Goal: Task Accomplishment & Management: Manage account settings

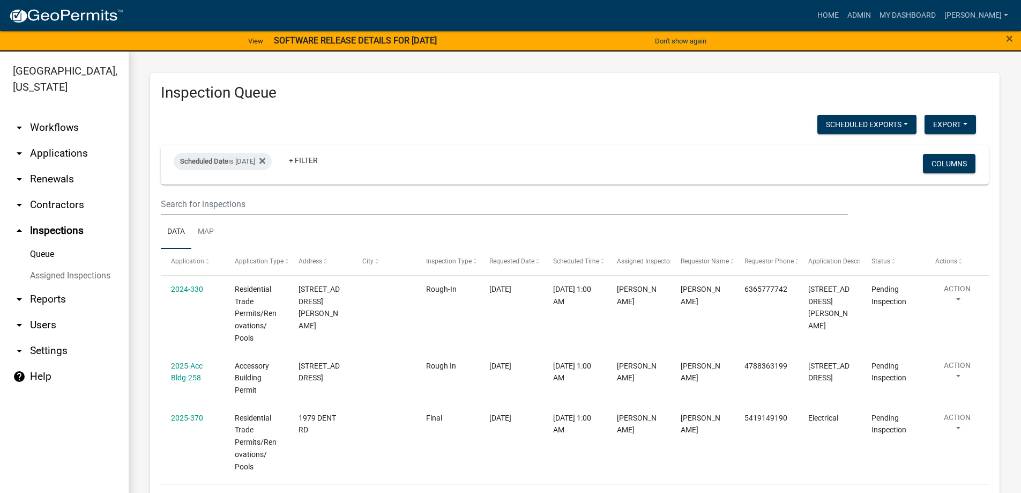
scroll to position [49, 0]
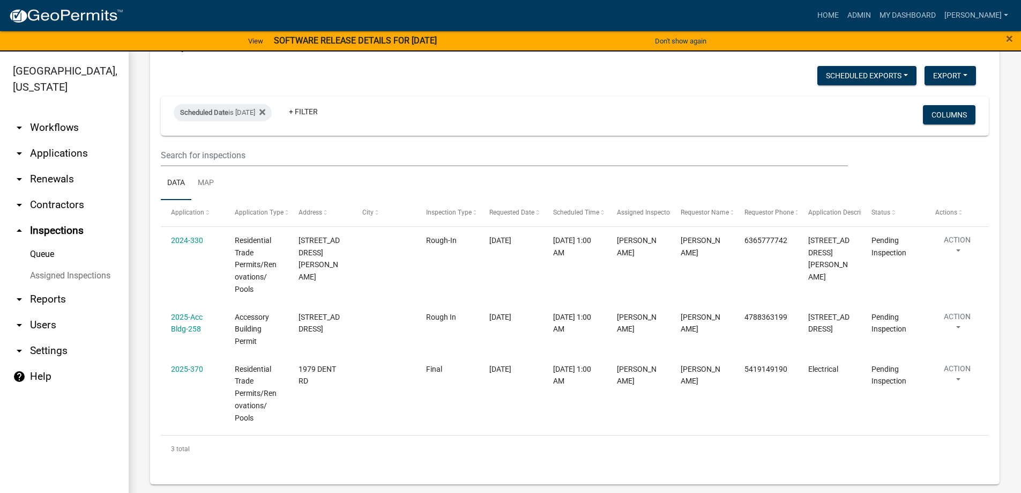
click at [61, 145] on link "arrow_drop_down Applications" at bounding box center [64, 153] width 129 height 26
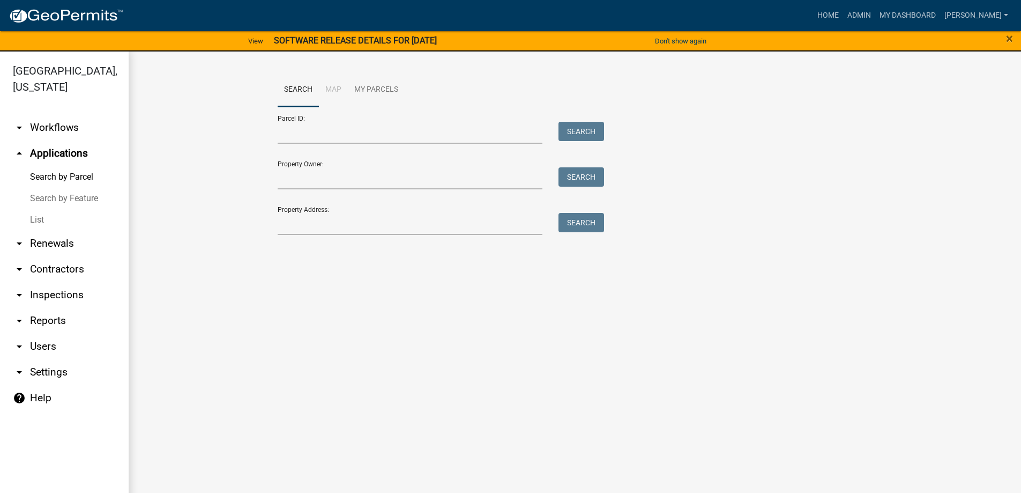
click at [49, 222] on link "List" at bounding box center [64, 219] width 129 height 21
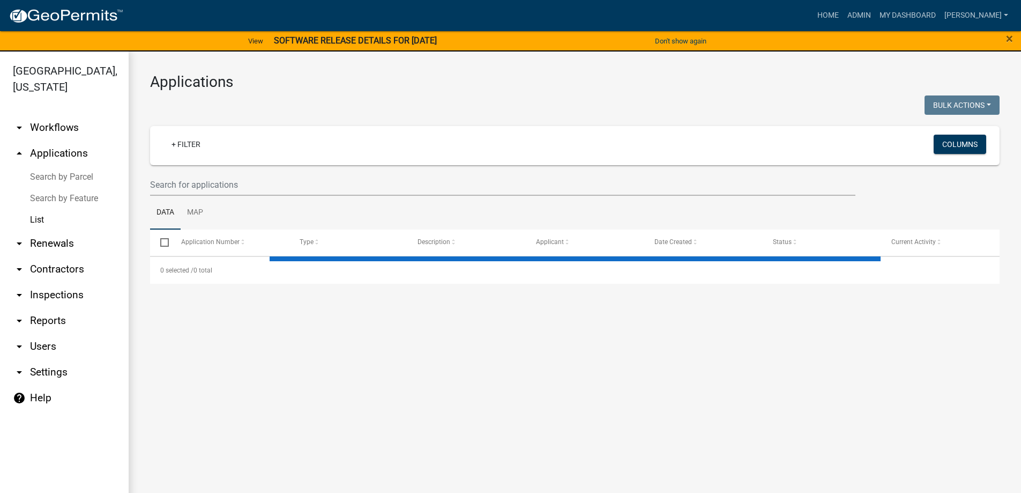
select select "3: 100"
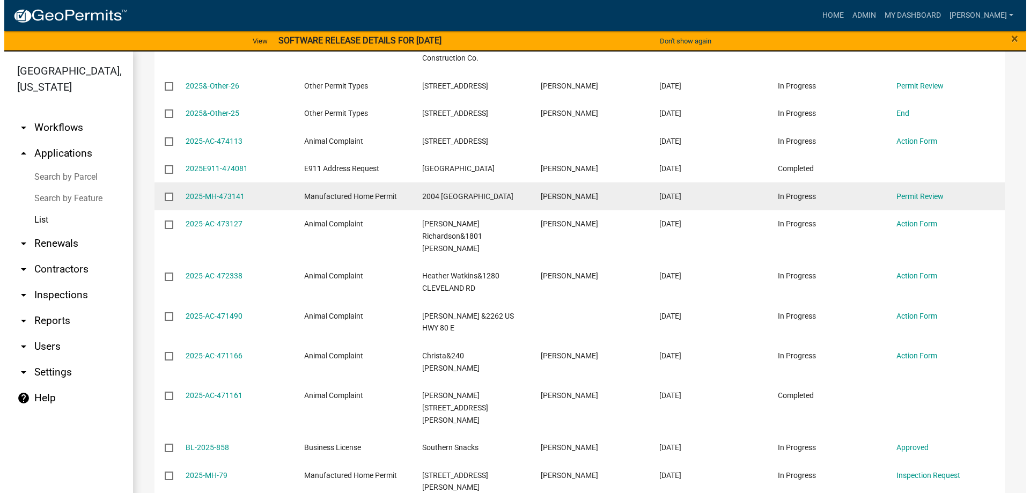
scroll to position [322, 0]
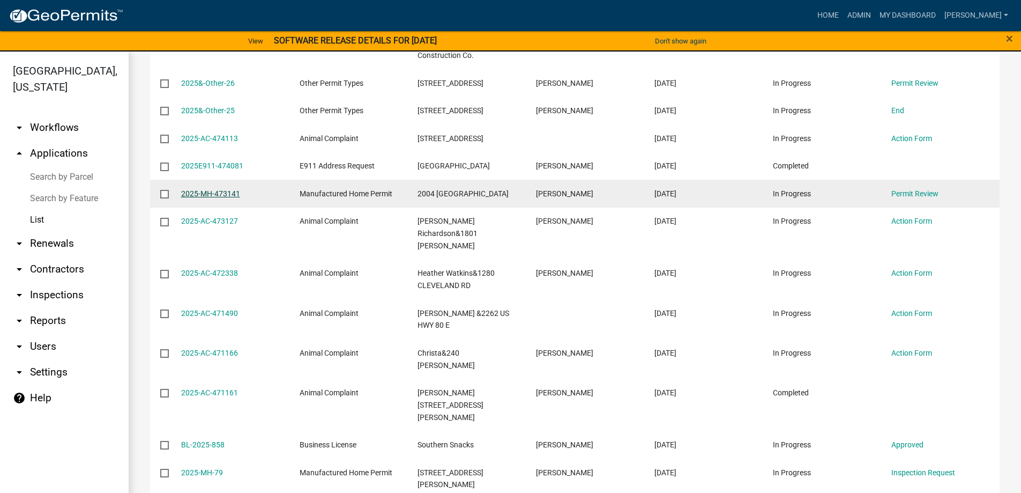
click at [194, 197] on link "2025-MH-473141" at bounding box center [210, 193] width 59 height 9
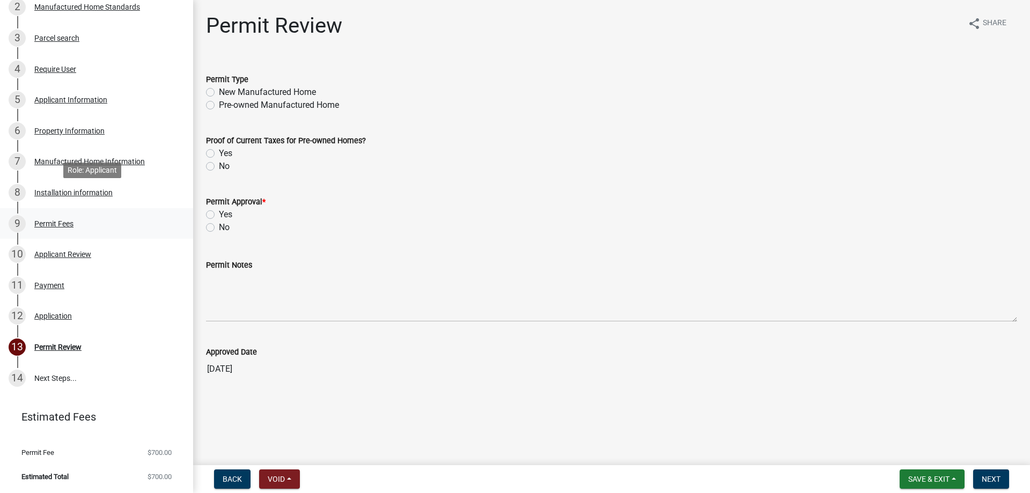
scroll to position [218, 0]
click at [94, 116] on link "6 Property Information" at bounding box center [96, 130] width 193 height 31
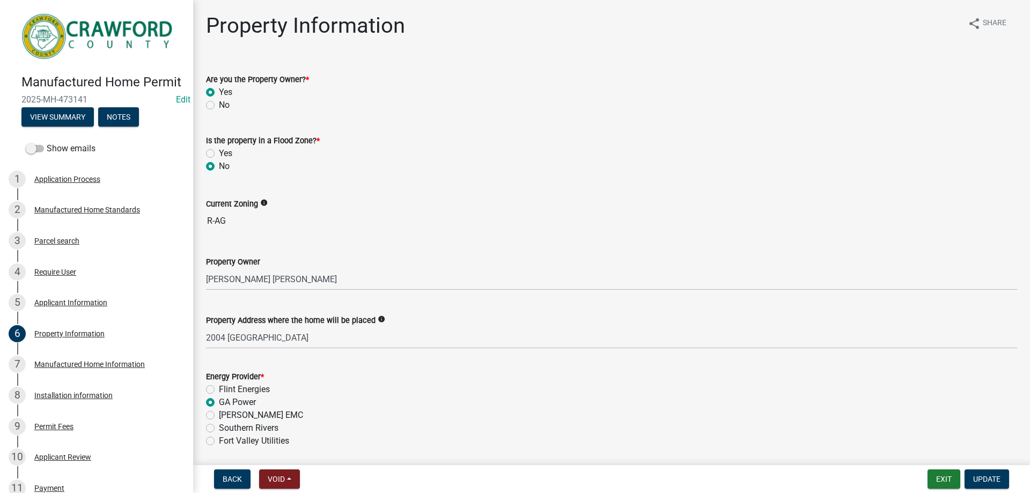
scroll to position [0, 0]
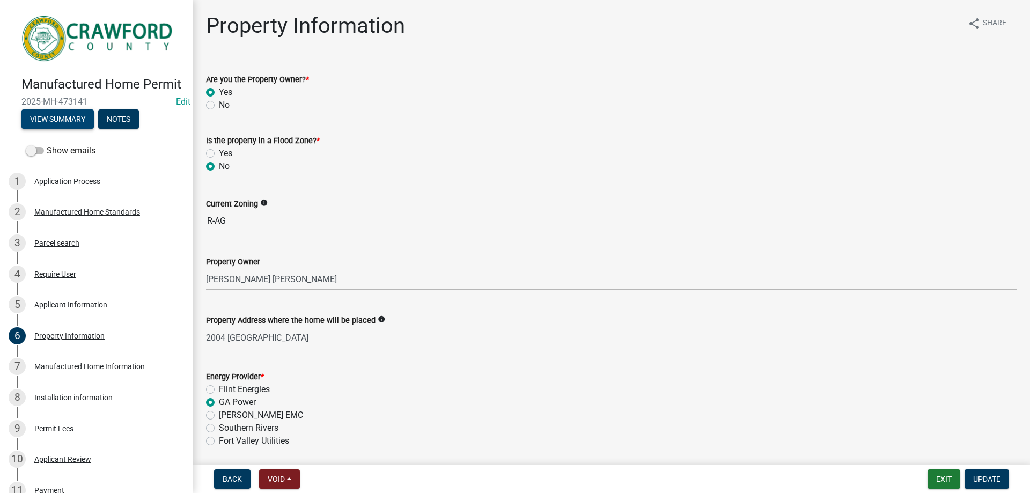
click at [93, 125] on button "View Summary" at bounding box center [57, 118] width 72 height 19
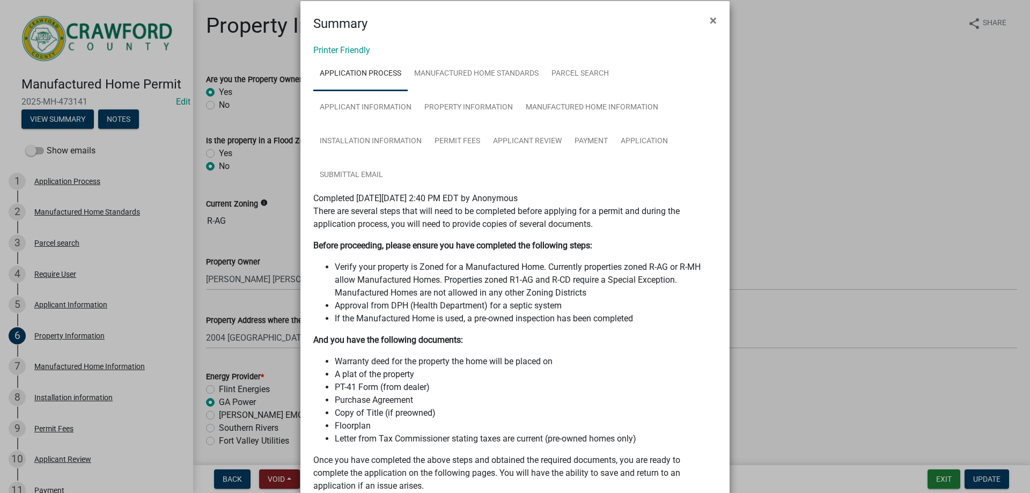
scroll to position [54, 0]
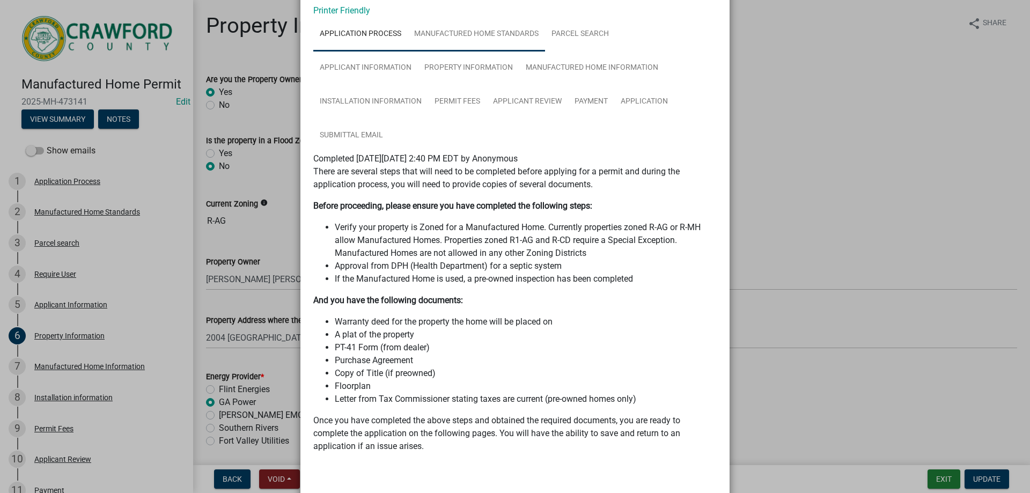
click at [426, 28] on link "Manufactured Home Standards" at bounding box center [476, 34] width 137 height 34
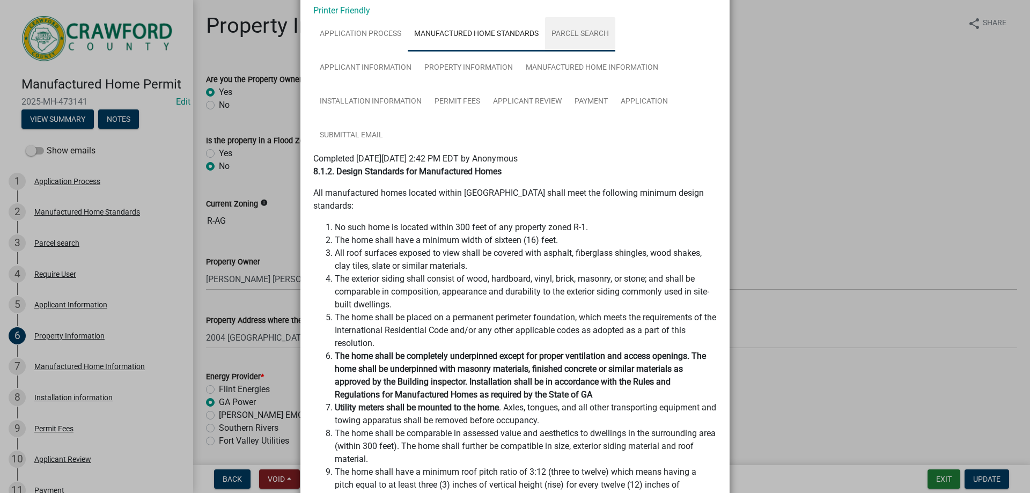
click at [581, 33] on link "Parcel search" at bounding box center [580, 34] width 70 height 34
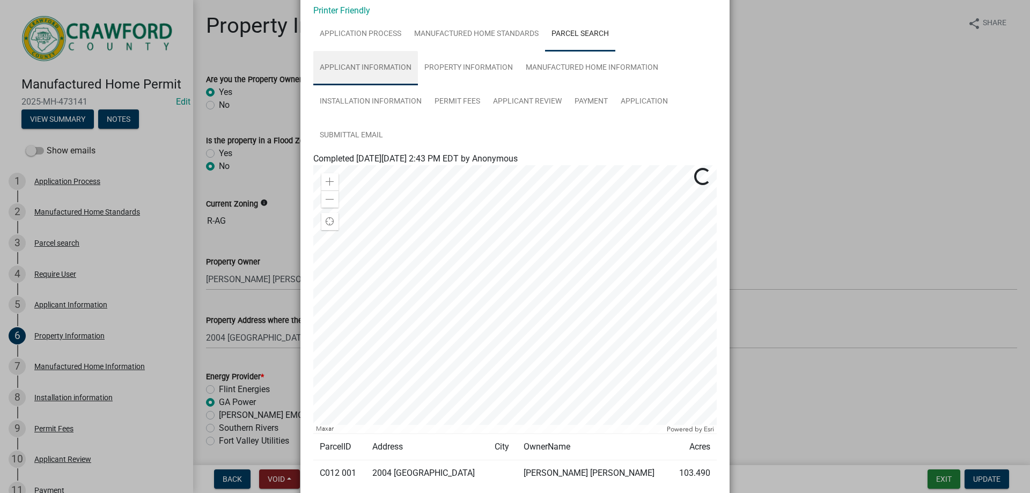
click at [392, 56] on link "Applicant Information" at bounding box center [365, 68] width 105 height 34
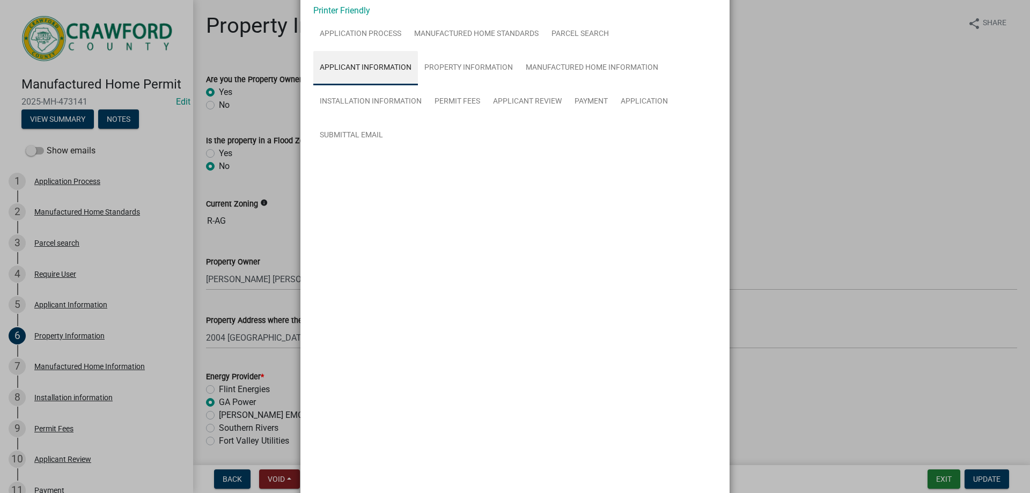
scroll to position [38, 0]
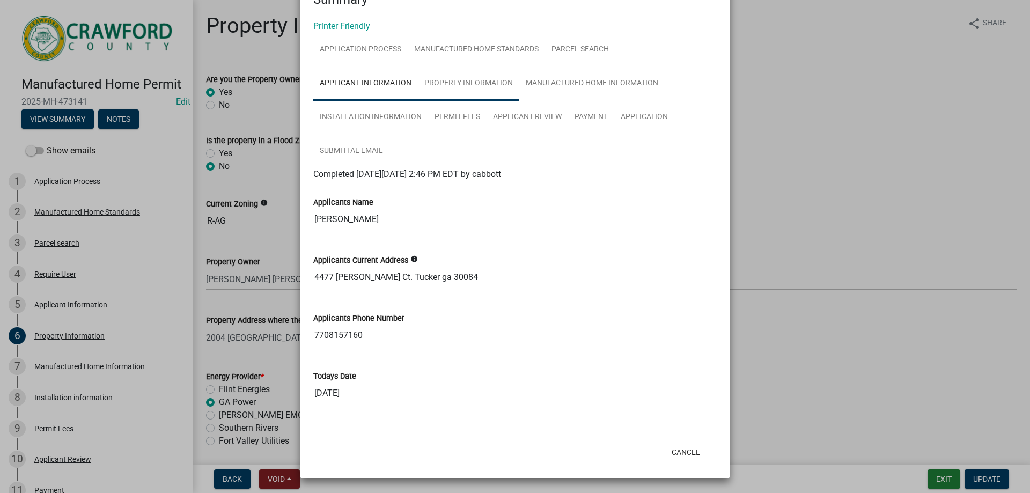
click at [465, 99] on link "Property Information" at bounding box center [468, 83] width 101 height 34
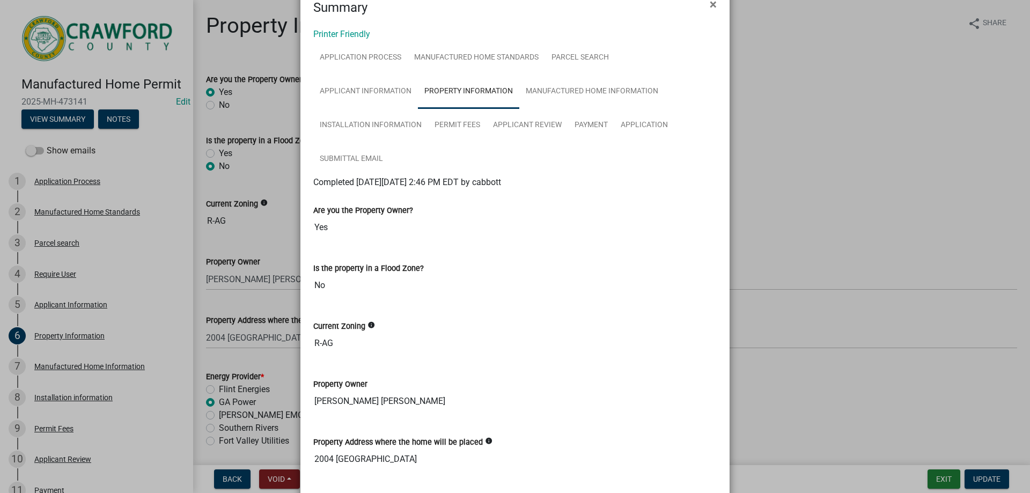
scroll to position [0, 0]
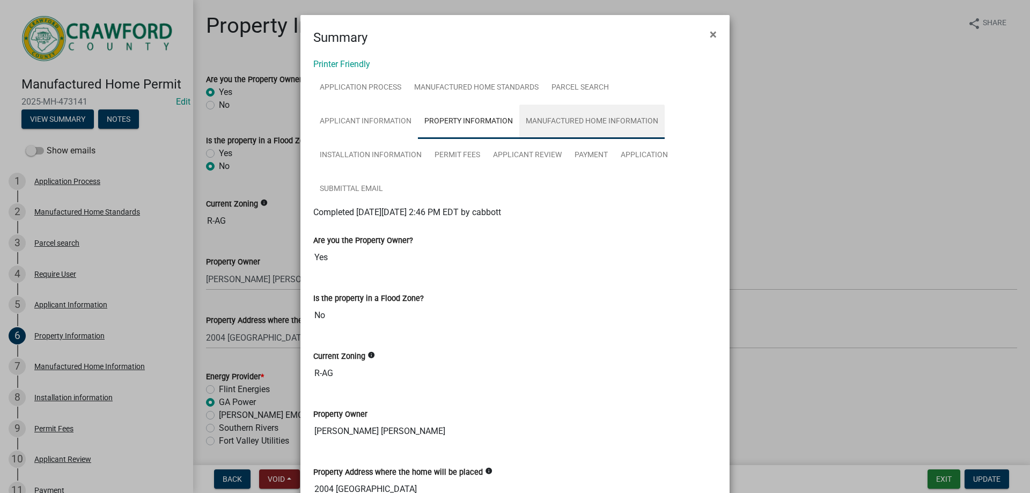
click at [593, 128] on link "Manufactured Home Information" at bounding box center [591, 122] width 145 height 34
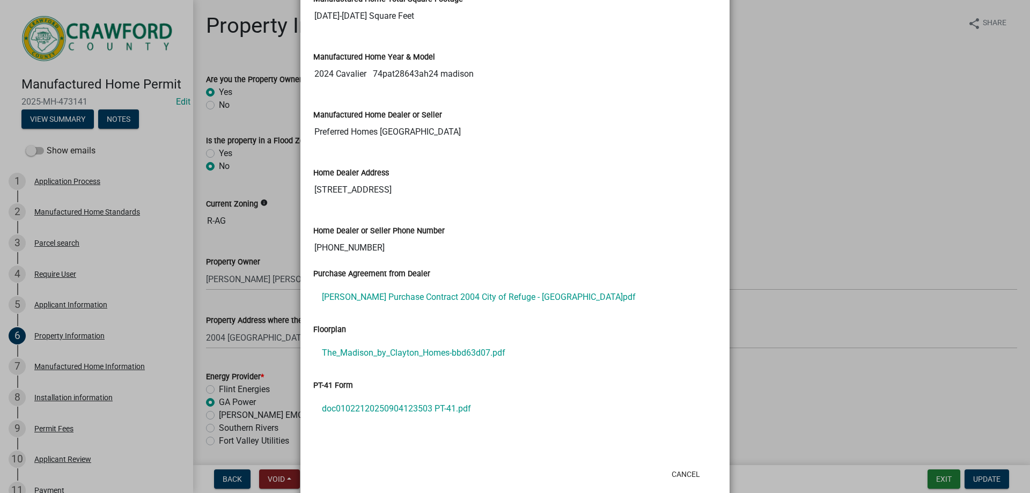
scroll to position [479, 0]
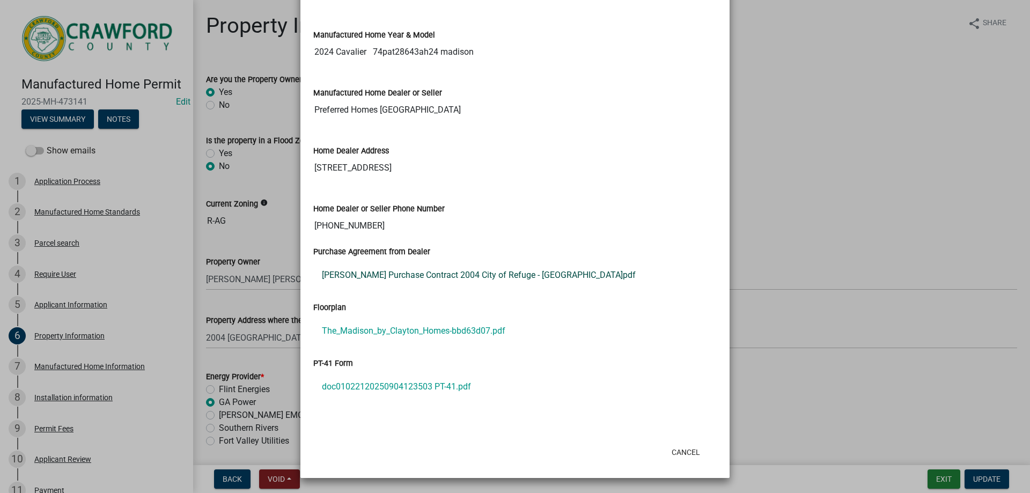
click at [491, 282] on link "[PERSON_NAME] Purchase Contract 2004 City of Refuge - [GEOGRAPHIC_DATA]pdf" at bounding box center [514, 275] width 403 height 26
click at [394, 330] on link "The_Madison_by_Clayton_Homes-bbd63d07.pdf" at bounding box center [514, 331] width 403 height 26
click at [371, 383] on link "doc01022120250904123503 PT-41.pdf" at bounding box center [514, 387] width 403 height 26
click at [691, 449] on button "Cancel" at bounding box center [686, 451] width 46 height 19
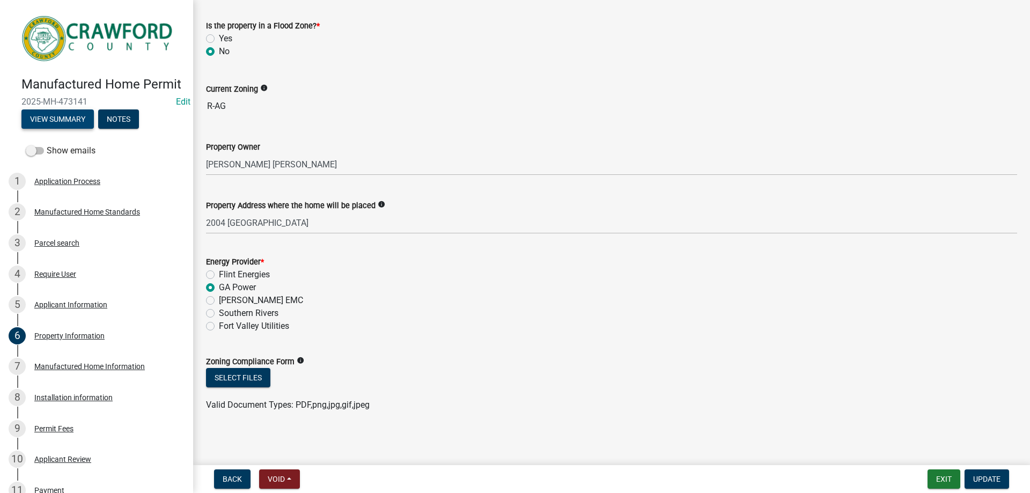
scroll to position [117, 0]
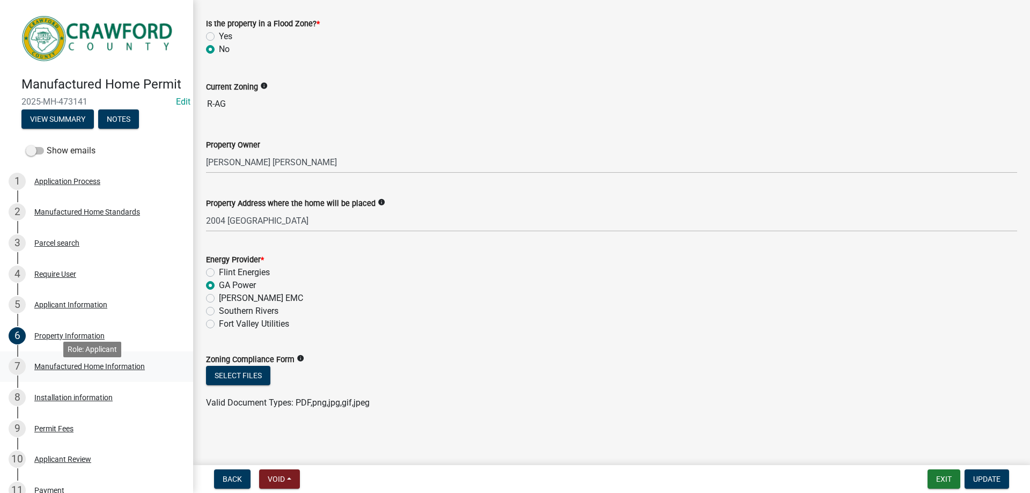
click at [101, 375] on div "7 Manufactured Home Information" at bounding box center [92, 366] width 167 height 17
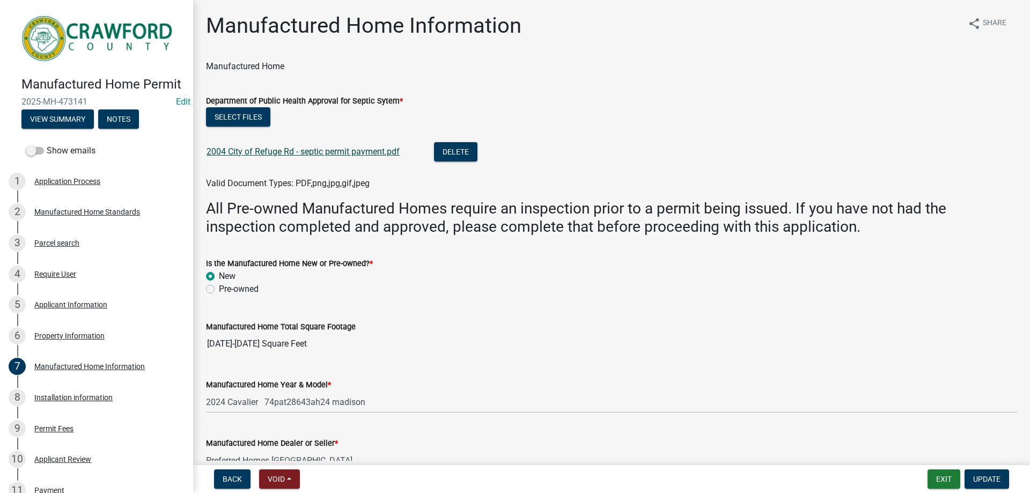
click at [357, 150] on link "2004 City of Refuge Rd - septic permit payment.pdf" at bounding box center [302, 151] width 193 height 10
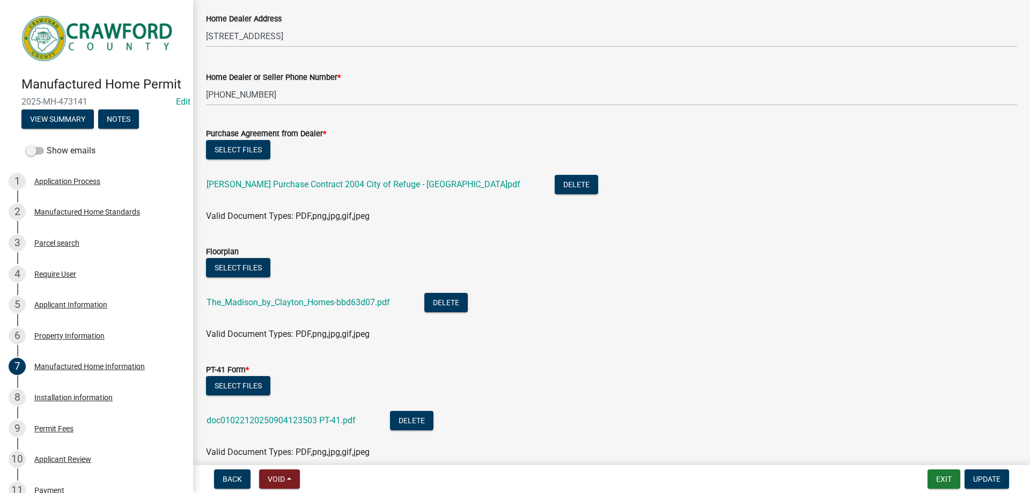
scroll to position [532, 0]
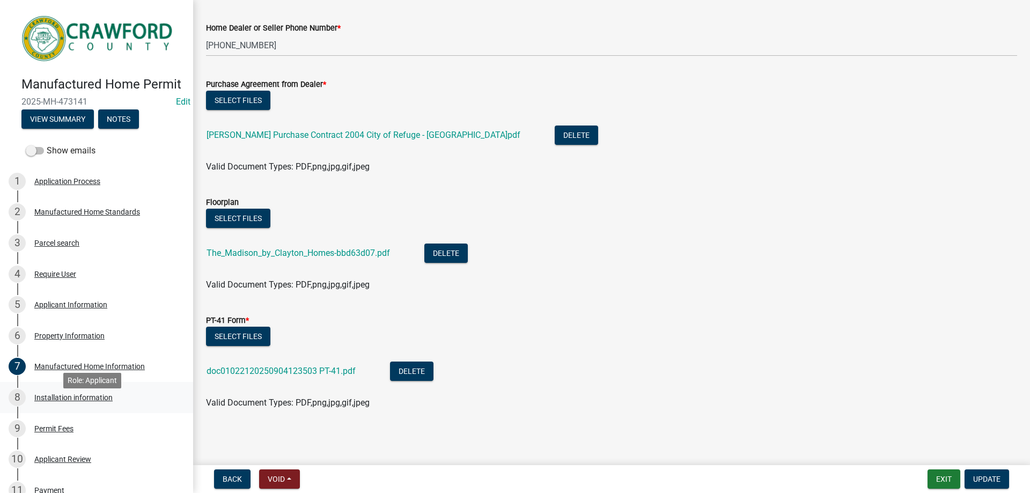
click at [101, 406] on div "8 Installation information" at bounding box center [92, 397] width 167 height 17
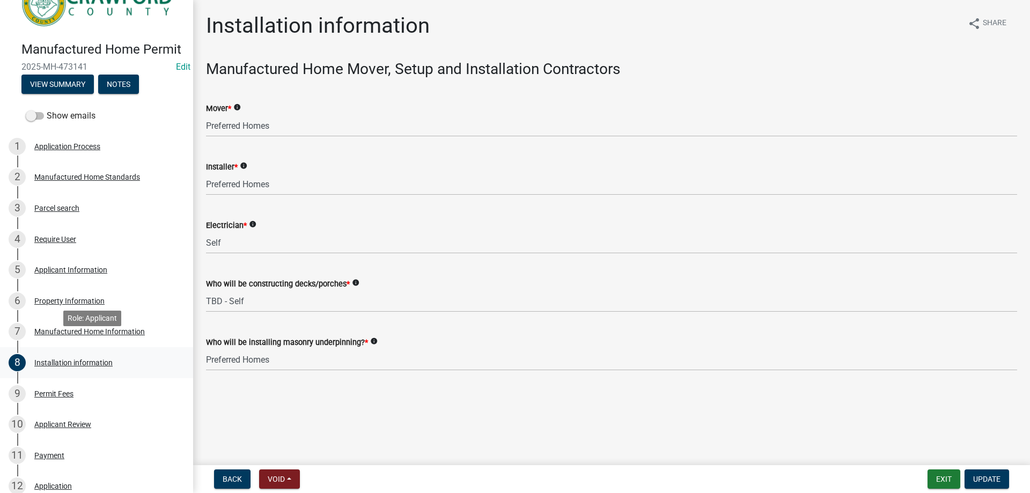
scroll to position [54, 0]
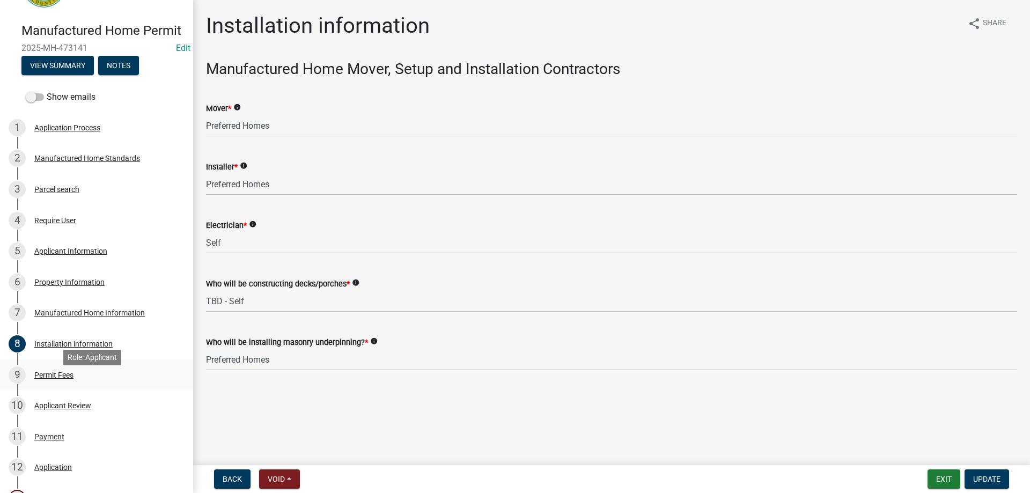
click at [87, 383] on div "9 Permit Fees" at bounding box center [92, 374] width 167 height 17
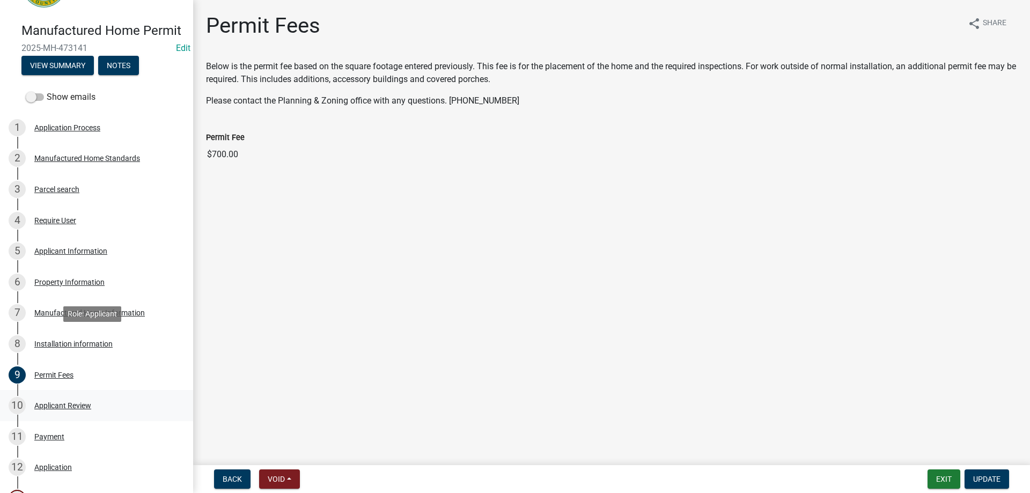
scroll to position [107, 0]
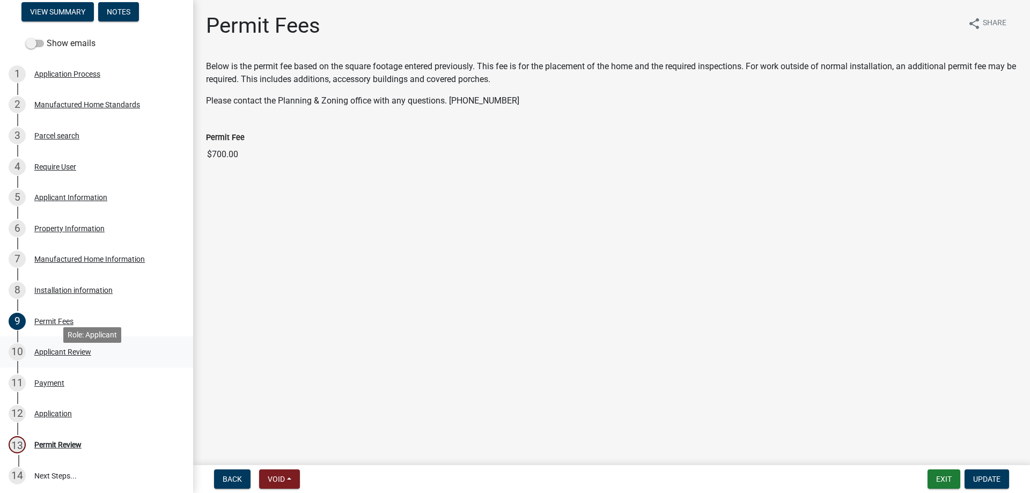
click at [95, 349] on link "10 Applicant Review" at bounding box center [96, 351] width 193 height 31
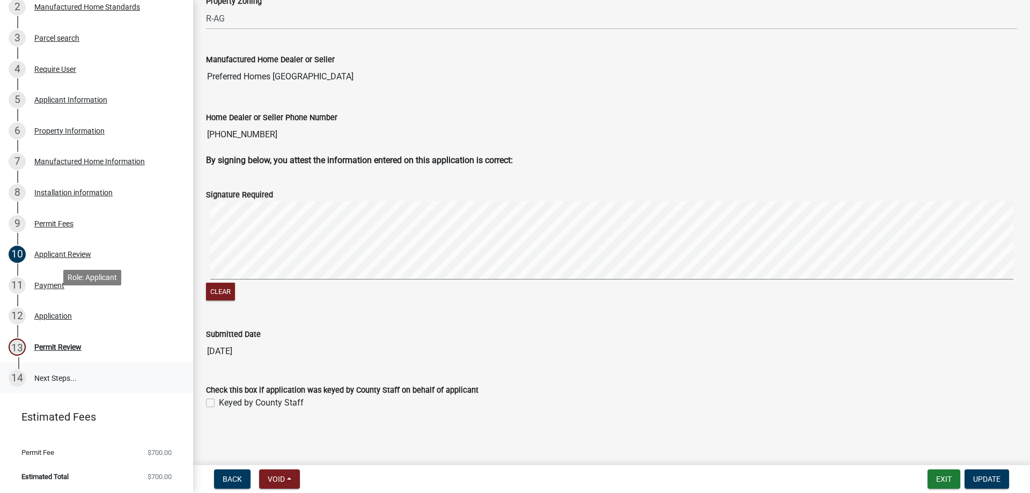
scroll to position [214, 0]
click at [78, 288] on div "11 Payment" at bounding box center [92, 285] width 167 height 17
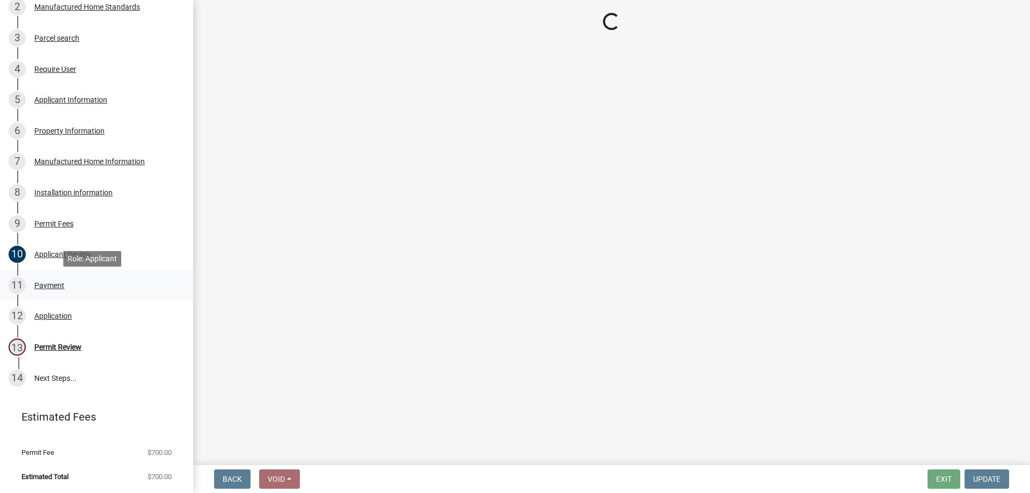
scroll to position [0, 0]
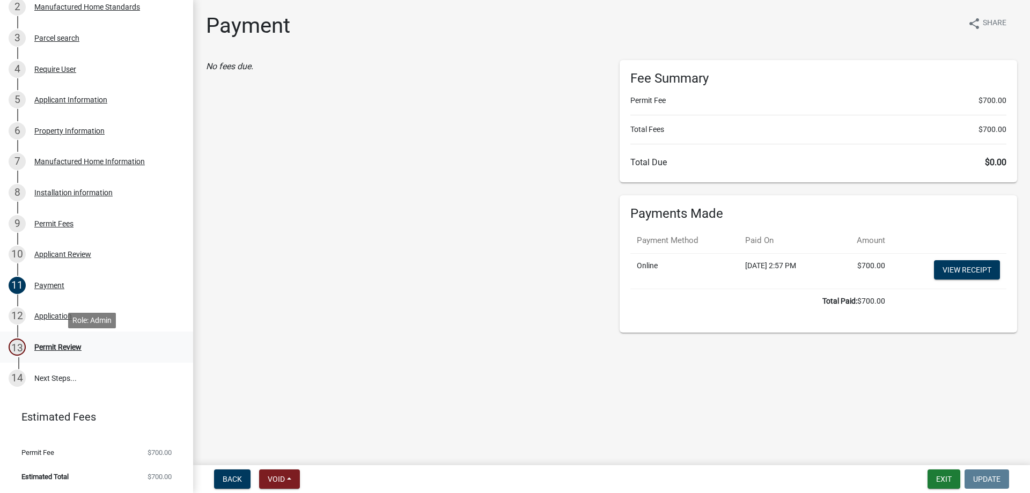
click at [48, 346] on div "Permit Review" at bounding box center [57, 347] width 47 height 8
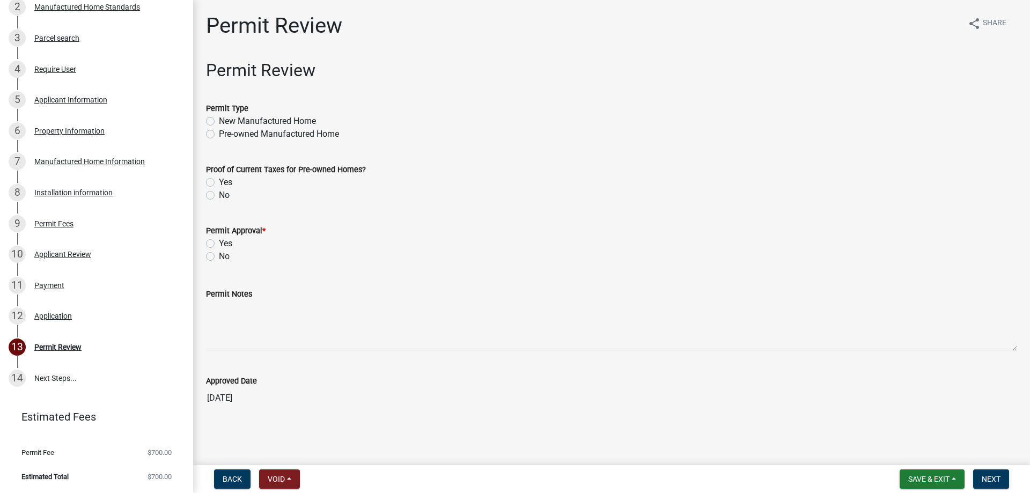
click at [208, 126] on div "New Manufactured Home" at bounding box center [611, 121] width 811 height 13
click at [219, 124] on label "New Manufactured Home" at bounding box center [267, 121] width 97 height 13
click at [219, 122] on input "New Manufactured Home" at bounding box center [222, 118] width 7 height 7
radio input "true"
click at [219, 241] on label "Yes" at bounding box center [225, 243] width 13 height 13
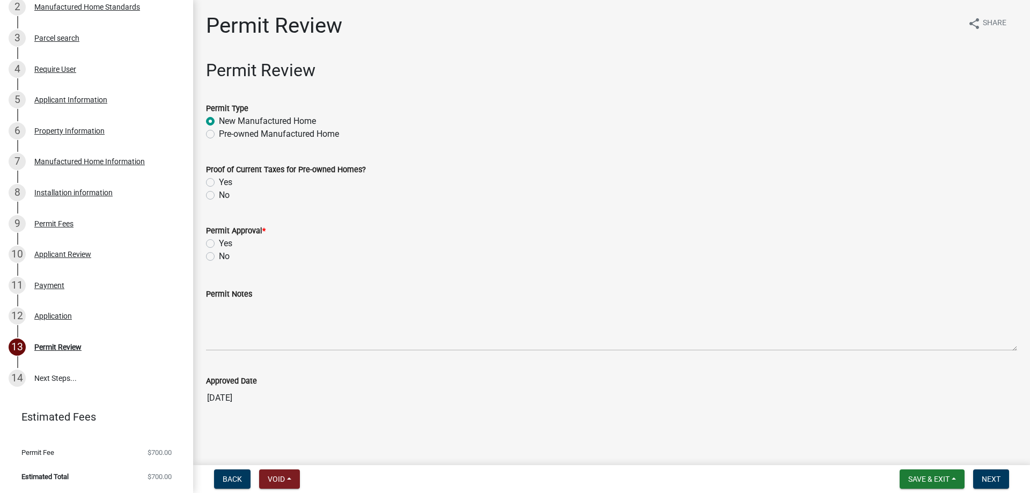
click at [219, 241] on input "Yes" at bounding box center [222, 240] width 7 height 7
radio input "true"
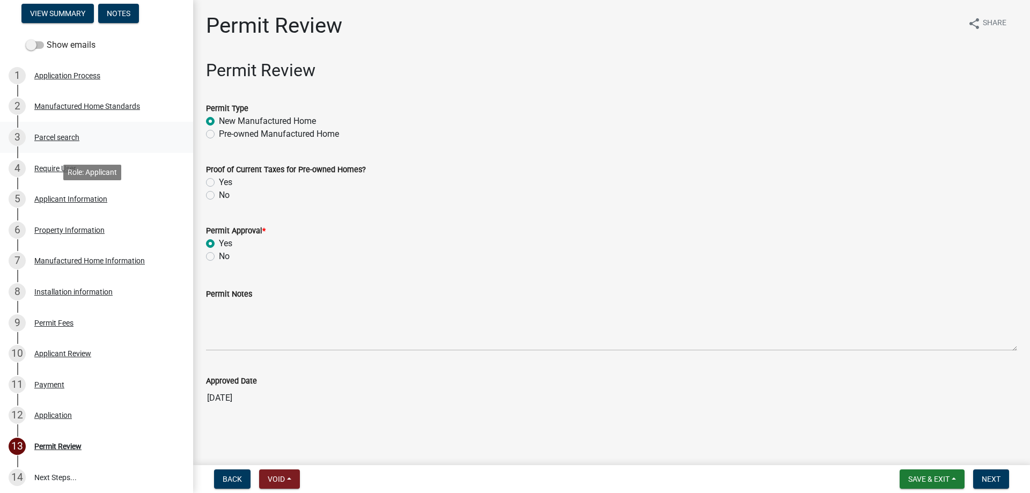
scroll to position [54, 0]
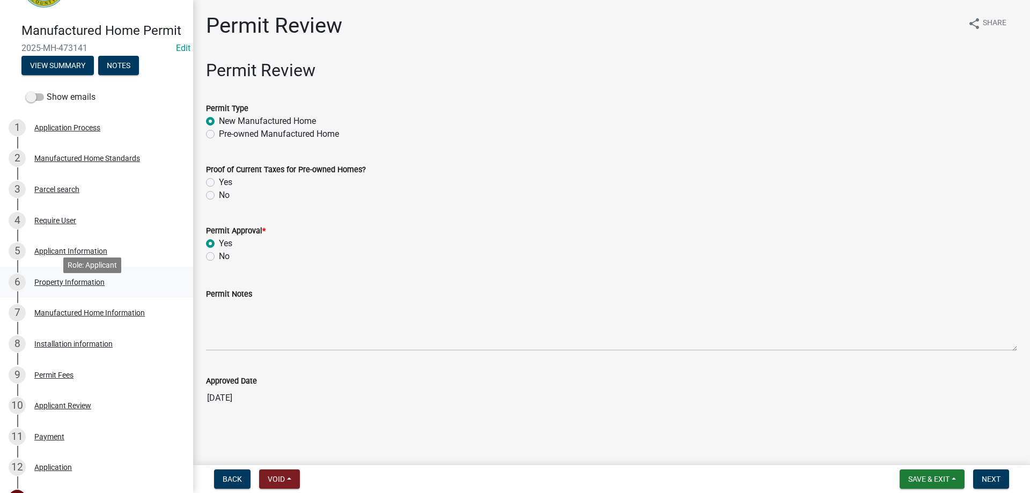
click at [70, 291] on div "6 Property Information" at bounding box center [92, 281] width 167 height 17
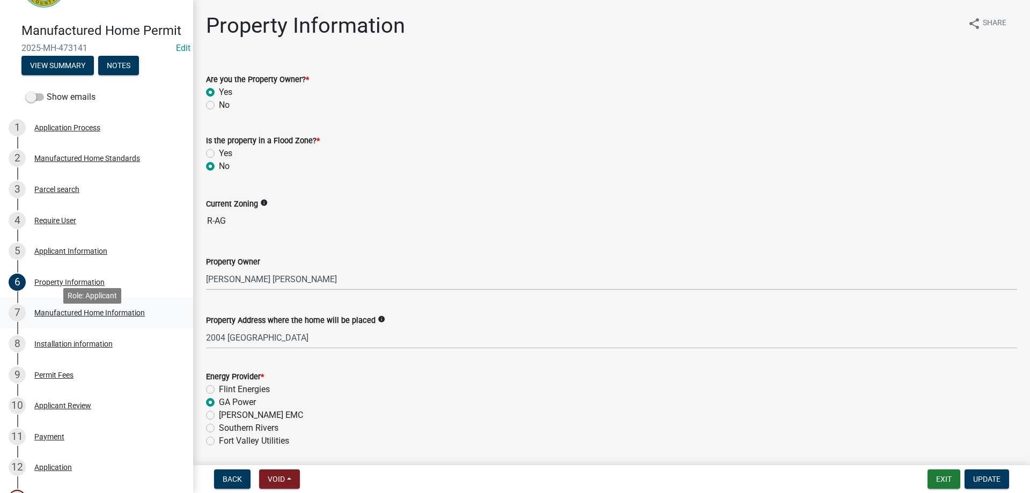
click at [113, 321] on div "7 Manufactured Home Information" at bounding box center [92, 312] width 167 height 17
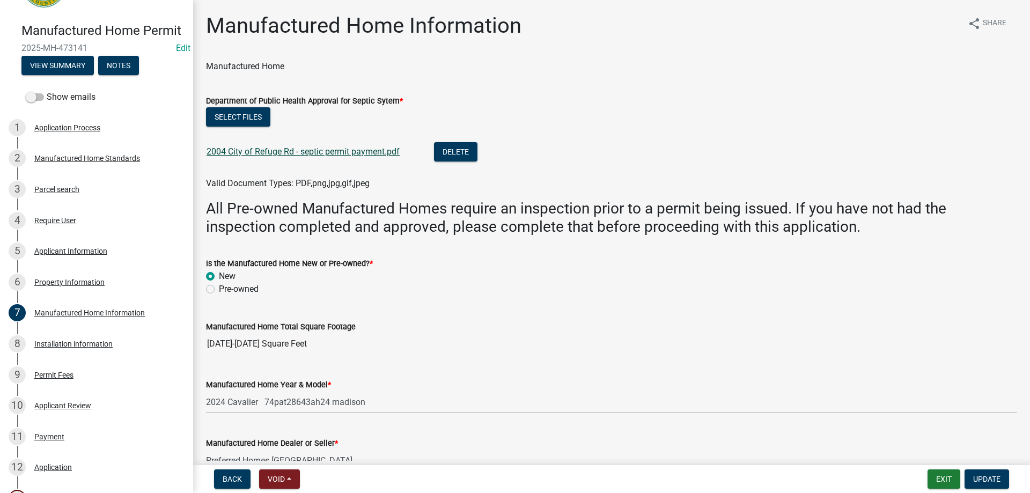
click at [331, 155] on link "2004 City of Refuge Rd - septic permit payment.pdf" at bounding box center [302, 151] width 193 height 10
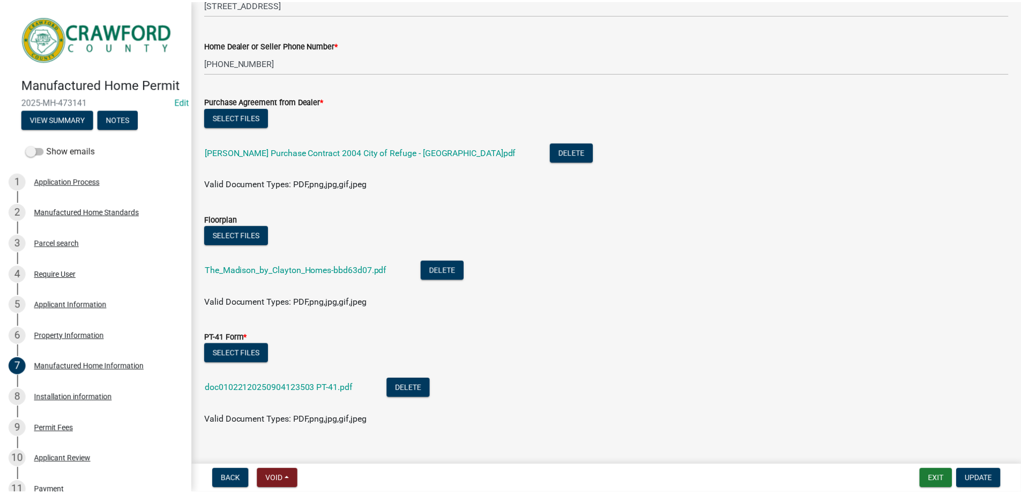
scroll to position [532, 0]
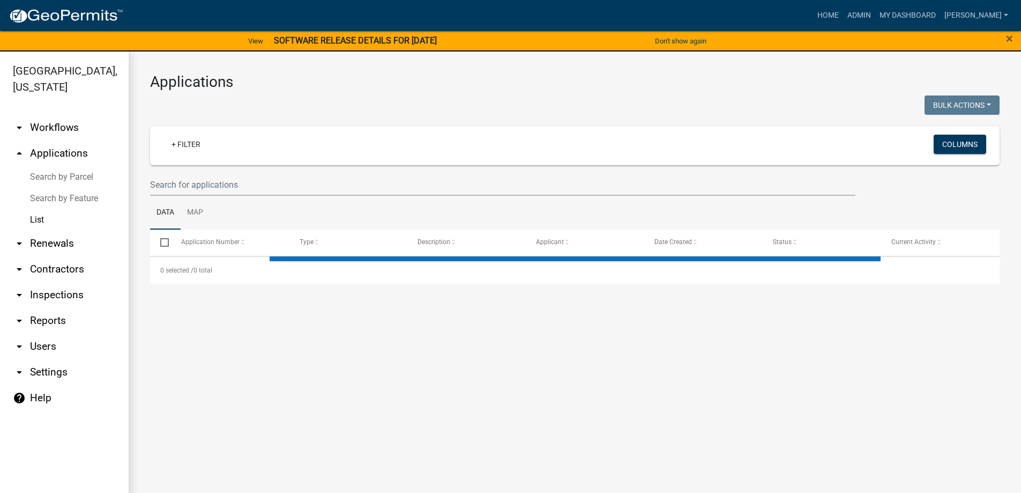
select select "3: 100"
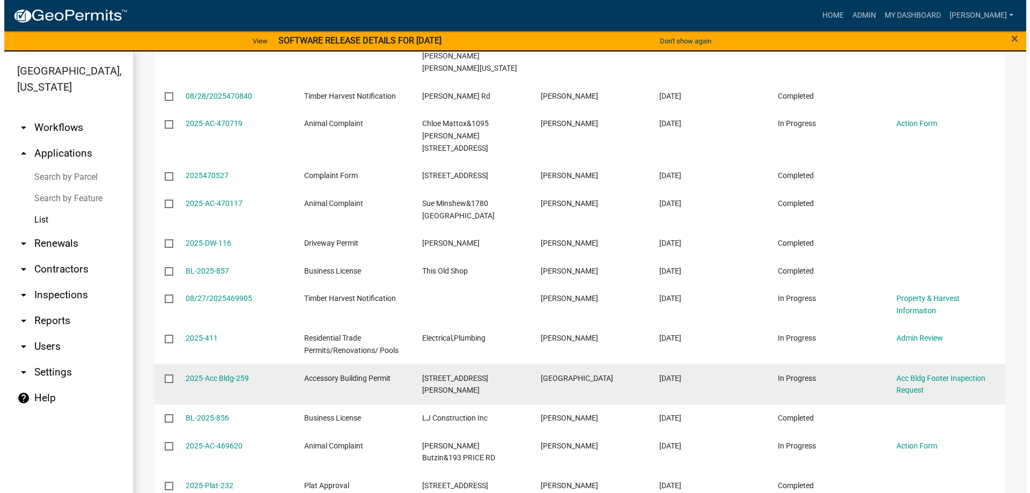
scroll to position [751, 0]
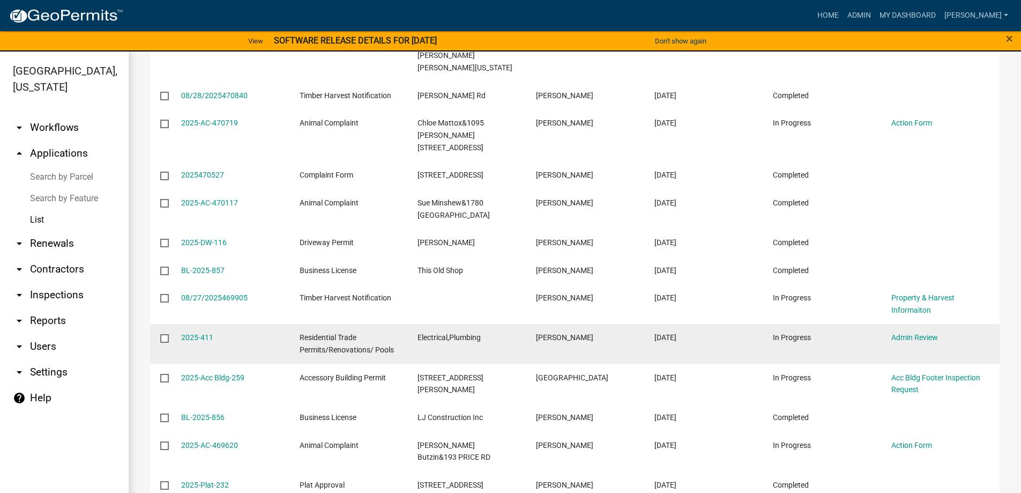
click at [891, 324] on datatable-body-cell "Admin Review" at bounding box center [941, 344] width 119 height 40
click at [899, 333] on link "Admin Review" at bounding box center [915, 337] width 47 height 9
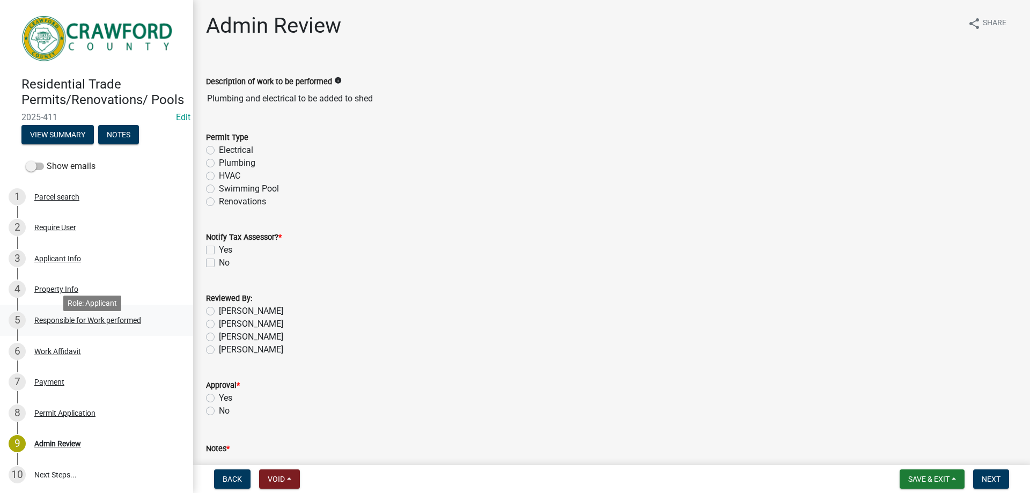
click at [115, 329] on div "5 Responsible for Work performed" at bounding box center [92, 320] width 167 height 17
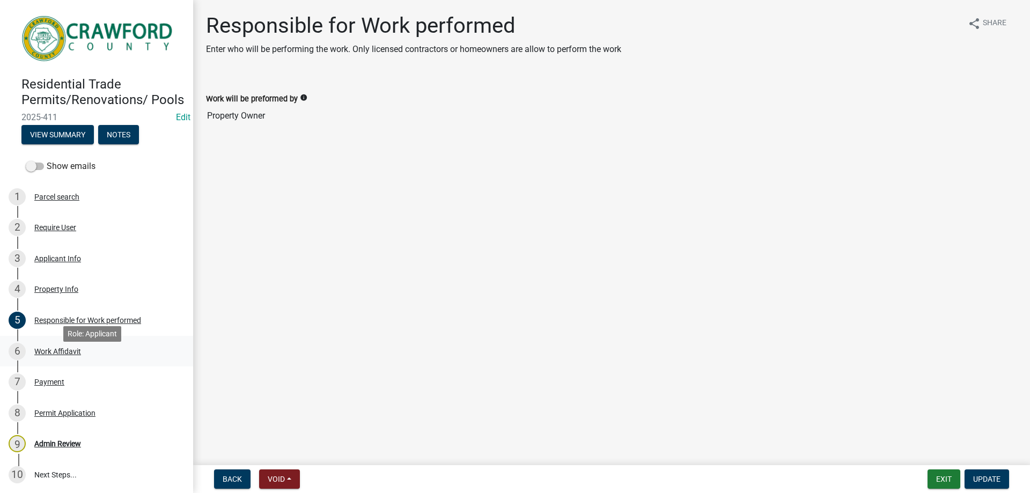
click at [124, 356] on div "6 Work Affidavit" at bounding box center [92, 351] width 167 height 17
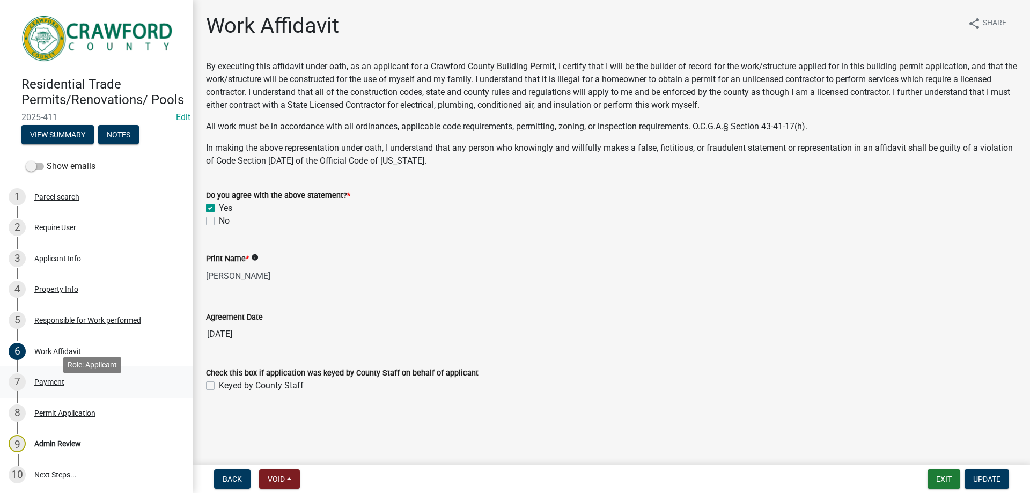
click at [91, 384] on link "7 Payment" at bounding box center [96, 381] width 193 height 31
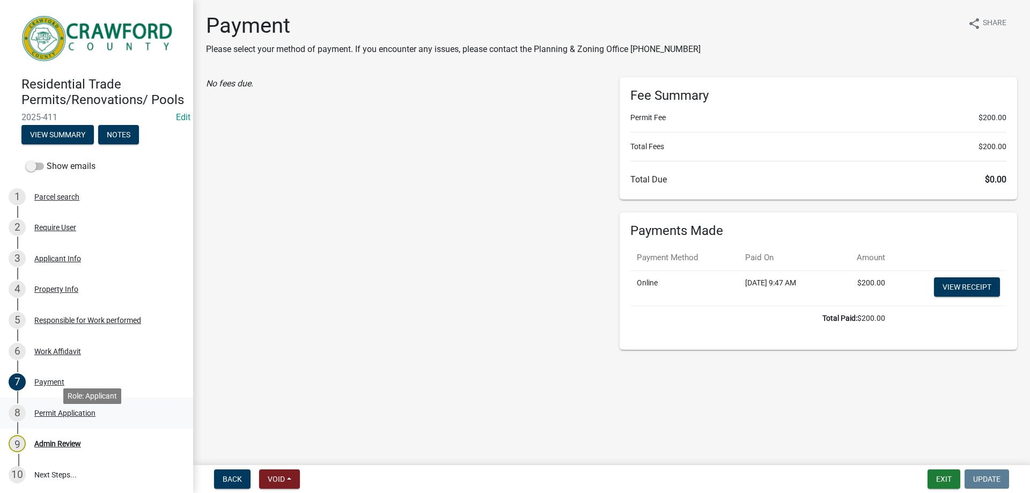
click at [65, 417] on div "Permit Application" at bounding box center [64, 413] width 61 height 8
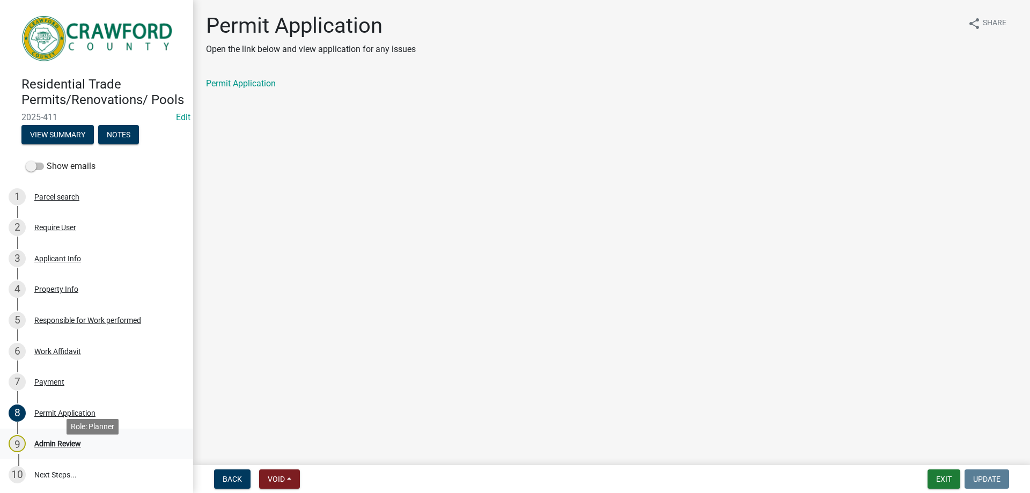
click at [72, 452] on div "9 Admin Review" at bounding box center [92, 443] width 167 height 17
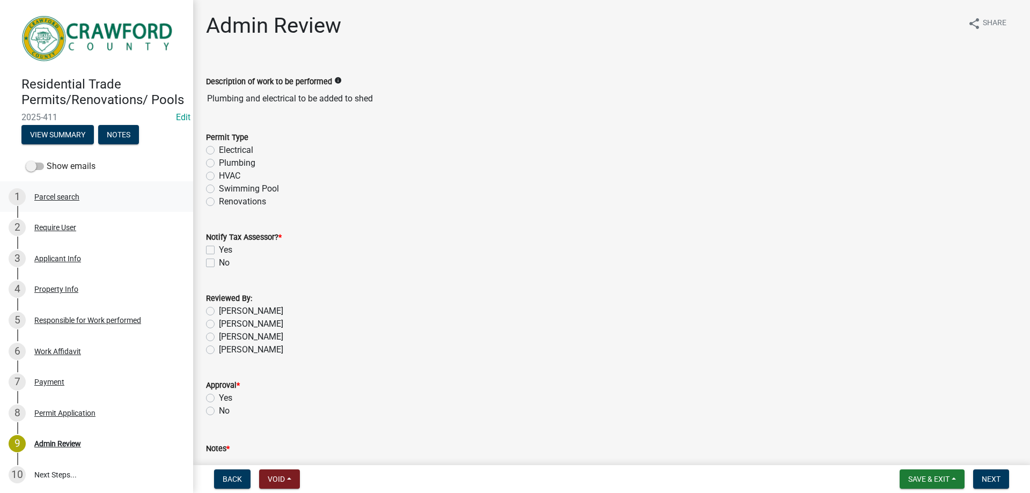
click at [81, 205] on div "1 Parcel search" at bounding box center [92, 196] width 167 height 17
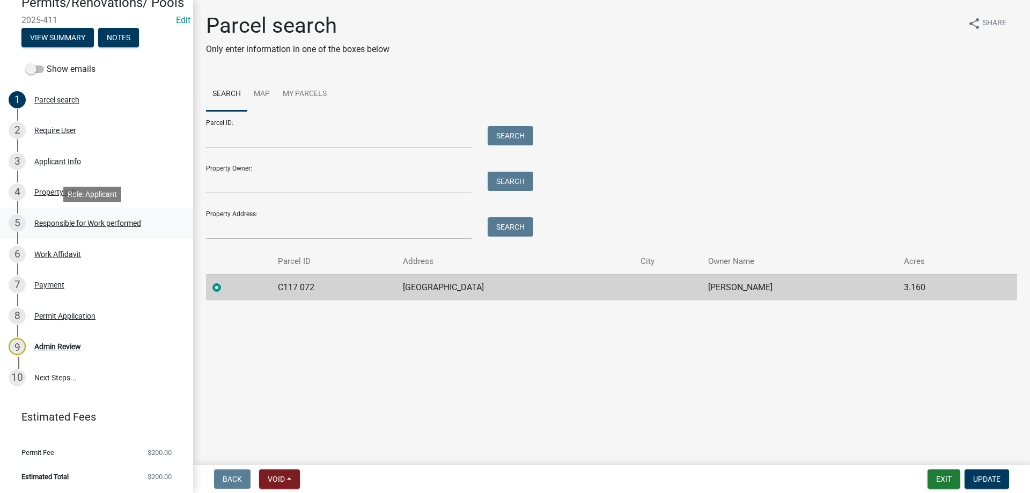
scroll to position [109, 0]
click at [71, 349] on div "Admin Review" at bounding box center [57, 347] width 47 height 8
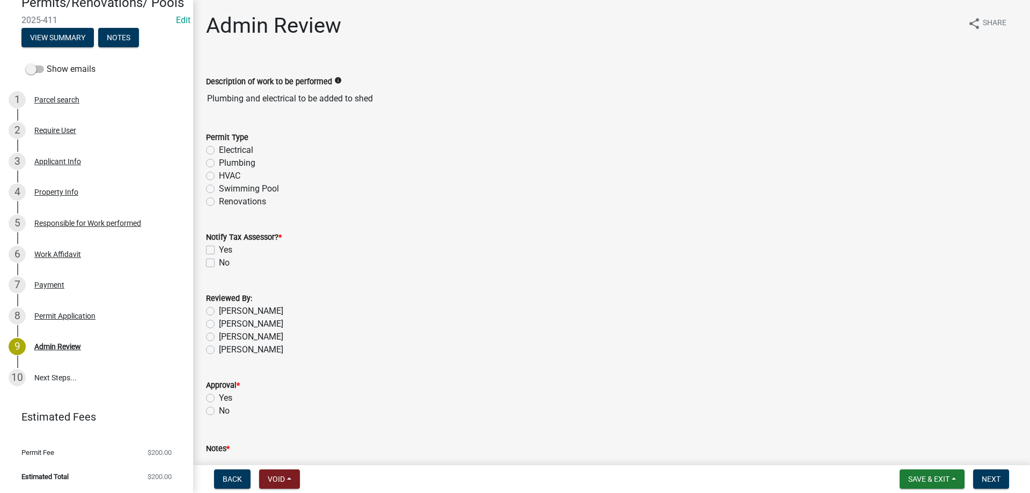
click at [219, 152] on label "Electrical" at bounding box center [236, 150] width 34 height 13
click at [219, 151] on input "Electrical" at bounding box center [222, 147] width 7 height 7
radio input "true"
click at [219, 162] on label "Plumbing" at bounding box center [237, 163] width 36 height 13
click at [219, 162] on input "Plumbing" at bounding box center [222, 160] width 7 height 7
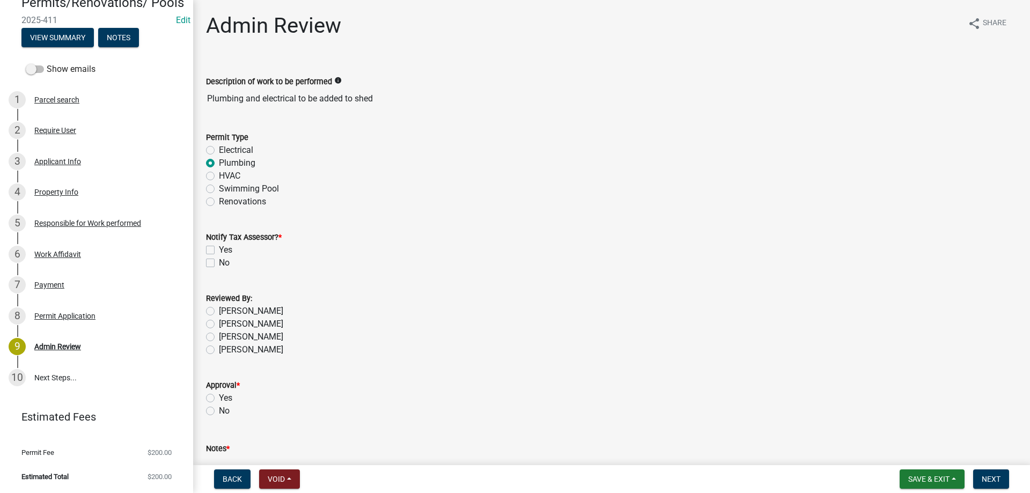
radio input "true"
click at [219, 151] on label "Electrical" at bounding box center [236, 150] width 34 height 13
click at [219, 151] on input "Electrical" at bounding box center [222, 147] width 7 height 7
radio input "true"
click at [219, 162] on label "Plumbing" at bounding box center [237, 163] width 36 height 13
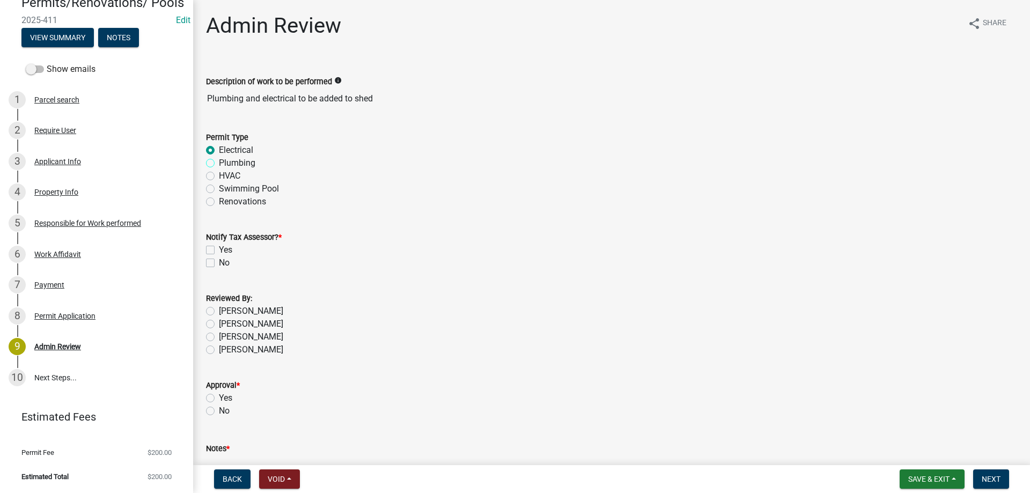
click at [219, 162] on input "Plumbing" at bounding box center [222, 160] width 7 height 7
radio input "true"
click at [219, 150] on label "Electrical" at bounding box center [236, 150] width 34 height 13
click at [219, 150] on input "Electrical" at bounding box center [222, 147] width 7 height 7
radio input "true"
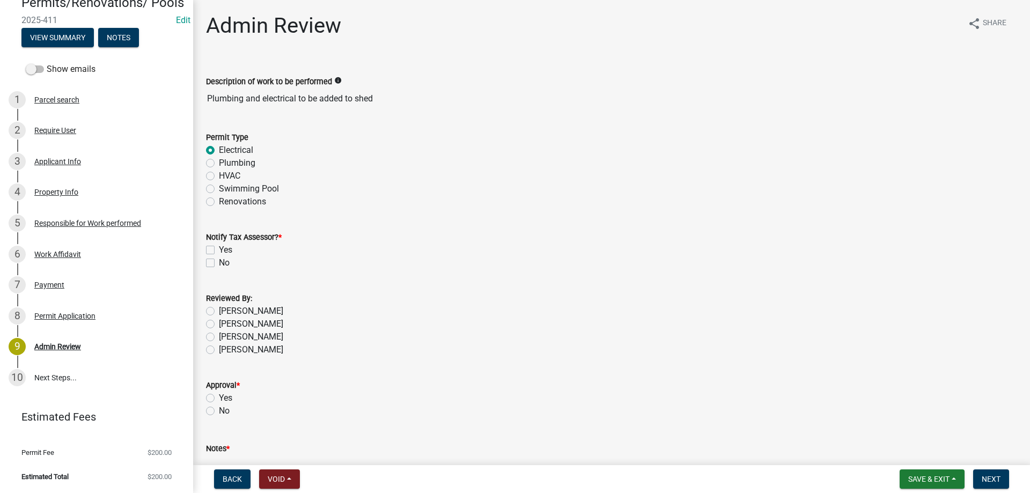
click at [210, 158] on div "Plumbing" at bounding box center [611, 163] width 811 height 13
click at [219, 162] on label "Plumbing" at bounding box center [237, 163] width 36 height 13
click at [219, 162] on input "Plumbing" at bounding box center [222, 160] width 7 height 7
radio input "true"
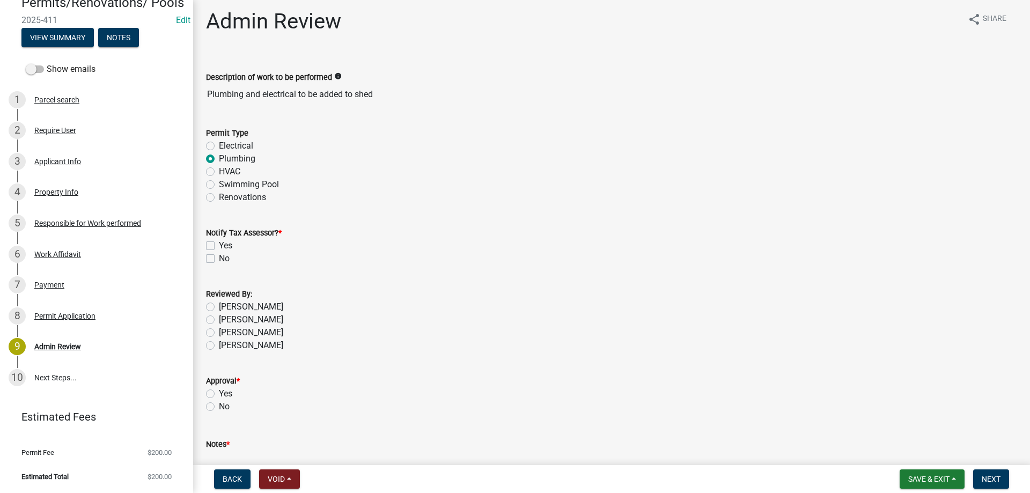
scroll to position [0, 0]
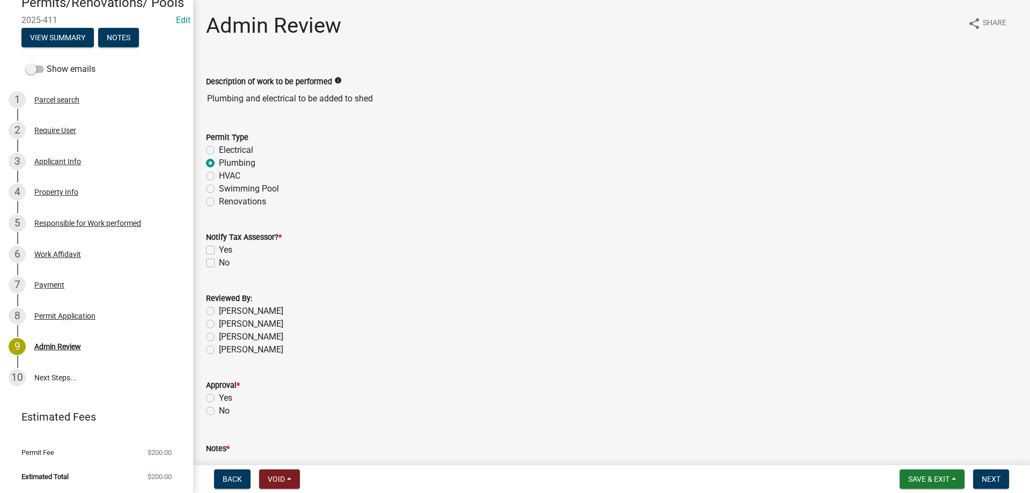
click at [219, 254] on label "Yes" at bounding box center [225, 249] width 13 height 13
click at [219, 250] on input "Yes" at bounding box center [222, 246] width 7 height 7
checkbox input "true"
checkbox input "false"
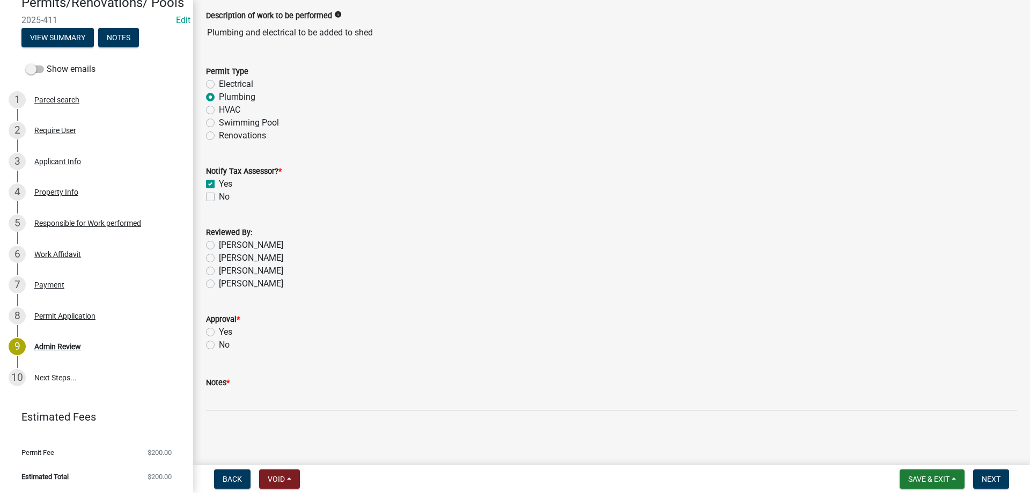
scroll to position [66, 0]
click at [206, 288] on div "[PERSON_NAME]" at bounding box center [611, 283] width 811 height 13
click at [219, 286] on label "[PERSON_NAME]" at bounding box center [251, 283] width 64 height 13
click at [219, 284] on input "[PERSON_NAME]" at bounding box center [222, 280] width 7 height 7
radio input "true"
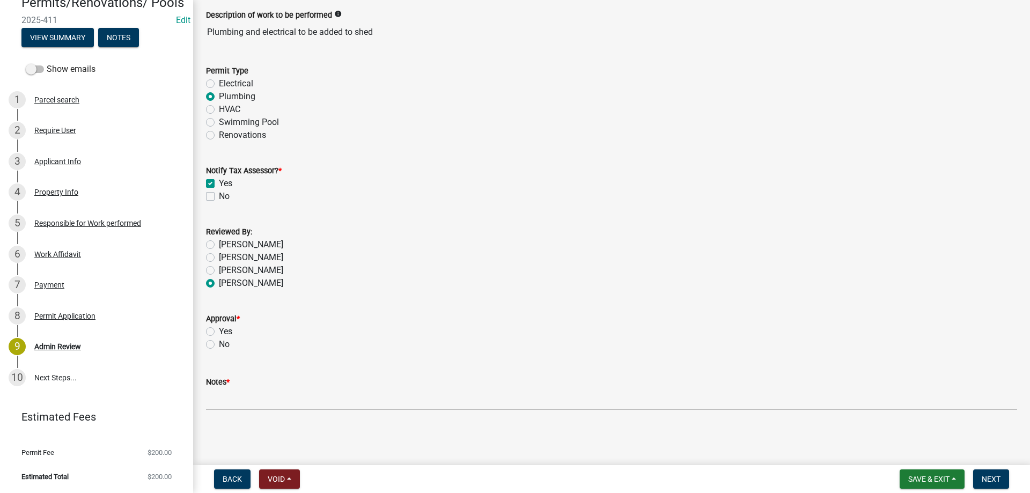
click at [219, 329] on label "Yes" at bounding box center [225, 331] width 13 height 13
click at [219, 329] on input "Yes" at bounding box center [222, 328] width 7 height 7
radio input "true"
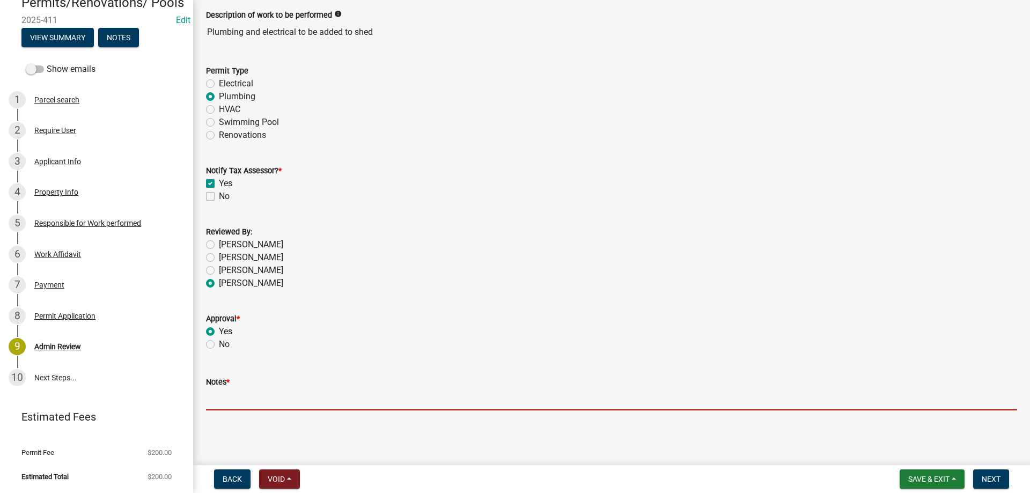
click at [268, 395] on input "Notes *" at bounding box center [611, 399] width 811 height 22
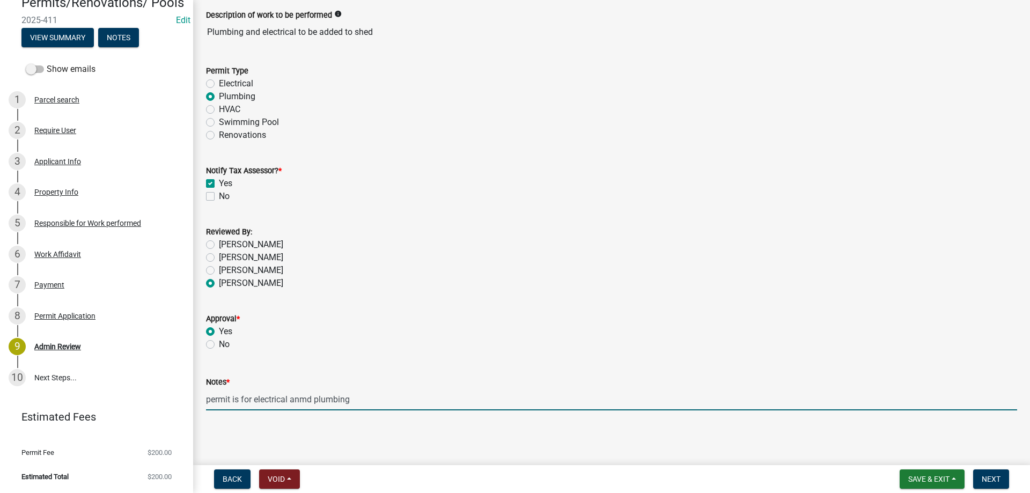
click at [308, 399] on input "permit is for electrical anmd plumbing" at bounding box center [611, 399] width 811 height 22
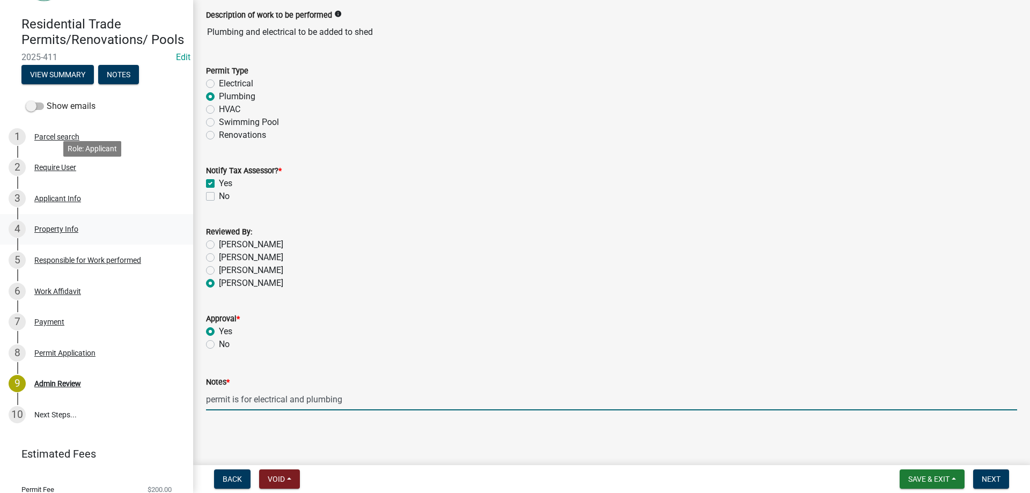
scroll to position [109, 0]
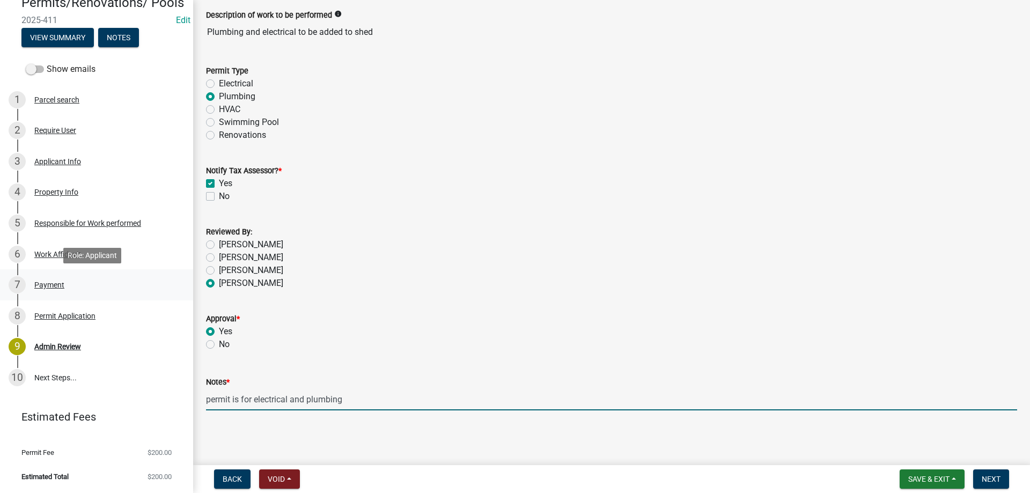
type input "permit is for electrical and plumbing"
click at [124, 288] on div "7 Payment" at bounding box center [92, 284] width 167 height 17
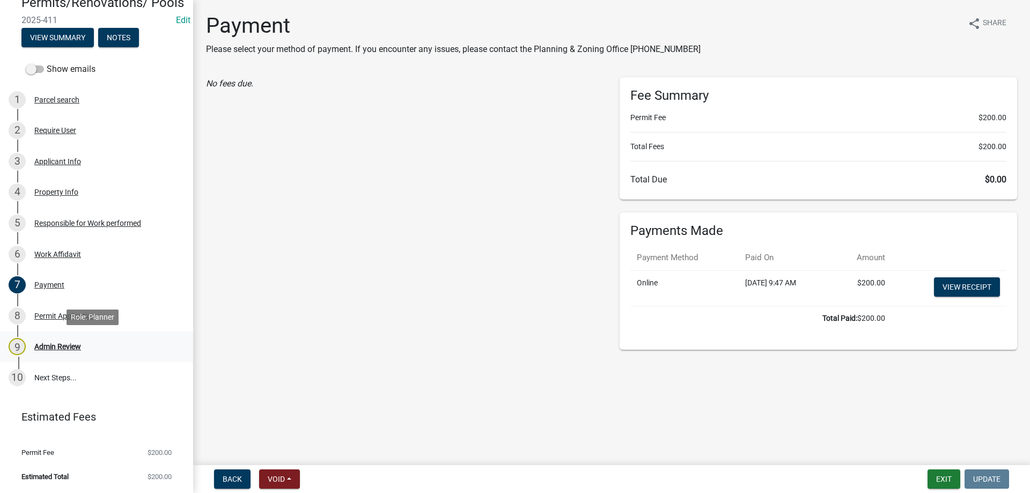
click at [70, 338] on div "9 Admin Review" at bounding box center [92, 346] width 167 height 17
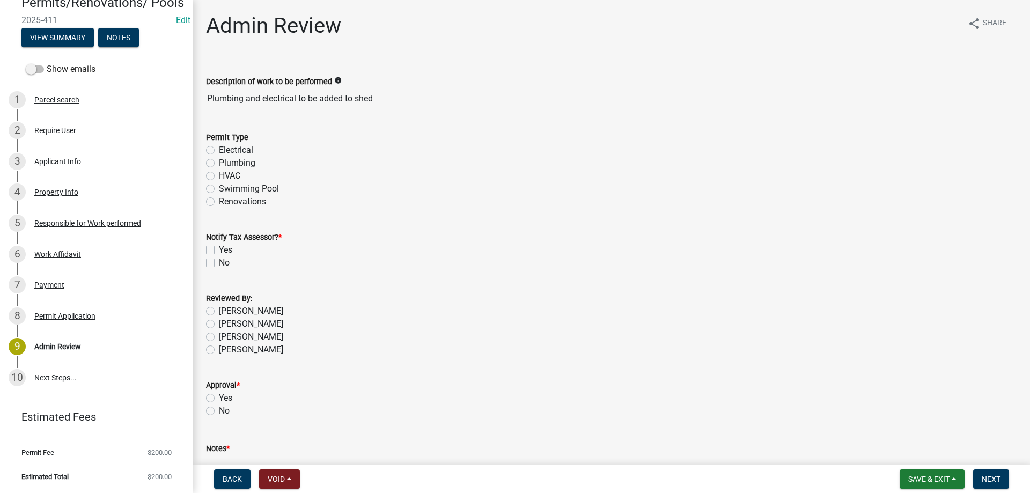
click at [205, 148] on div "Permit Type Electrical Plumbing HVAC Swimming Pool Renovations" at bounding box center [611, 163] width 827 height 90
click at [219, 152] on label "Electrical" at bounding box center [236, 150] width 34 height 13
click at [219, 151] on input "Electrical" at bounding box center [222, 147] width 7 height 7
radio input "true"
click at [219, 247] on label "Yes" at bounding box center [225, 249] width 13 height 13
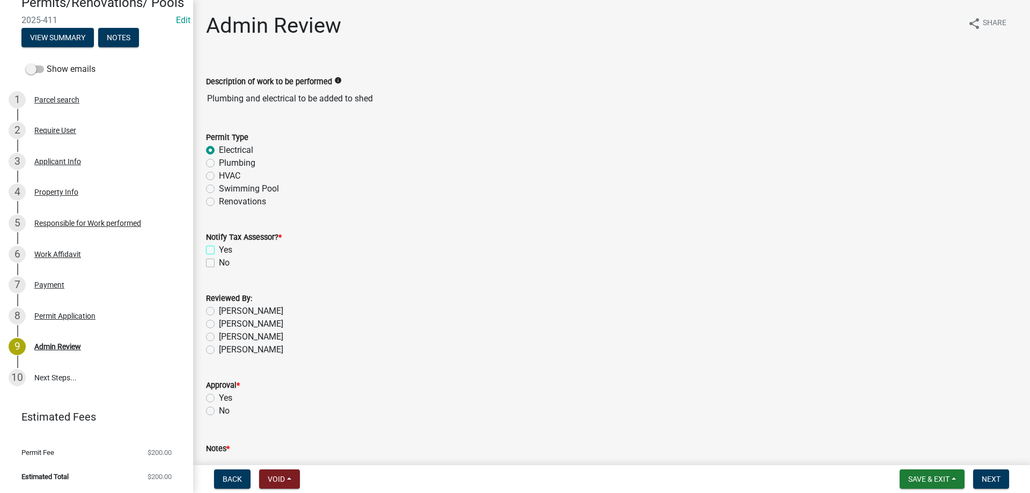
click at [219, 247] on input "Yes" at bounding box center [222, 246] width 7 height 7
checkbox input "true"
checkbox input "false"
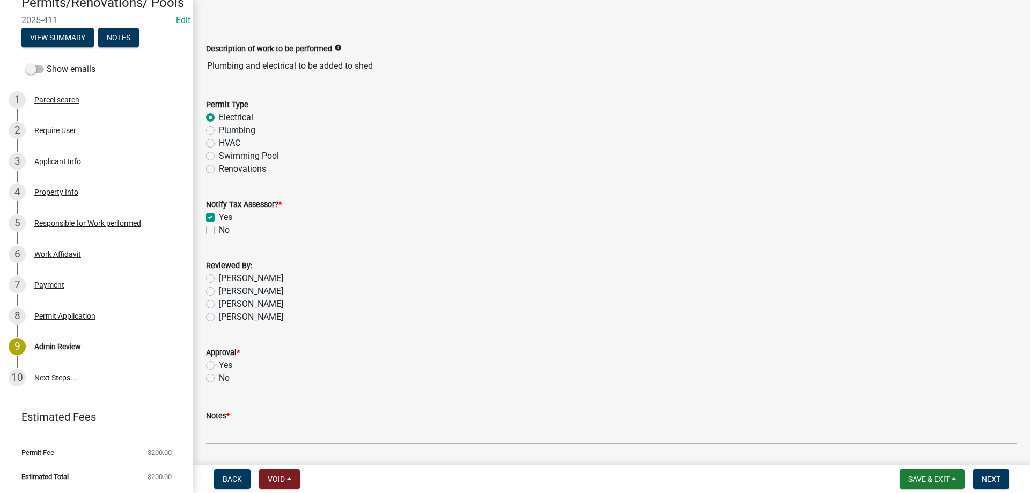
scroll to position [66, 0]
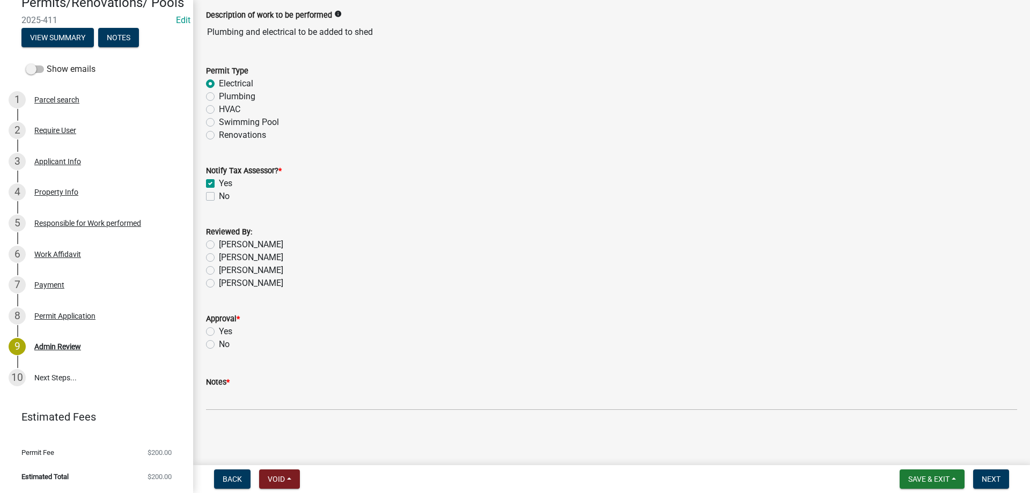
click at [219, 279] on label "[PERSON_NAME]" at bounding box center [251, 283] width 64 height 13
click at [219, 279] on input "[PERSON_NAME]" at bounding box center [222, 280] width 7 height 7
radio input "true"
click at [219, 332] on label "Yes" at bounding box center [225, 331] width 13 height 13
click at [219, 332] on input "Yes" at bounding box center [222, 328] width 7 height 7
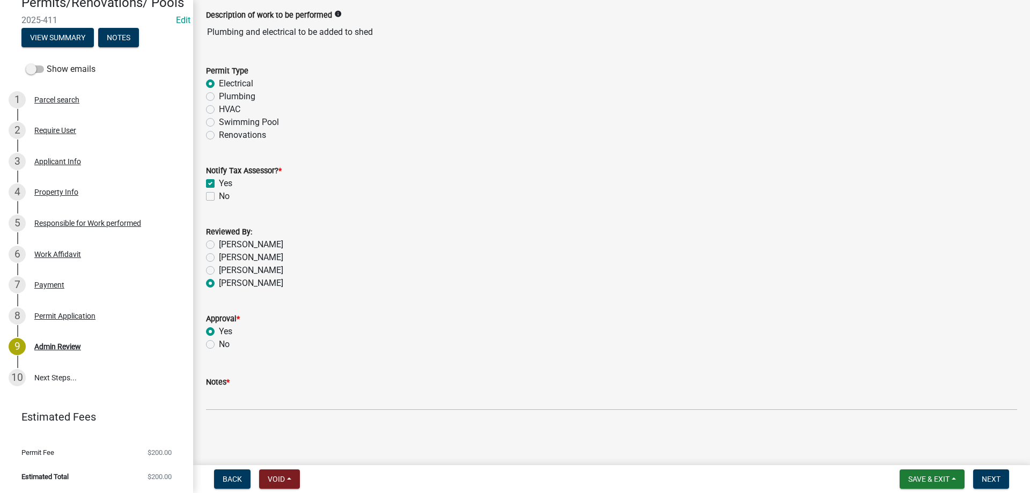
radio input "true"
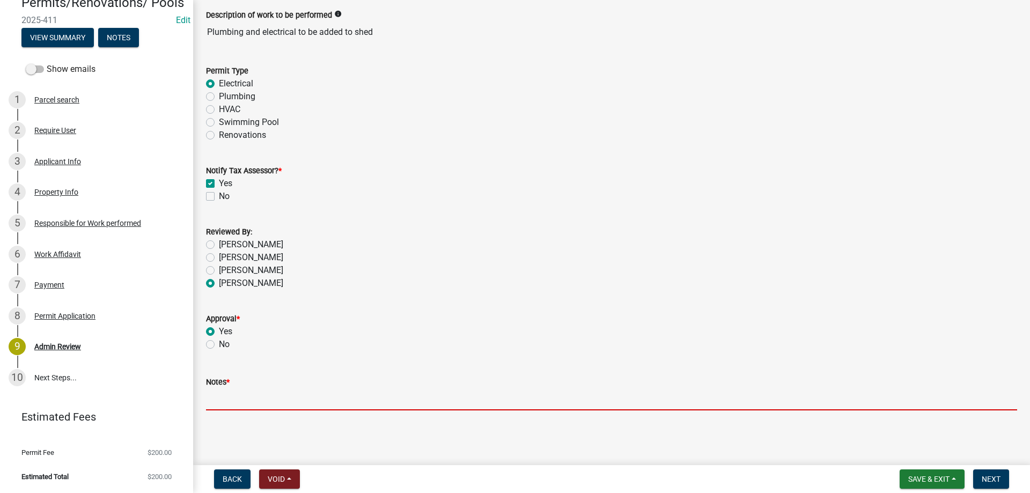
click at [233, 399] on input "Notes *" at bounding box center [611, 399] width 811 height 22
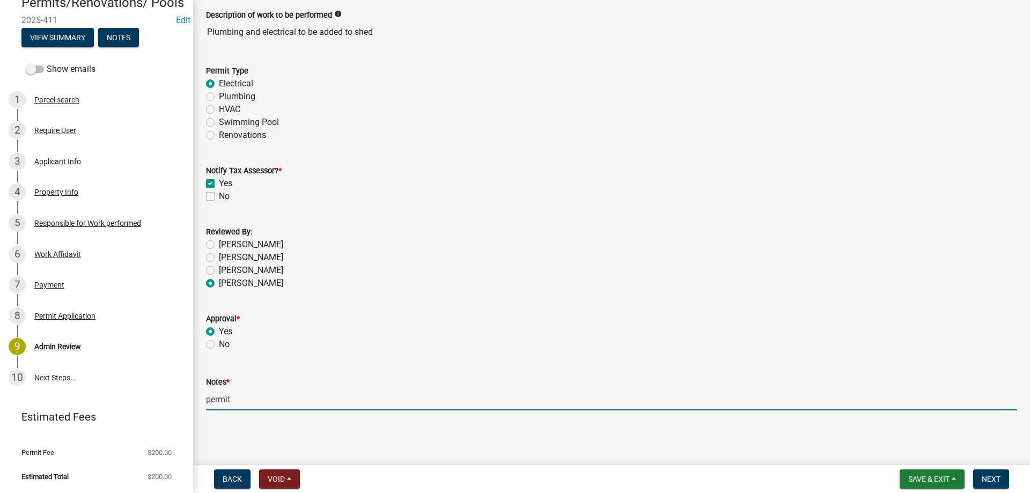
type input "permit is for electrical and plumbing"
click at [982, 481] on span "Next" at bounding box center [990, 479] width 19 height 9
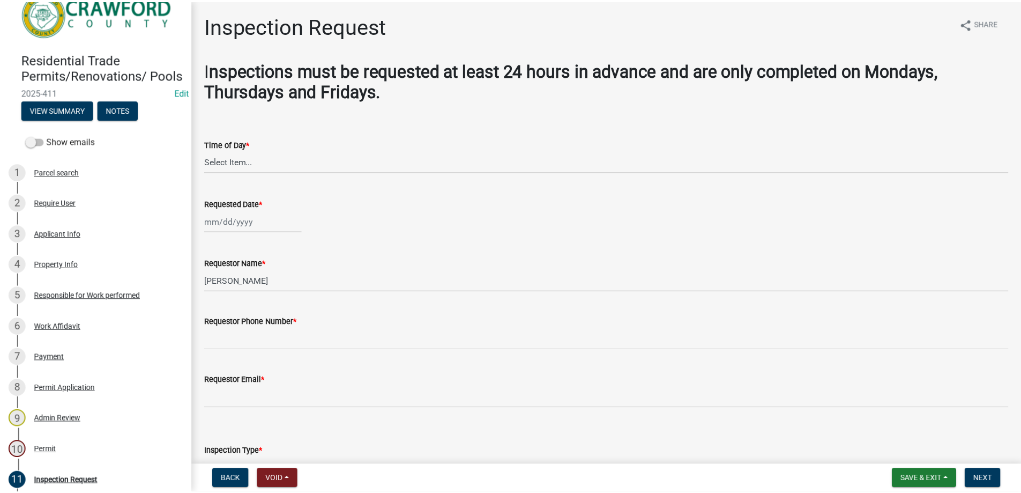
scroll to position [0, 0]
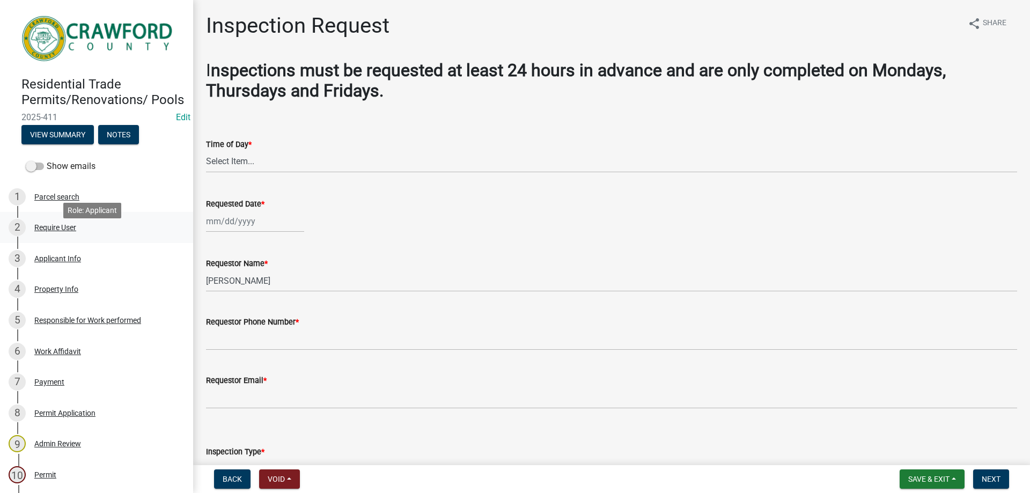
click at [61, 231] on div "Require User" at bounding box center [55, 228] width 42 height 8
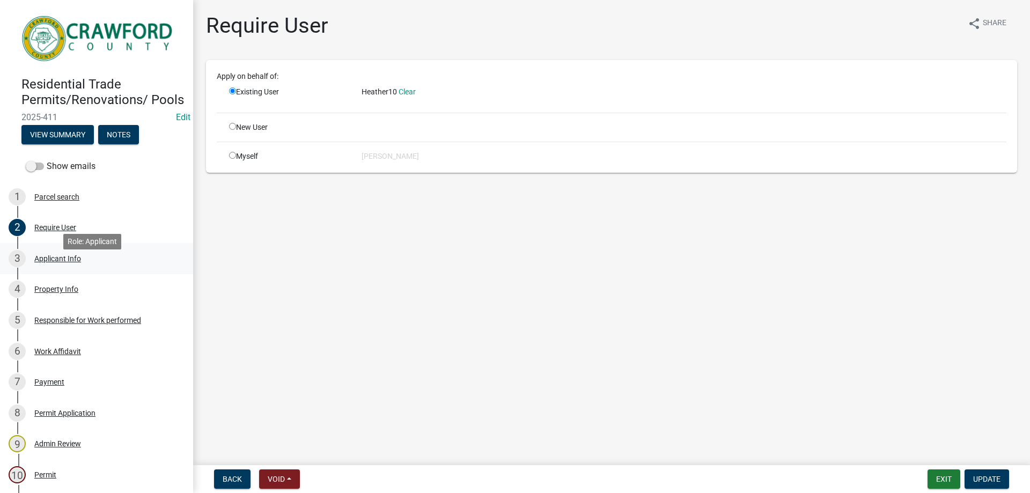
click at [56, 262] on div "Applicant Info" at bounding box center [57, 259] width 47 height 8
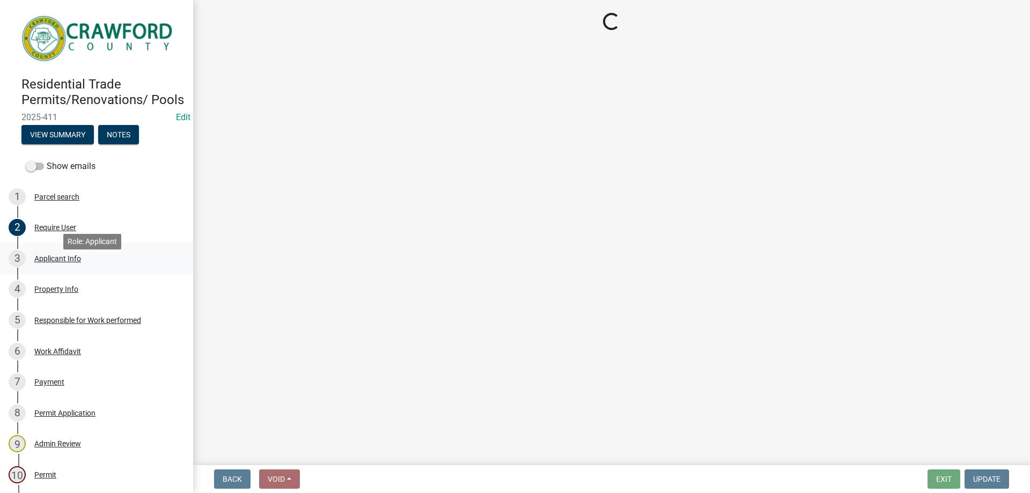
select select "7547654c-6a2b-418c-8f9d-b50998ca6dd7"
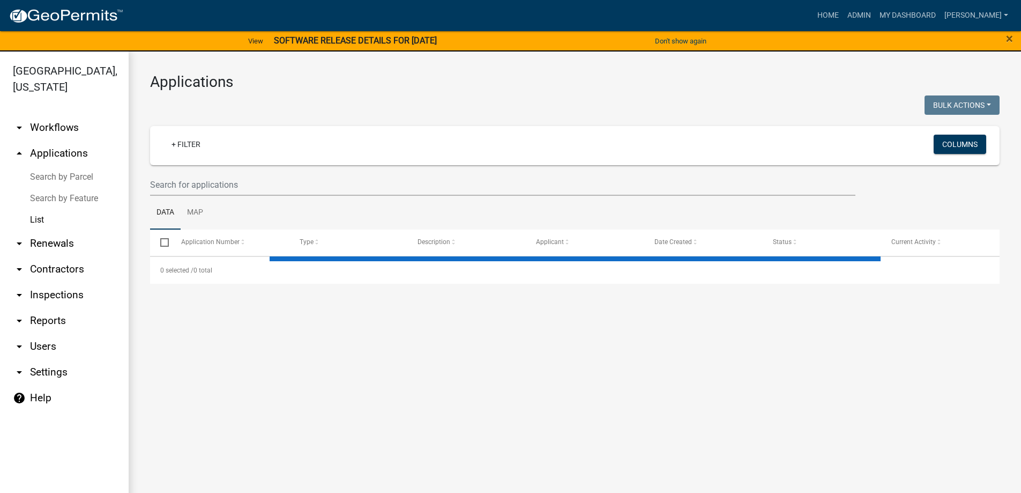
select select "3: 100"
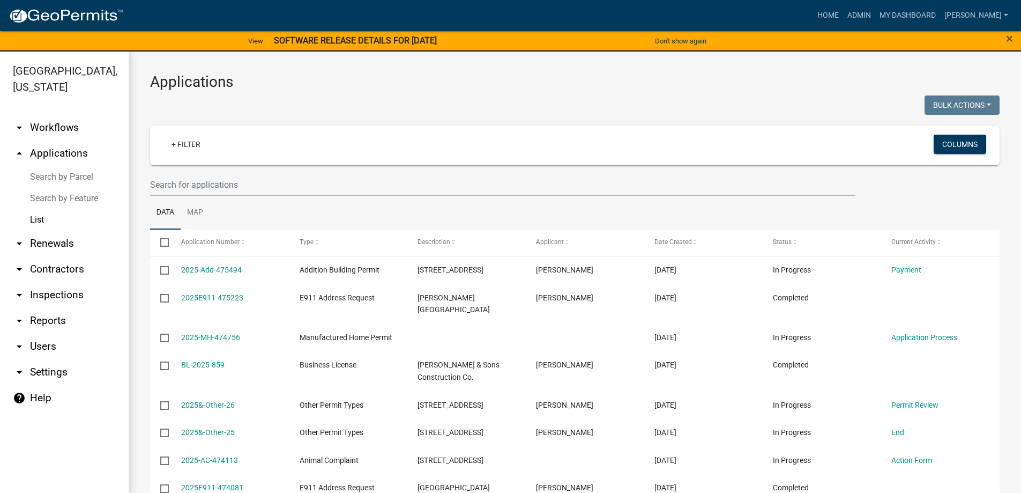
click at [47, 153] on link "arrow_drop_up Applications" at bounding box center [64, 153] width 129 height 26
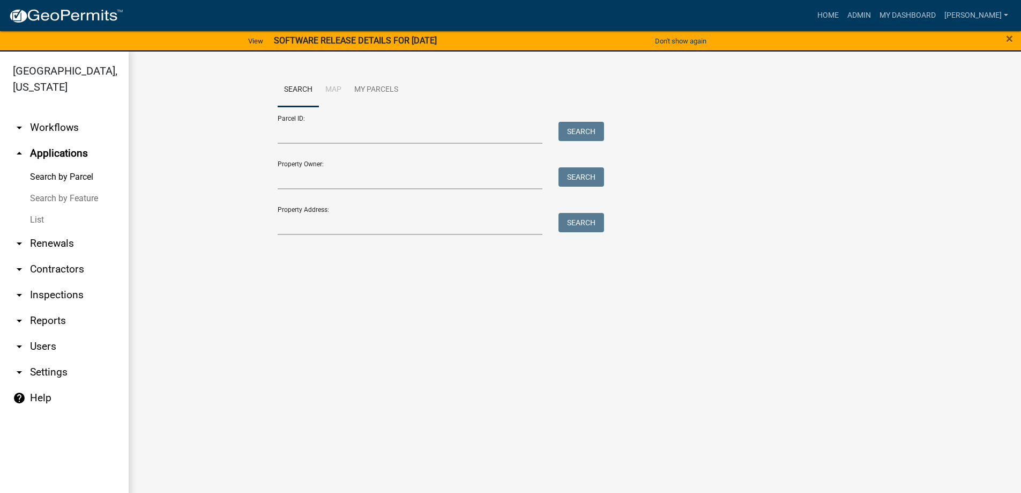
click at [41, 209] on link "List" at bounding box center [64, 219] width 129 height 21
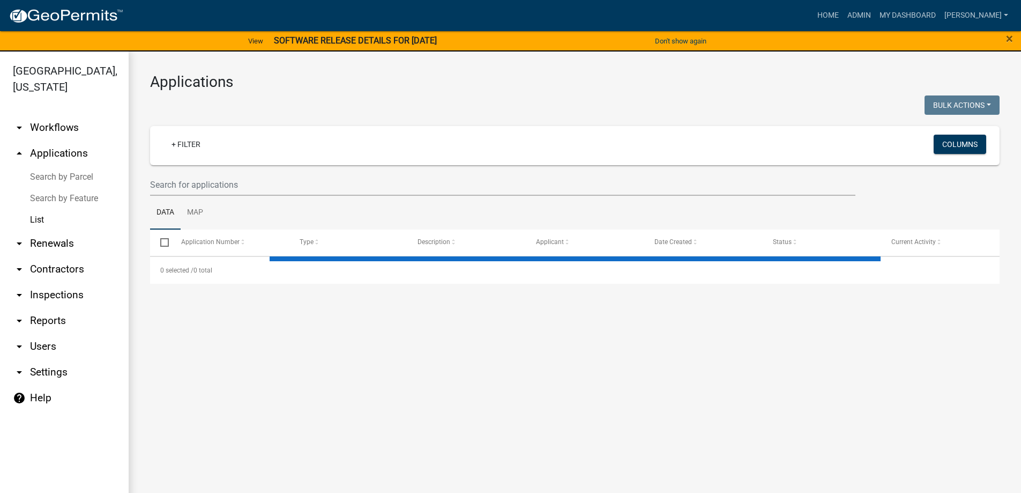
click at [41, 219] on link "List" at bounding box center [64, 219] width 129 height 21
select select "3: 100"
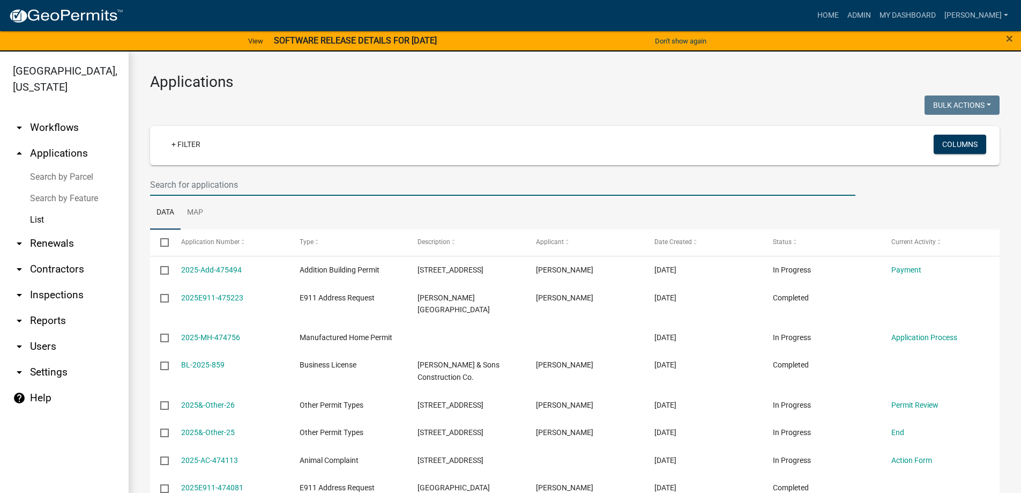
click at [212, 179] on input "text" at bounding box center [503, 185] width 706 height 22
click at [204, 136] on link "+ Filter" at bounding box center [186, 144] width 46 height 19
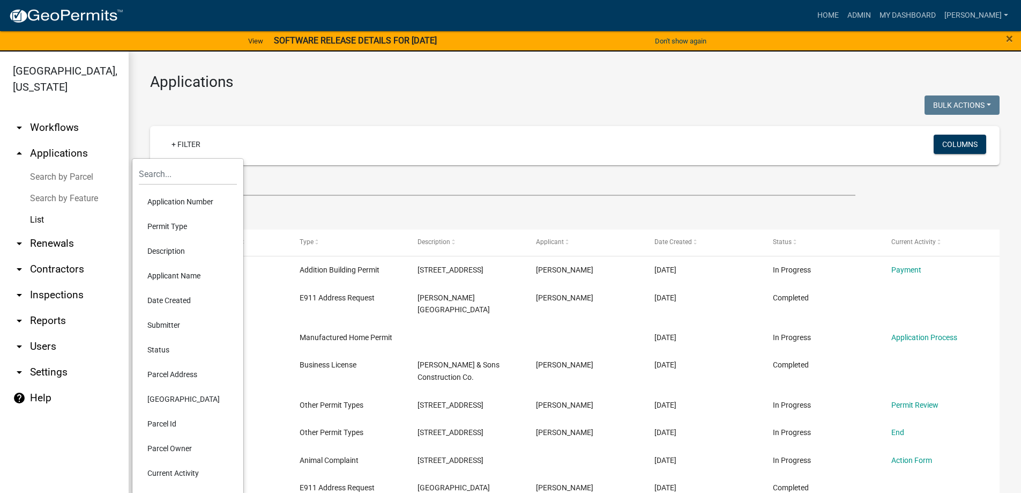
click at [156, 354] on li "Status" at bounding box center [188, 349] width 98 height 25
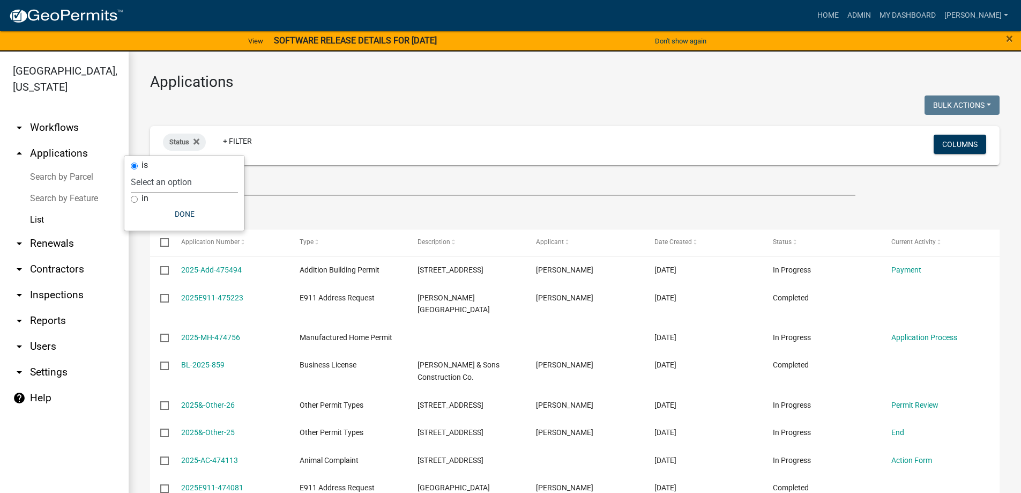
click at [197, 183] on select "Select an option Not Started In Progress Completed Expired Locked Withdrawn Voi…" at bounding box center [184, 182] width 107 height 22
select select "1"
click at [153, 171] on select "Select an option Not Started In Progress Completed Expired Locked Withdrawn Voi…" at bounding box center [184, 182] width 107 height 22
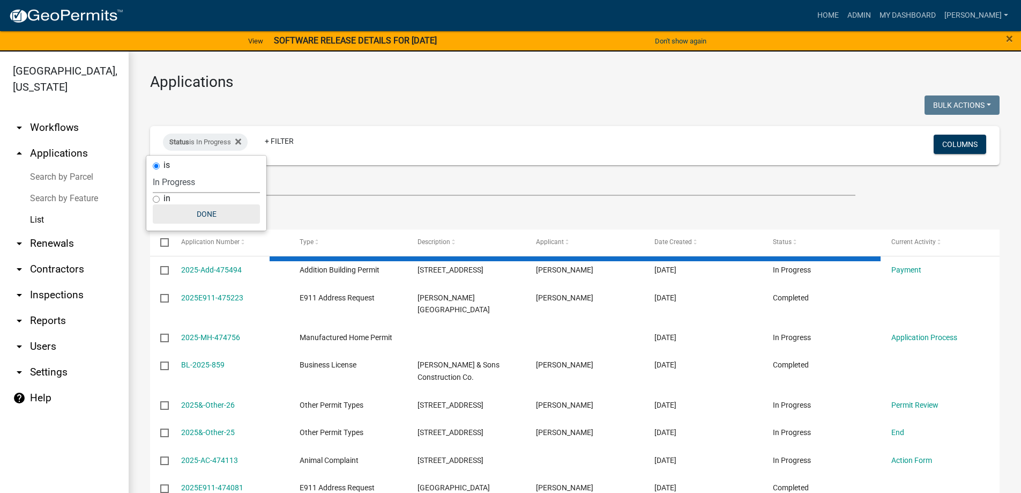
click at [238, 218] on button "Done" at bounding box center [206, 213] width 107 height 19
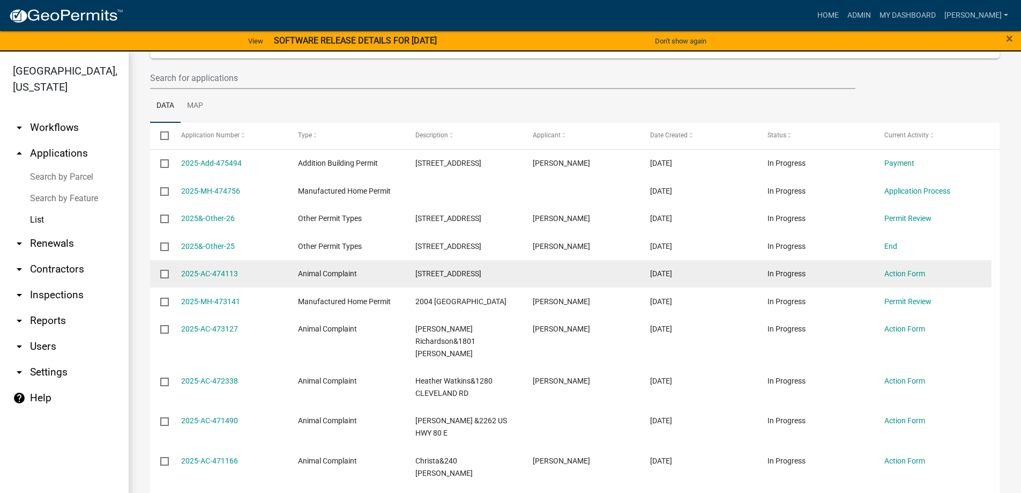
scroll to position [107, 0]
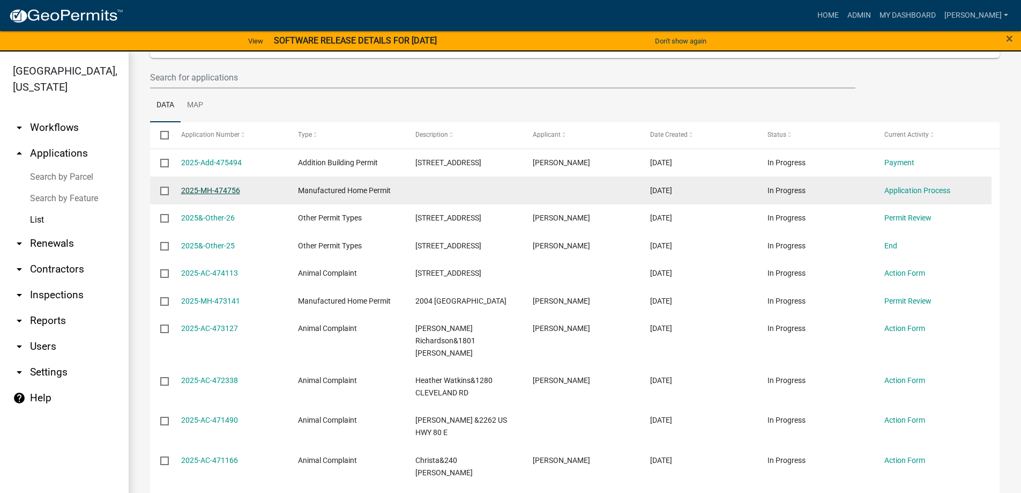
click at [225, 194] on link "2025-MH-474756" at bounding box center [210, 190] width 59 height 9
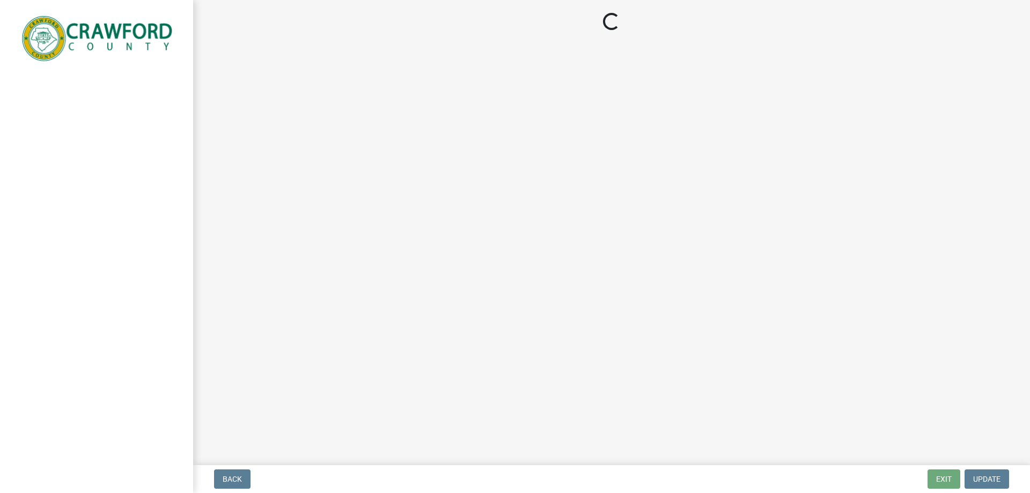
click at [224, 189] on main "Loading..." at bounding box center [611, 230] width 836 height 461
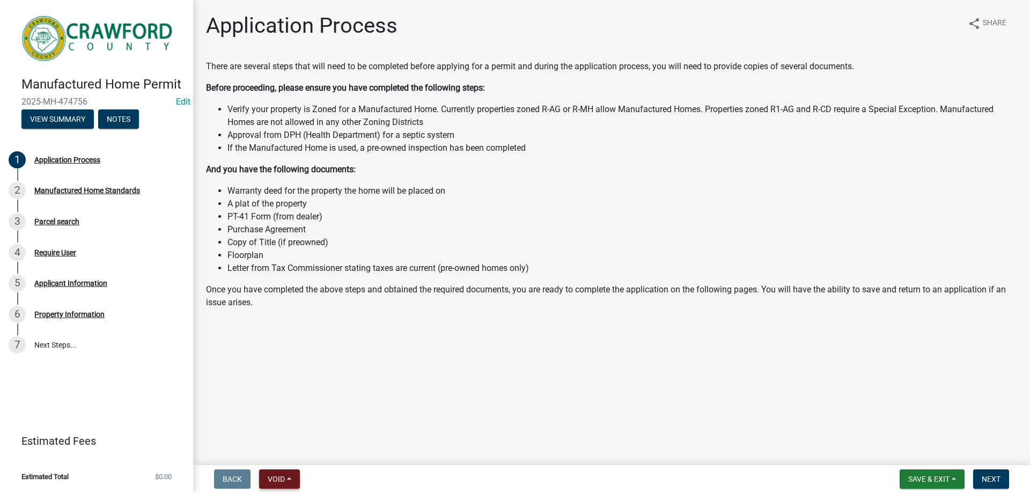
click at [282, 473] on button "Void" at bounding box center [279, 478] width 41 height 19
click at [305, 453] on button "Void" at bounding box center [302, 451] width 86 height 26
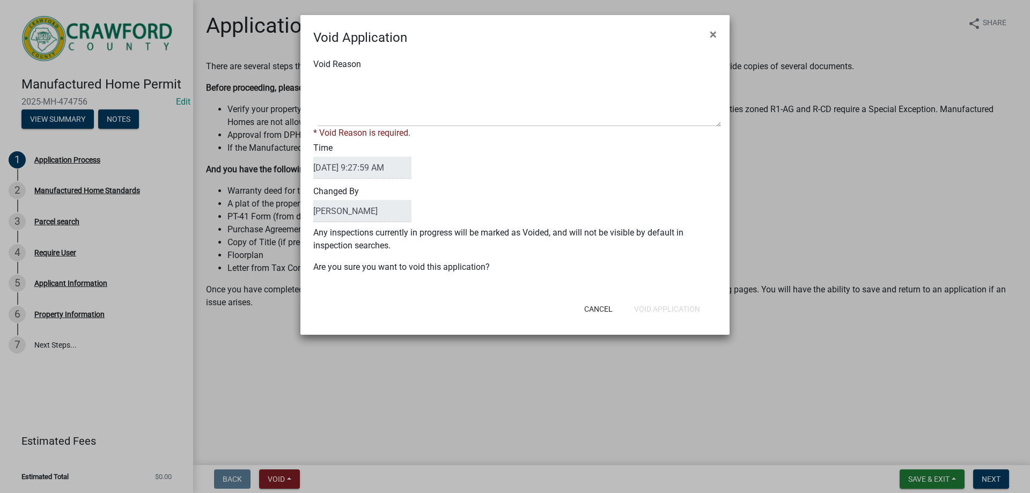
click at [317, 109] on span at bounding box center [514, 100] width 403 height 54
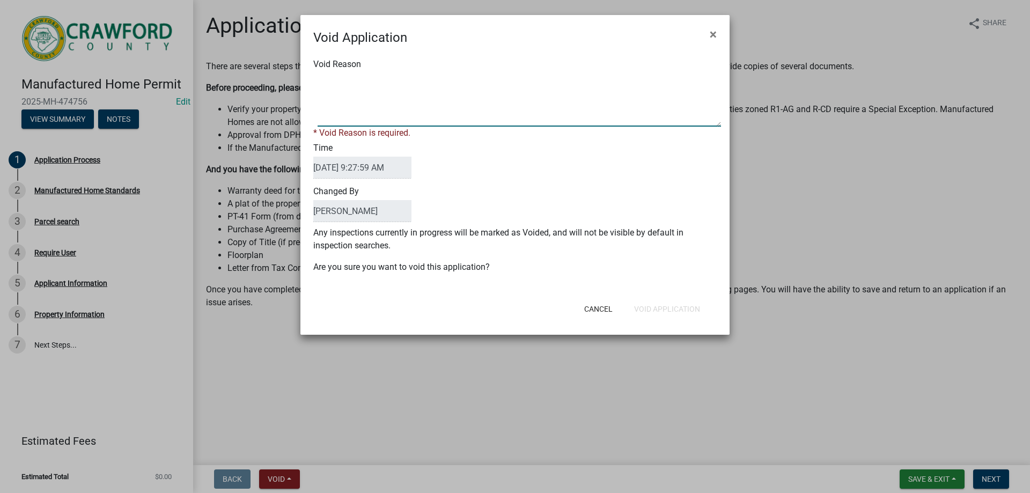
click at [323, 116] on textarea "Void Reason" at bounding box center [518, 100] width 403 height 54
type textarea "not started"
click at [645, 305] on button "Void Application" at bounding box center [666, 308] width 83 height 19
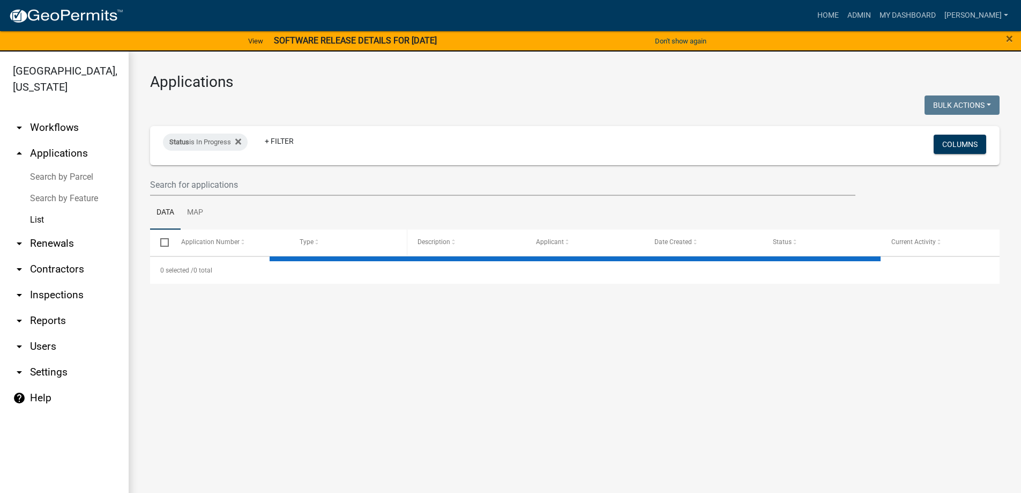
select select "3: 100"
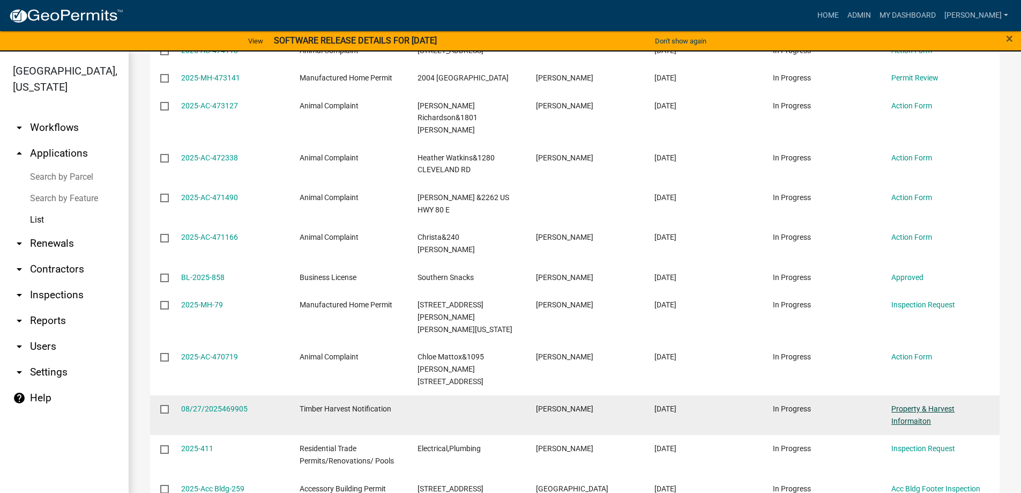
scroll to position [322, 0]
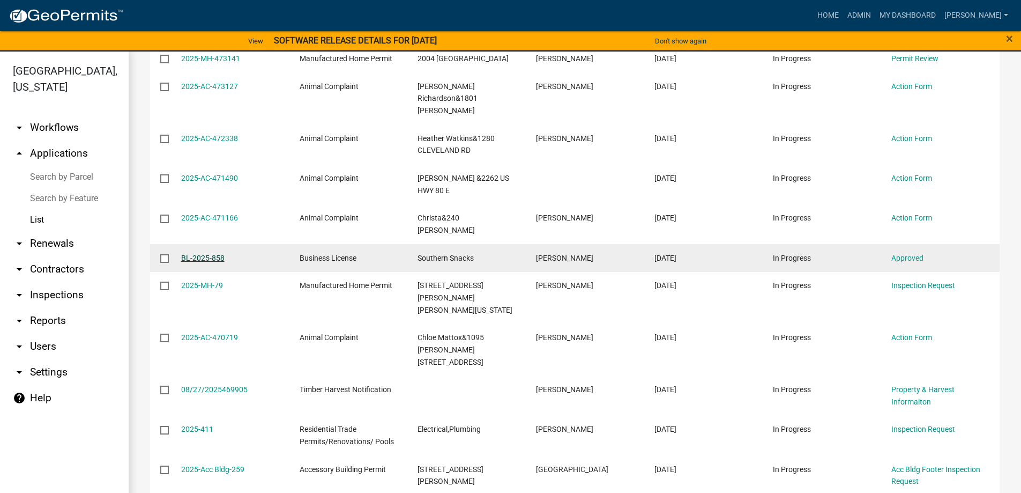
drag, startPoint x: 225, startPoint y: 249, endPoint x: 218, endPoint y: 248, distance: 6.5
click at [224, 252] on div "BL-2025-858" at bounding box center [230, 258] width 98 height 12
click at [216, 254] on link "BL-2025-858" at bounding box center [202, 258] width 43 height 9
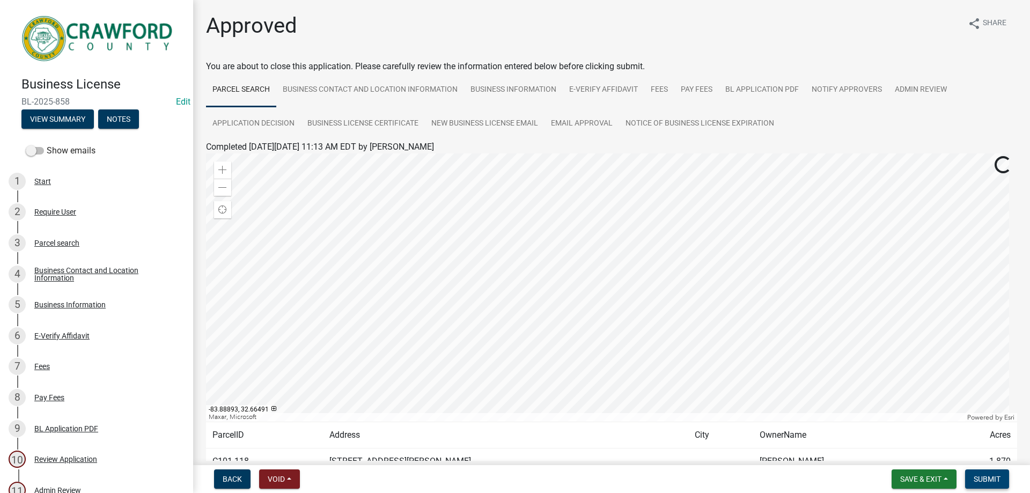
click at [986, 475] on span "Submit" at bounding box center [986, 479] width 27 height 9
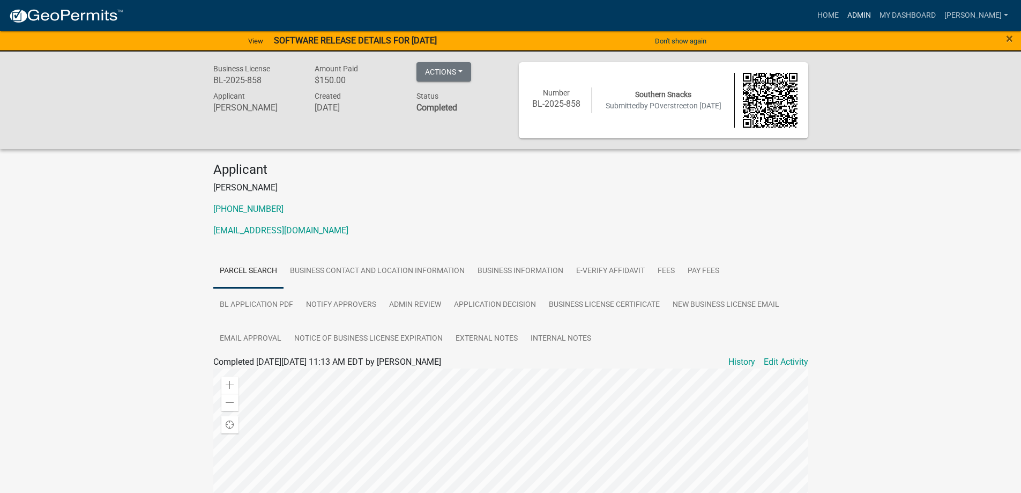
click at [876, 17] on link "Admin" at bounding box center [859, 15] width 32 height 20
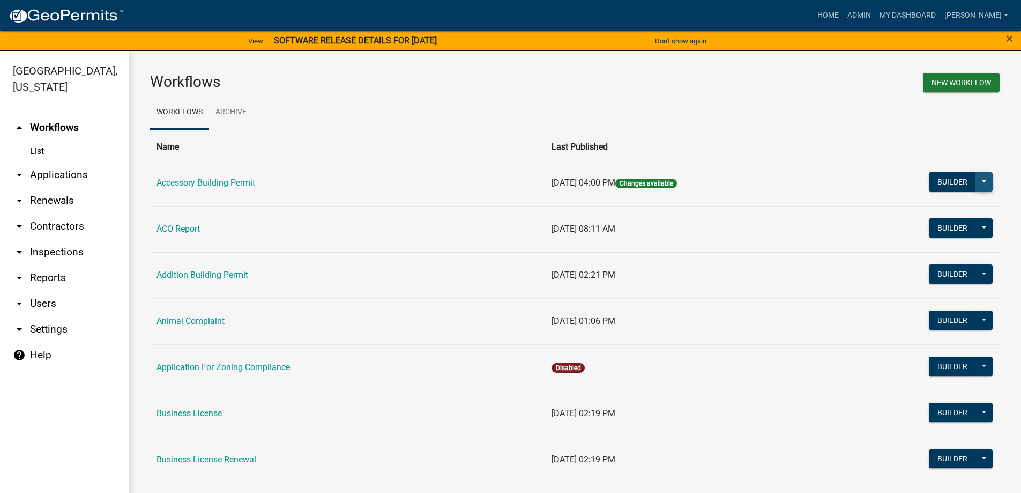
click at [980, 177] on button at bounding box center [984, 181] width 17 height 19
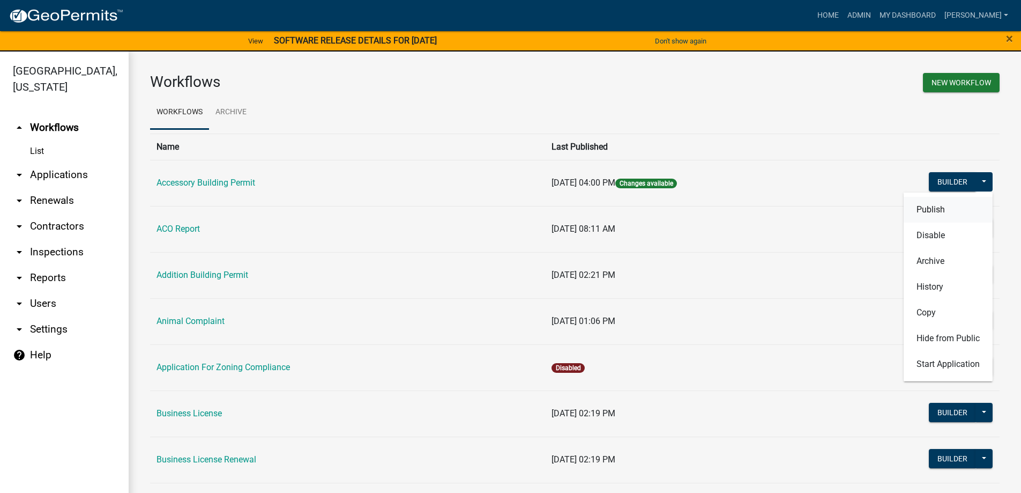
click at [955, 214] on button "Publish" at bounding box center [948, 210] width 89 height 26
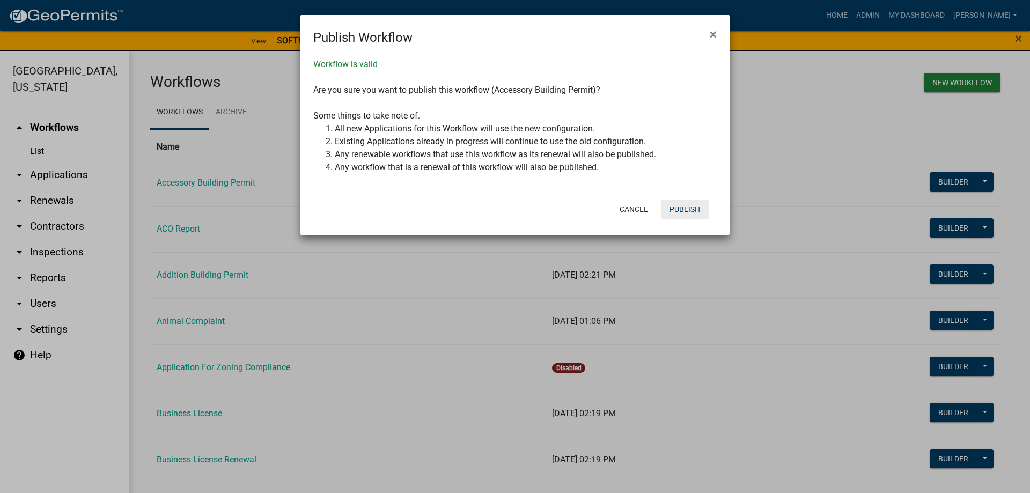
click at [687, 210] on button "Publish" at bounding box center [685, 208] width 48 height 19
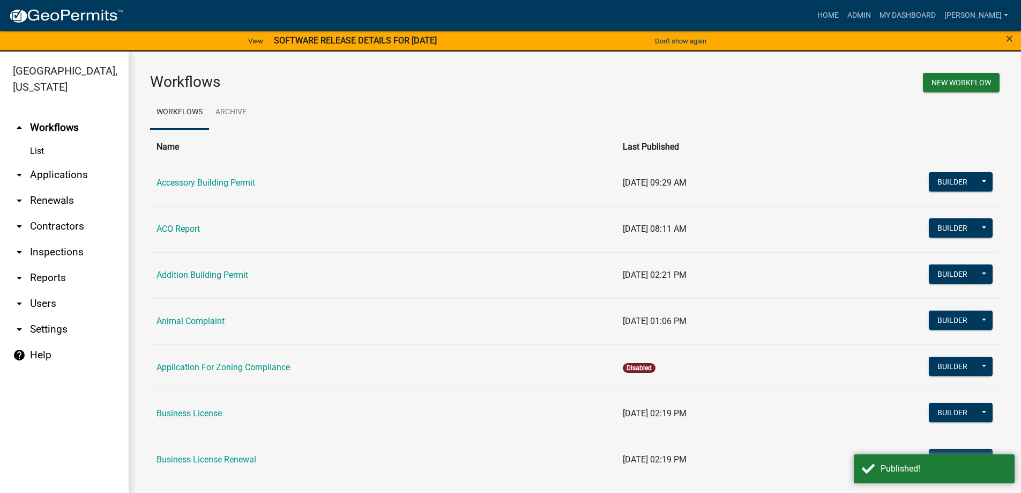
click at [53, 251] on link "arrow_drop_down Inspections" at bounding box center [64, 252] width 129 height 26
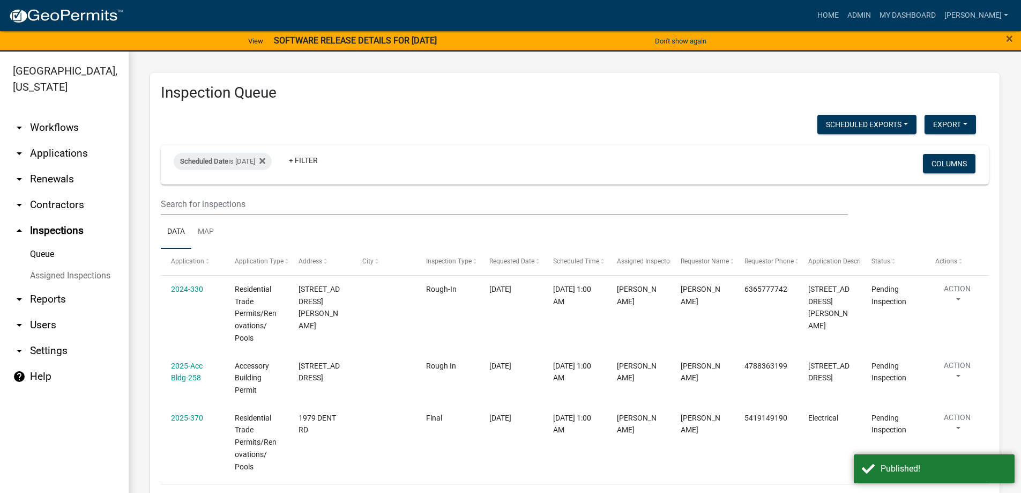
click at [60, 156] on link "arrow_drop_down Applications" at bounding box center [64, 153] width 129 height 26
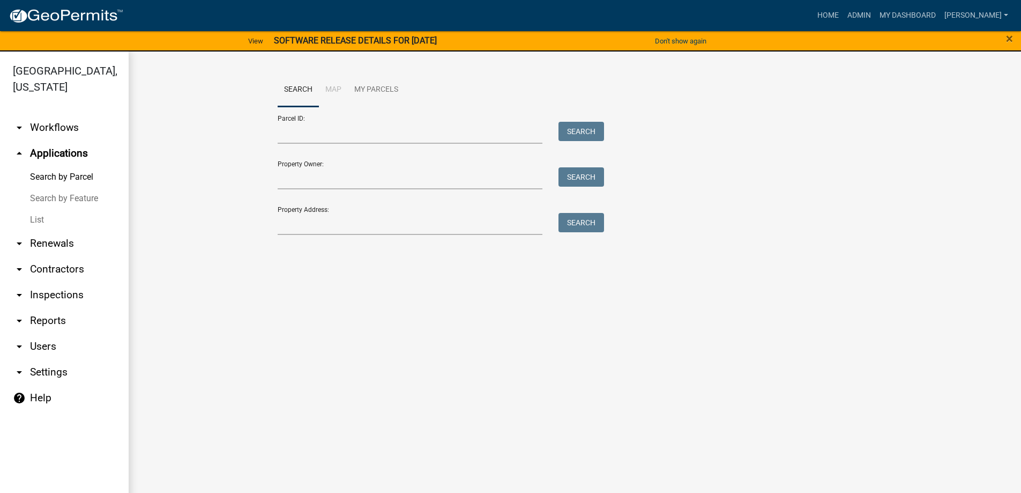
click at [51, 218] on link "List" at bounding box center [64, 219] width 129 height 21
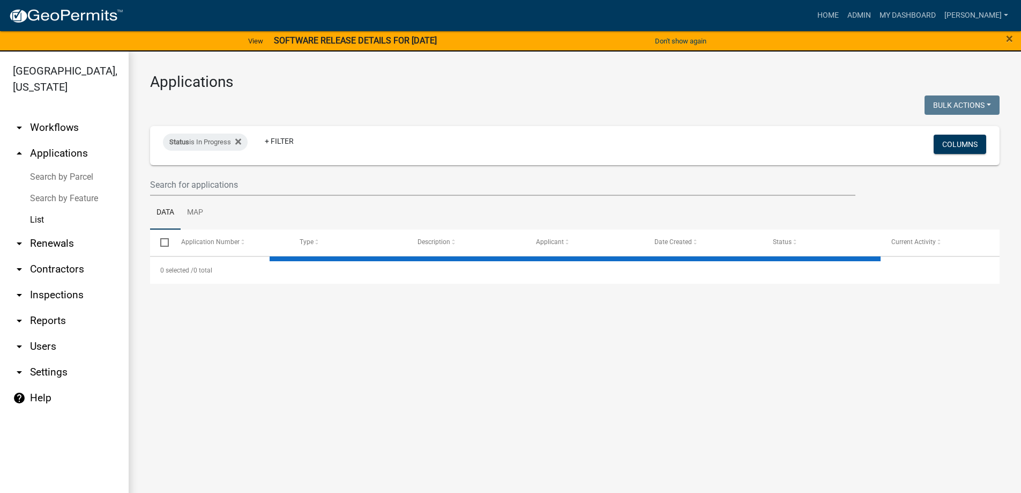
select select "3: 100"
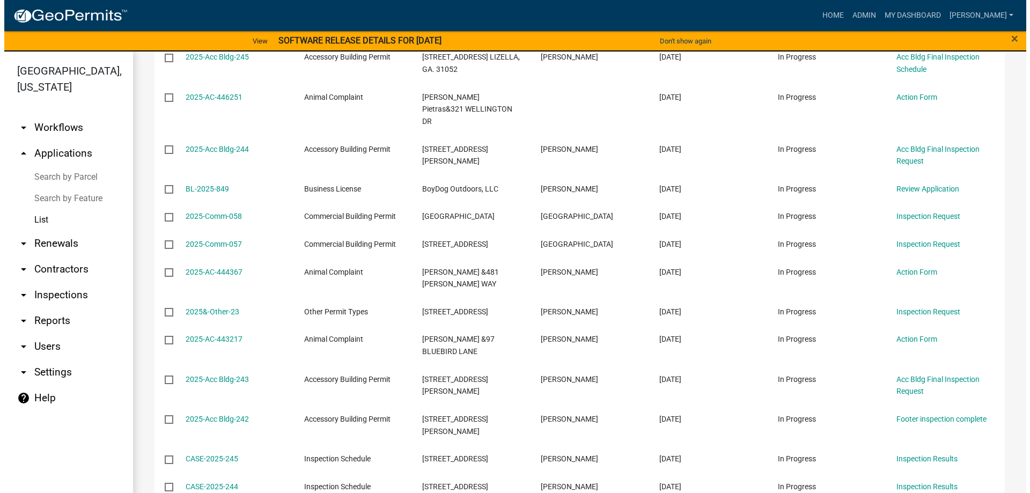
scroll to position [2413, 0]
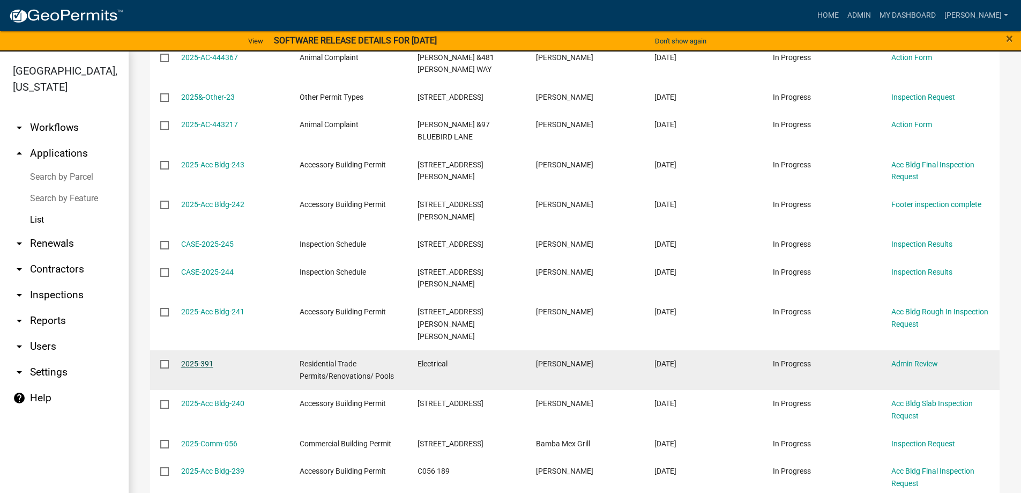
click at [204, 359] on link "2025-391" at bounding box center [197, 363] width 32 height 9
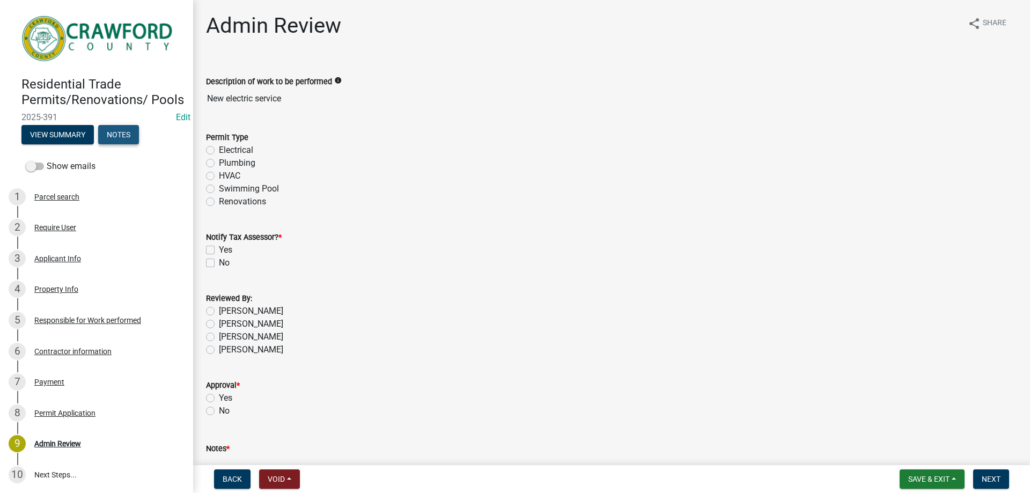
click at [127, 143] on button "Notes" at bounding box center [118, 134] width 41 height 19
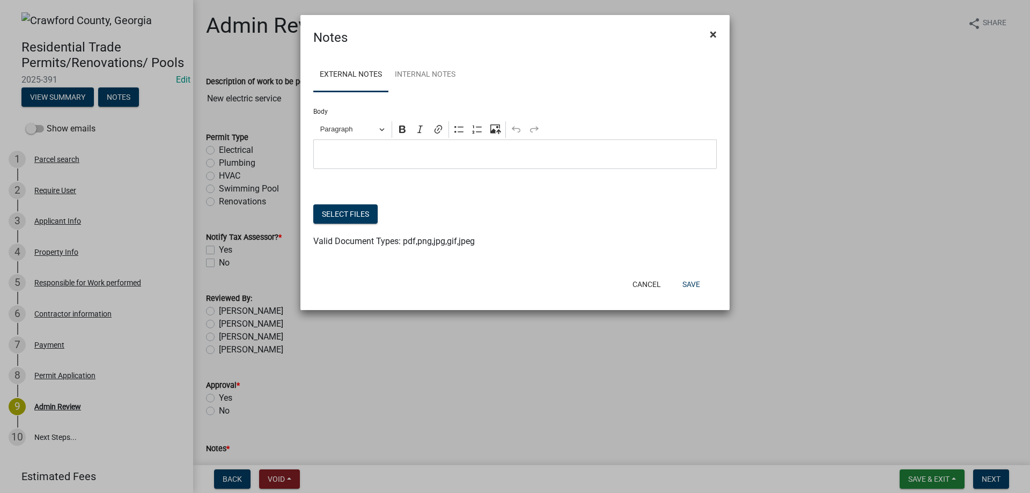
click at [713, 39] on button "×" at bounding box center [713, 34] width 24 height 30
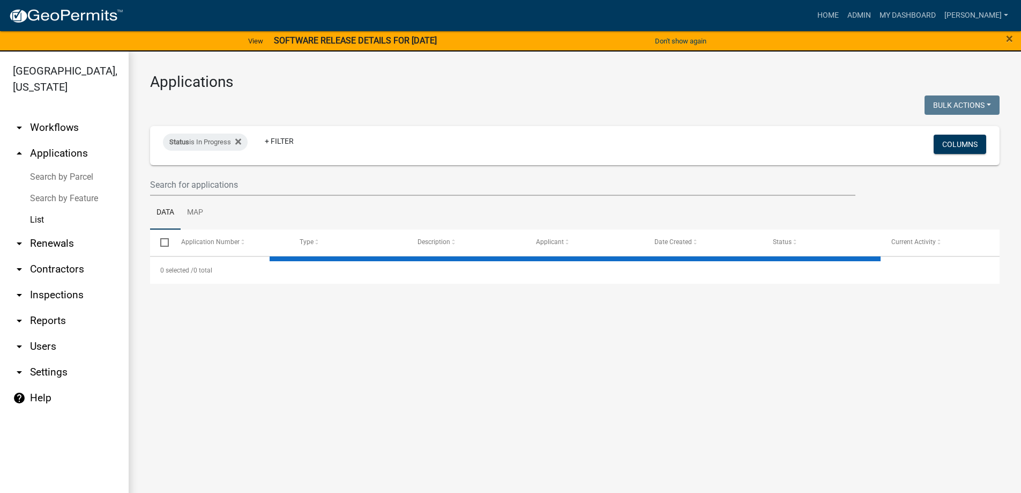
select select "3: 100"
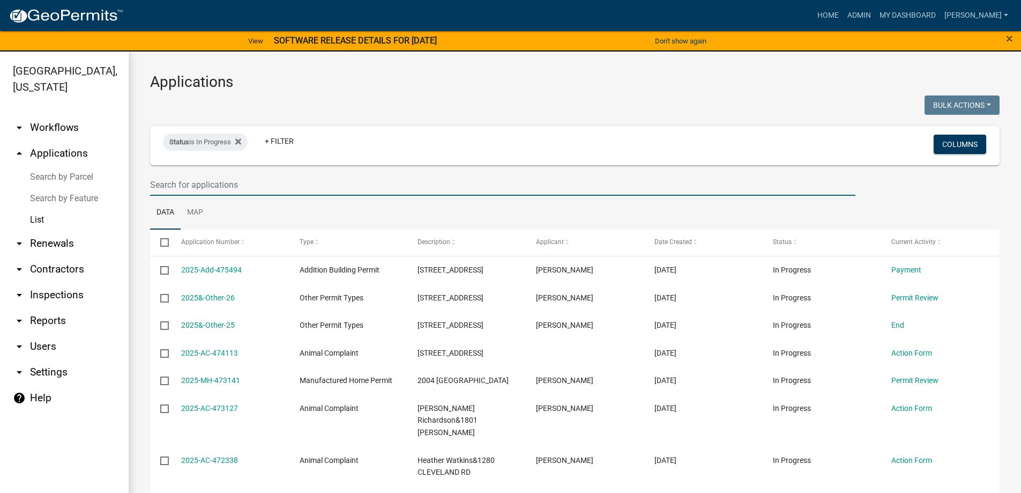
click at [283, 180] on input "text" at bounding box center [503, 185] width 706 height 22
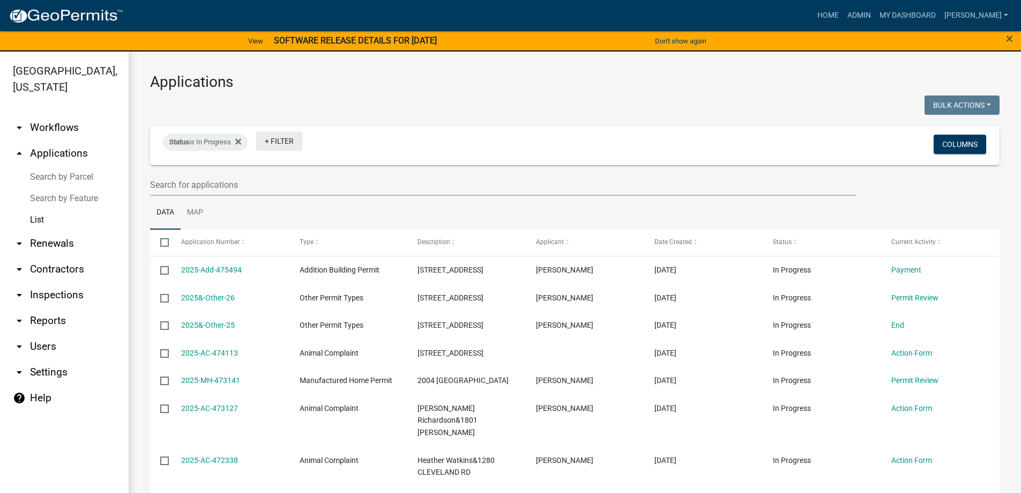
click at [270, 134] on div "Status is In Progress + Filter" at bounding box center [435, 145] width 560 height 28
click at [270, 134] on link "+ Filter" at bounding box center [279, 140] width 46 height 19
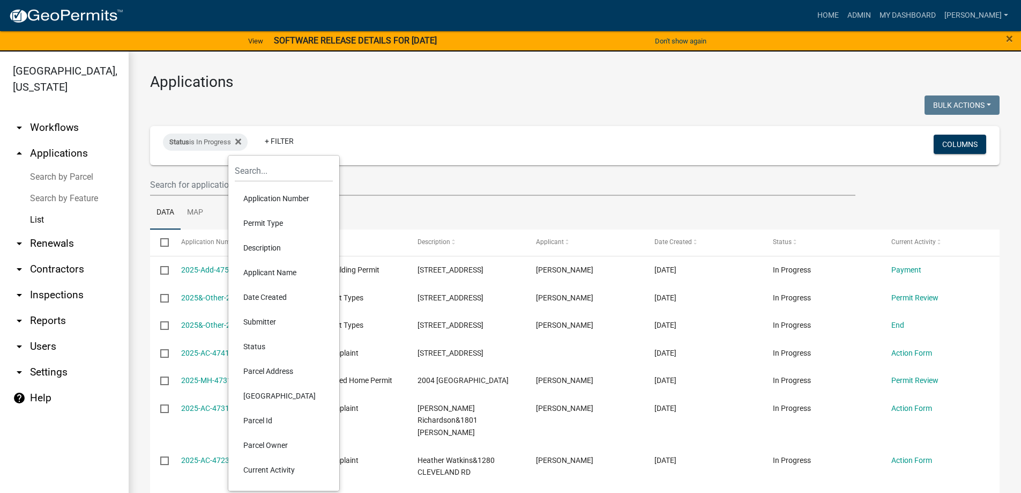
click at [256, 470] on li "Current Activity" at bounding box center [284, 469] width 98 height 25
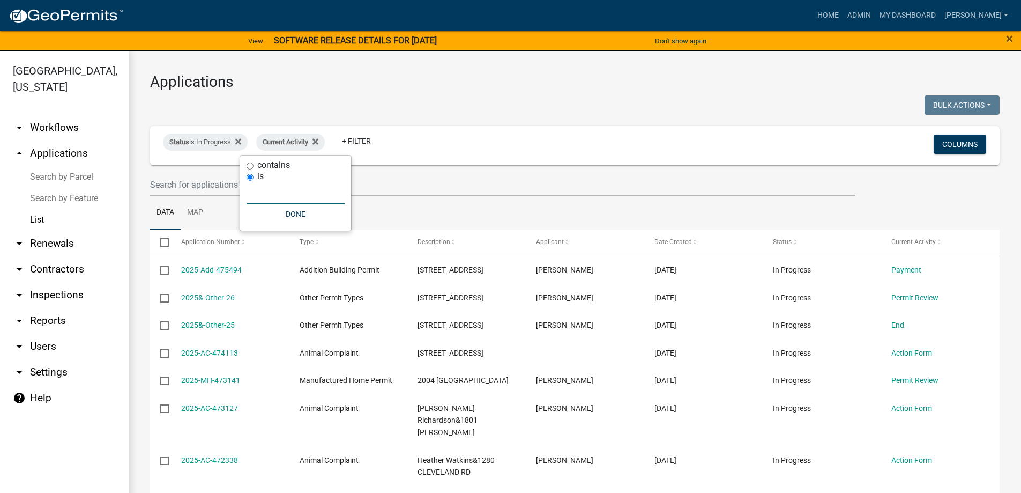
click at [284, 192] on input "text" at bounding box center [296, 193] width 98 height 22
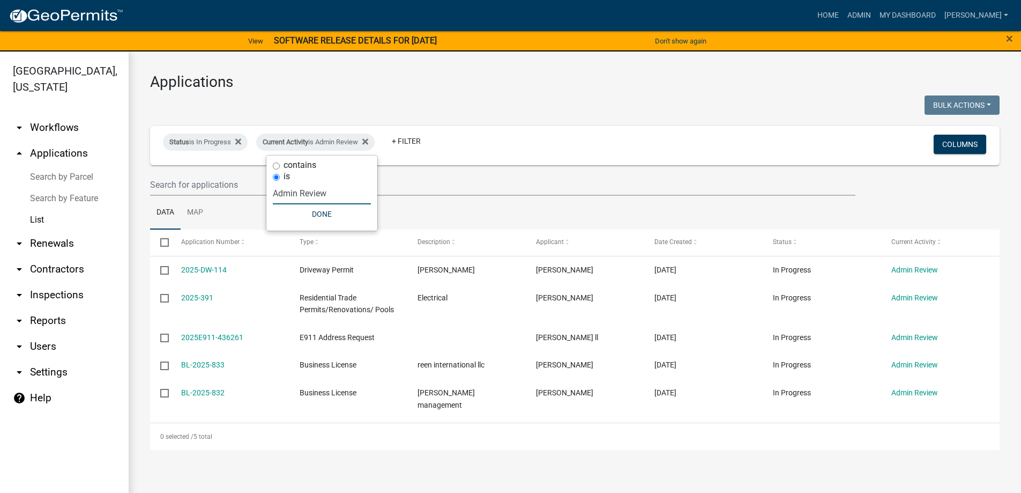
type input "Admin Review"
click at [836, 205] on ul "Data Map" at bounding box center [575, 213] width 850 height 34
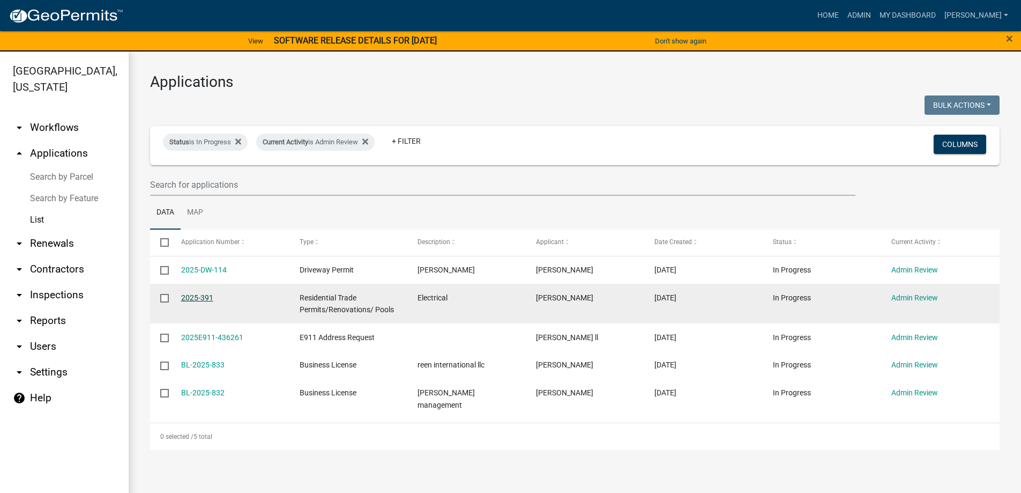
click at [197, 300] on link "2025-391" at bounding box center [197, 297] width 32 height 9
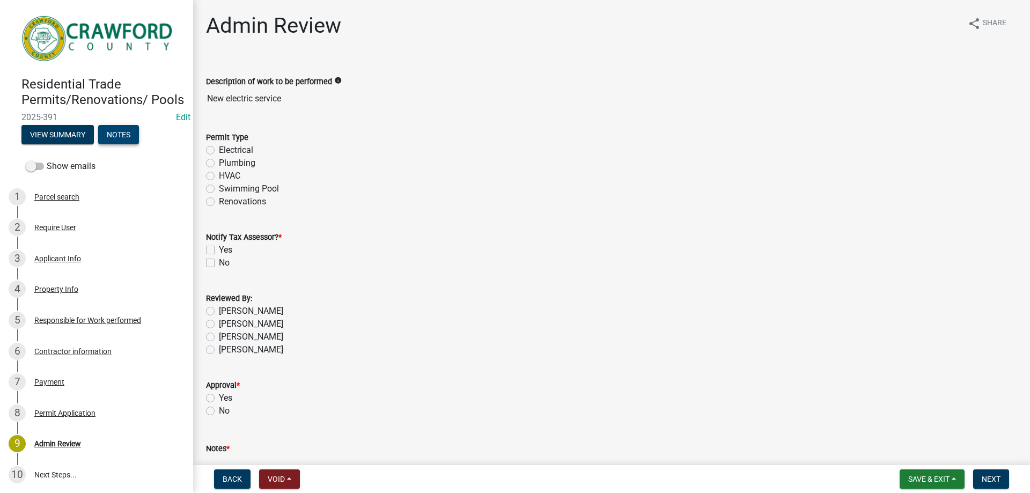
click at [105, 144] on button "Notes" at bounding box center [118, 134] width 41 height 19
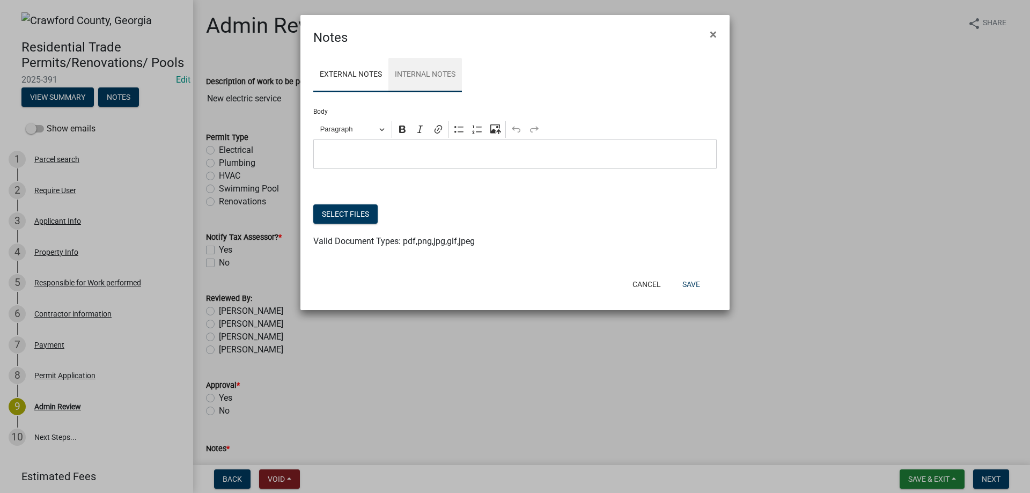
click at [441, 72] on link "Internal Notes" at bounding box center [424, 75] width 73 height 34
click at [387, 82] on link "External Notes" at bounding box center [350, 75] width 75 height 34
click at [714, 38] on span "×" at bounding box center [712, 34] width 7 height 15
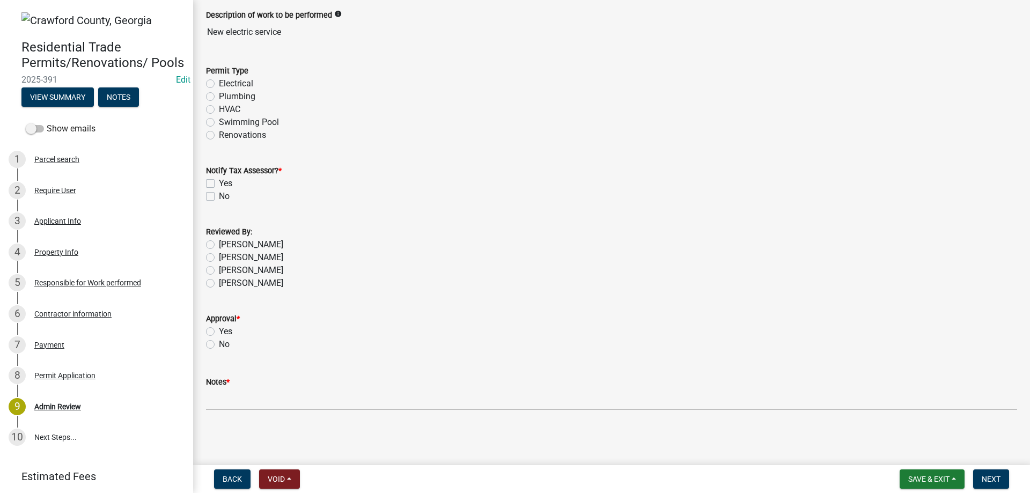
click at [114, 261] on div "4 Property Info" at bounding box center [92, 251] width 167 height 17
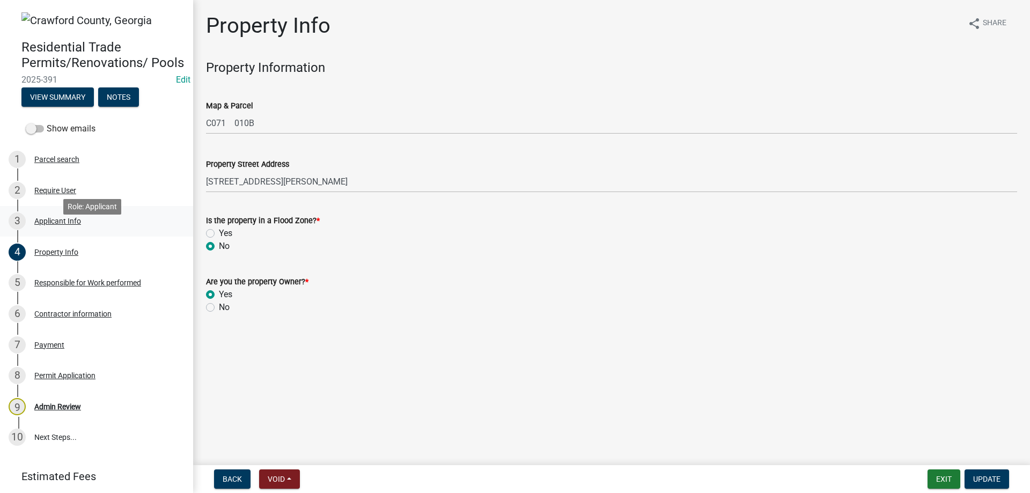
click at [77, 228] on div "3 Applicant Info" at bounding box center [92, 220] width 167 height 17
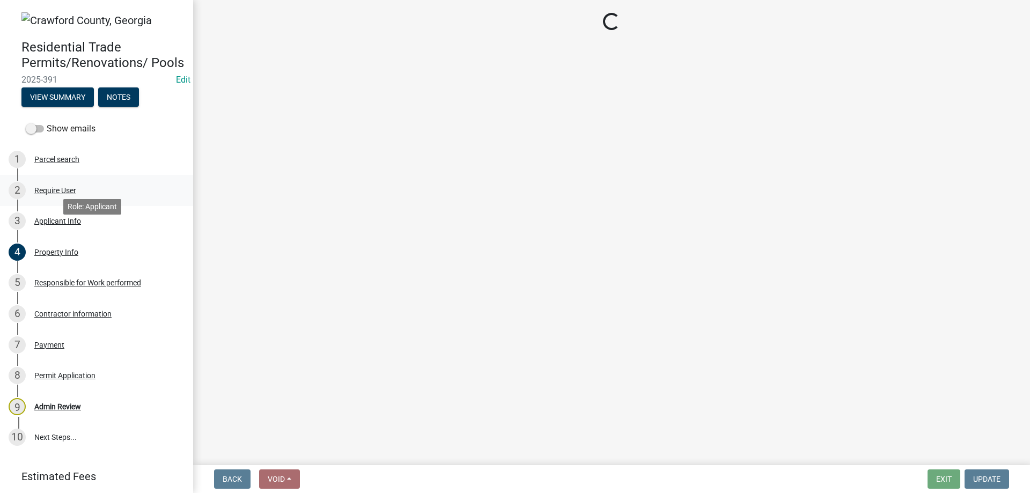
select select "7547654c-6a2b-418c-8f9d-b50998ca6dd7"
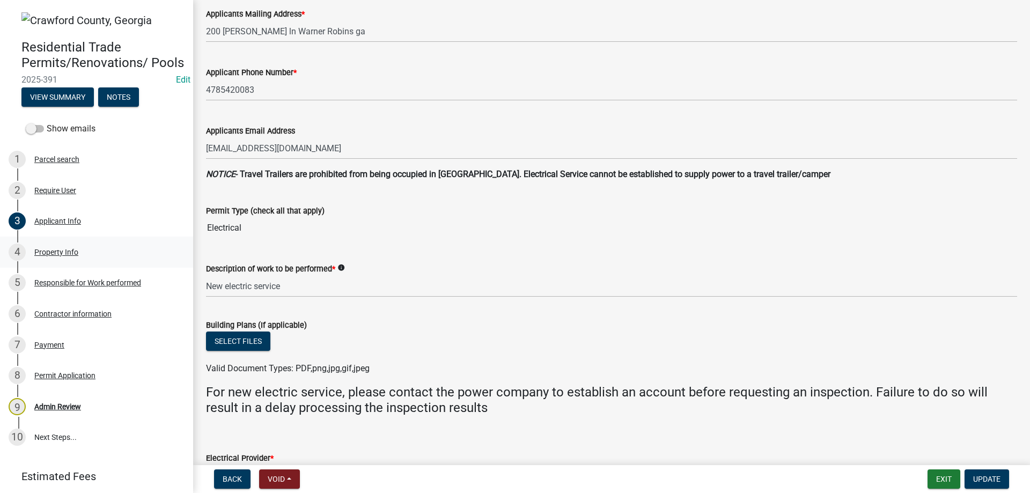
scroll to position [214, 0]
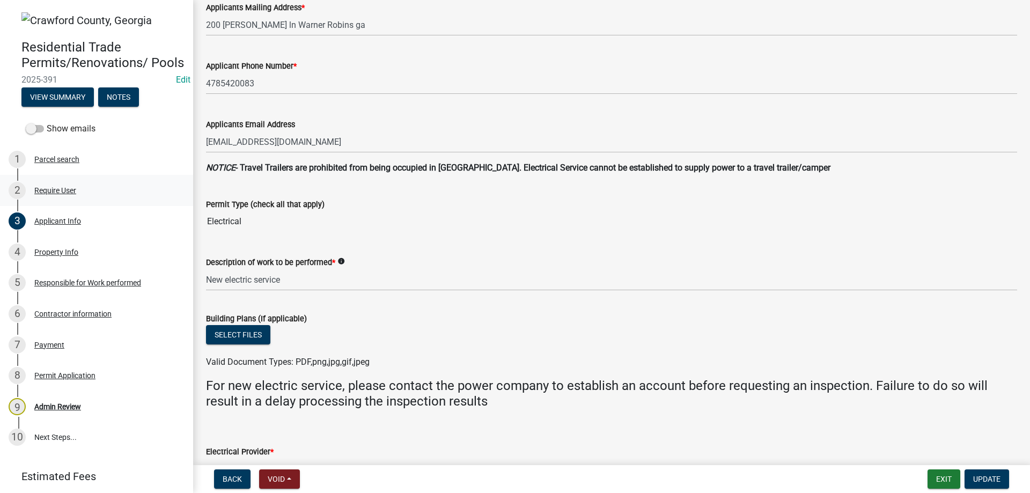
click at [53, 196] on link "2 Require User" at bounding box center [96, 190] width 193 height 31
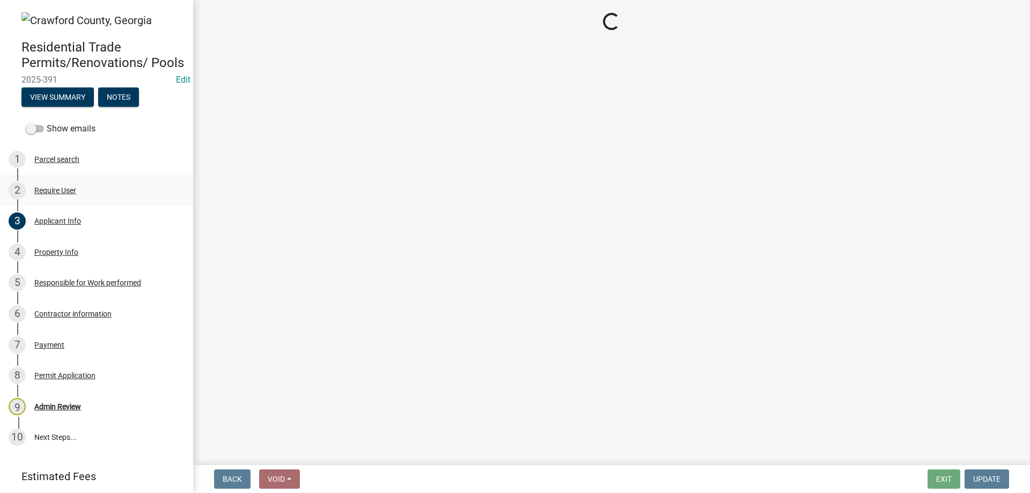
scroll to position [0, 0]
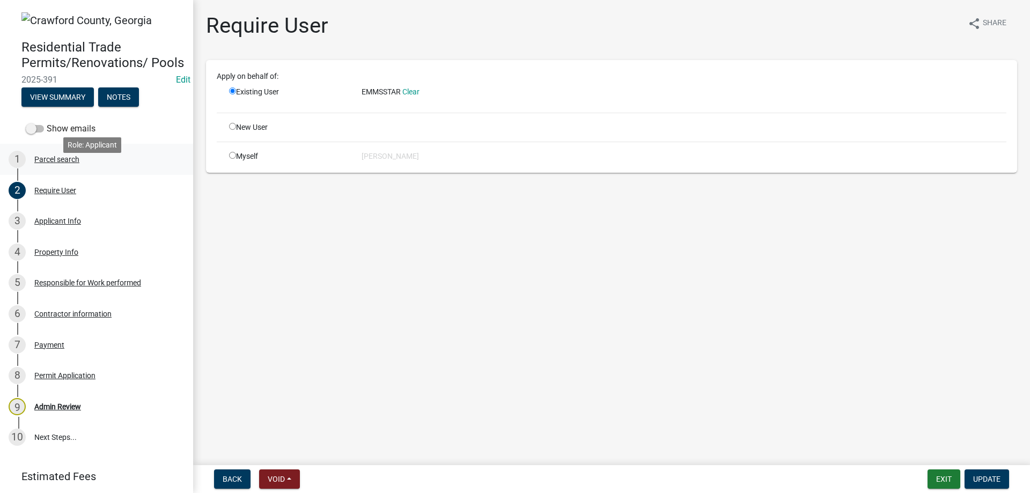
click at [73, 168] on div "1 Parcel search" at bounding box center [92, 159] width 167 height 17
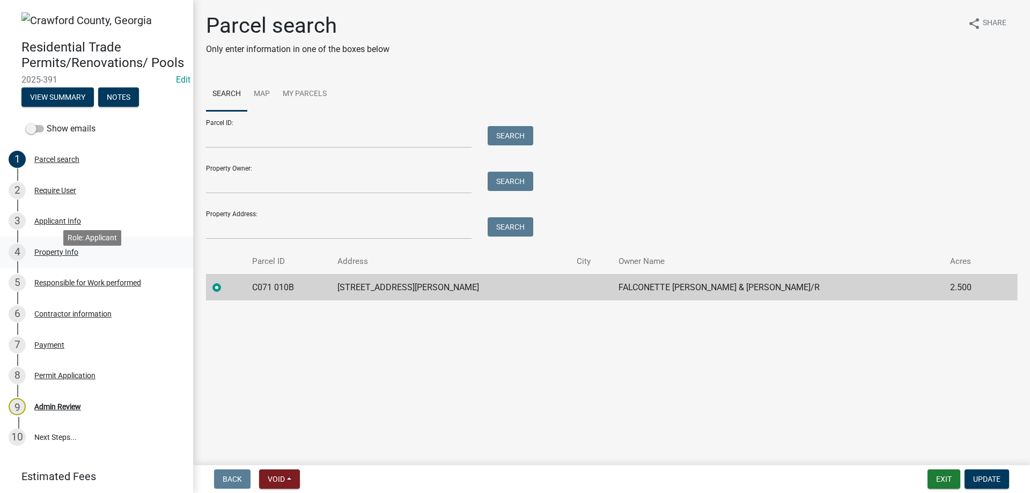
click at [83, 261] on div "4 Property Info" at bounding box center [92, 251] width 167 height 17
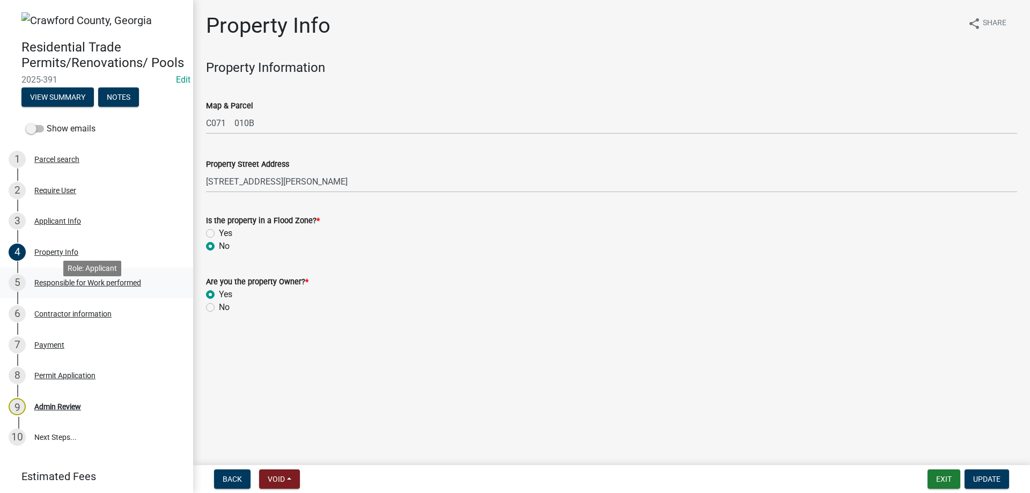
click at [78, 286] on div "Responsible for Work performed" at bounding box center [87, 283] width 107 height 8
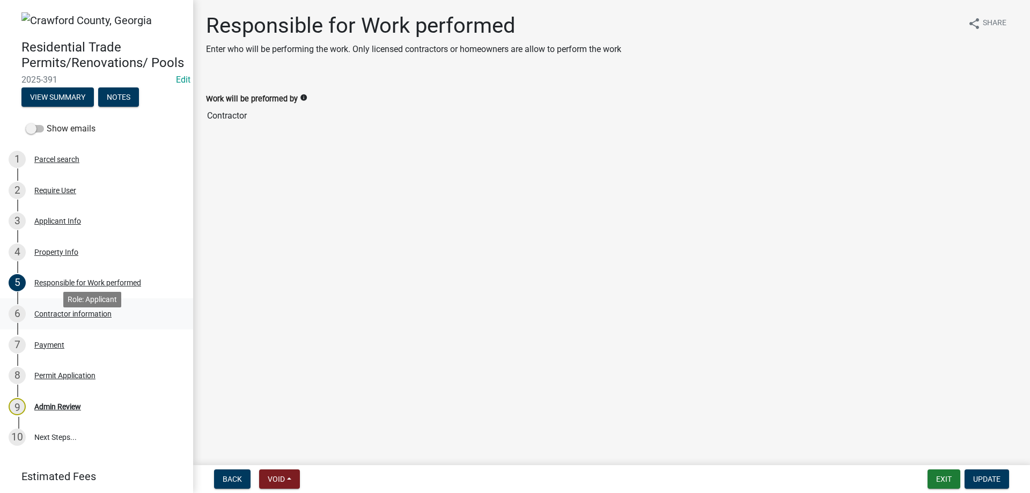
click at [73, 317] on div "Contractor information" at bounding box center [72, 314] width 77 height 8
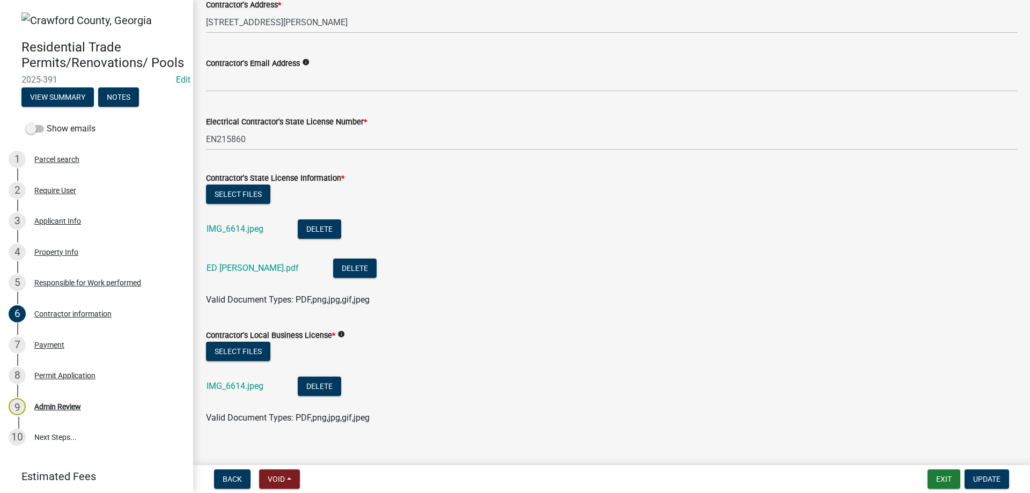
scroll to position [209, 0]
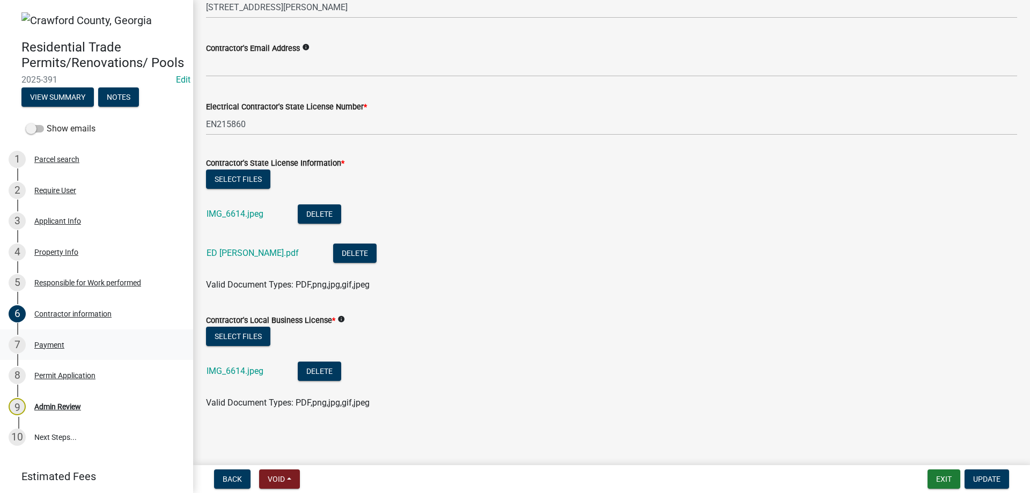
click at [100, 353] on div "7 Payment" at bounding box center [92, 344] width 167 height 17
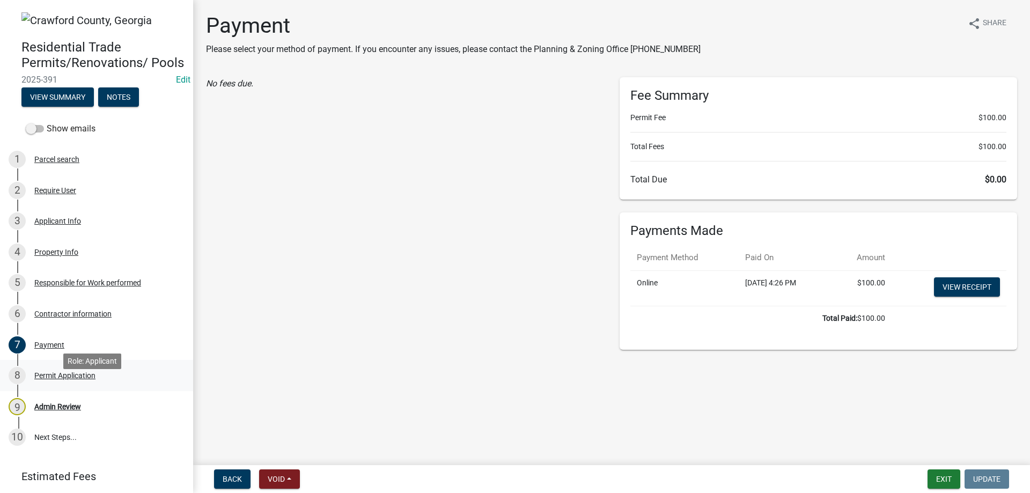
click at [98, 384] on div "8 Permit Application" at bounding box center [92, 375] width 167 height 17
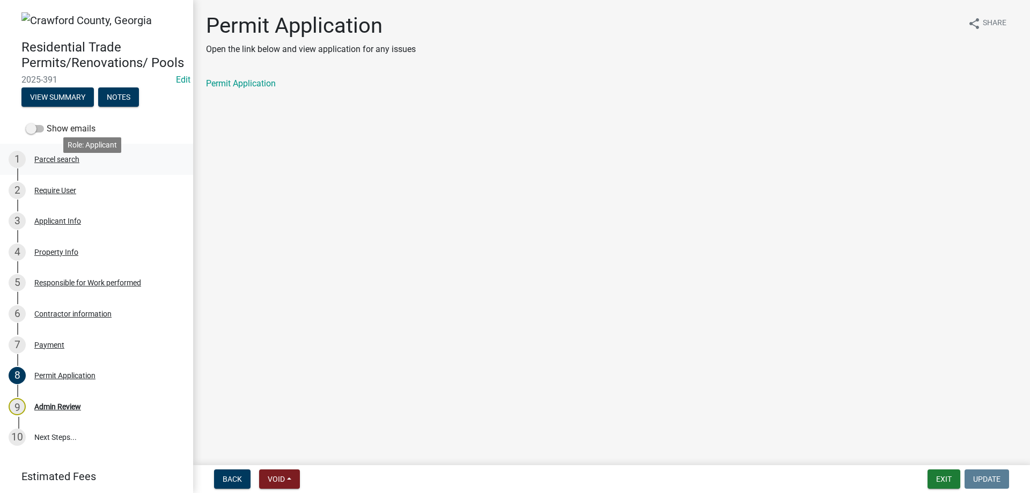
click at [120, 168] on div "1 Parcel search" at bounding box center [92, 159] width 167 height 17
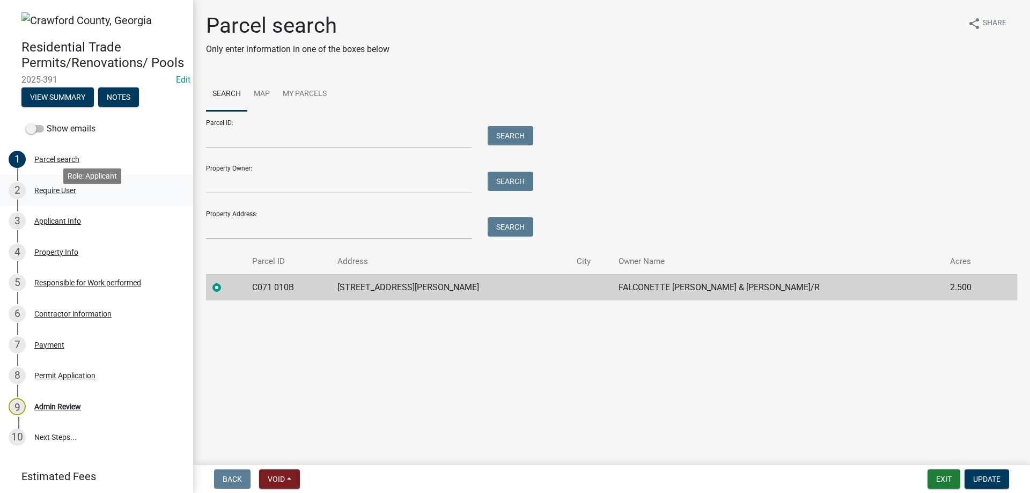
click at [115, 199] on div "2 Require User" at bounding box center [92, 190] width 167 height 17
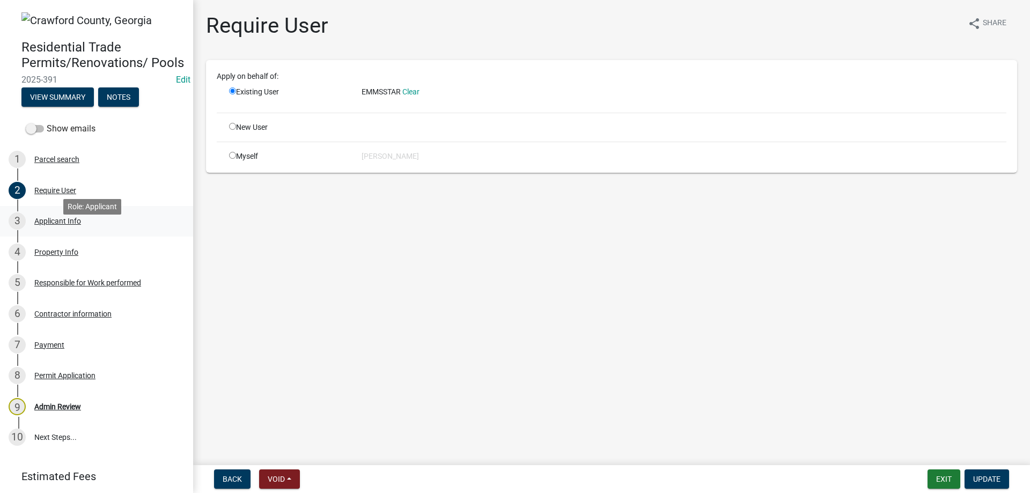
click at [107, 226] on link "3 Applicant Info" at bounding box center [96, 221] width 193 height 31
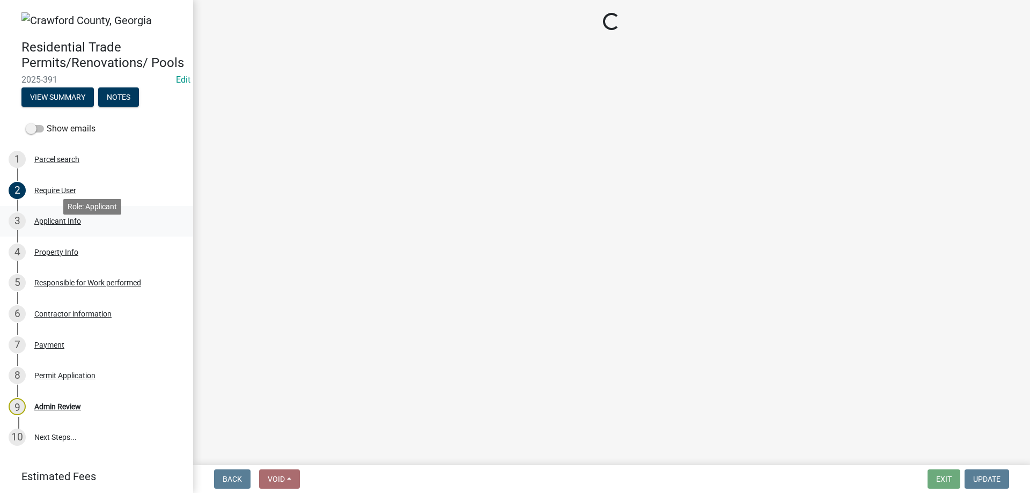
select select "7547654c-6a2b-418c-8f9d-b50998ca6dd7"
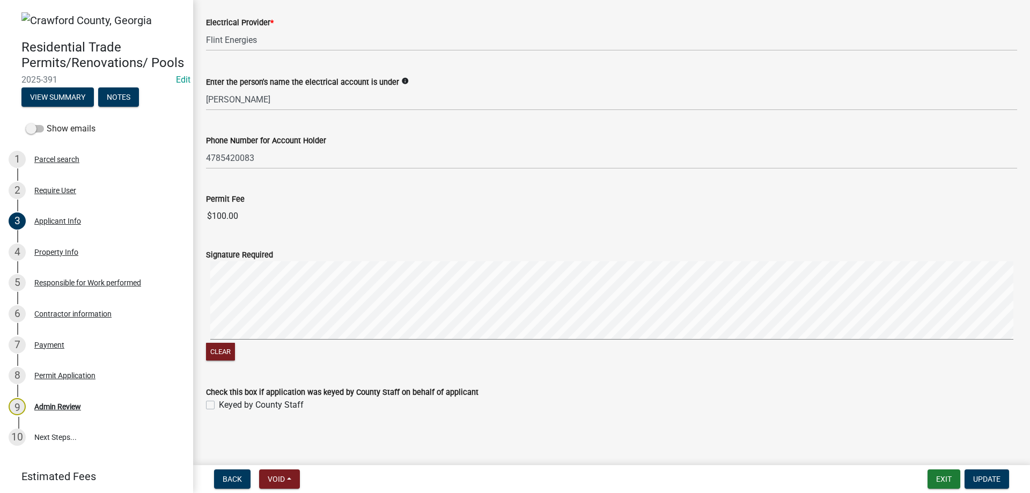
scroll to position [646, 0]
click at [227, 344] on button "Clear" at bounding box center [220, 349] width 29 height 18
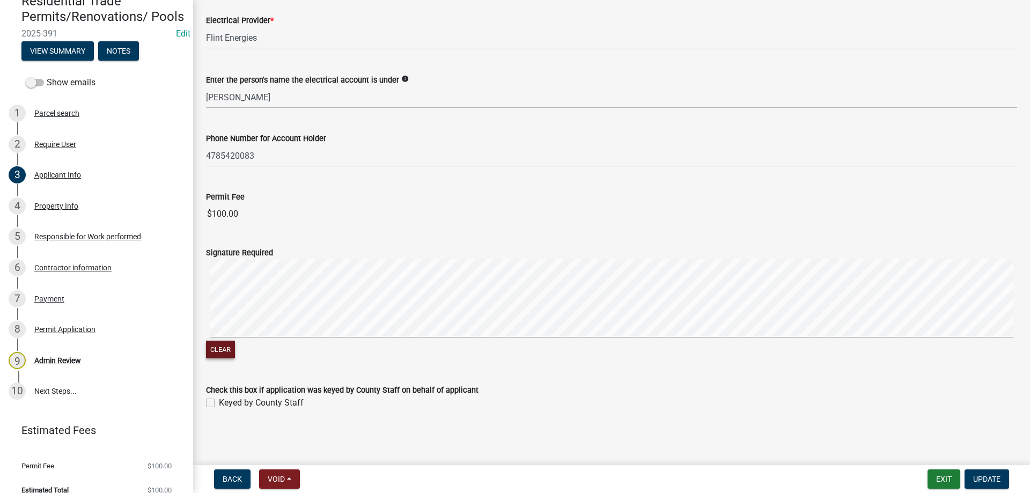
scroll to position [0, 0]
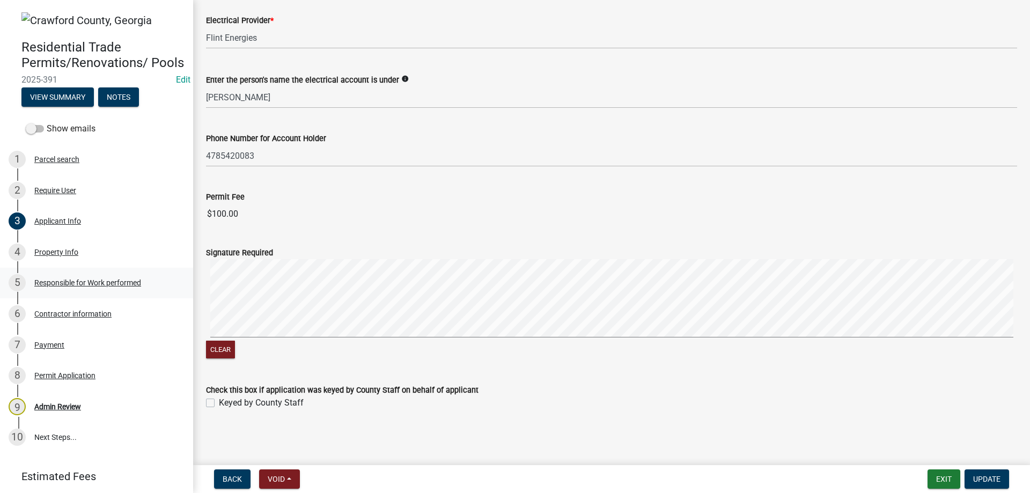
click at [121, 286] on div "Responsible for Work performed" at bounding box center [87, 283] width 107 height 8
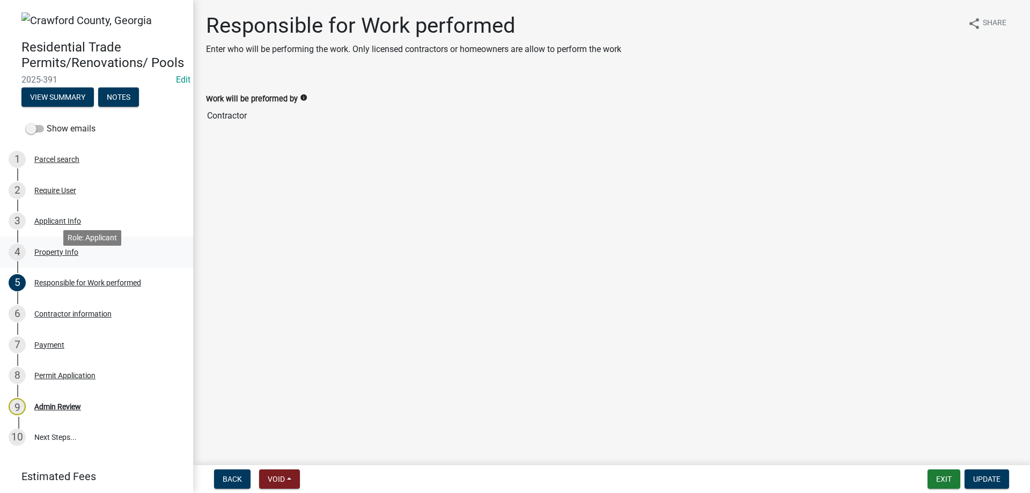
click at [109, 261] on div "4 Property Info" at bounding box center [92, 251] width 167 height 17
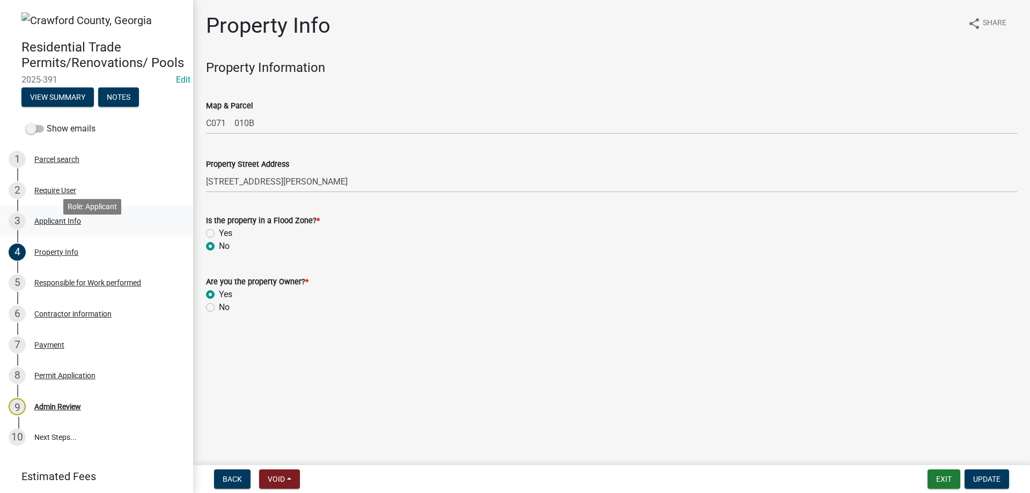
click at [93, 229] on div "3 Applicant Info" at bounding box center [92, 220] width 167 height 17
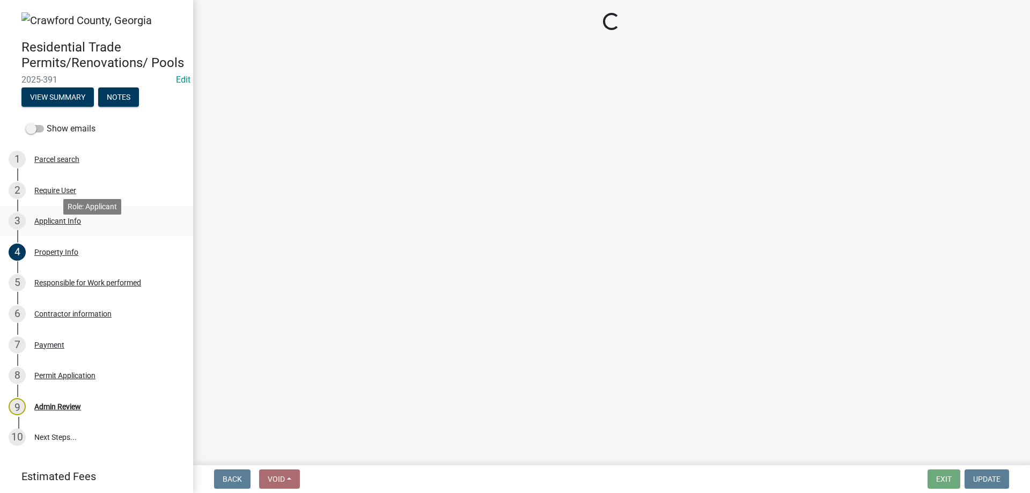
select select "7547654c-6a2b-418c-8f9d-b50998ca6dd7"
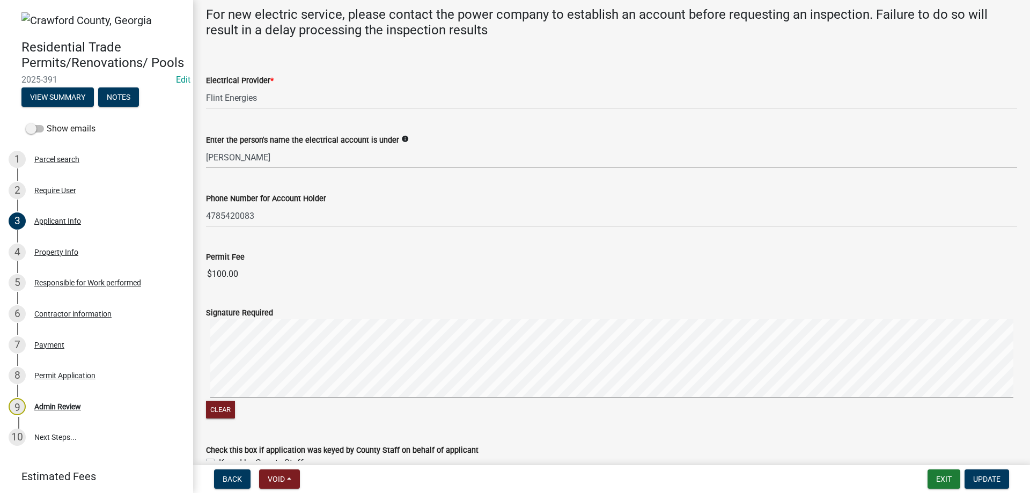
scroll to position [485, 0]
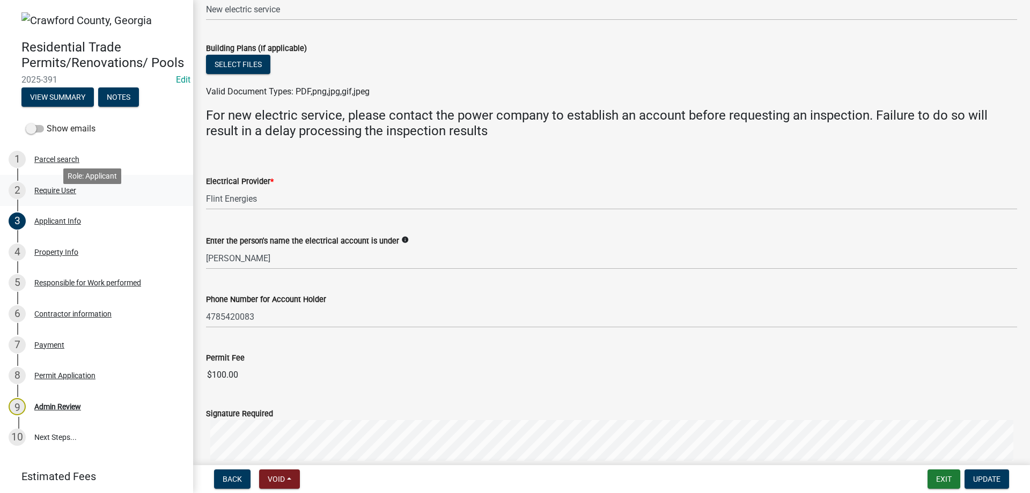
click at [105, 196] on link "2 Require User" at bounding box center [96, 190] width 193 height 31
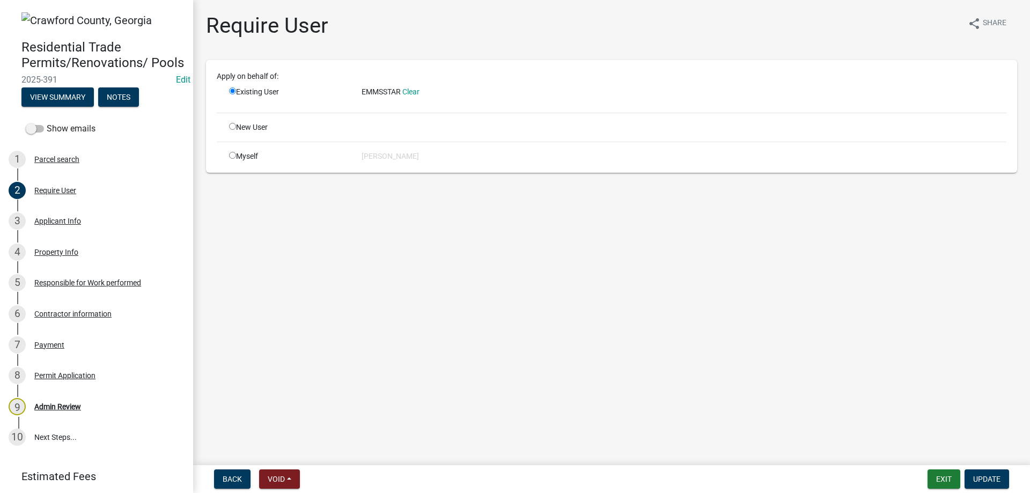
click at [103, 168] on div "1 Parcel search" at bounding box center [92, 159] width 167 height 17
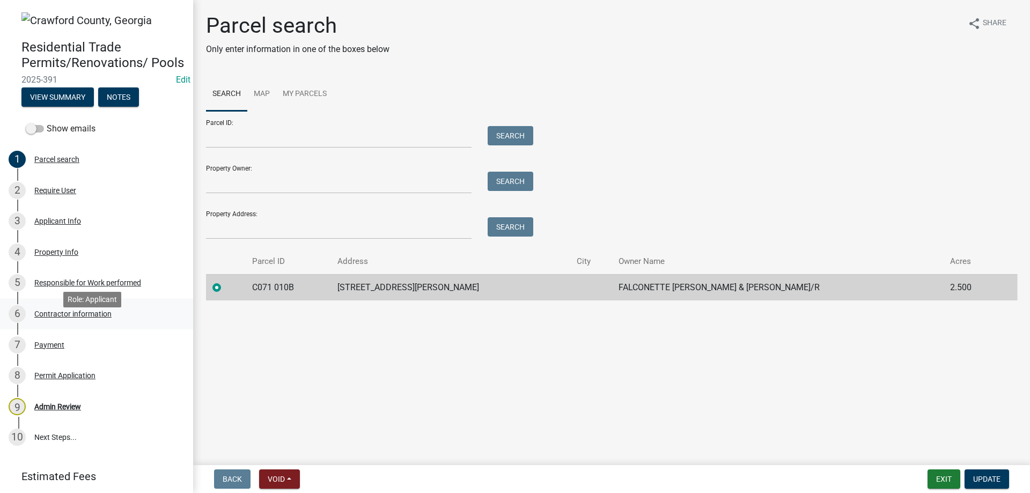
click at [96, 318] on link "6 Contractor information" at bounding box center [96, 313] width 193 height 31
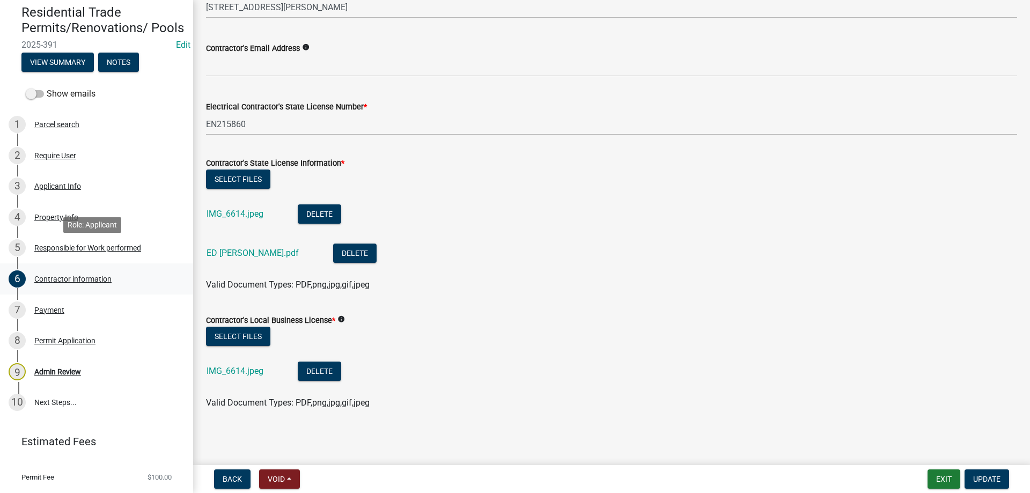
scroll to position [54, 0]
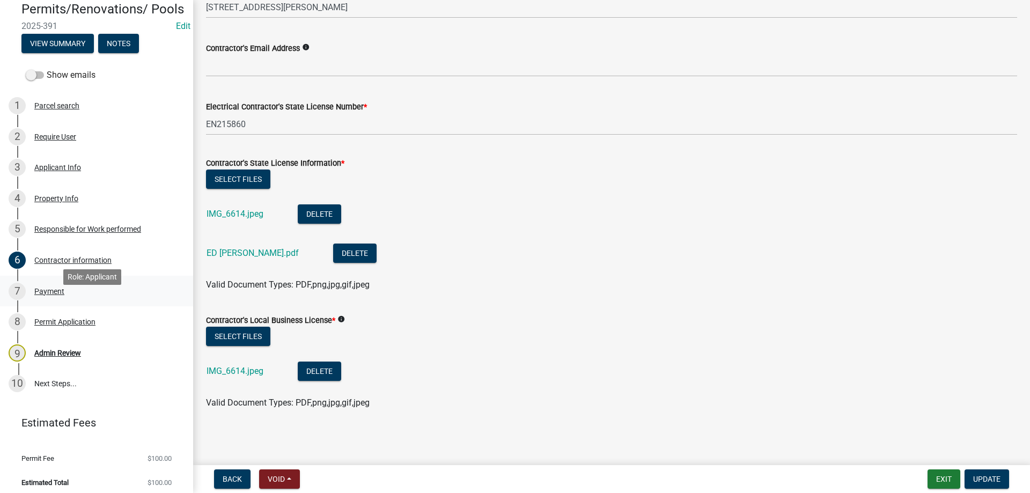
click at [49, 300] on div "7 Payment" at bounding box center [92, 291] width 167 height 17
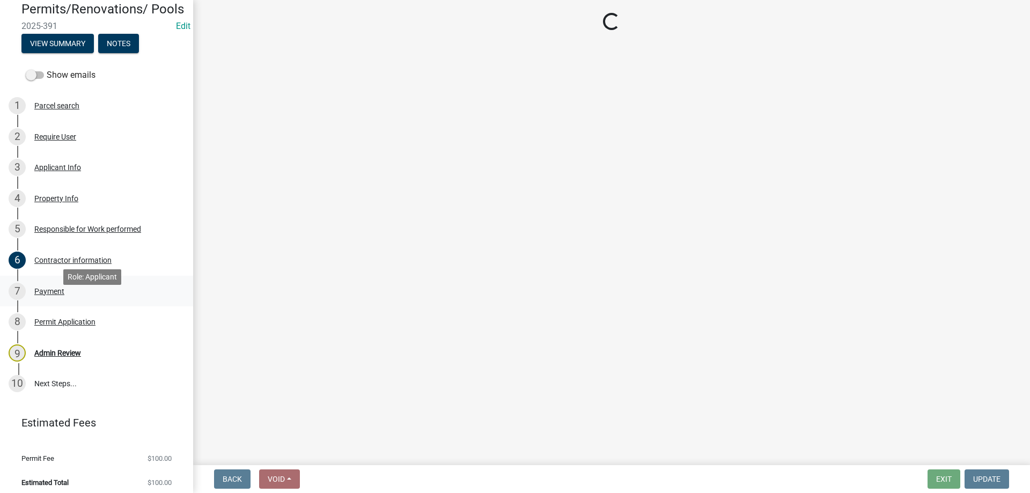
scroll to position [0, 0]
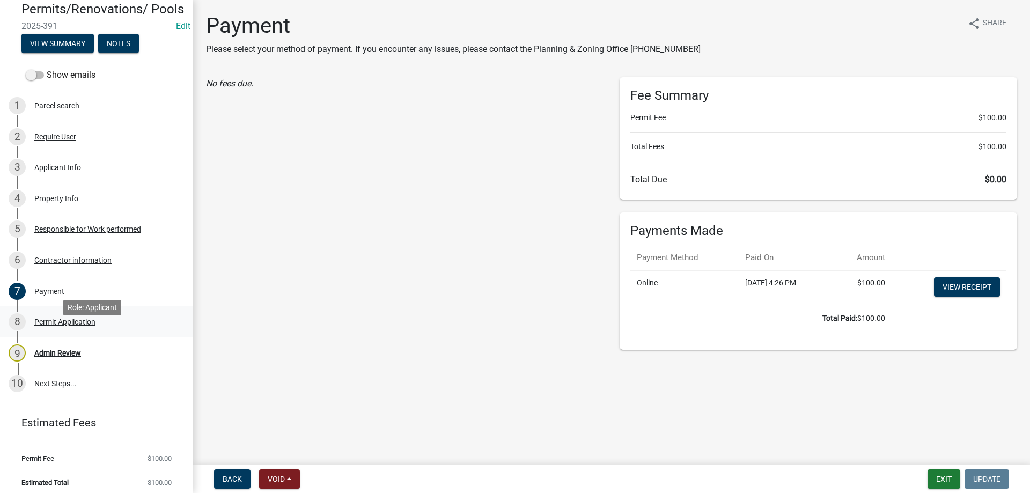
click at [70, 325] on div "Permit Application" at bounding box center [64, 322] width 61 height 8
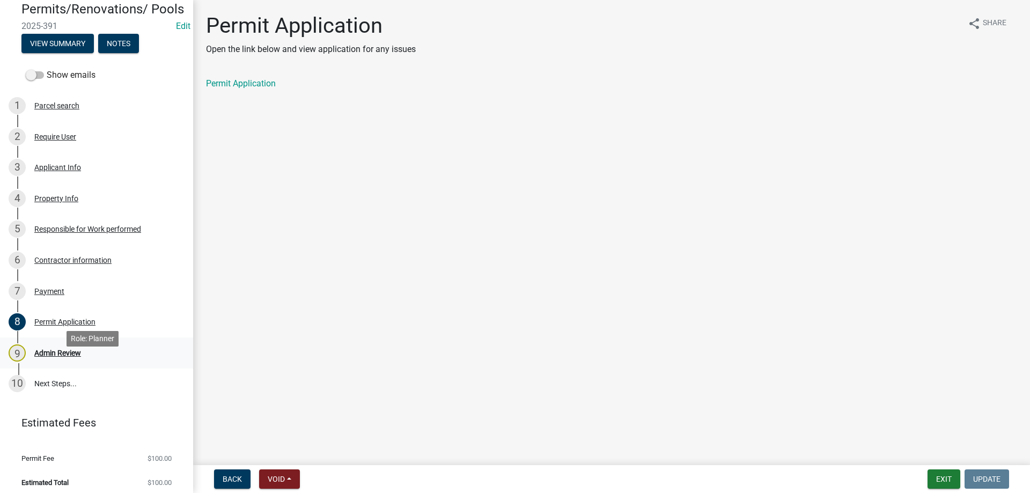
click at [73, 361] on div "9 Admin Review" at bounding box center [92, 352] width 167 height 17
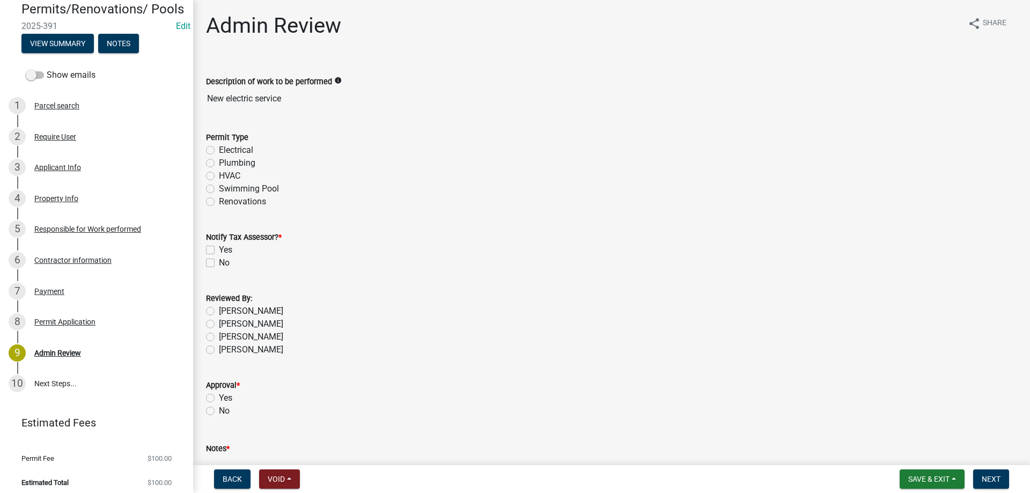
click at [219, 151] on label "Electrical" at bounding box center [236, 150] width 34 height 13
click at [219, 151] on input "Electrical" at bounding box center [222, 147] width 7 height 7
radio input "true"
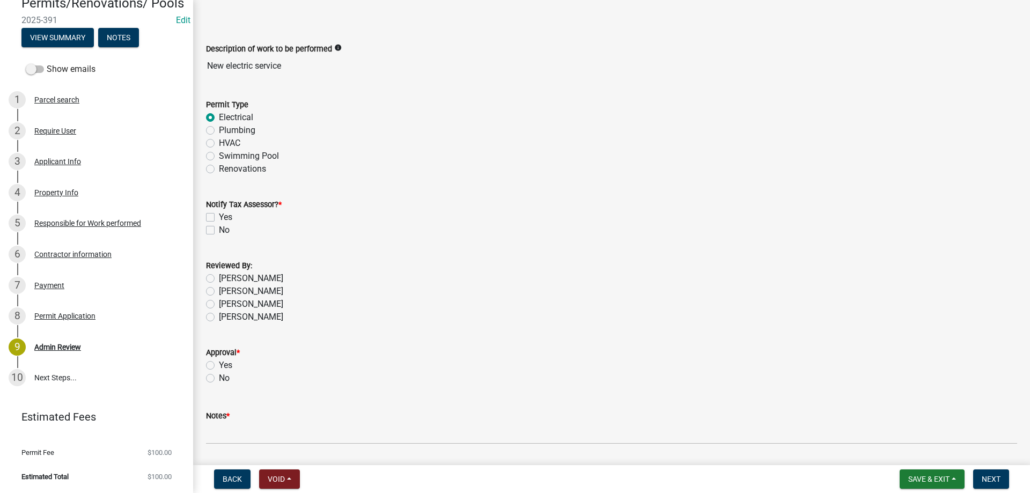
scroll to position [66, 0]
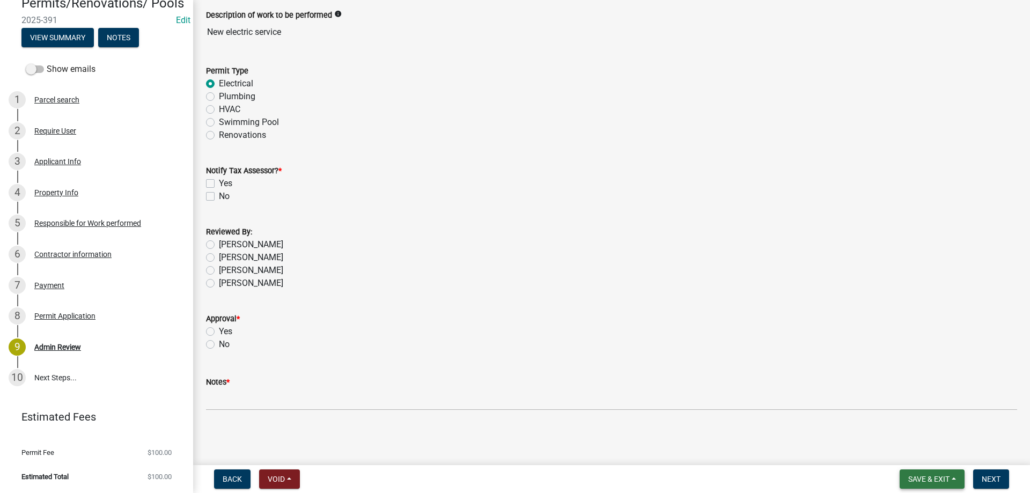
click at [912, 477] on span "Save & Exit" at bounding box center [928, 479] width 41 height 9
click at [927, 458] on button "Save & Exit" at bounding box center [921, 451] width 86 height 26
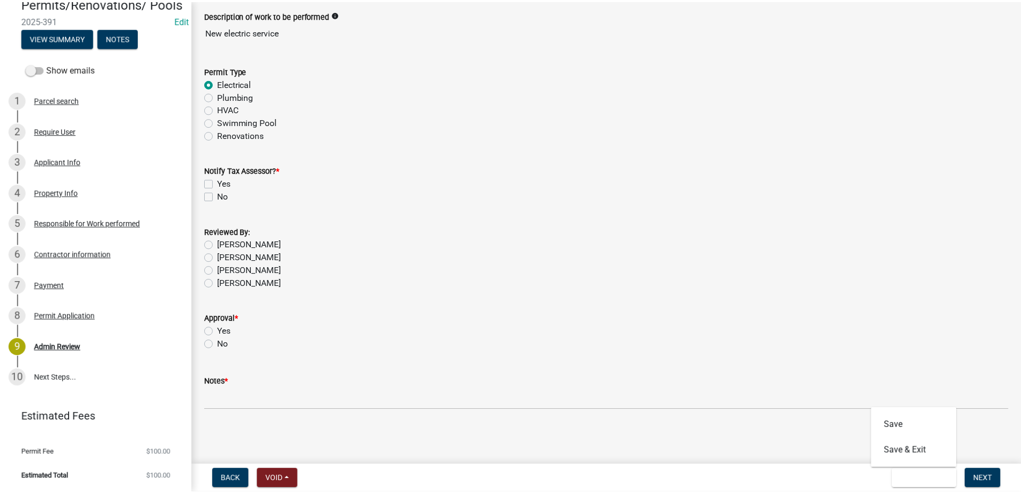
scroll to position [0, 0]
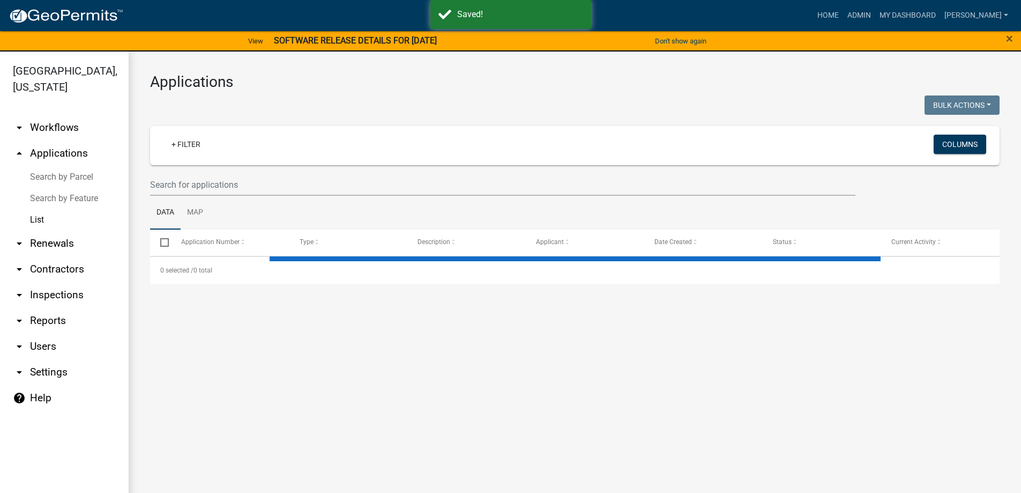
select select "3: 100"
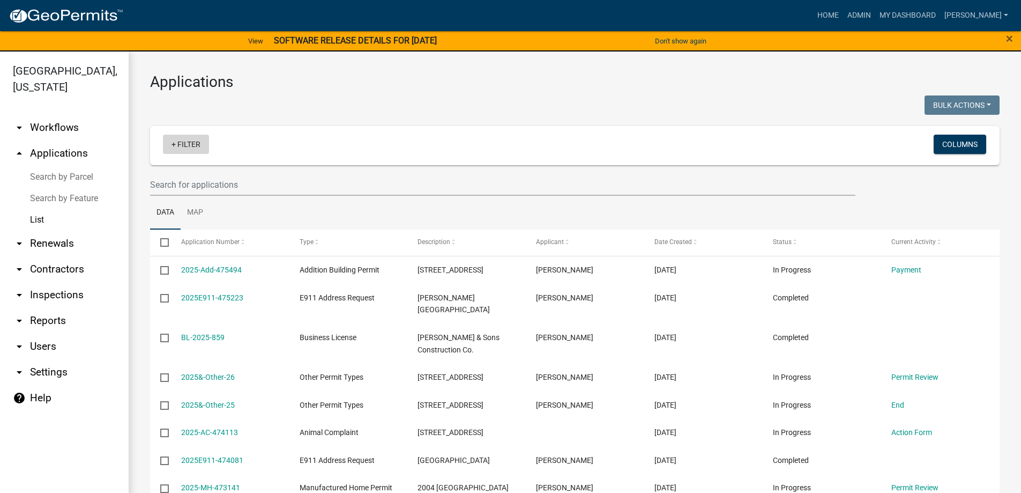
click at [201, 149] on link "+ Filter" at bounding box center [186, 144] width 46 height 19
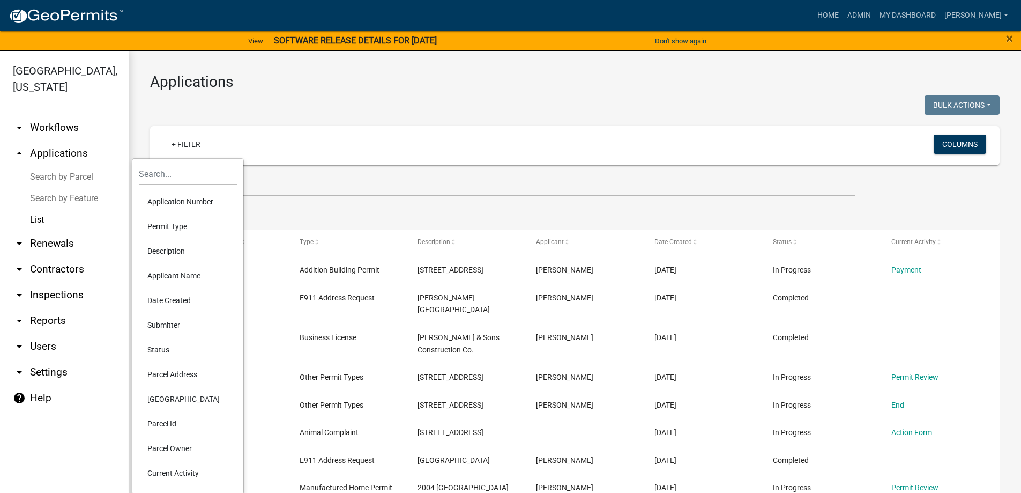
click at [153, 345] on li "Status" at bounding box center [188, 349] width 98 height 25
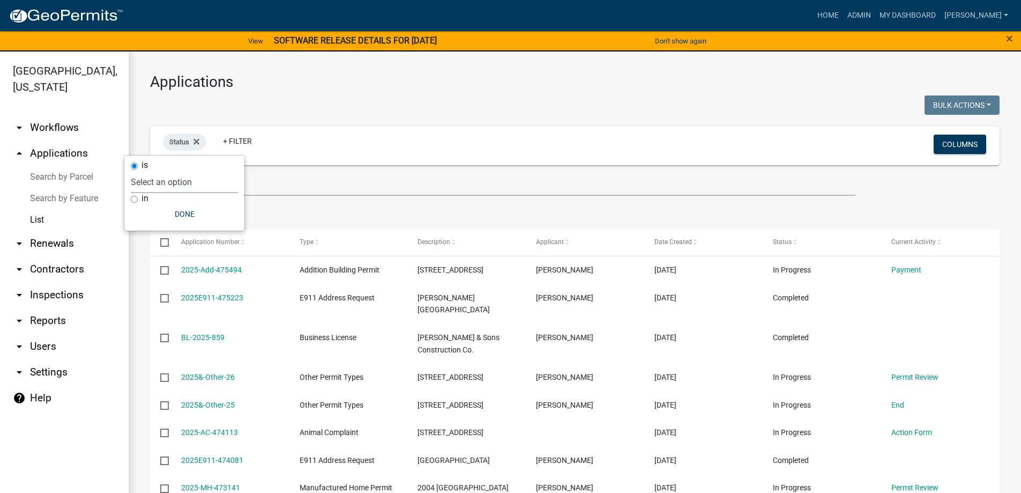
click at [159, 190] on select "Select an option Not Started In Progress Completed Expired Locked Withdrawn Voi…" at bounding box center [184, 182] width 107 height 22
select select "1"
click at [153, 171] on select "Select an option Not Started In Progress Completed Expired Locked Withdrawn Voi…" at bounding box center [184, 182] width 107 height 22
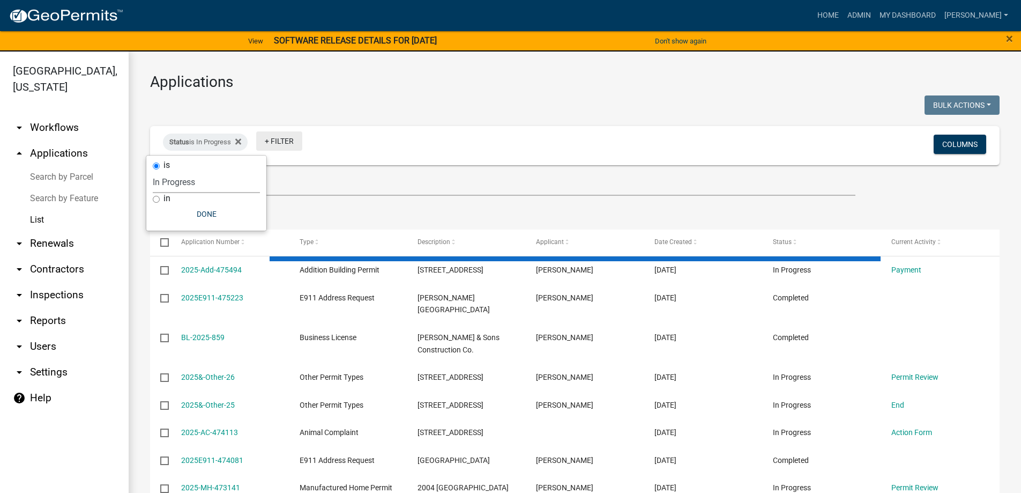
click at [275, 142] on link "+ Filter" at bounding box center [279, 140] width 46 height 19
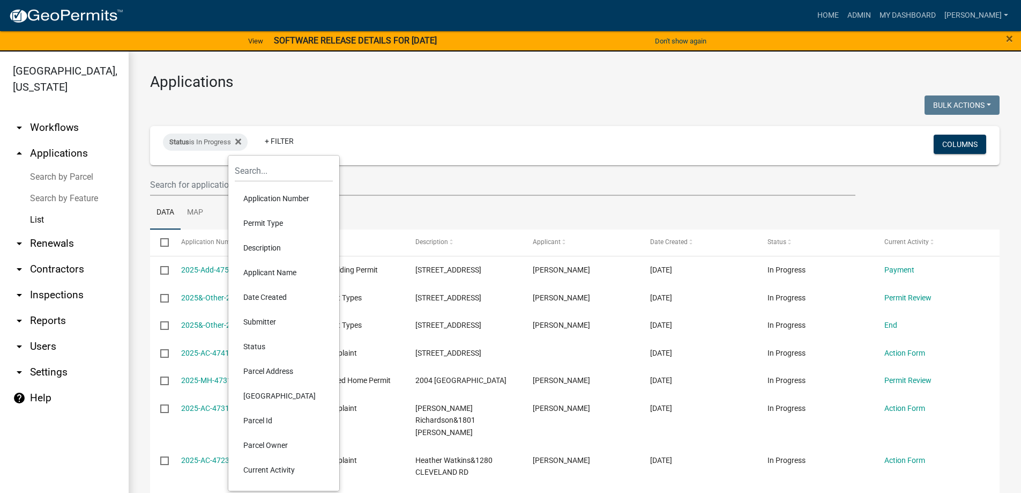
click at [275, 468] on li "Current Activity" at bounding box center [284, 469] width 98 height 25
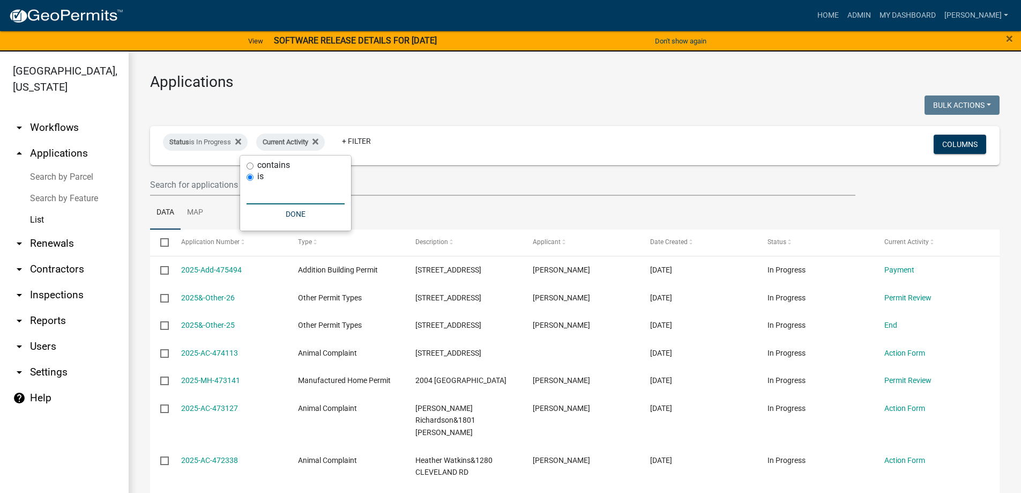
click at [258, 183] on input "text" at bounding box center [296, 193] width 98 height 22
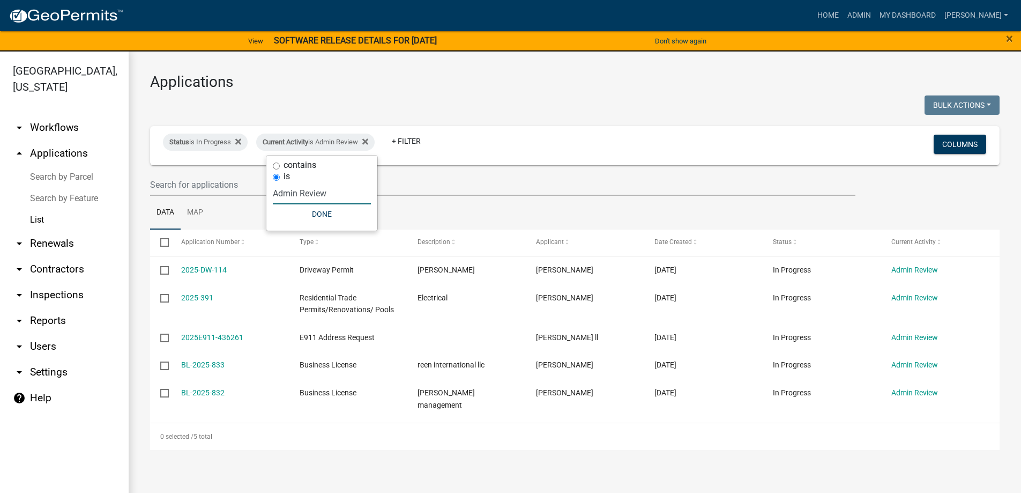
type input "Admin Review"
drag, startPoint x: 442, startPoint y: 177, endPoint x: 379, endPoint y: 210, distance: 71.0
click at [438, 180] on input "text" at bounding box center [503, 185] width 706 height 22
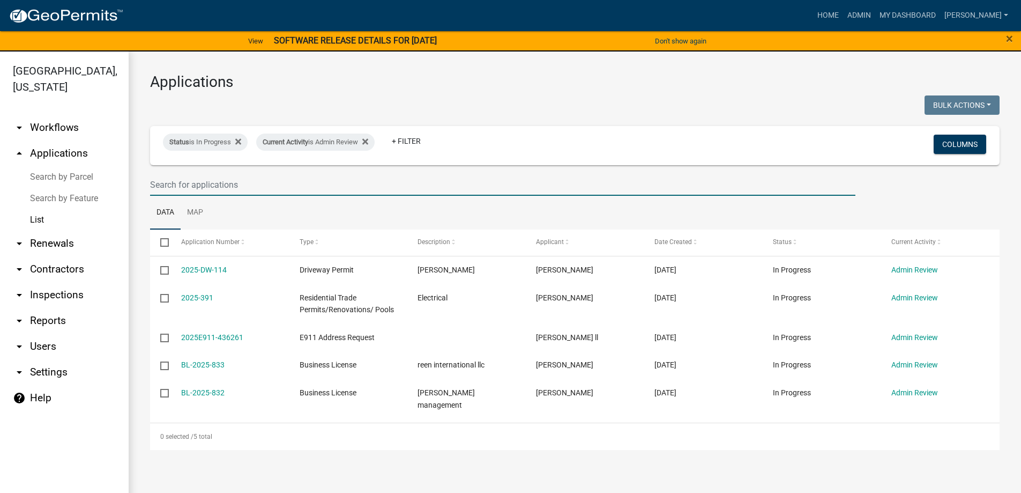
click at [613, 469] on main "Applications Bulk Actions Void Expire Lock Withdraw Status is In Progress Curre…" at bounding box center [575, 278] width 893 height 454
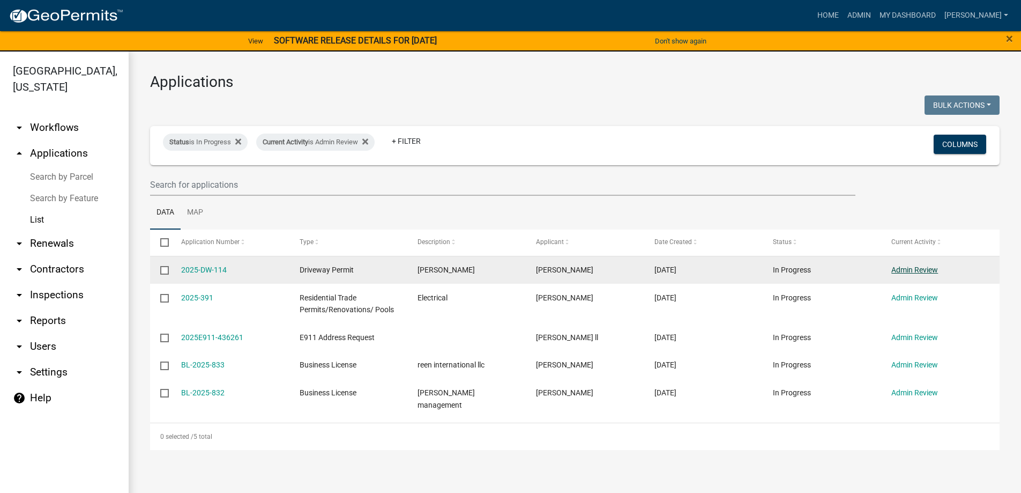
click at [918, 265] on link "Admin Review" at bounding box center [915, 269] width 47 height 9
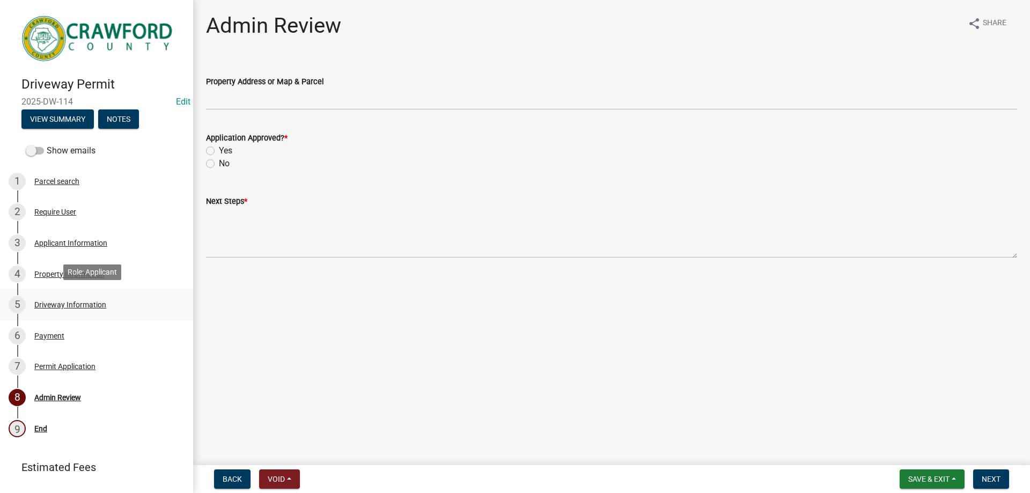
click at [100, 302] on div "Driveway Information" at bounding box center [70, 305] width 72 height 8
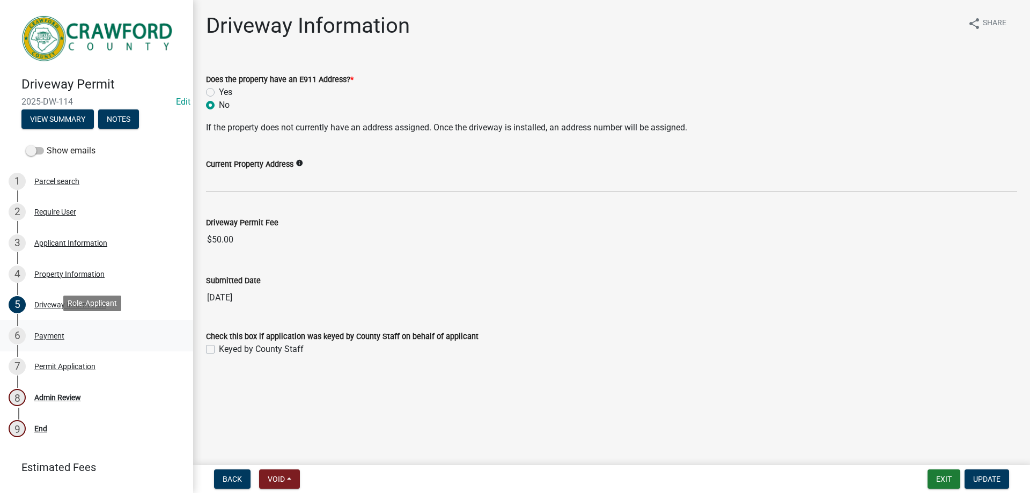
click at [98, 327] on div "6 Payment" at bounding box center [92, 335] width 167 height 17
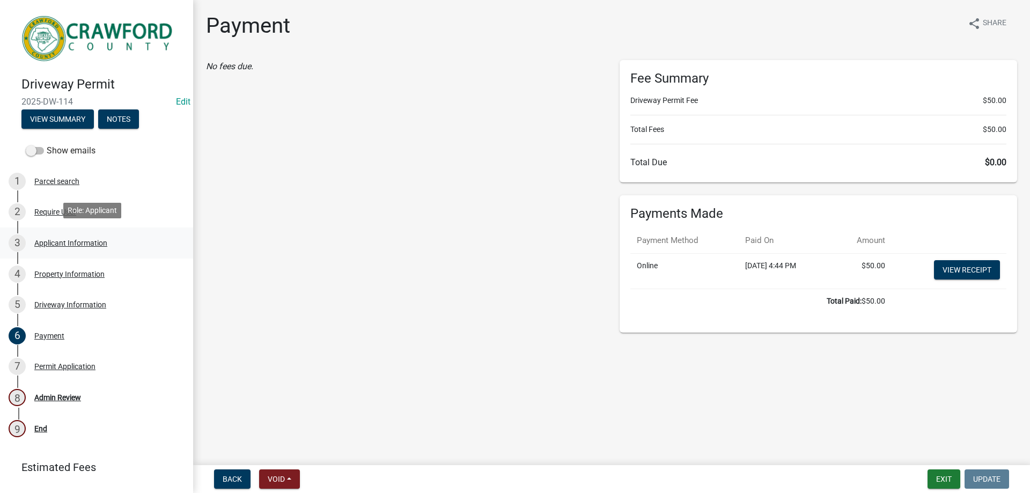
click at [90, 234] on div "3 Applicant Information" at bounding box center [92, 242] width 167 height 17
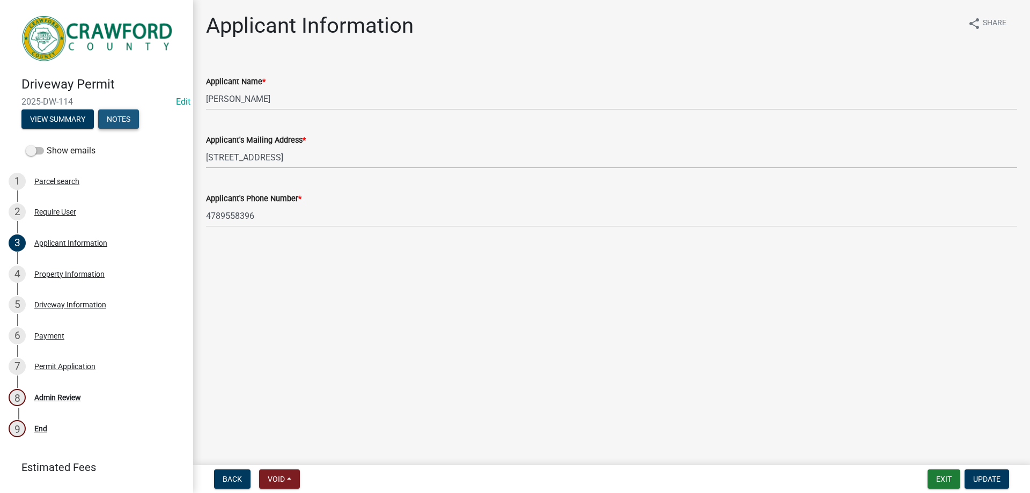
click at [127, 110] on button "Notes" at bounding box center [118, 118] width 41 height 19
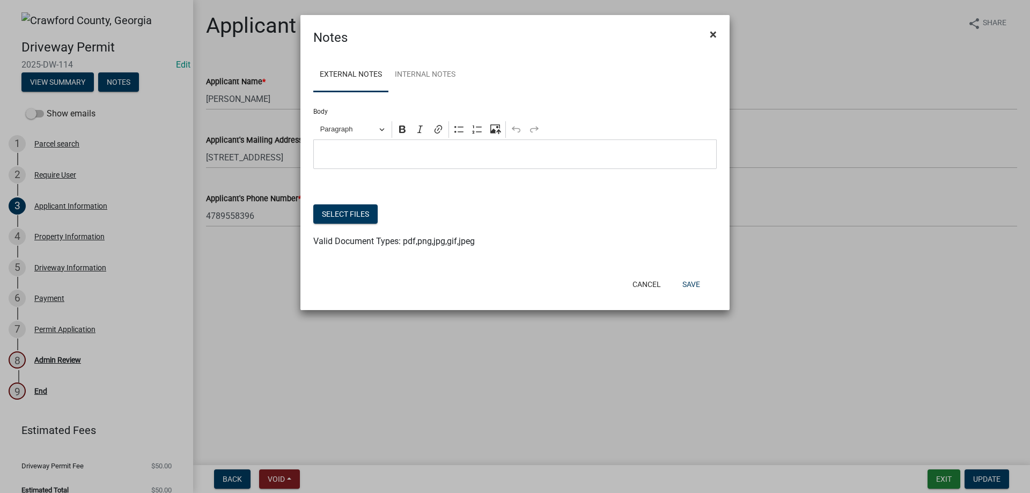
click at [714, 40] on span "×" at bounding box center [712, 34] width 7 height 15
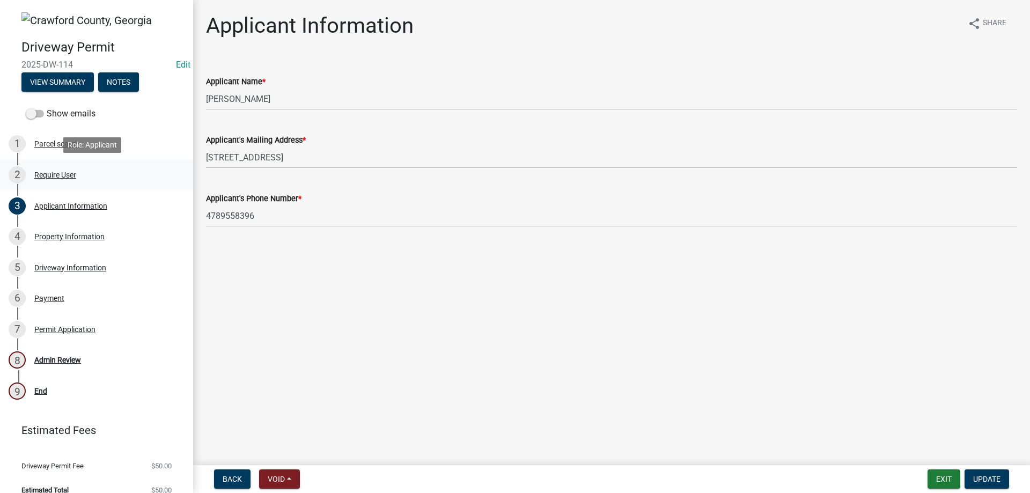
click at [89, 163] on link "2 Require User" at bounding box center [96, 174] width 193 height 31
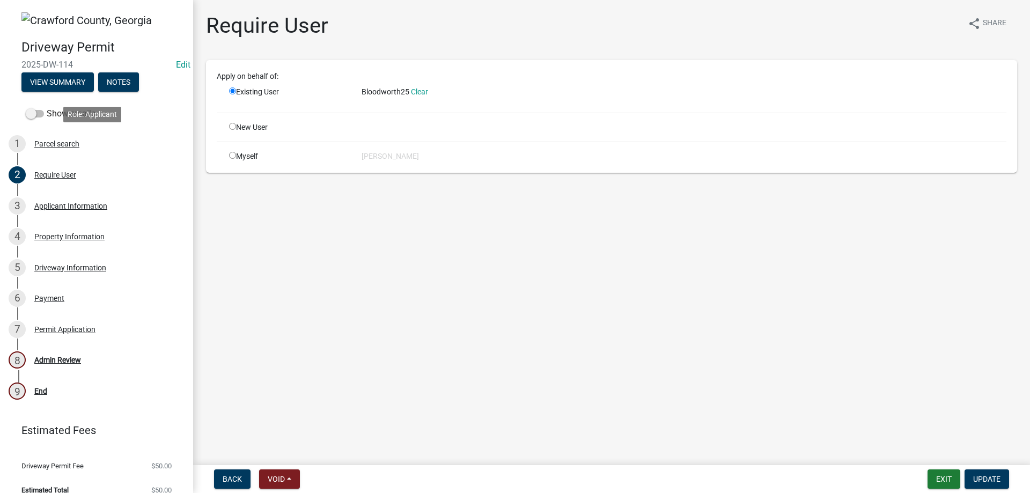
click at [99, 139] on div "1 Parcel search" at bounding box center [92, 143] width 167 height 17
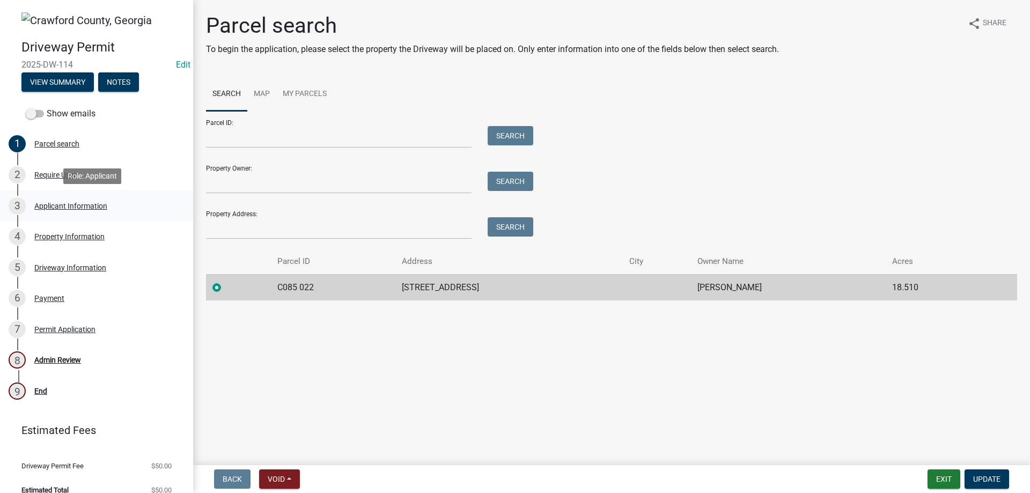
click at [96, 202] on div "Applicant Information" at bounding box center [70, 206] width 73 height 8
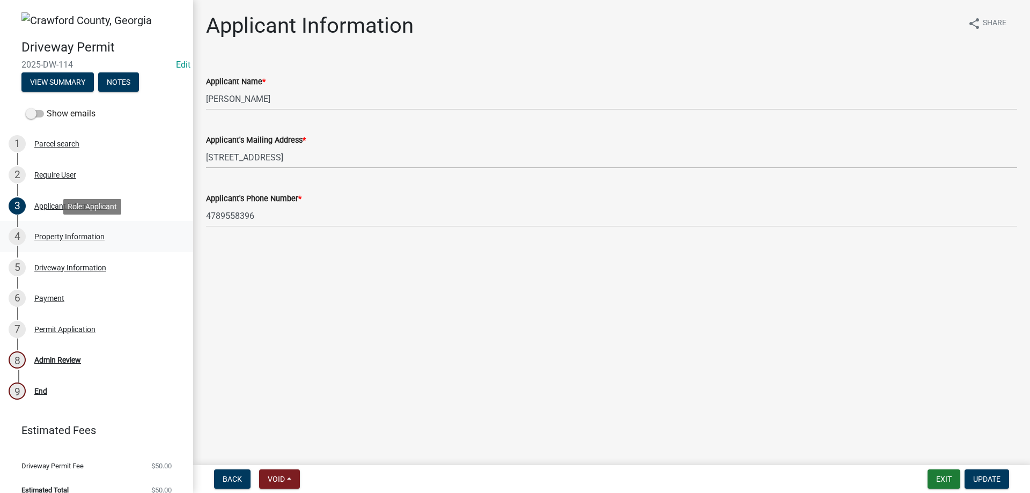
click at [92, 245] on div "4 Property Information" at bounding box center [92, 236] width 167 height 17
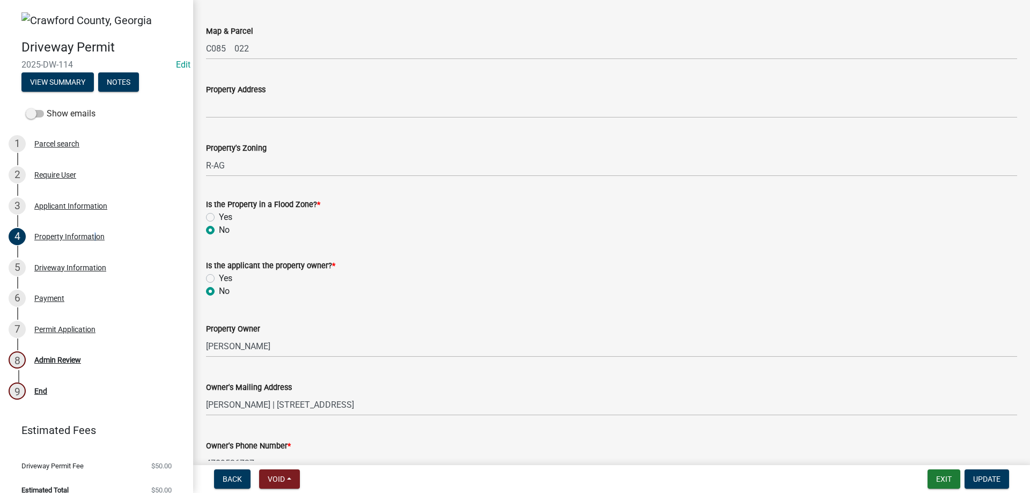
scroll to position [114, 0]
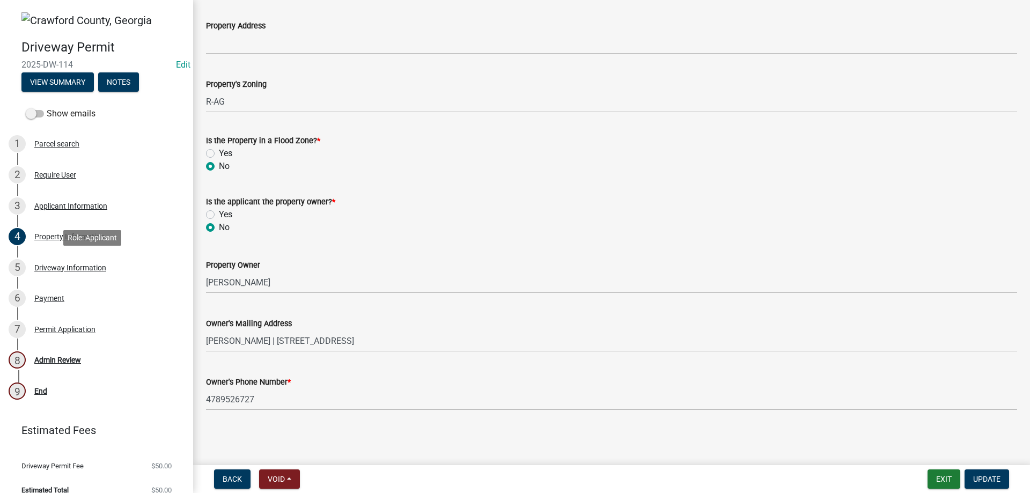
click at [107, 272] on div "5 Driveway Information" at bounding box center [92, 267] width 167 height 17
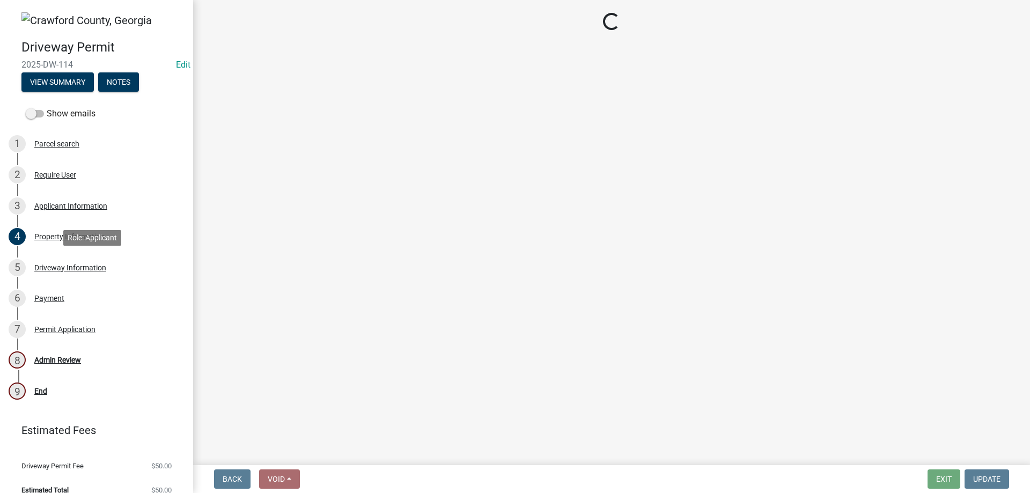
scroll to position [0, 0]
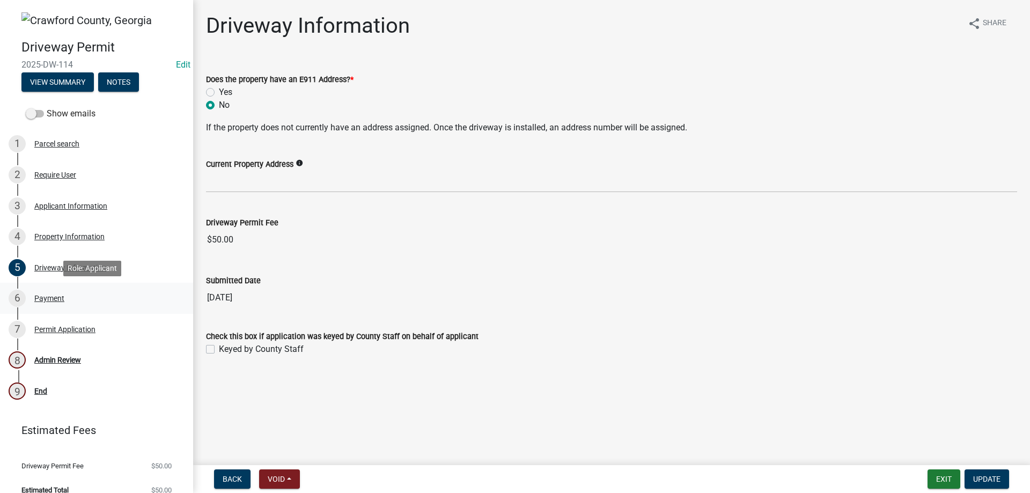
click at [80, 312] on link "6 Payment" at bounding box center [96, 298] width 193 height 31
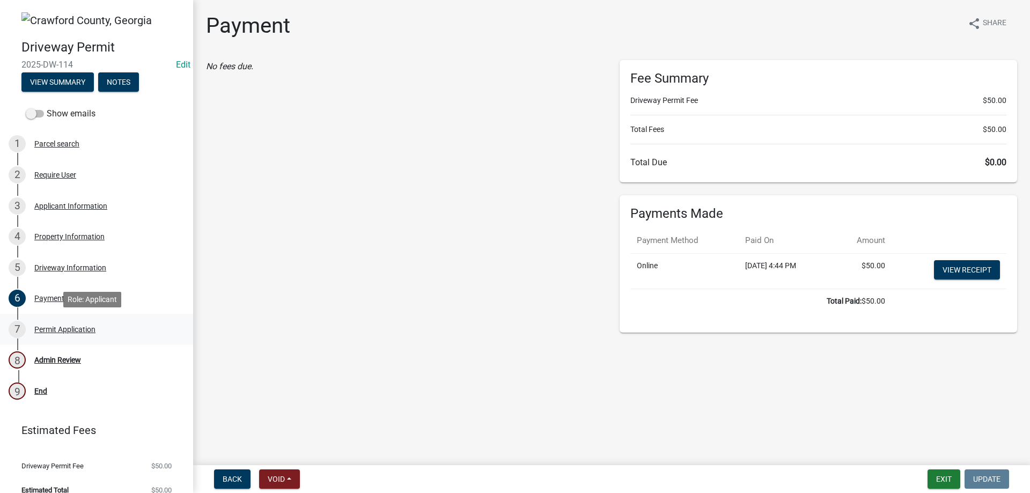
click at [87, 341] on link "7 Permit Application" at bounding box center [96, 329] width 193 height 31
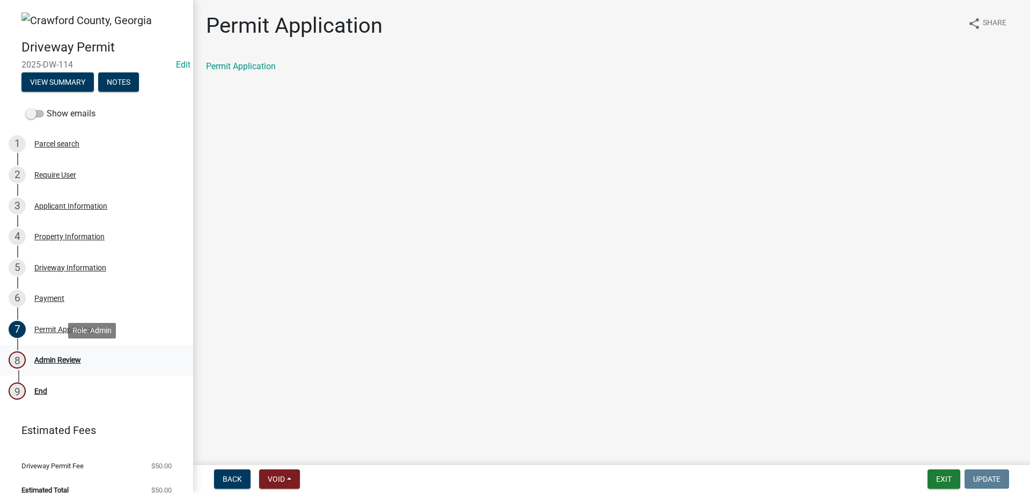
click at [86, 364] on div "8 Admin Review" at bounding box center [92, 359] width 167 height 17
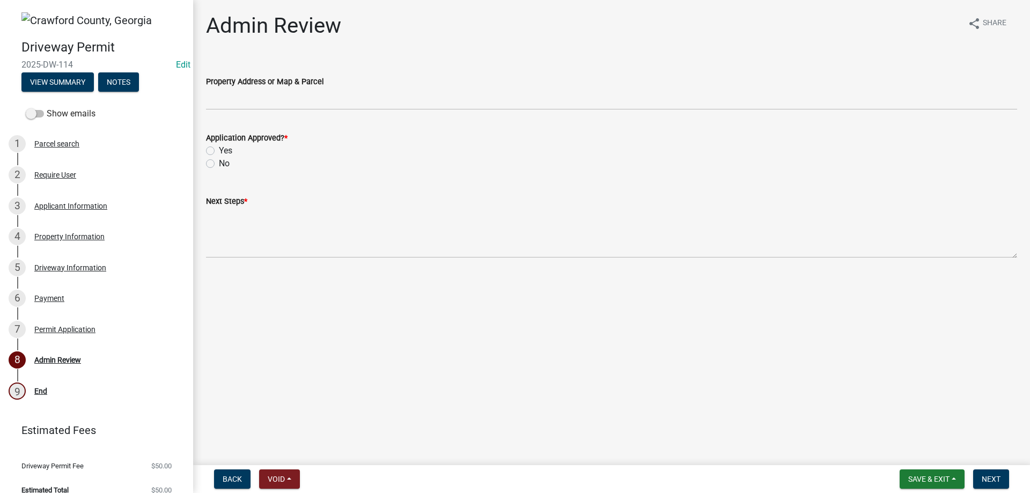
click at [214, 152] on div "Yes" at bounding box center [611, 150] width 811 height 13
click at [219, 149] on label "Yes" at bounding box center [225, 150] width 13 height 13
click at [219, 149] on input "Yes" at bounding box center [222, 147] width 7 height 7
radio input "true"
click at [225, 261] on wm-data-entity-input "Next Steps *" at bounding box center [611, 223] width 811 height 87
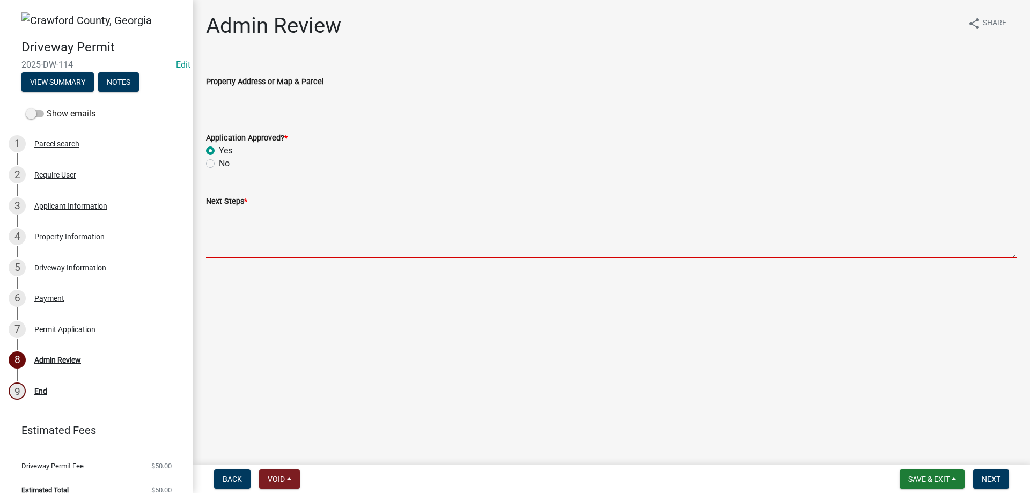
click at [226, 251] on textarea "Next Steps *" at bounding box center [611, 233] width 811 height 50
click at [293, 242] on textarea "Next Steps *" at bounding box center [611, 233] width 811 height 50
paste textarea "Please contact [PERSON_NAME] with the road department at [PHONE_NUMBER] for the…"
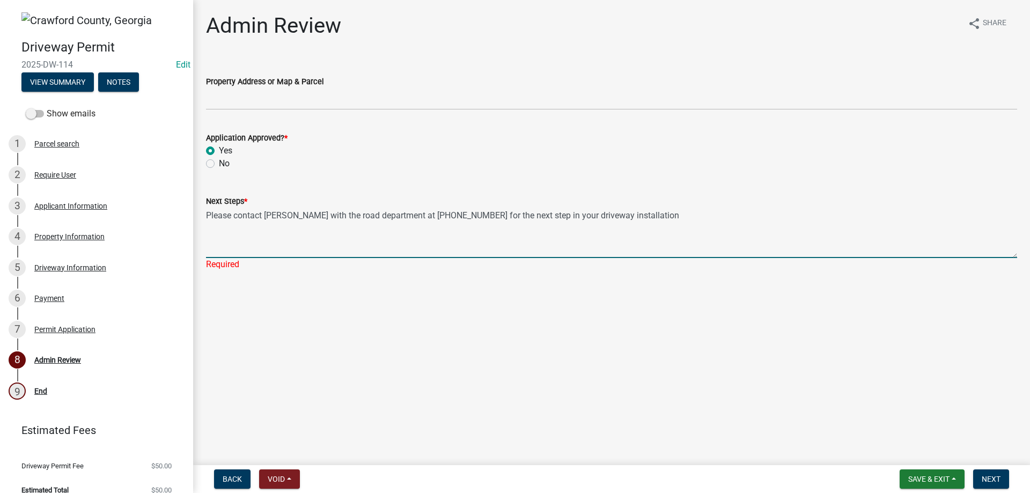
type textarea "Please contact [PERSON_NAME] with the road department at [PHONE_NUMBER] for the…"
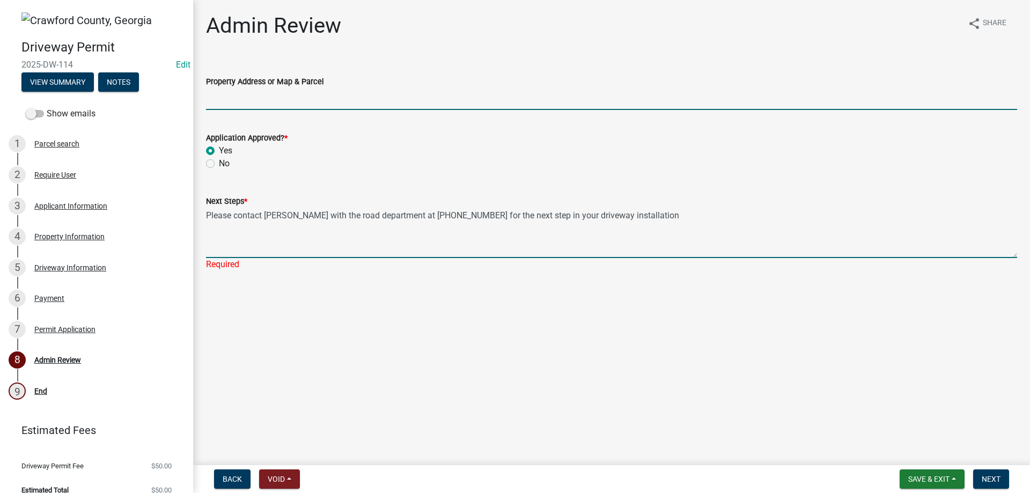
click at [301, 98] on input "Property Address or Map & Parcel" at bounding box center [611, 99] width 811 height 22
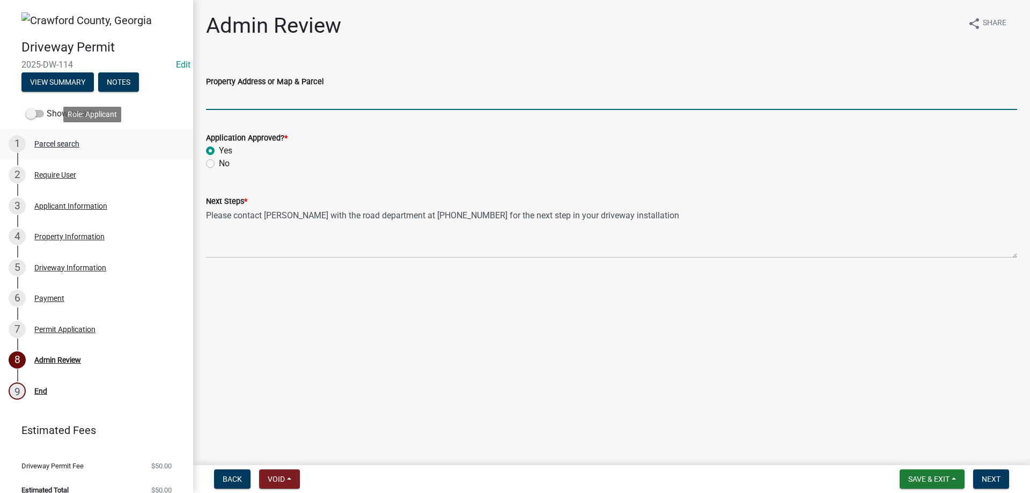
click at [48, 149] on div "1 Parcel search" at bounding box center [92, 143] width 167 height 17
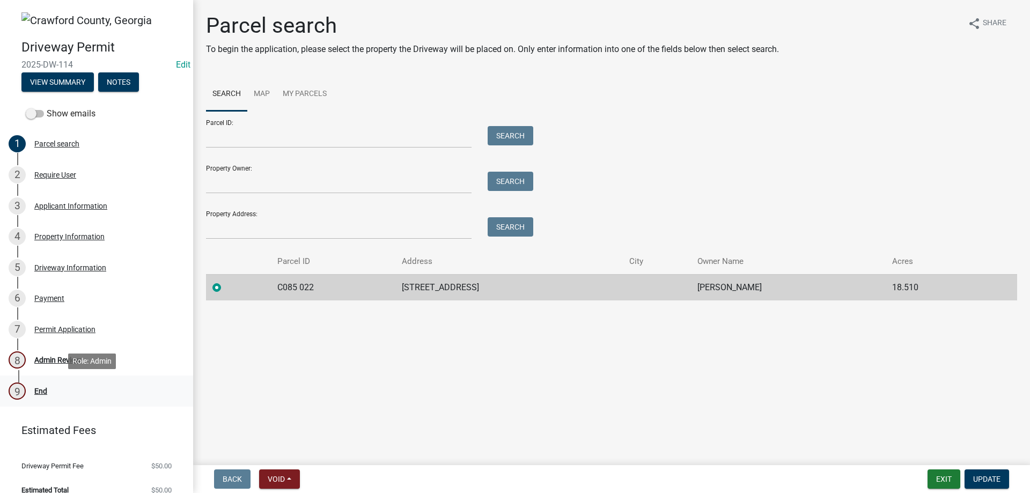
click at [103, 393] on div "9 End" at bounding box center [92, 390] width 167 height 17
click at [102, 364] on div "8 Admin Review" at bounding box center [92, 359] width 167 height 17
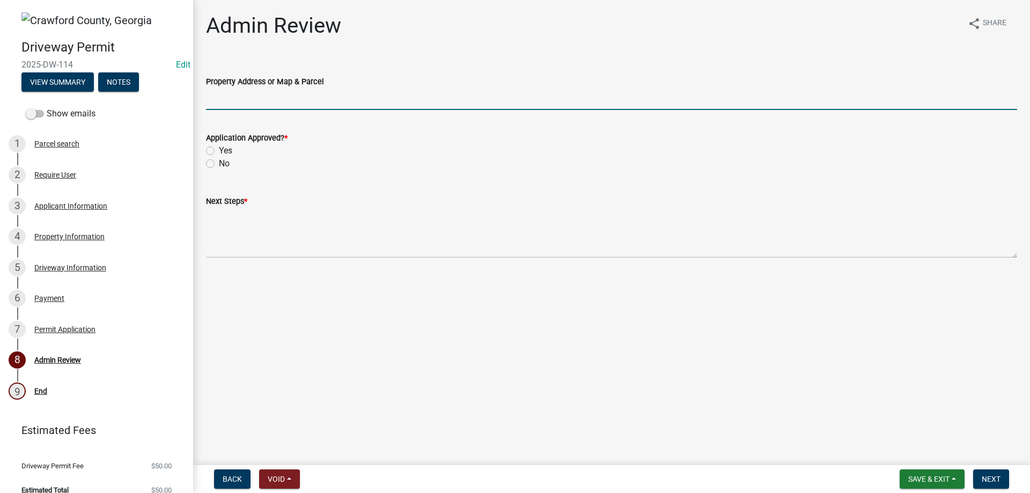
click at [275, 109] on input "Property Address or Map & Parcel" at bounding box center [611, 99] width 811 height 22
click at [71, 140] on div "Parcel search" at bounding box center [56, 144] width 45 height 8
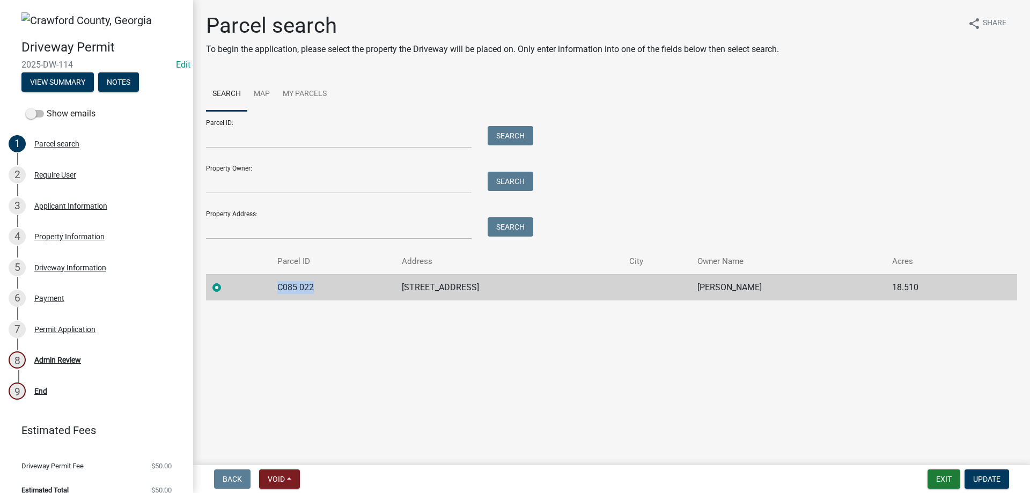
drag, startPoint x: 327, startPoint y: 287, endPoint x: 272, endPoint y: 282, distance: 54.9
click at [272, 282] on tr "C085 022 265 SYCAMORE LANE [PERSON_NAME] 18.510" at bounding box center [611, 287] width 811 height 26
copy td "C085 022"
click at [108, 352] on div "8 Admin Review" at bounding box center [92, 359] width 167 height 17
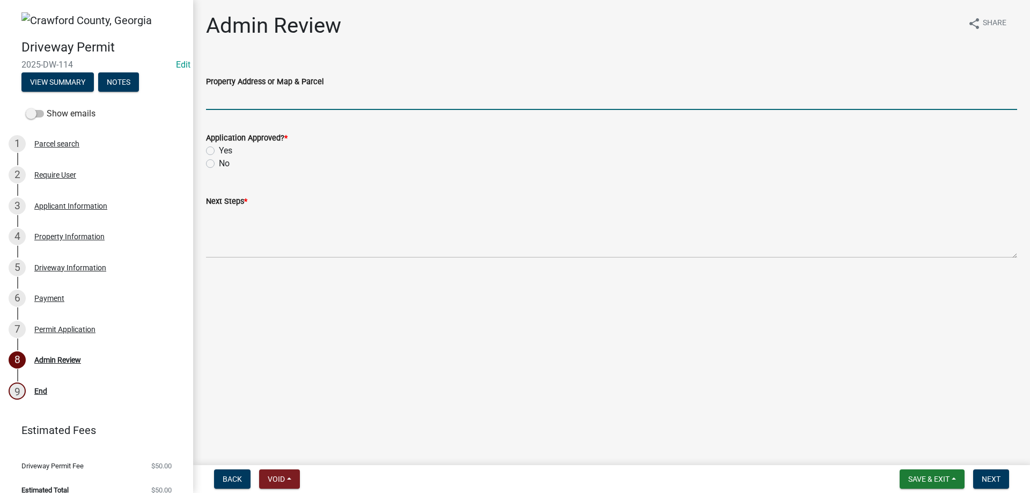
paste input "C085 022"
type input "C085 022"
click at [220, 156] on label "Yes" at bounding box center [225, 150] width 13 height 13
click at [220, 151] on input "Yes" at bounding box center [222, 147] width 7 height 7
radio input "true"
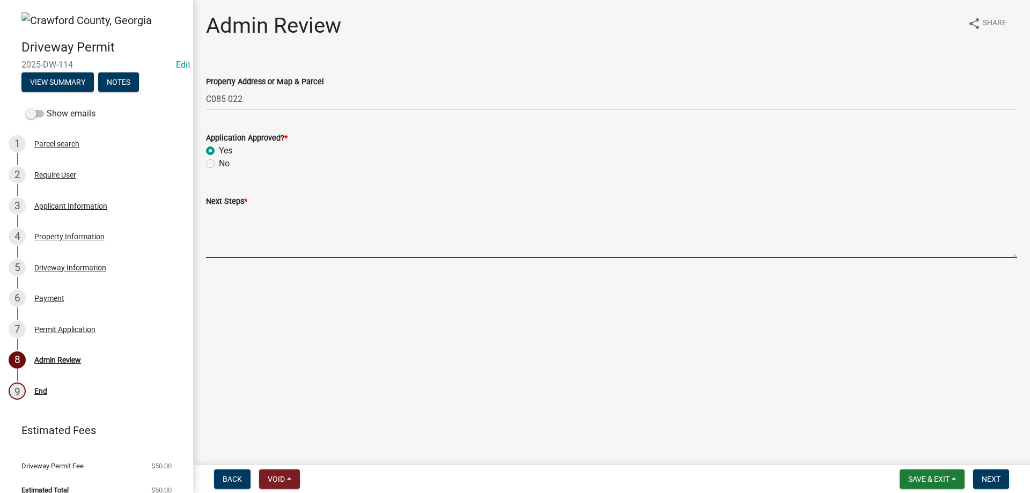
click at [247, 243] on textarea "Next Steps *" at bounding box center [611, 233] width 811 height 50
drag, startPoint x: 247, startPoint y: 243, endPoint x: 482, endPoint y: 189, distance: 240.9
click at [481, 187] on div "Next Steps *" at bounding box center [611, 219] width 811 height 78
paste textarea "Please contact [PERSON_NAME] with the road department at [PHONE_NUMBER] for the…"
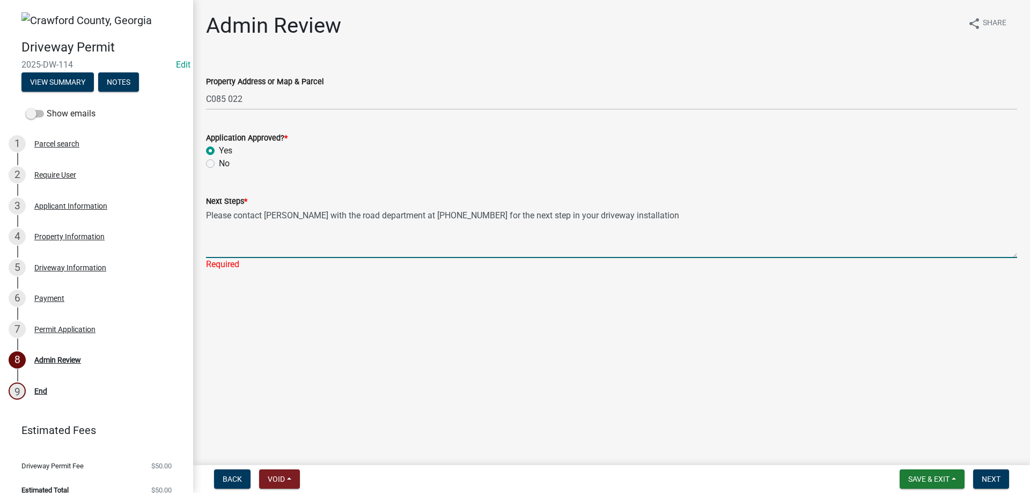
type textarea "Please contact [PERSON_NAME] with the road department at [PHONE_NUMBER] for the…"
click at [552, 395] on main "Admin Review share Share Property Address or Map & Parcel C085 022 Application …" at bounding box center [611, 230] width 836 height 461
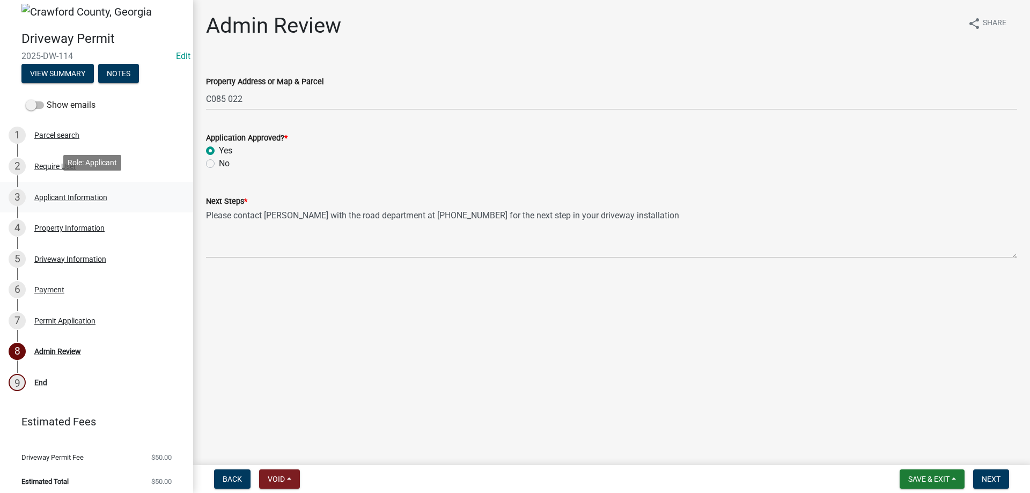
scroll to position [13, 0]
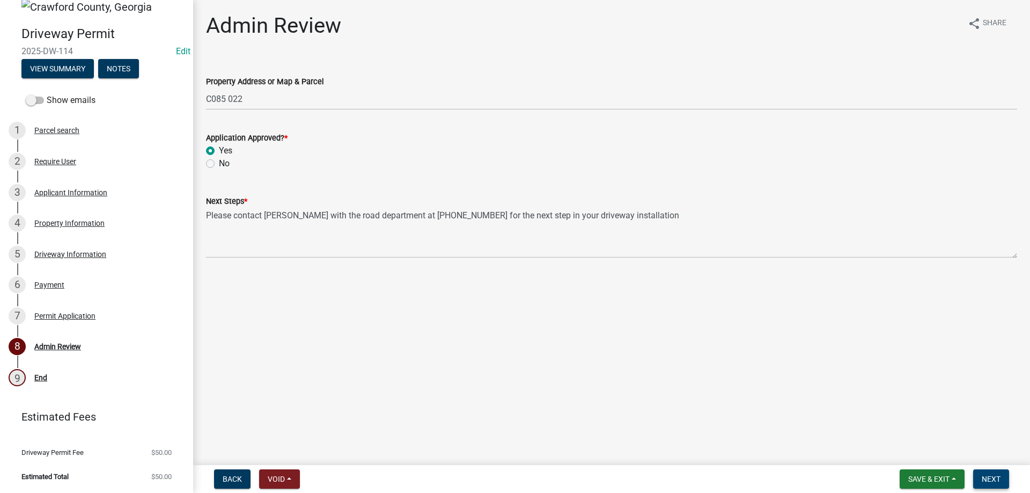
click at [987, 473] on button "Next" at bounding box center [991, 478] width 36 height 19
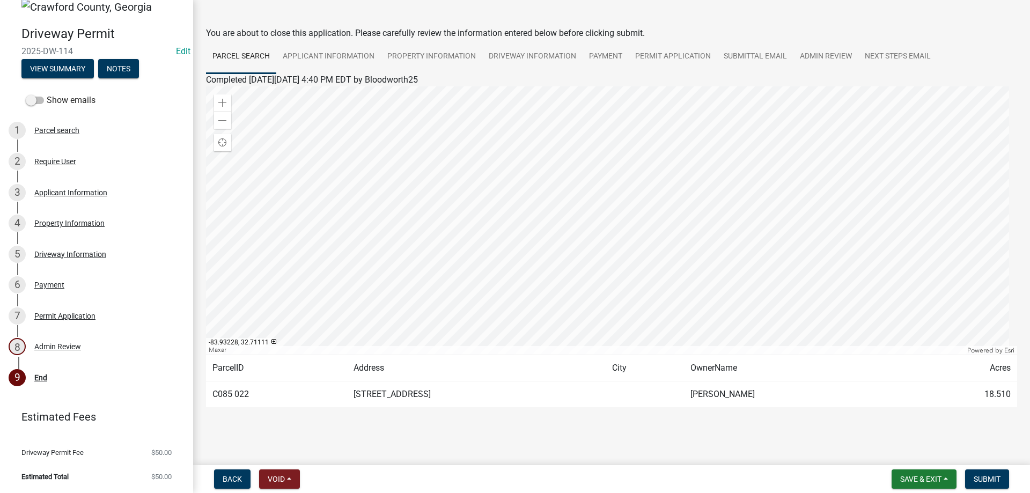
scroll to position [43, 0]
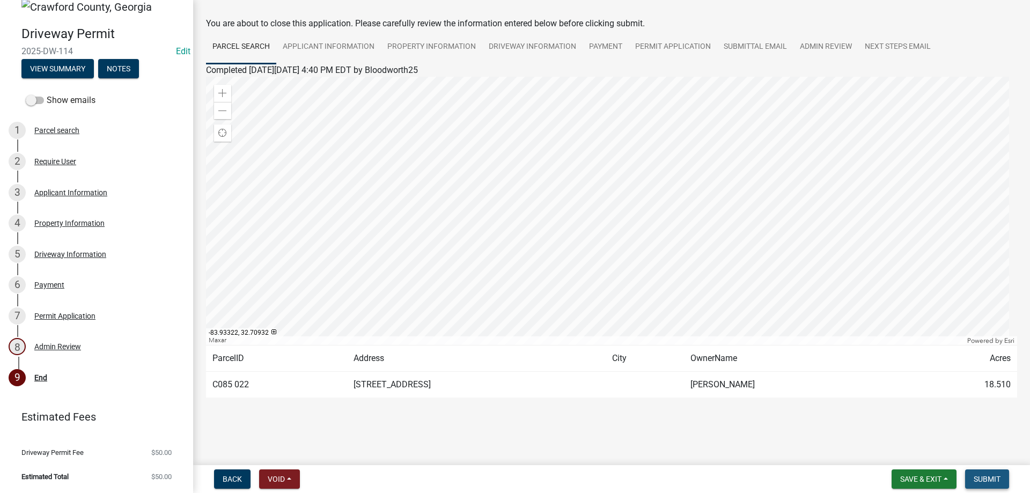
click at [984, 476] on span "Submit" at bounding box center [986, 479] width 27 height 9
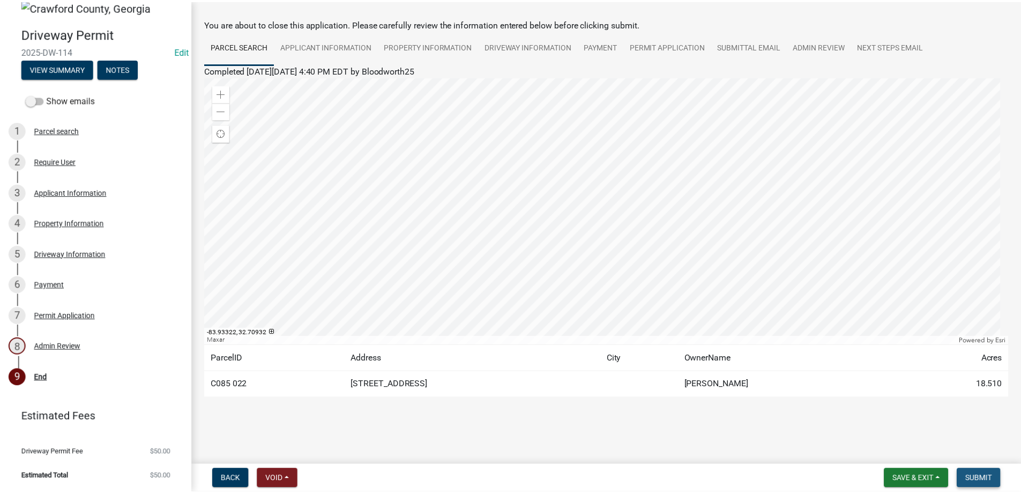
scroll to position [0, 0]
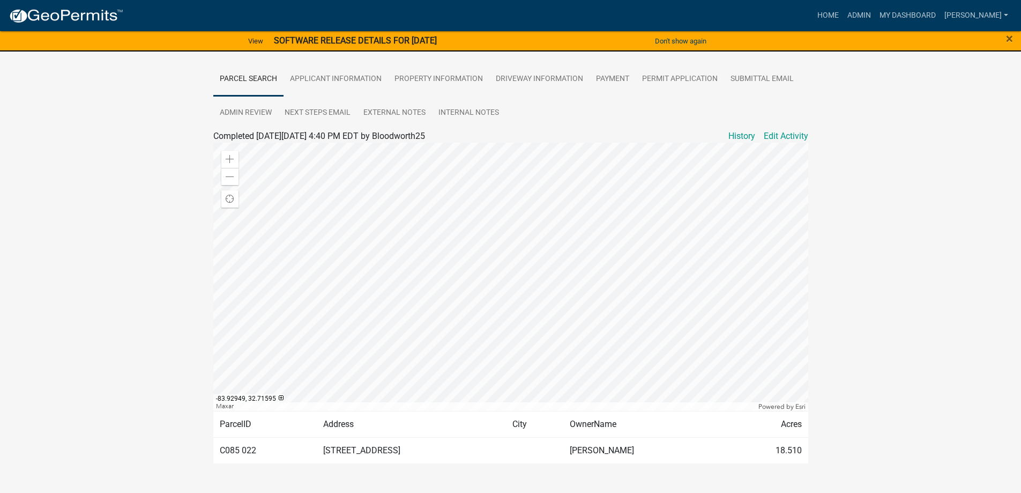
scroll to position [216, 0]
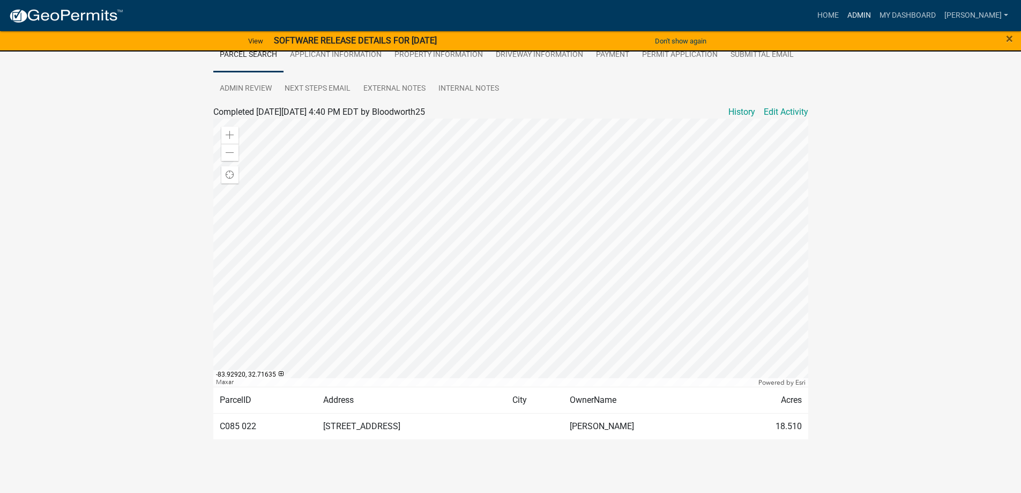
click at [876, 14] on link "Admin" at bounding box center [859, 15] width 32 height 20
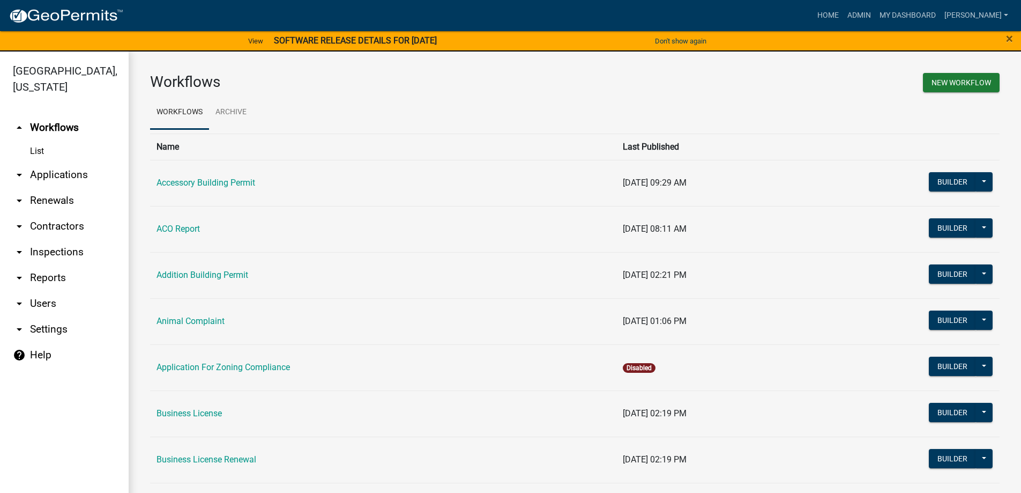
click at [61, 181] on link "arrow_drop_down Applications" at bounding box center [64, 175] width 129 height 26
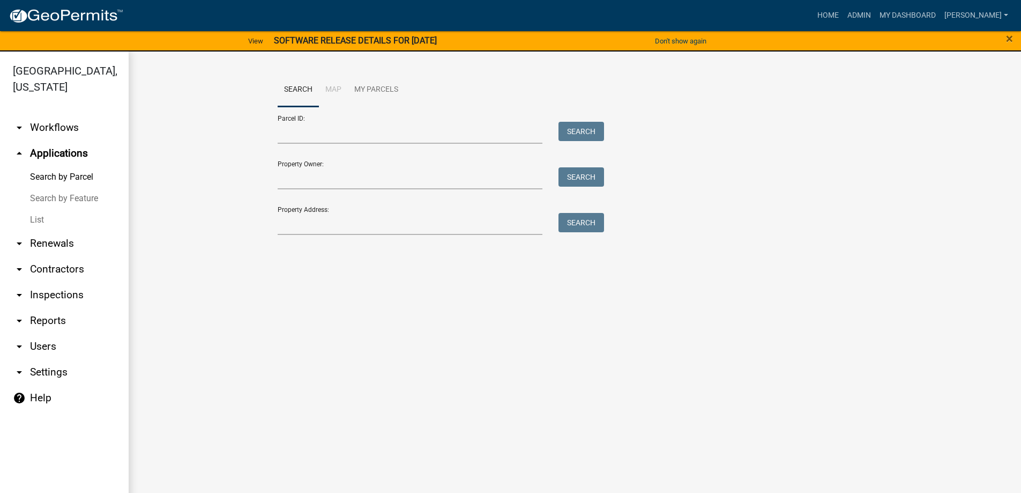
click at [69, 220] on link "List" at bounding box center [64, 219] width 129 height 21
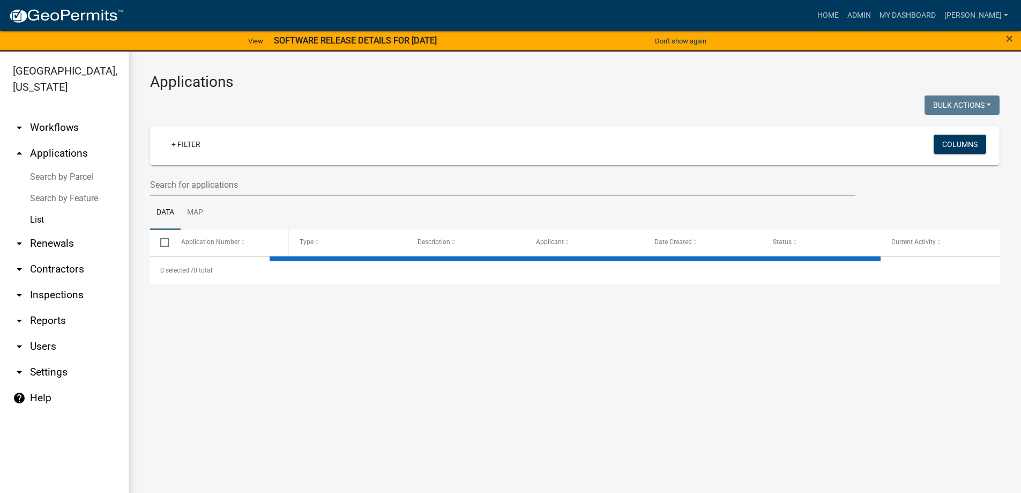
select select "3: 100"
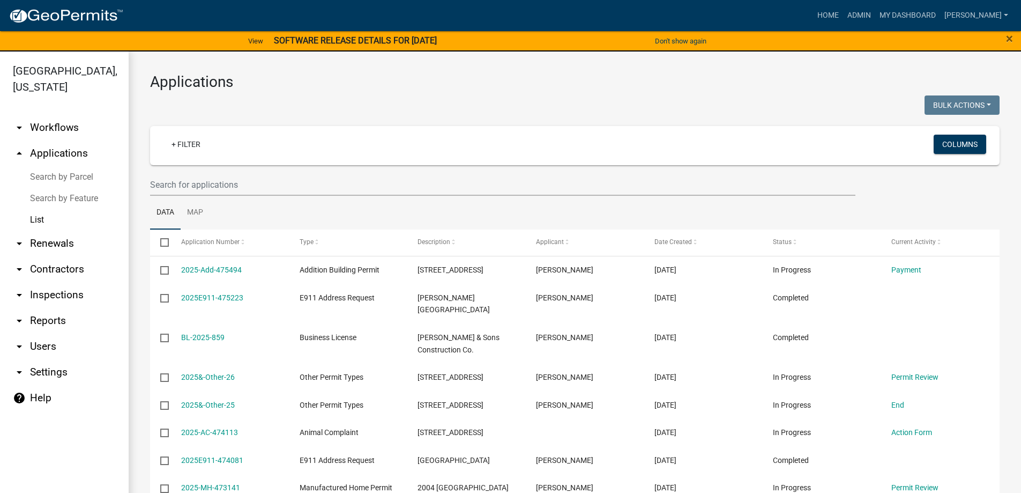
click at [160, 145] on div "+ Filter" at bounding box center [435, 146] width 560 height 22
click at [182, 154] on div "+ Filter" at bounding box center [435, 146] width 560 height 22
click at [182, 145] on link "+ Filter" at bounding box center [186, 144] width 46 height 19
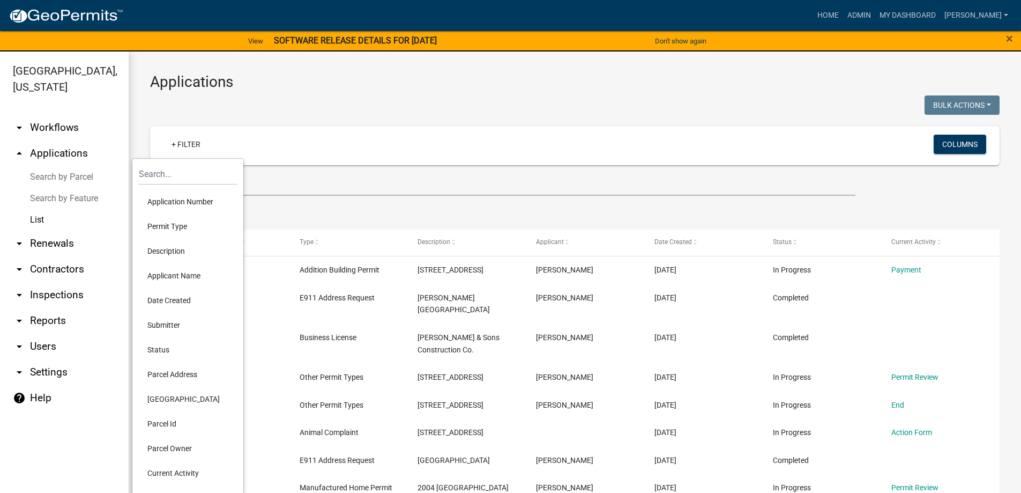
click at [167, 339] on li "Status" at bounding box center [188, 349] width 98 height 25
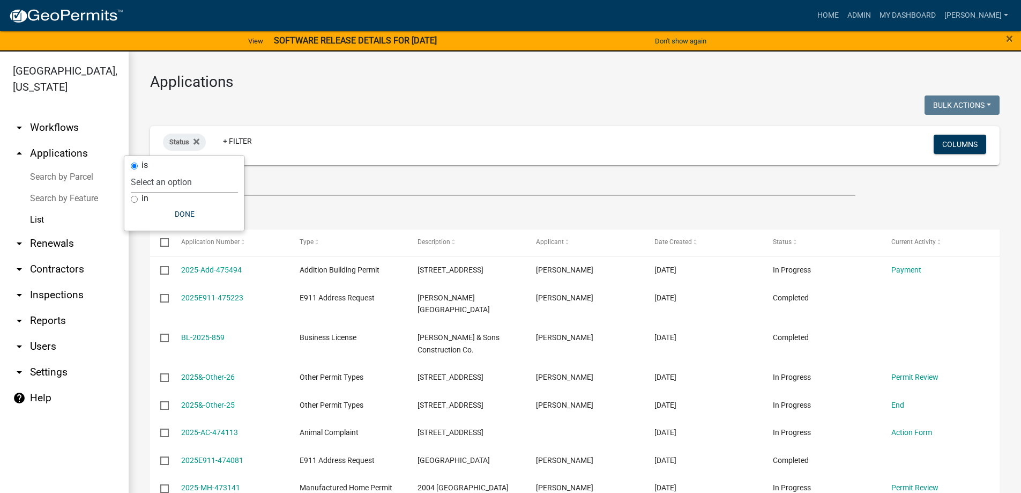
click at [209, 188] on select "Select an option Not Started In Progress Completed Expired Locked Withdrawn Voi…" at bounding box center [184, 182] width 107 height 22
select select "1"
click at [153, 171] on select "Select an option Not Started In Progress Completed Expired Locked Withdrawn Voi…" at bounding box center [184, 182] width 107 height 22
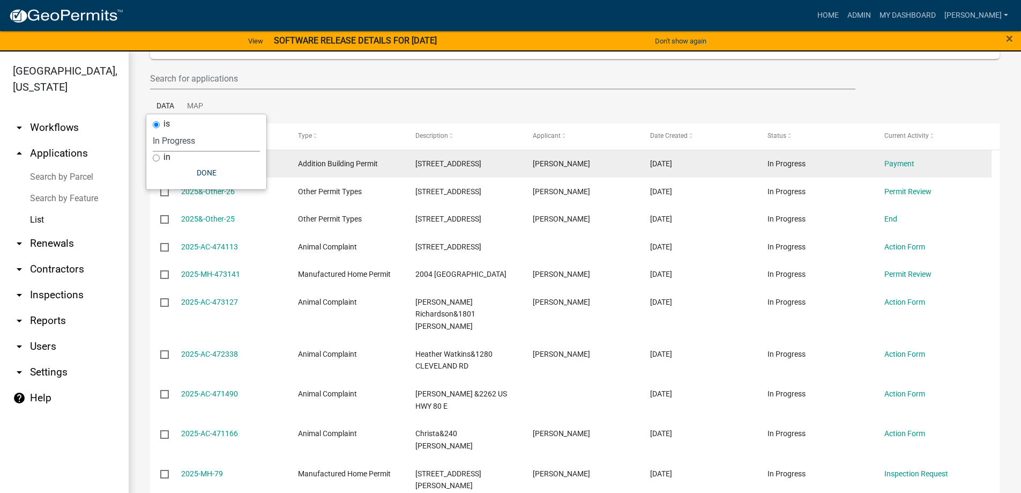
scroll to position [107, 0]
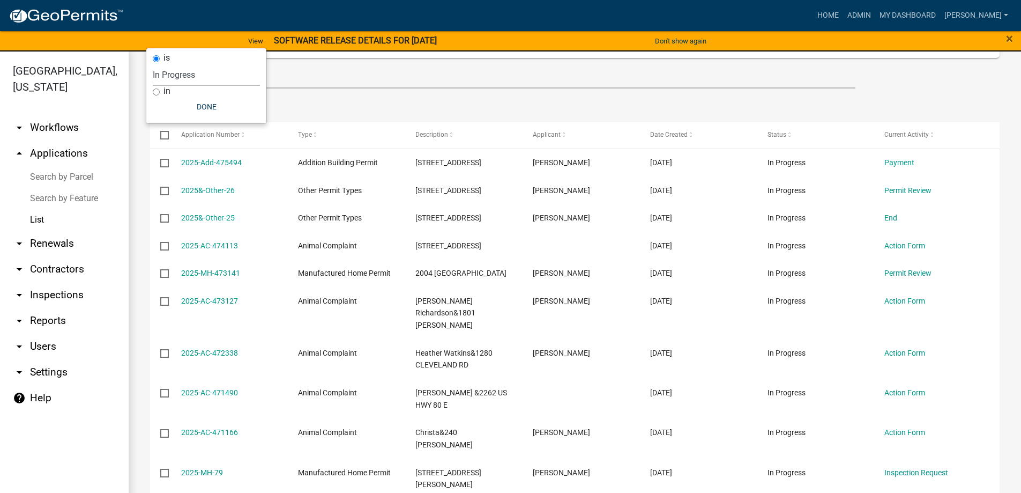
click at [979, 107] on ul "Data Map" at bounding box center [575, 105] width 850 height 34
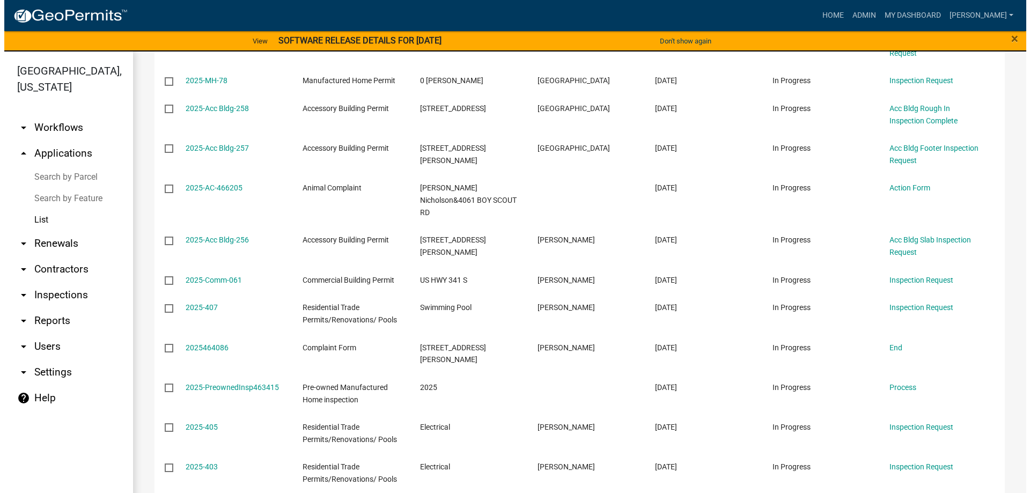
scroll to position [965, 0]
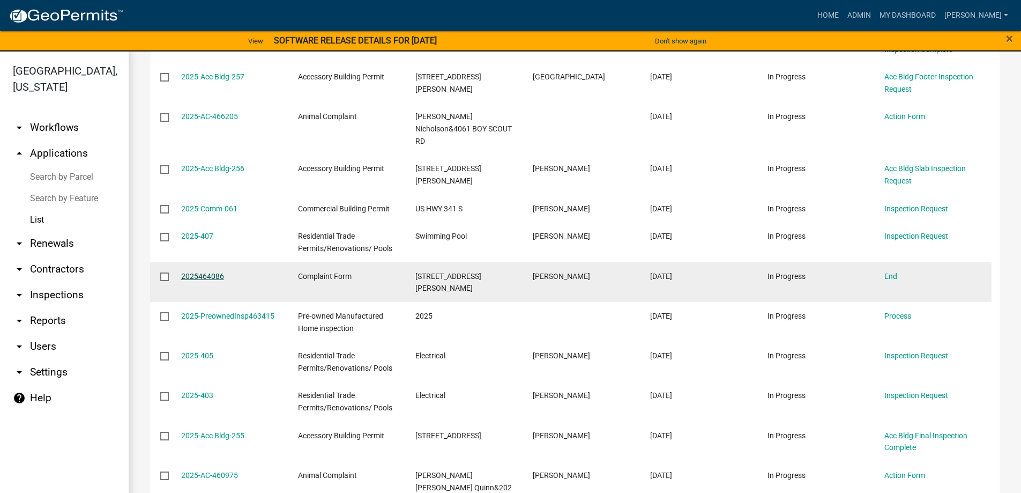
click at [190, 272] on link "2025464086" at bounding box center [202, 276] width 43 height 9
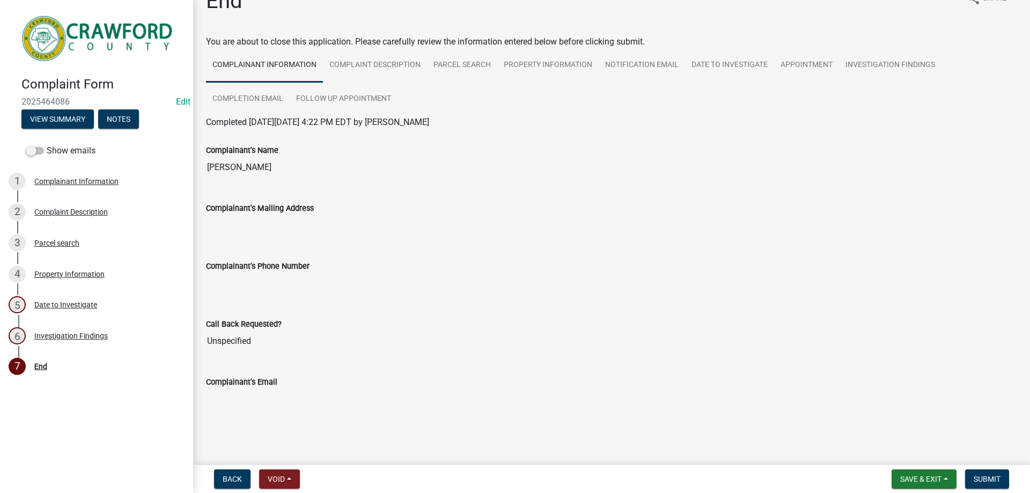
scroll to position [37, 0]
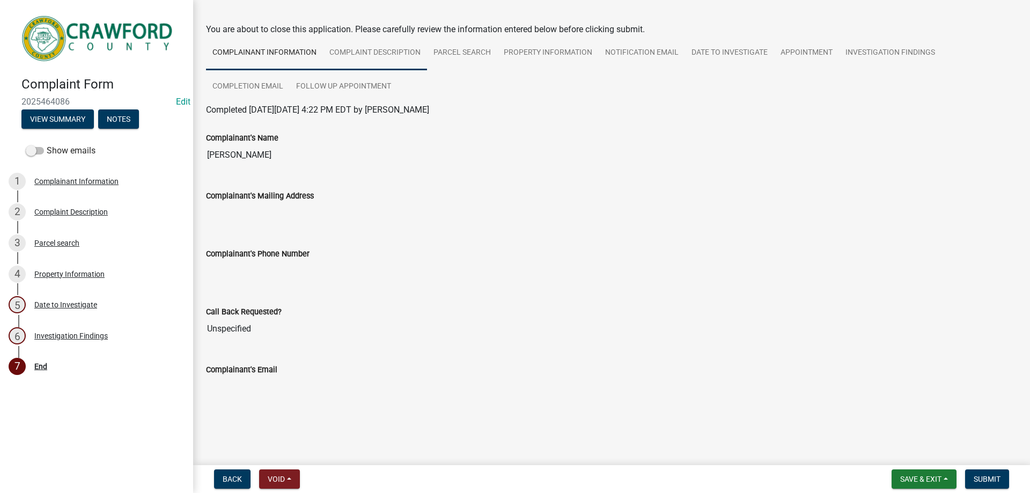
click at [354, 66] on link "Complaint Description" at bounding box center [375, 53] width 104 height 34
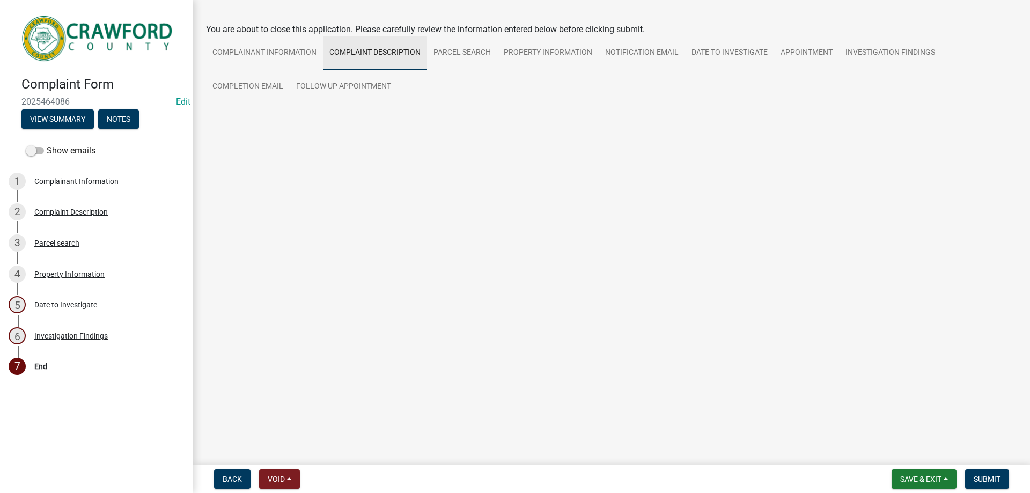
scroll to position [0, 0]
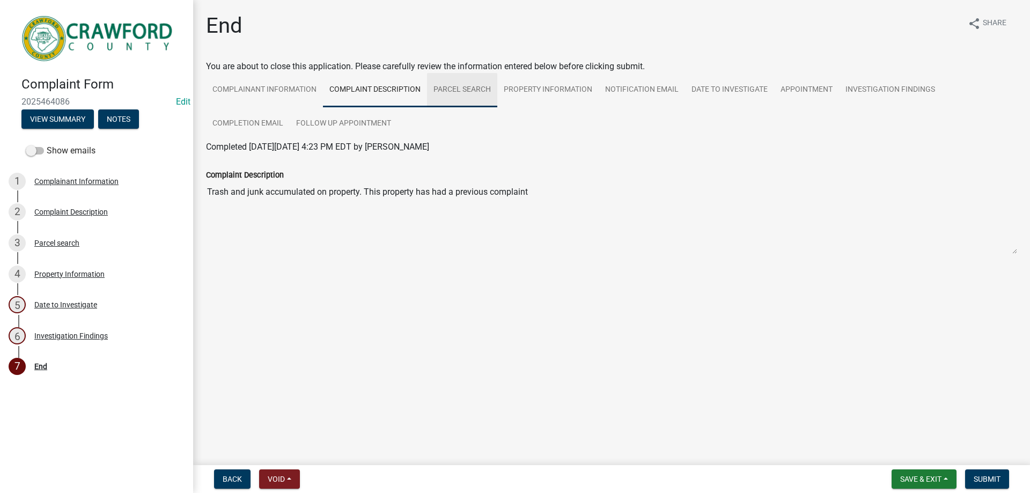
click at [444, 92] on link "Parcel search" at bounding box center [462, 90] width 70 height 34
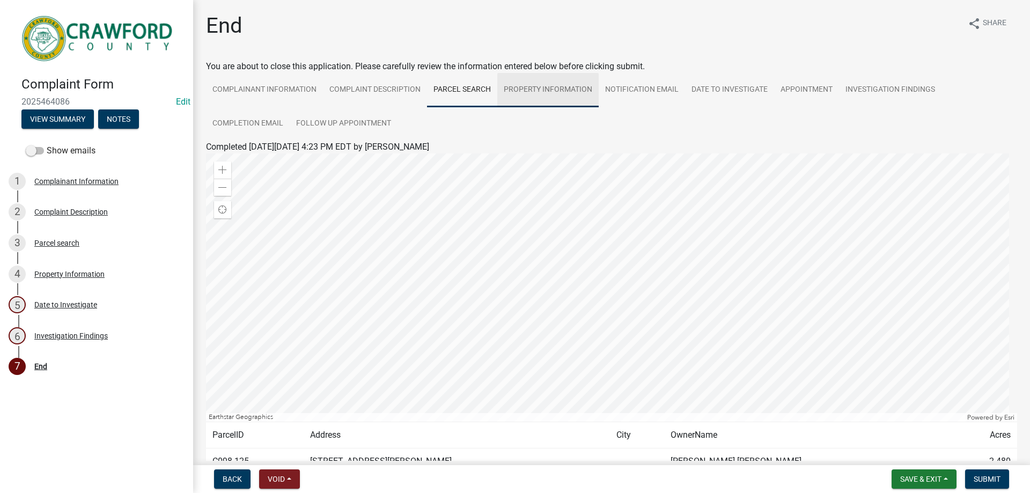
click at [566, 84] on link "Property Information" at bounding box center [547, 90] width 101 height 34
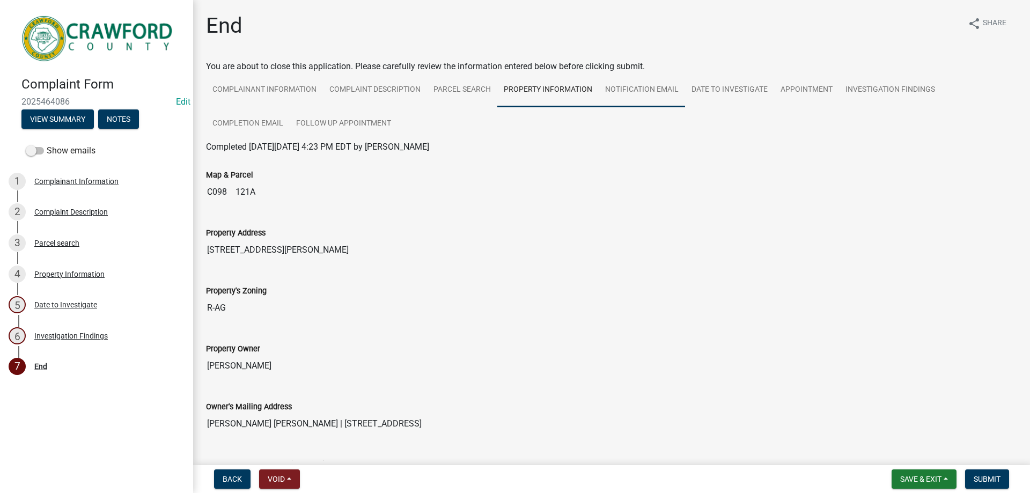
click at [670, 98] on link "Notification Email" at bounding box center [641, 90] width 86 height 34
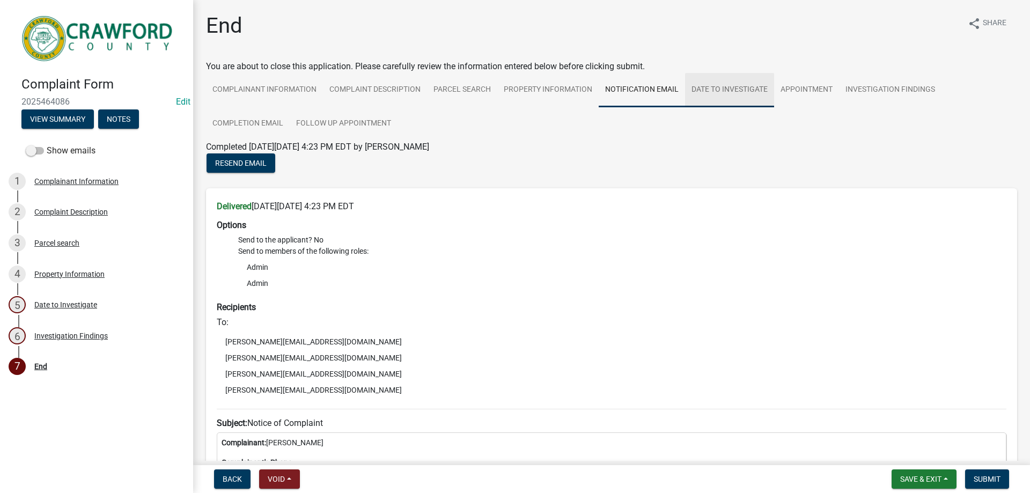
click at [702, 99] on link "Date to Investigate" at bounding box center [729, 90] width 89 height 34
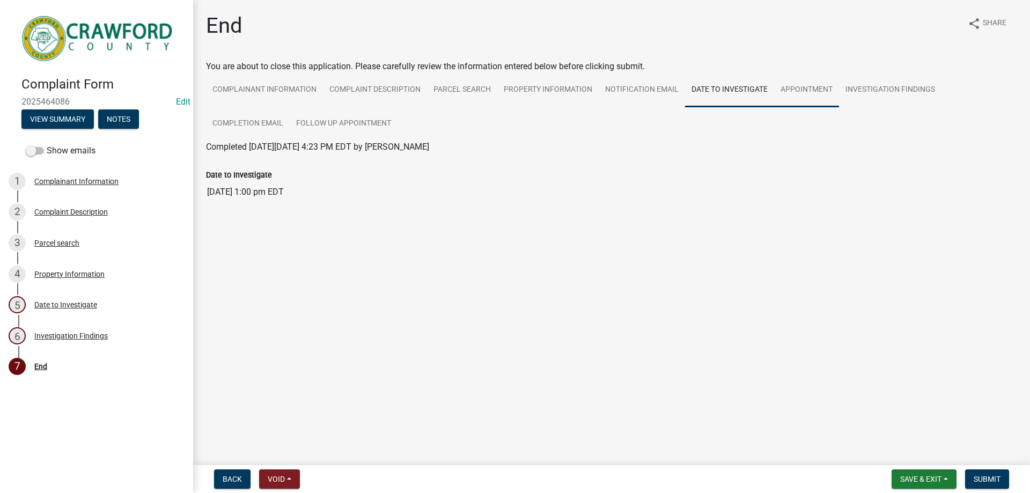
click at [789, 94] on link "Appointment" at bounding box center [806, 90] width 65 height 34
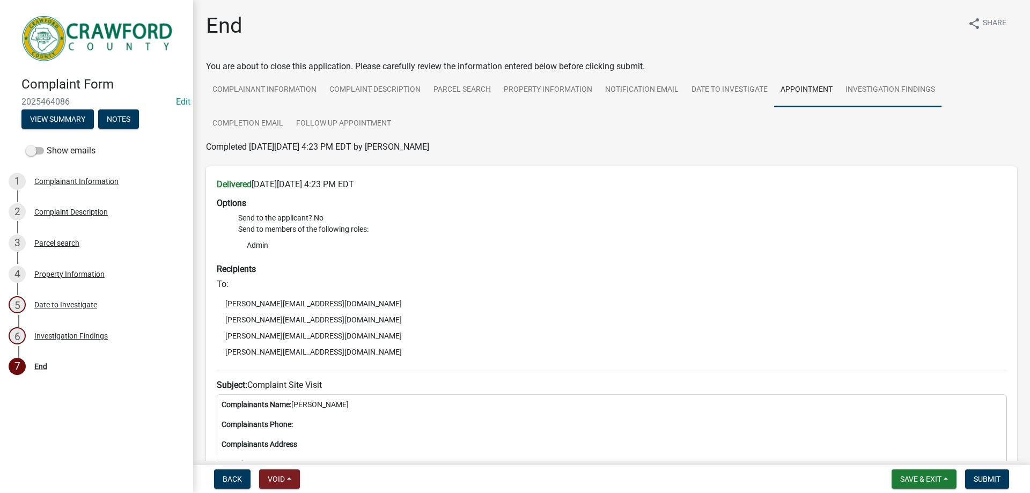
click at [876, 81] on link "Investigation Findings" at bounding box center [890, 90] width 102 height 34
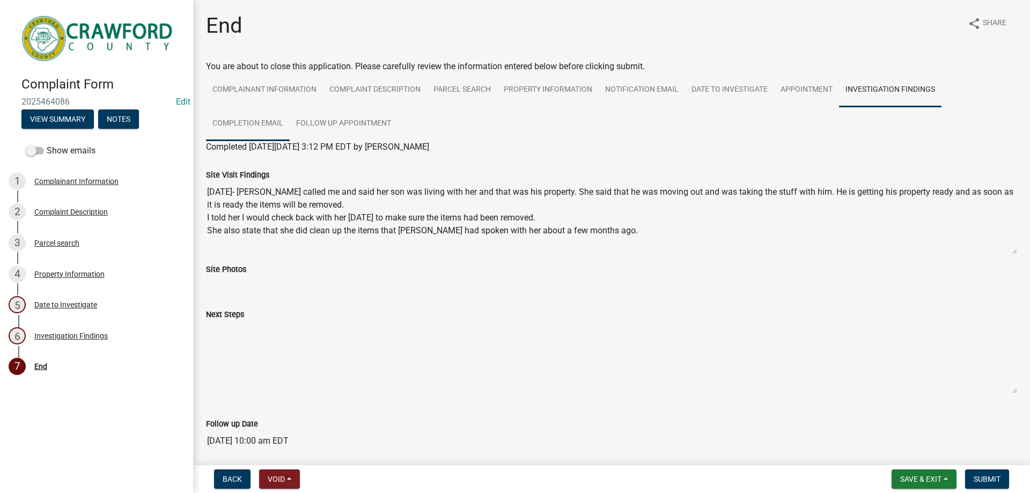
click at [271, 123] on link "Completion Email" at bounding box center [248, 124] width 84 height 34
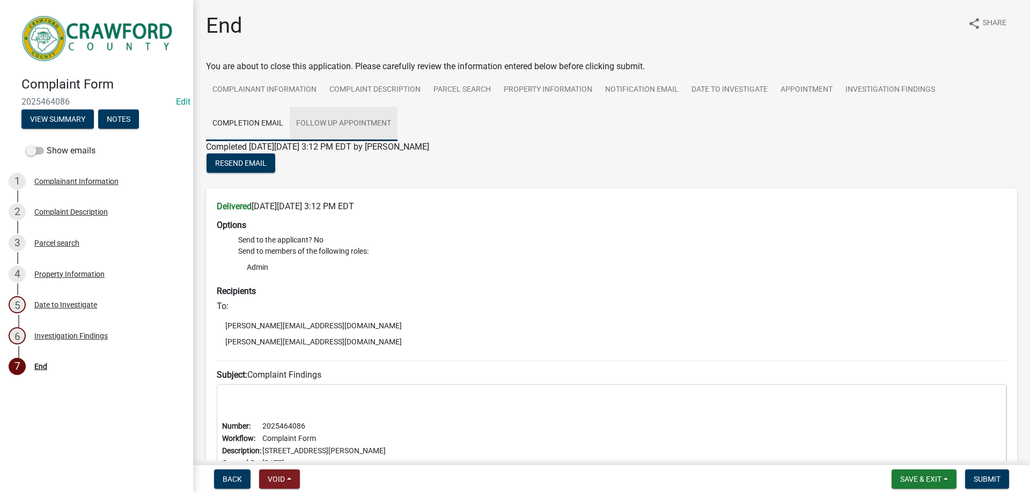
click at [342, 120] on link "Follow up Appointment" at bounding box center [344, 124] width 108 height 34
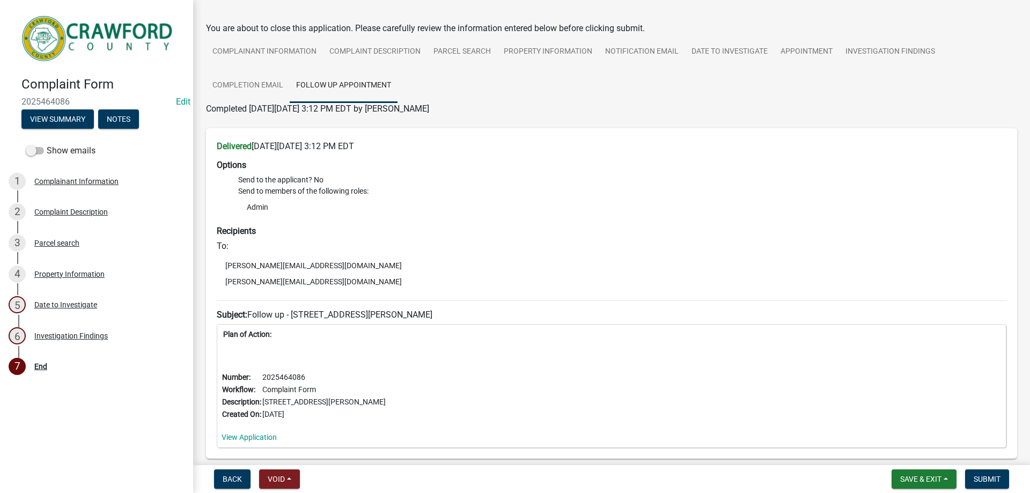
scroll to position [103, 0]
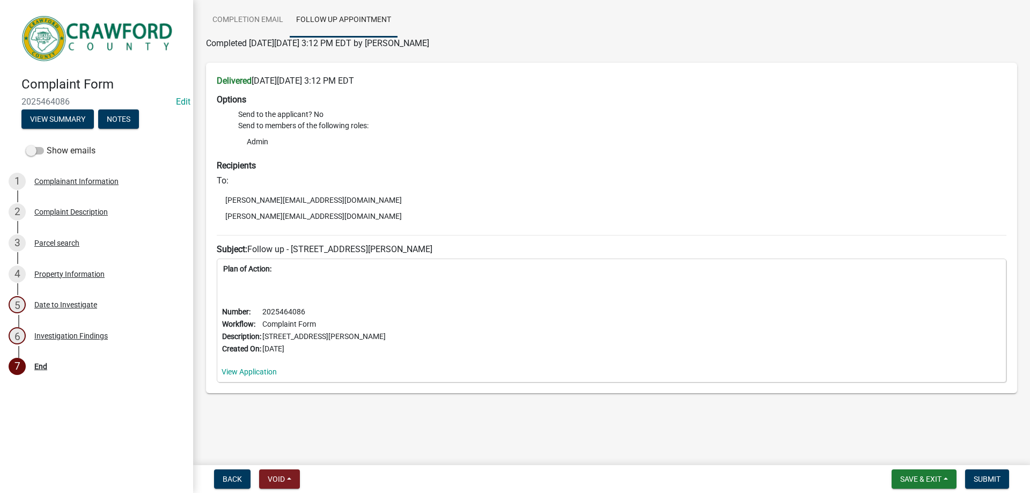
click at [993, 490] on nav "Back Void Withdraw Lock Expire Void Save & Exit Save Save & Exit Submit" at bounding box center [611, 479] width 836 height 28
click at [993, 485] on button "Submit" at bounding box center [987, 478] width 44 height 19
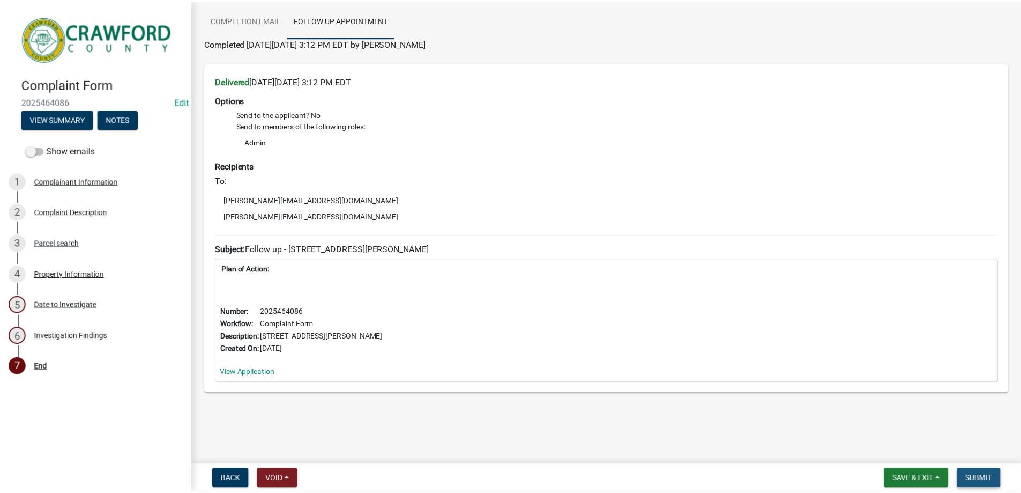
scroll to position [0, 0]
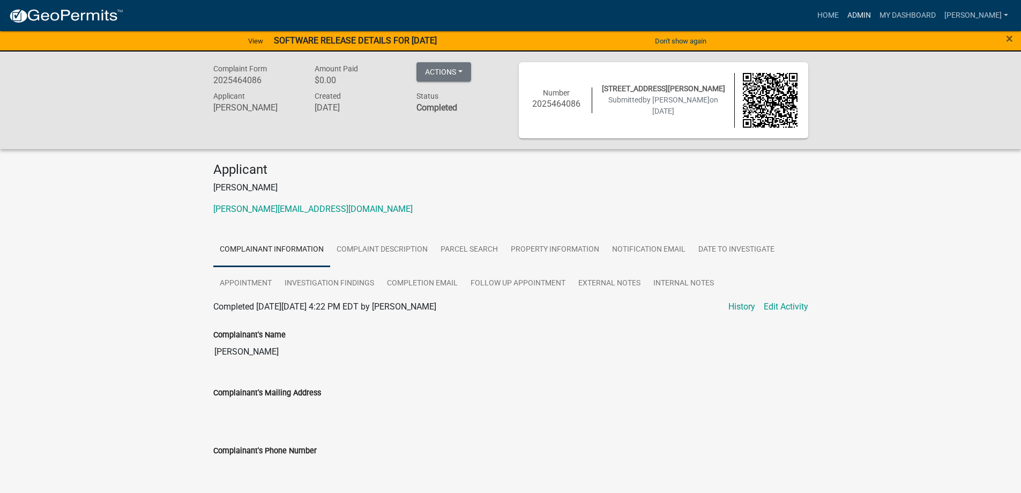
click at [876, 19] on link "Admin" at bounding box center [859, 15] width 32 height 20
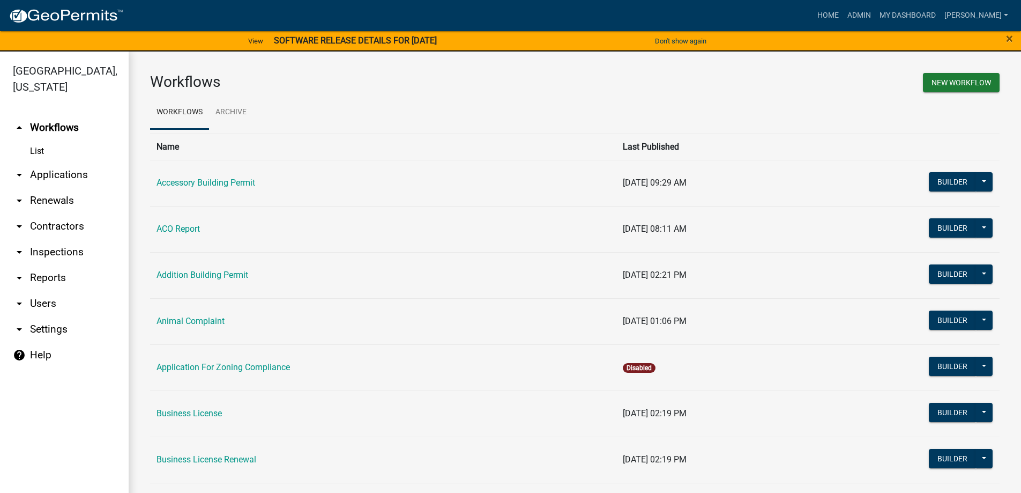
click at [72, 176] on link "arrow_drop_down Applications" at bounding box center [64, 175] width 129 height 26
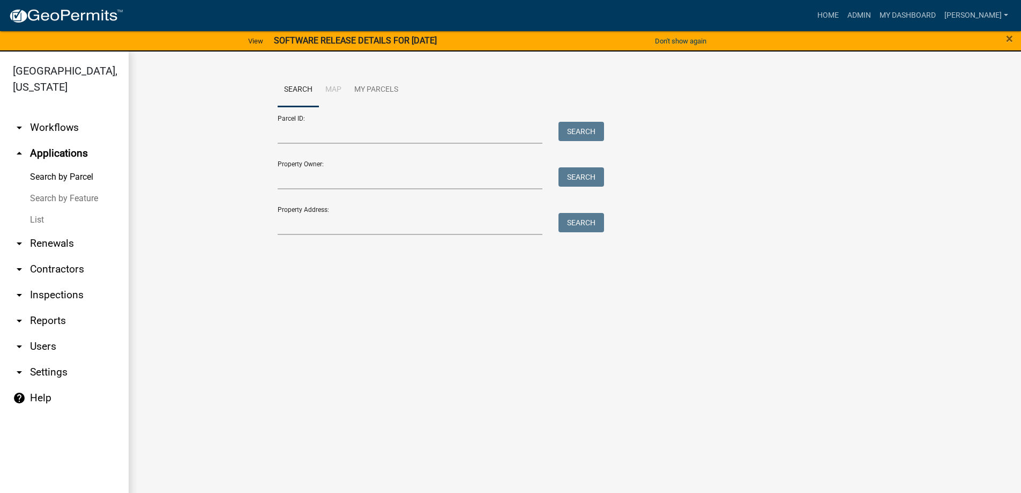
click at [58, 219] on link "List" at bounding box center [64, 219] width 129 height 21
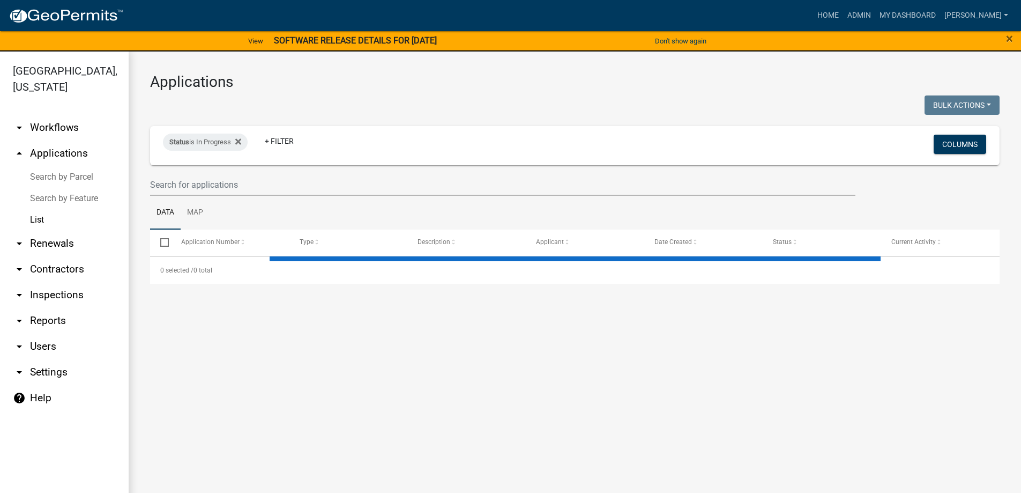
select select "3: 100"
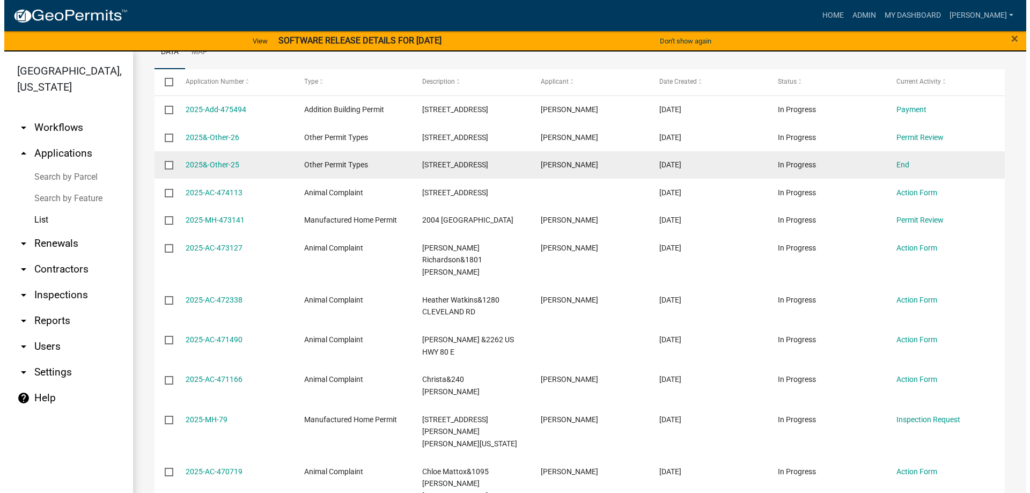
scroll to position [161, 0]
click at [901, 167] on link "End" at bounding box center [898, 164] width 13 height 9
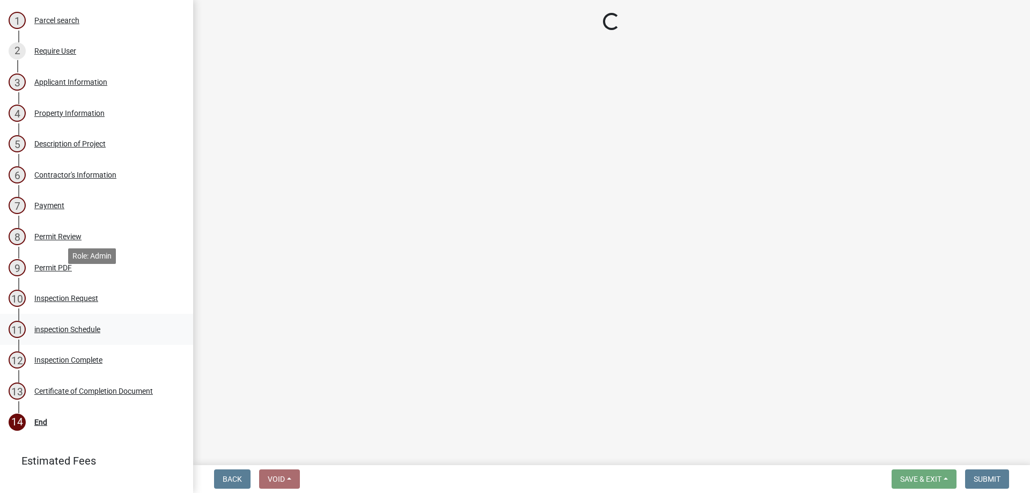
scroll to position [202, 0]
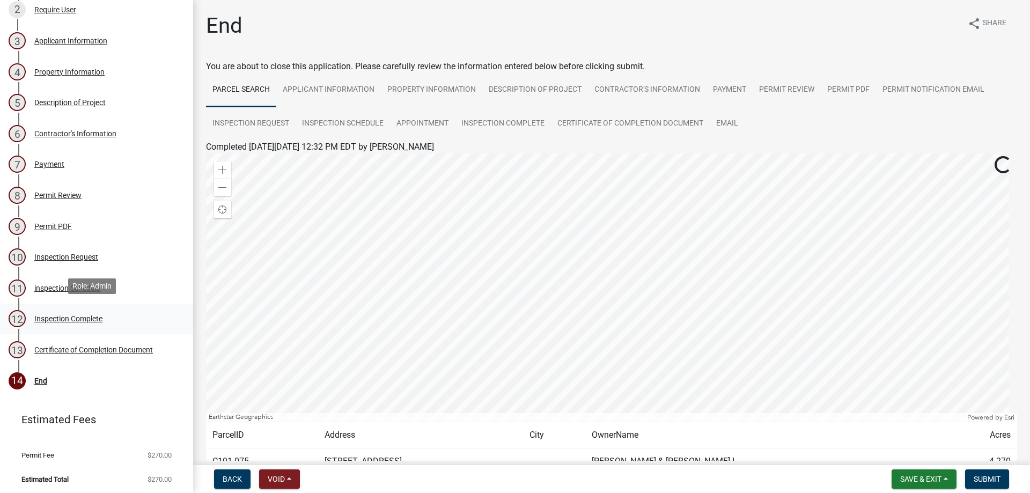
click at [85, 315] on div "Inspection Complete" at bounding box center [68, 319] width 68 height 8
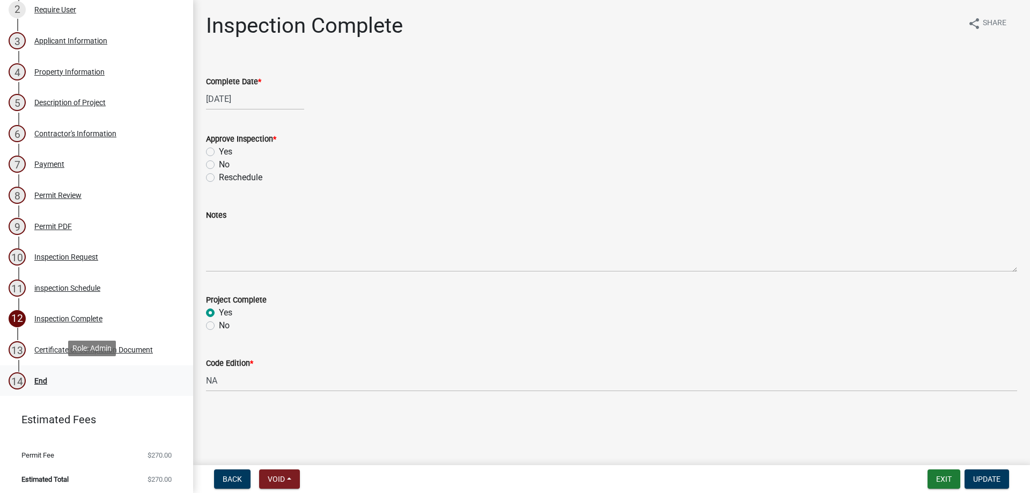
click at [76, 376] on div "14 End" at bounding box center [92, 380] width 167 height 17
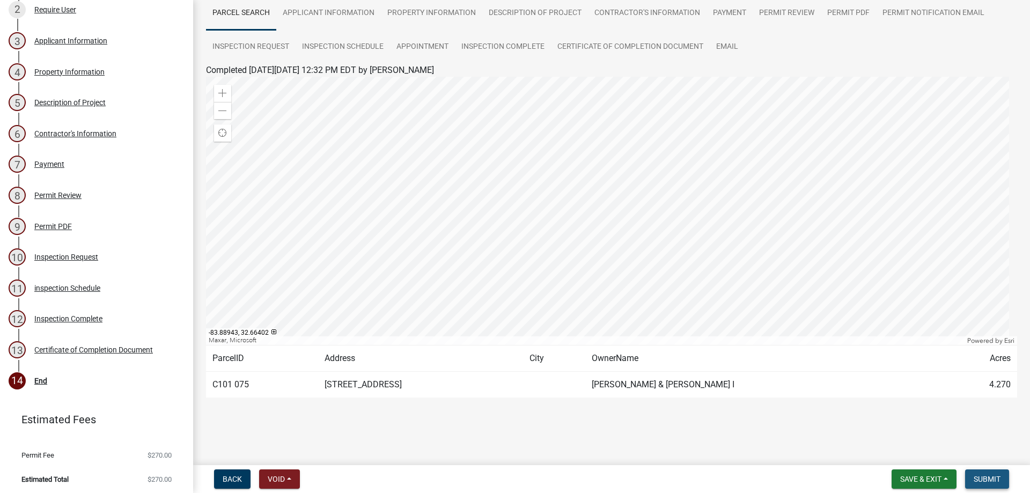
click at [983, 485] on button "Submit" at bounding box center [987, 478] width 44 height 19
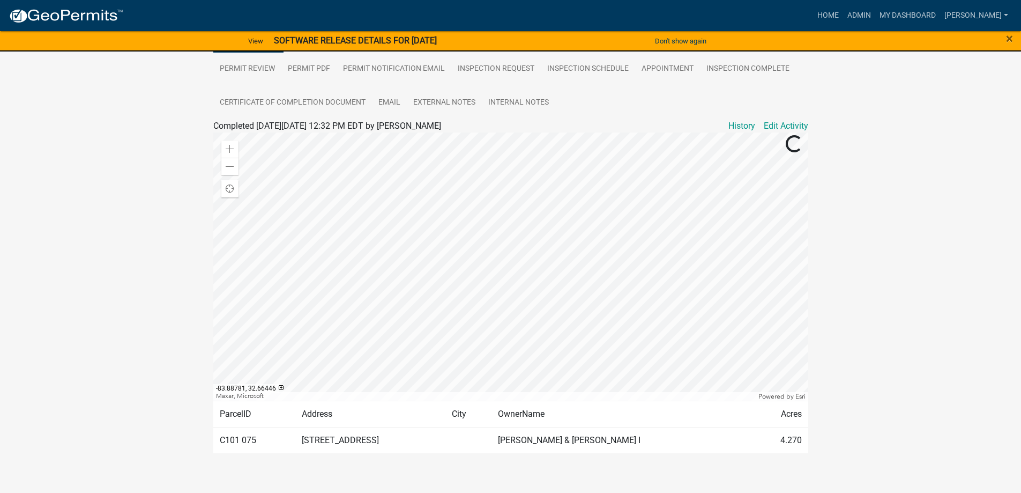
scroll to position [228, 0]
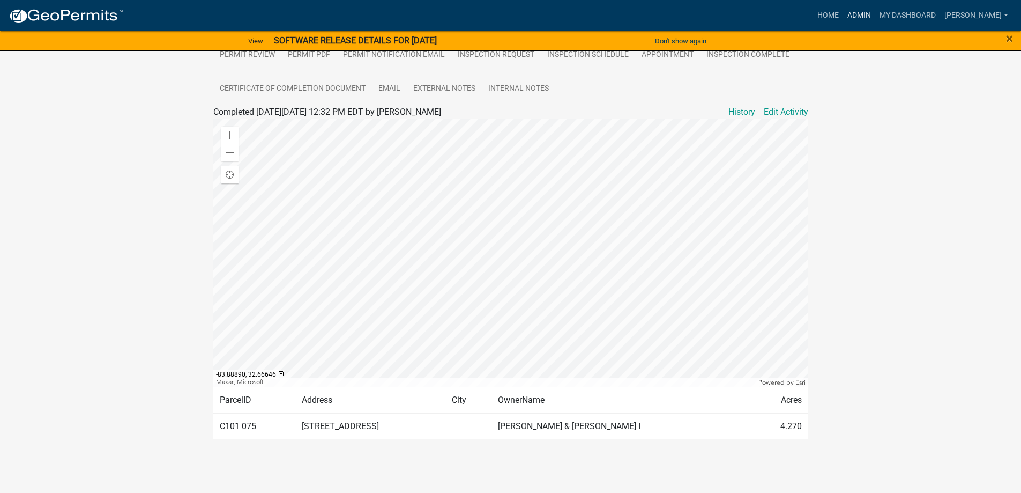
click at [876, 7] on link "Admin" at bounding box center [859, 15] width 32 height 20
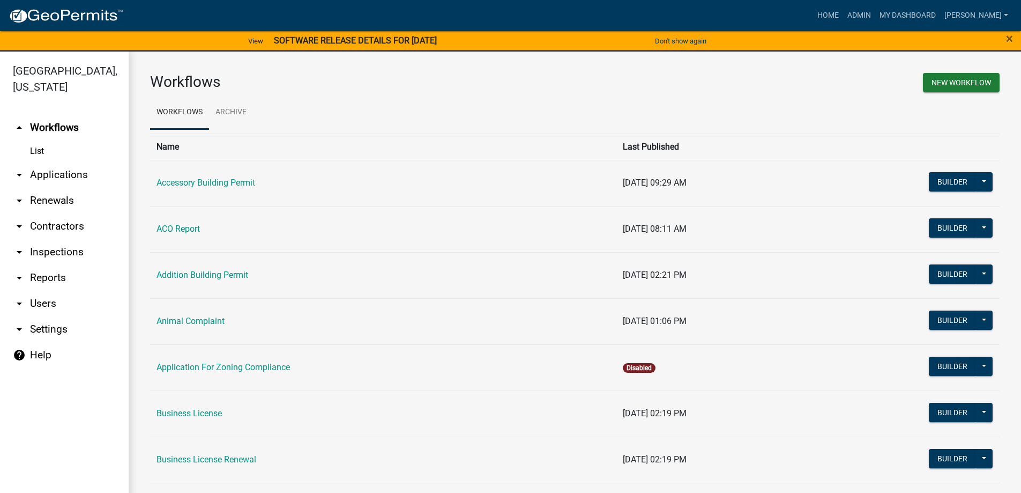
click at [66, 176] on link "arrow_drop_down Applications" at bounding box center [64, 175] width 129 height 26
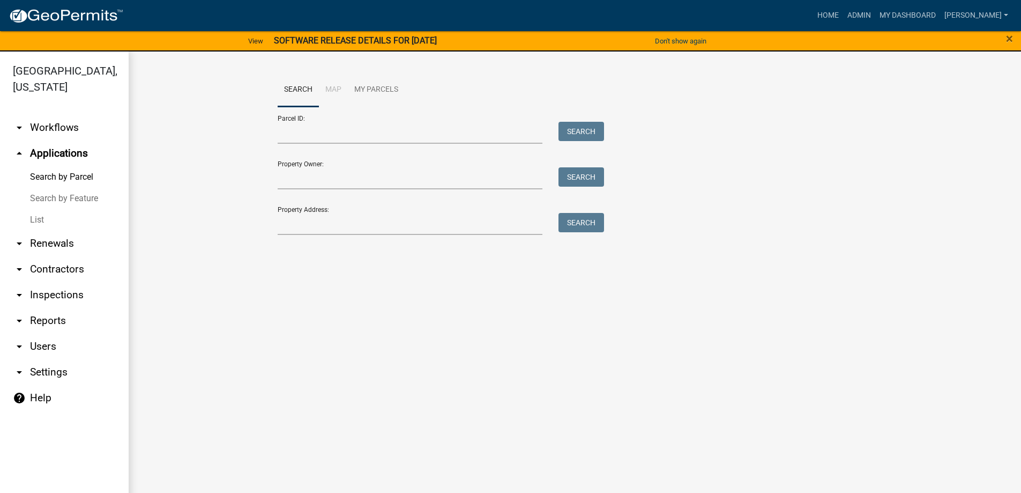
click at [51, 212] on link "List" at bounding box center [64, 219] width 129 height 21
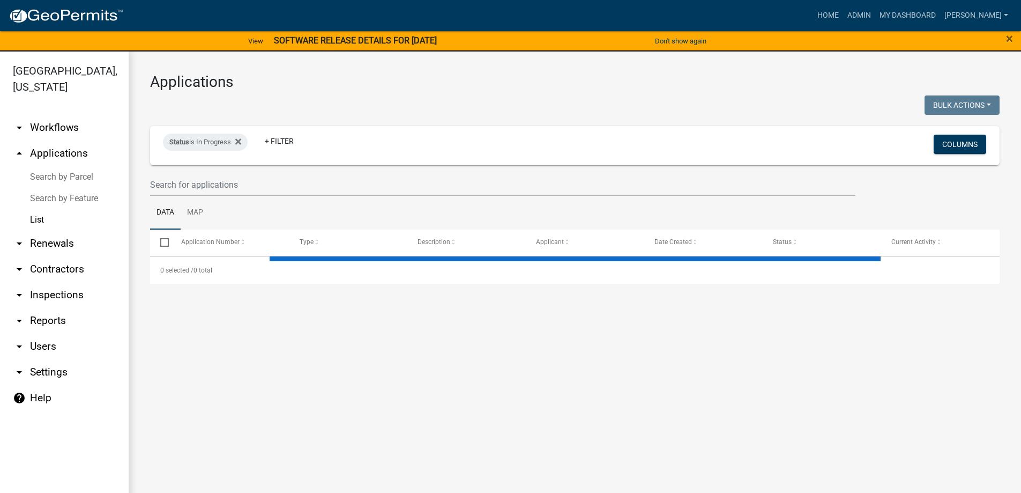
select select "3: 100"
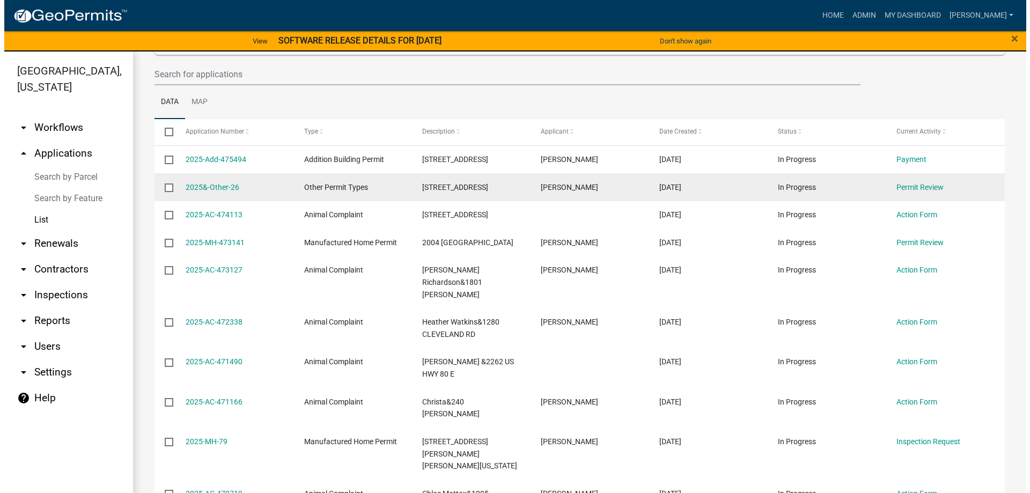
scroll to position [107, 0]
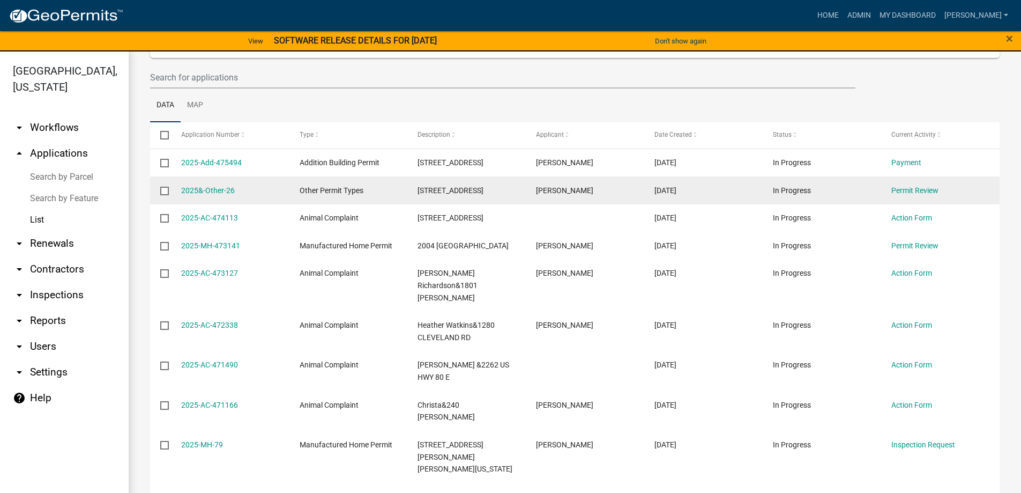
click at [902, 195] on div "Permit Review" at bounding box center [941, 190] width 98 height 12
click at [903, 193] on link "Permit Review" at bounding box center [915, 190] width 47 height 9
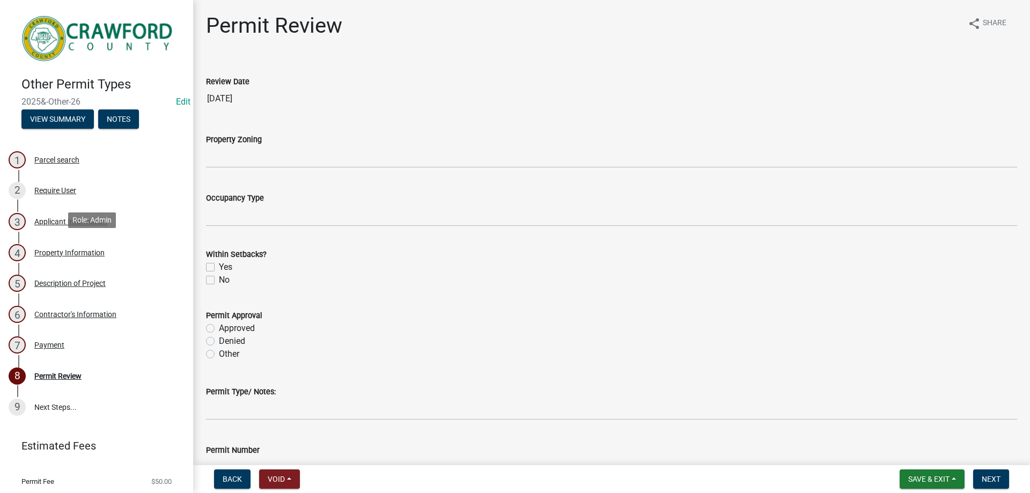
click at [93, 254] on div "4 Property Information" at bounding box center [92, 252] width 167 height 17
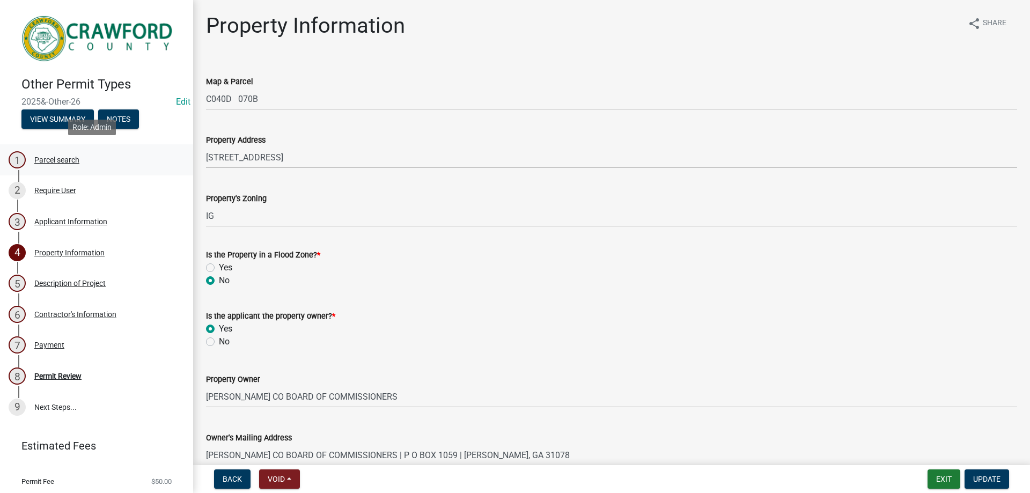
click at [85, 151] on div "1 Parcel search" at bounding box center [92, 159] width 167 height 17
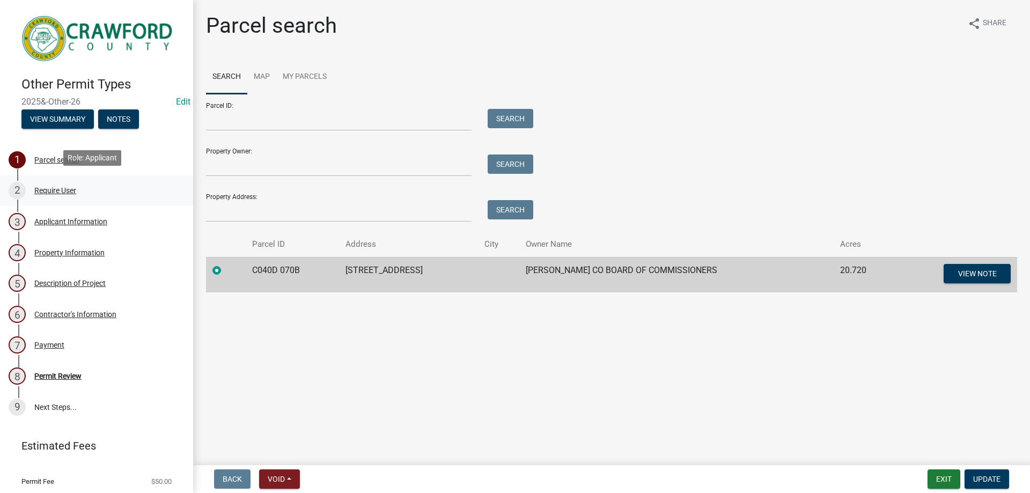
click at [78, 189] on div "2 Require User" at bounding box center [92, 190] width 167 height 17
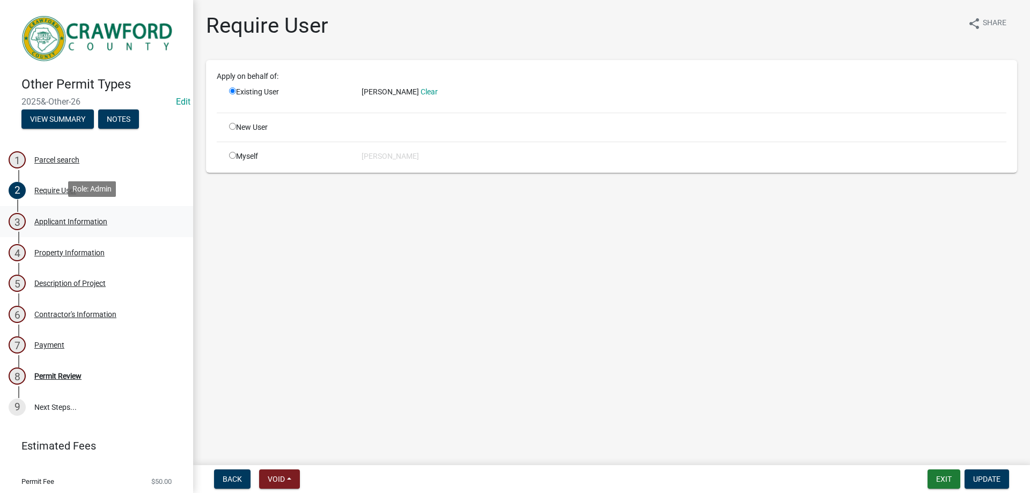
click at [84, 208] on link "3 Applicant Information" at bounding box center [96, 221] width 193 height 31
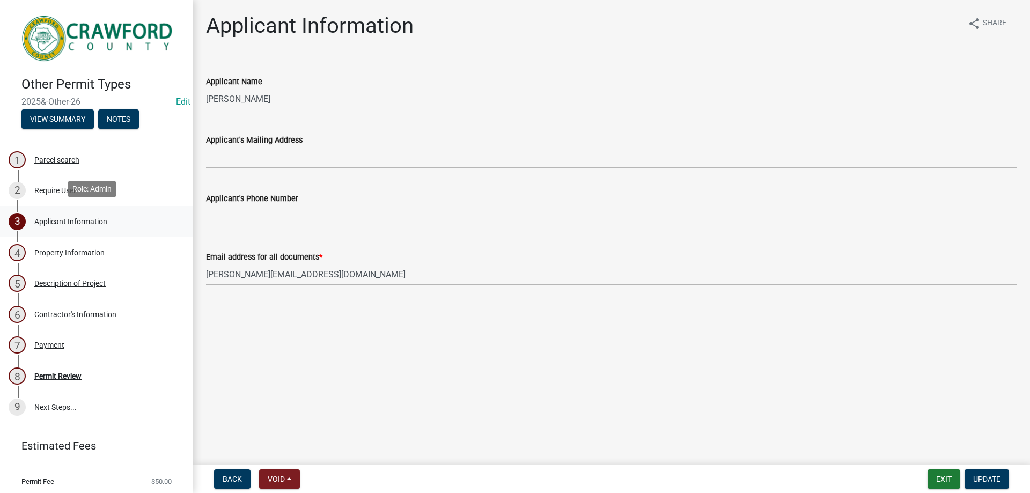
click at [82, 233] on link "3 Applicant Information" at bounding box center [96, 221] width 193 height 31
click at [84, 252] on div "Property Information" at bounding box center [69, 253] width 70 height 8
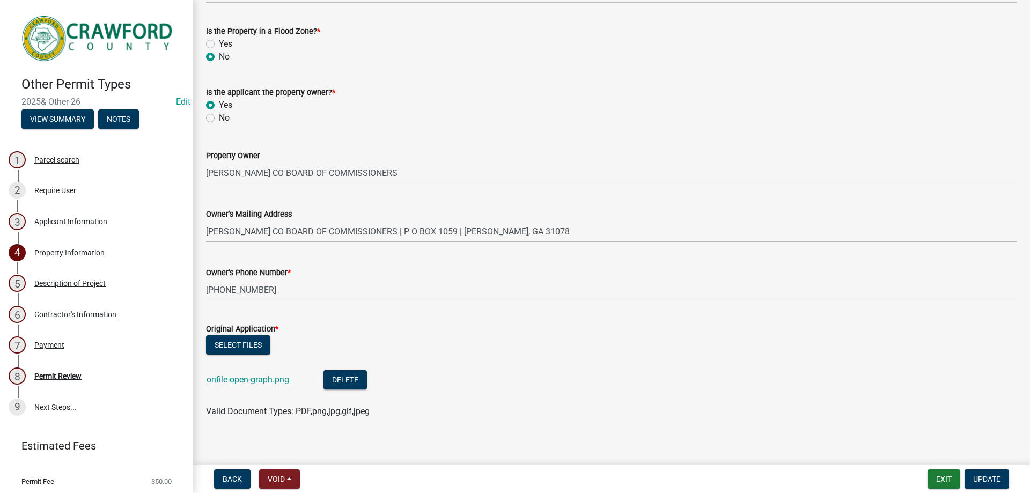
scroll to position [232, 0]
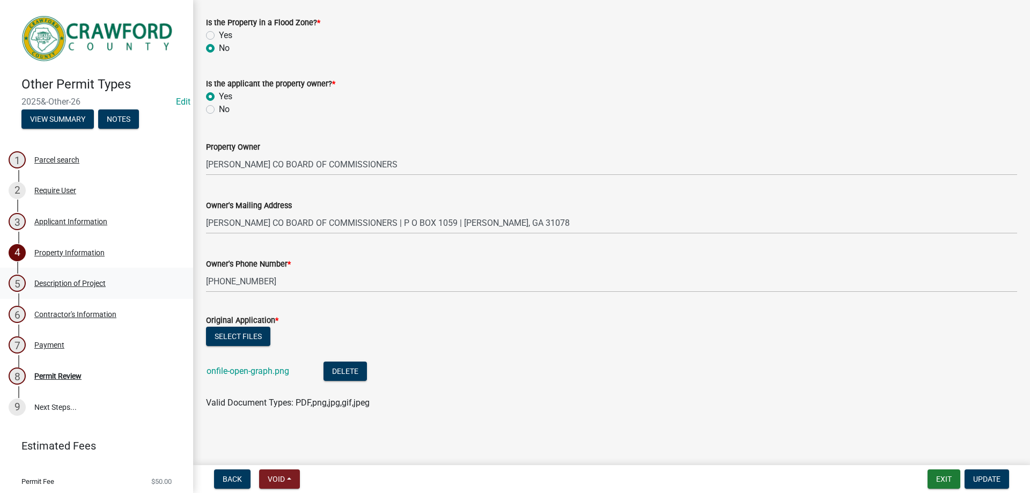
click at [70, 290] on link "5 Description of Project" at bounding box center [96, 283] width 193 height 31
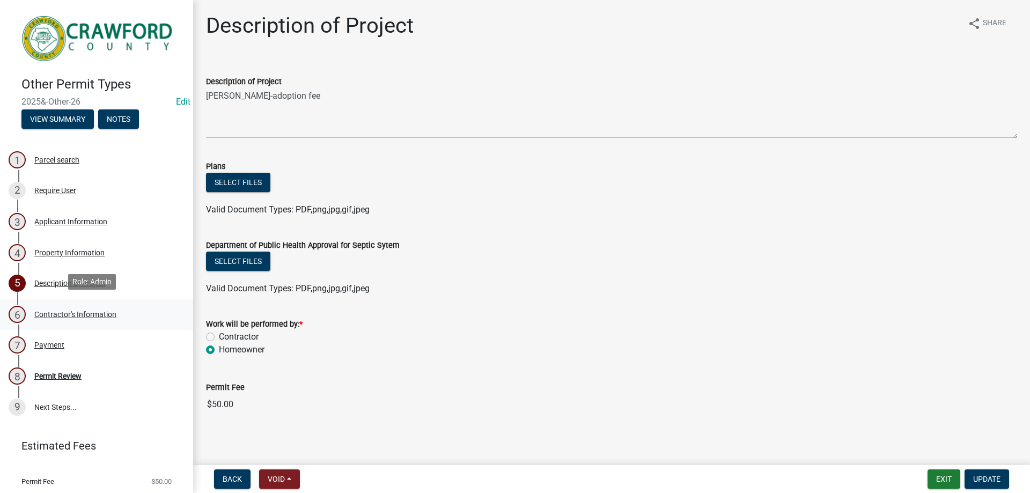
click at [107, 315] on div "Contractor's Information" at bounding box center [75, 314] width 82 height 8
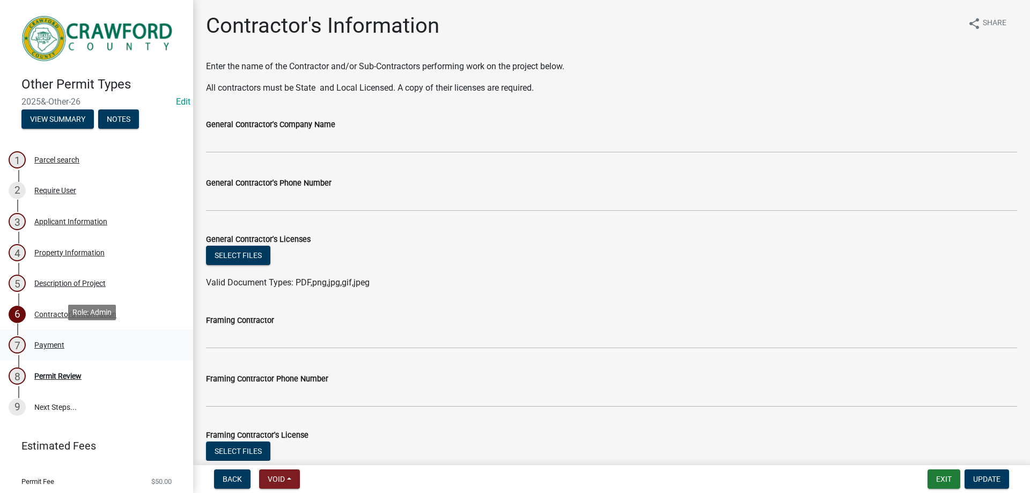
click at [98, 350] on div "7 Payment" at bounding box center [92, 344] width 167 height 17
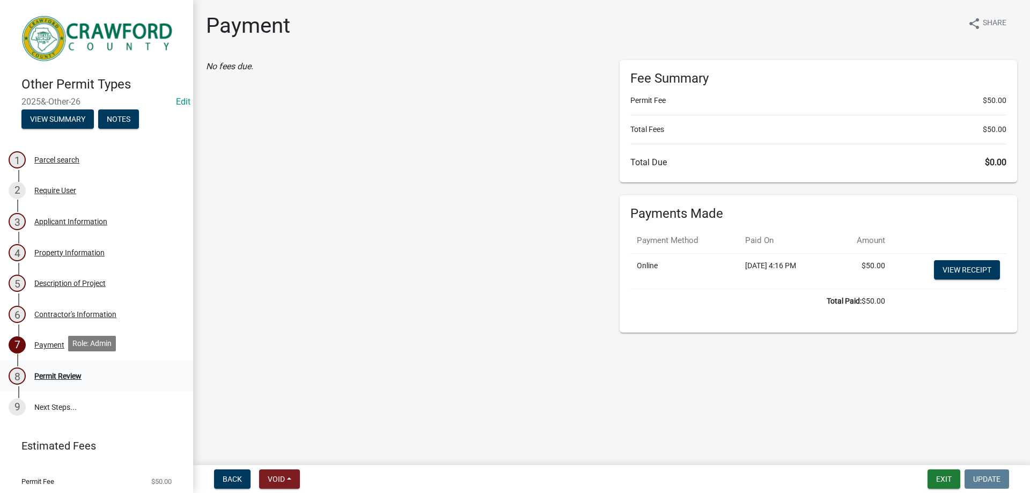
click at [102, 369] on div "8 Permit Review" at bounding box center [92, 375] width 167 height 17
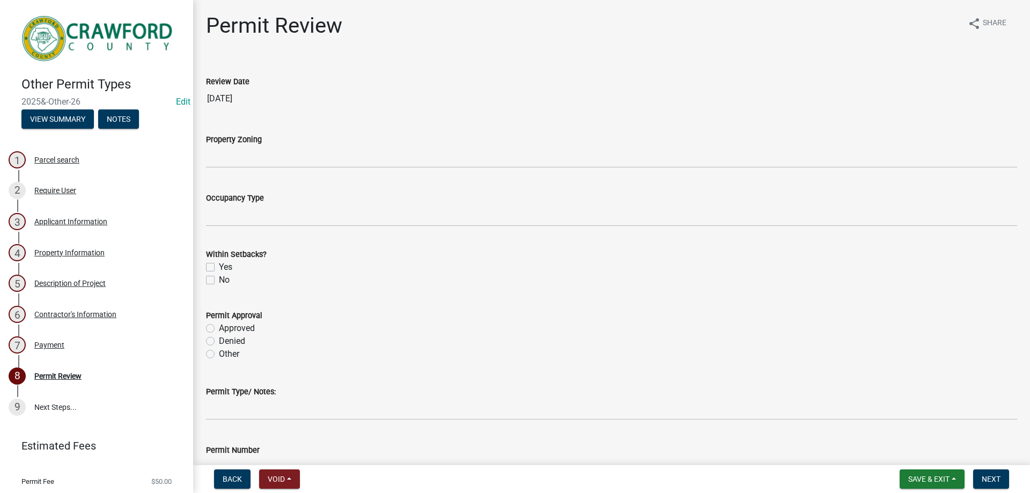
click at [219, 270] on label "Yes" at bounding box center [225, 267] width 13 height 13
click at [219, 268] on input "Yes" at bounding box center [222, 264] width 7 height 7
checkbox input "true"
checkbox input "false"
click at [219, 330] on label "Approved" at bounding box center [237, 328] width 36 height 13
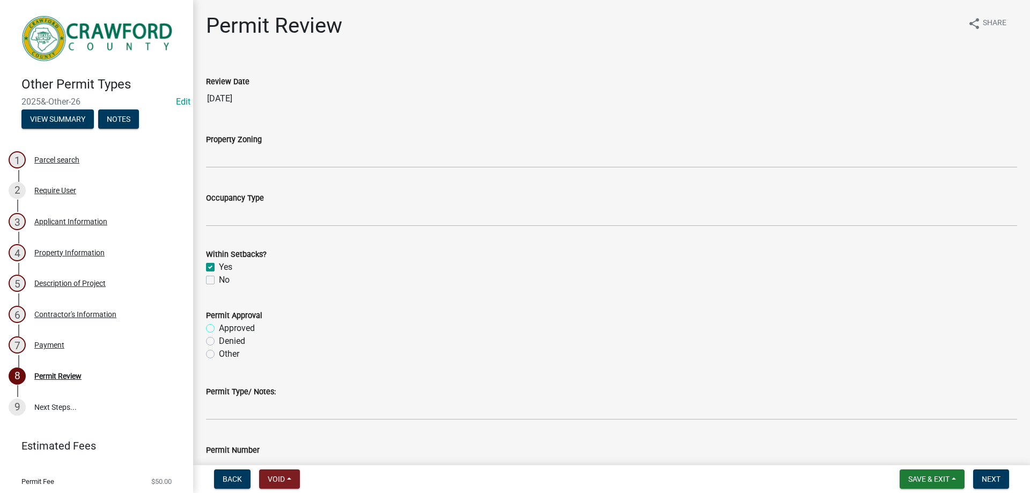
click at [219, 329] on input "Approved" at bounding box center [222, 325] width 7 height 7
radio input "true"
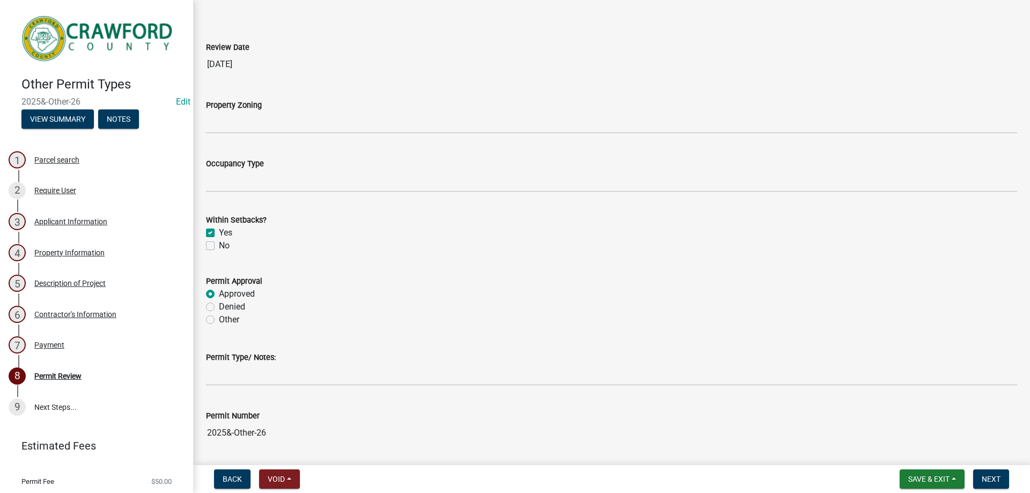
scroll to position [68, 0]
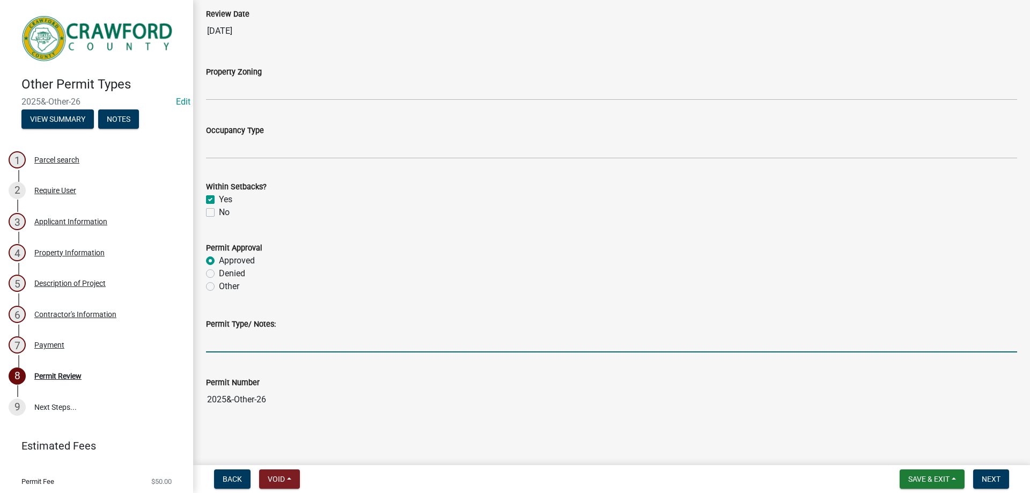
click at [282, 343] on input "Permit Type/ Notes:" at bounding box center [611, 341] width 811 height 22
type input "adoption fee"
click at [994, 482] on span "Next" at bounding box center [990, 479] width 19 height 9
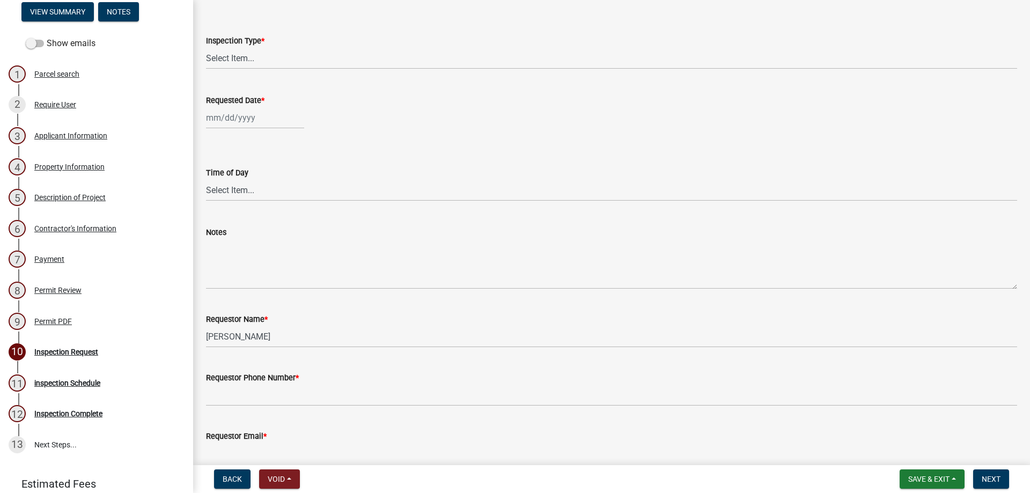
scroll to position [0, 0]
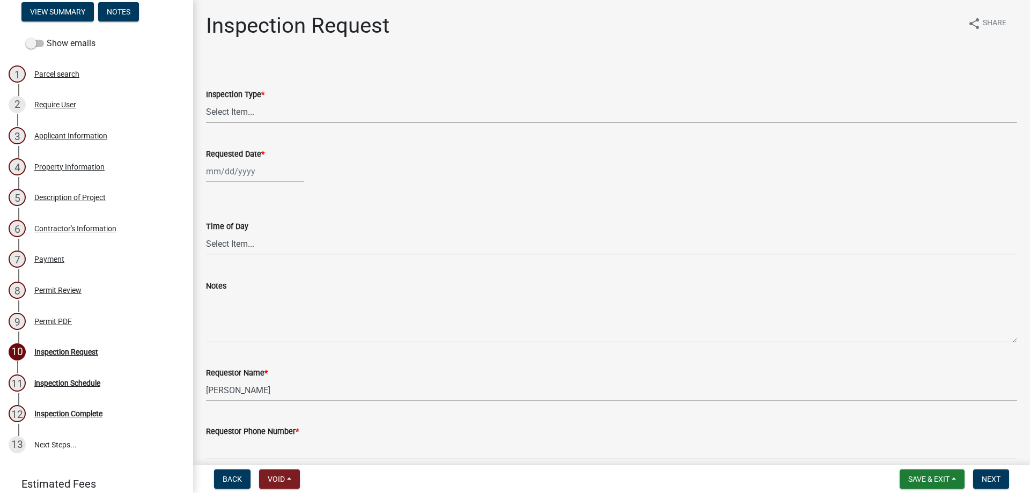
click at [290, 117] on select "Select Item... Electrical HVAC Plumbing Framing Other" at bounding box center [611, 112] width 811 height 22
click at [206, 101] on select "Select Item... Electrical HVAC Plumbing Framing Other" at bounding box center [611, 112] width 811 height 22
select select "118be9f9-34f7-44a6-9981-33251fc0e724"
click at [243, 179] on div at bounding box center [255, 171] width 98 height 22
select select "9"
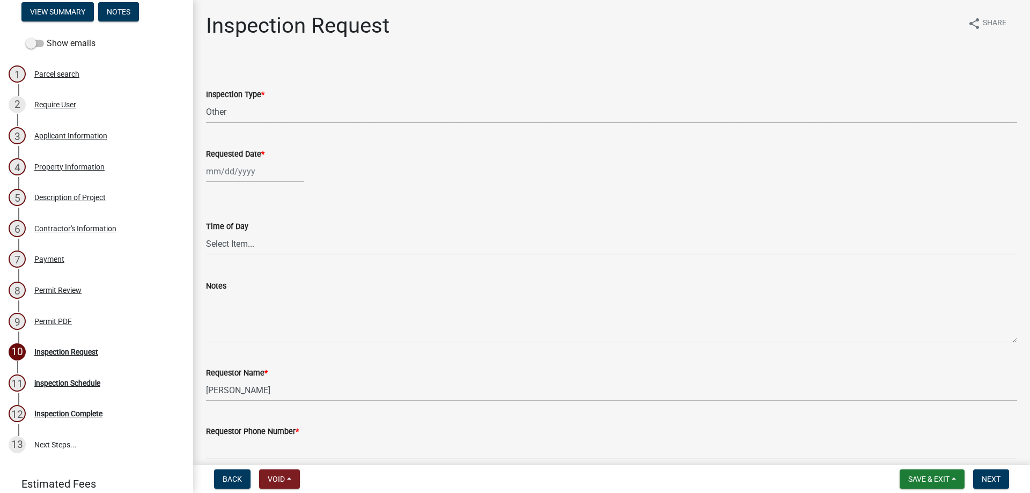
select select "2025"
click at [230, 248] on div "9" at bounding box center [233, 245] width 17 height 17
type input "[DATE]"
click at [266, 179] on div "[DATE]" at bounding box center [255, 171] width 98 height 22
select select "9"
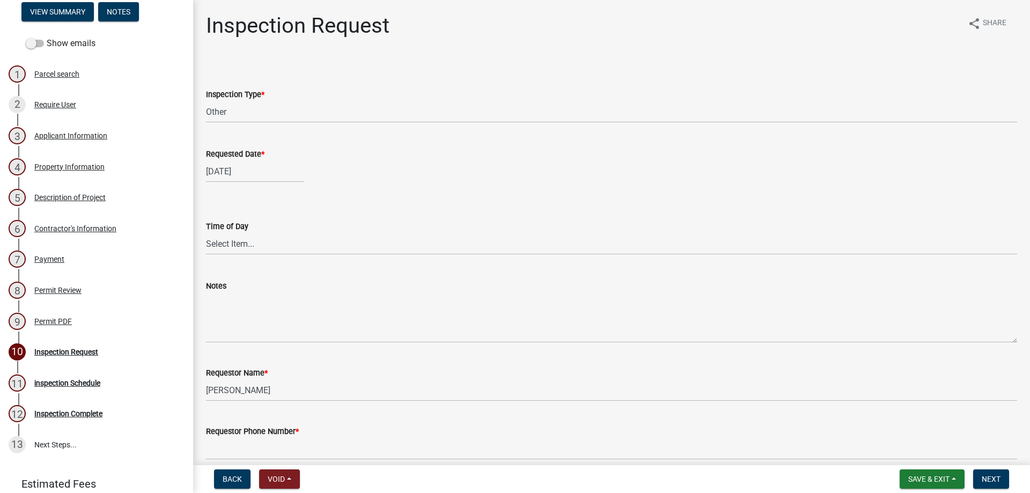
select select "2025"
click at [236, 223] on div "2" at bounding box center [233, 228] width 17 height 17
type input "[DATE]"
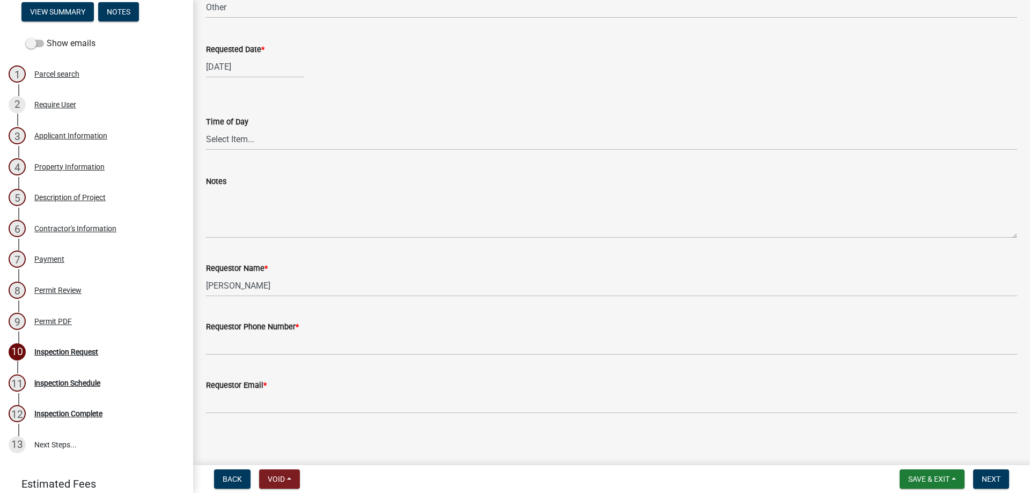
scroll to position [108, 0]
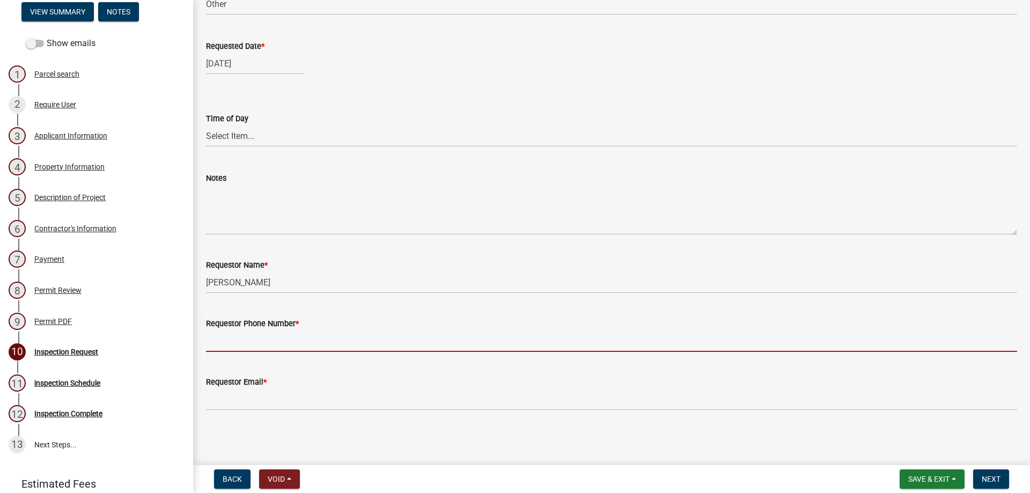
click at [253, 339] on input "Requestor Phone Number *" at bounding box center [611, 341] width 811 height 22
type input "4788363199"
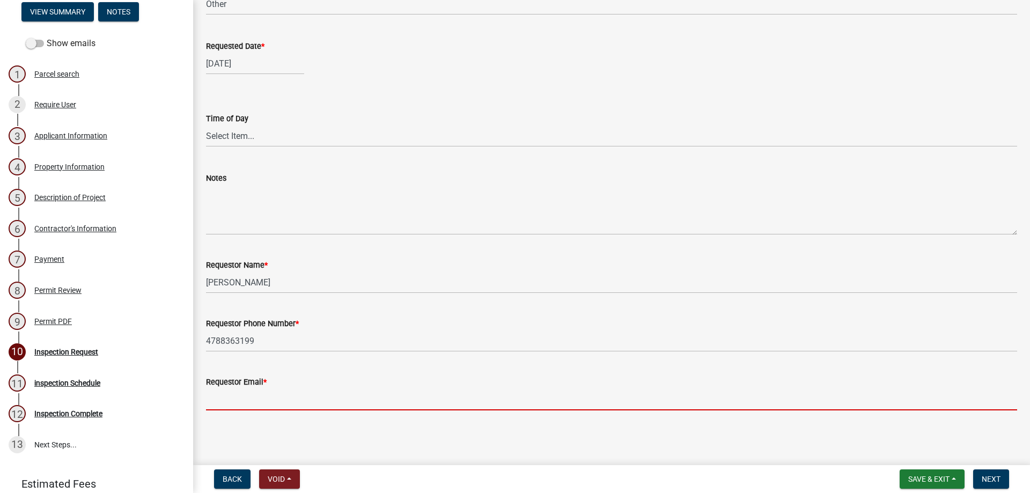
click at [255, 392] on input "Requestor Email *" at bounding box center [611, 399] width 811 height 22
type input "[EMAIL_ADDRESS][DOMAIN_NAME]"
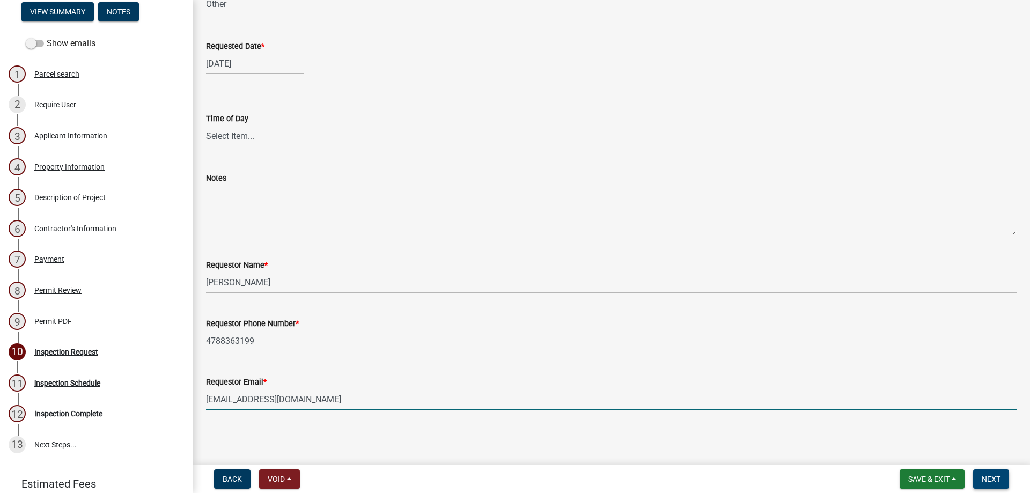
click at [990, 484] on button "Next" at bounding box center [991, 478] width 36 height 19
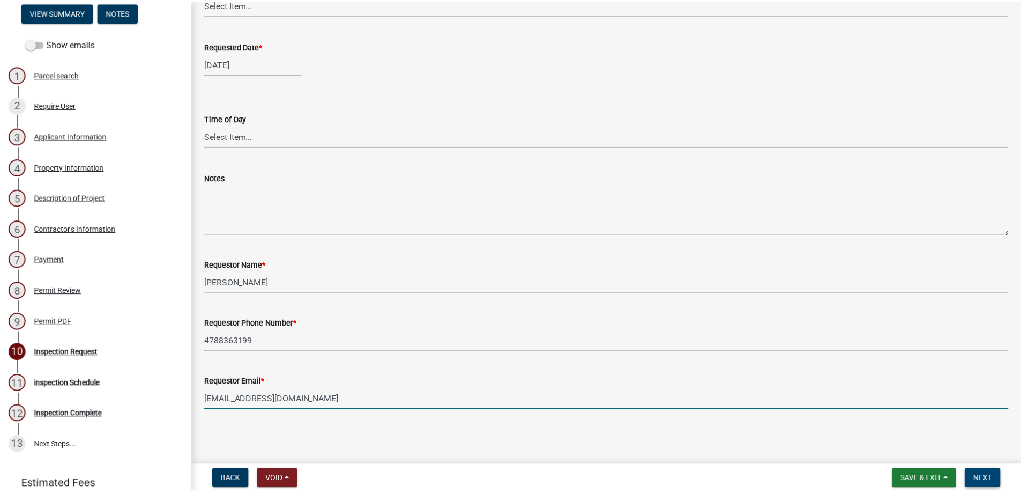
scroll to position [0, 0]
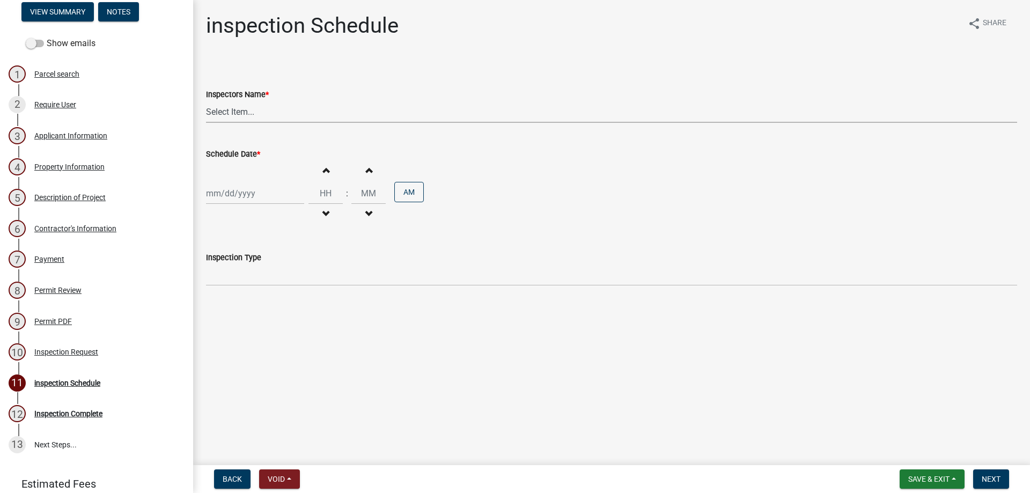
click at [221, 109] on select "Select Item... [PERSON_NAME] ([PERSON_NAME]) [PERSON_NAME] ([PERSON_NAME])" at bounding box center [611, 112] width 811 height 22
select select "3acdf11f-131c-438b-b450-ae4501c32128"
click at [206, 101] on select "Select Item... [PERSON_NAME] ([PERSON_NAME]) [PERSON_NAME] ([PERSON_NAME])" at bounding box center [611, 112] width 811 height 22
click at [240, 171] on div "Increment hours Decrement hours : Increment minutes Decrement minutes AM" at bounding box center [611, 193] width 811 height 66
click at [245, 197] on div at bounding box center [255, 193] width 98 height 22
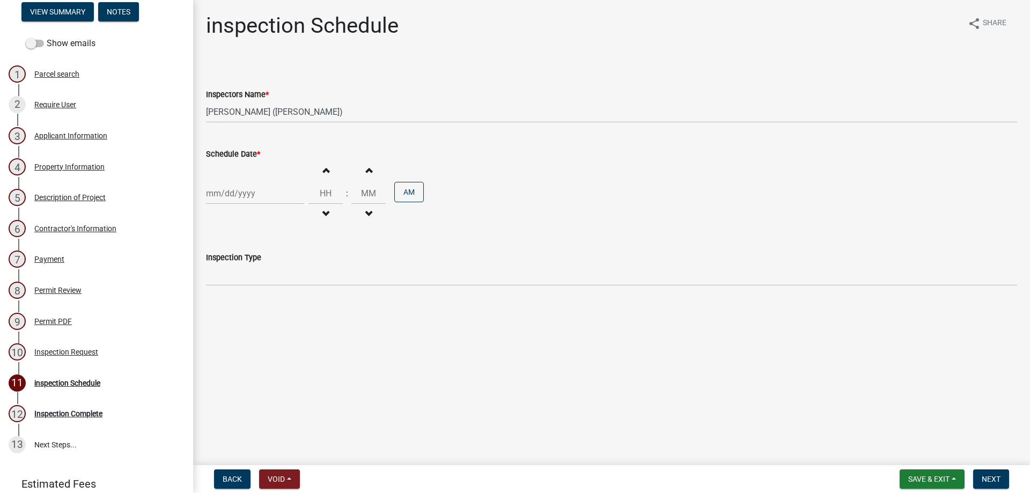
select select "9"
select select "2025"
click at [241, 247] on div "2" at bounding box center [233, 250] width 17 height 17
type input "[DATE]"
click at [323, 173] on span "button" at bounding box center [325, 170] width 5 height 9
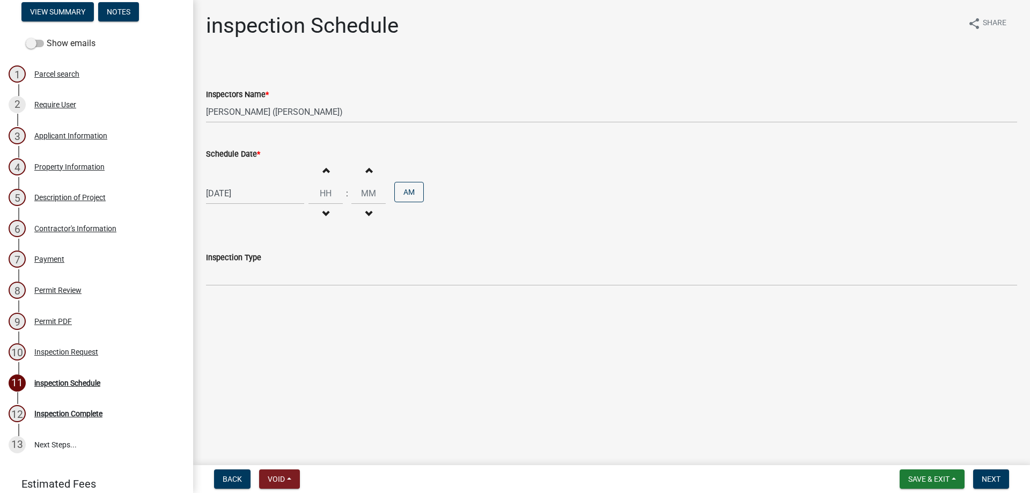
type input "01"
type input "00"
click at [1005, 479] on button "Next" at bounding box center [991, 478] width 36 height 19
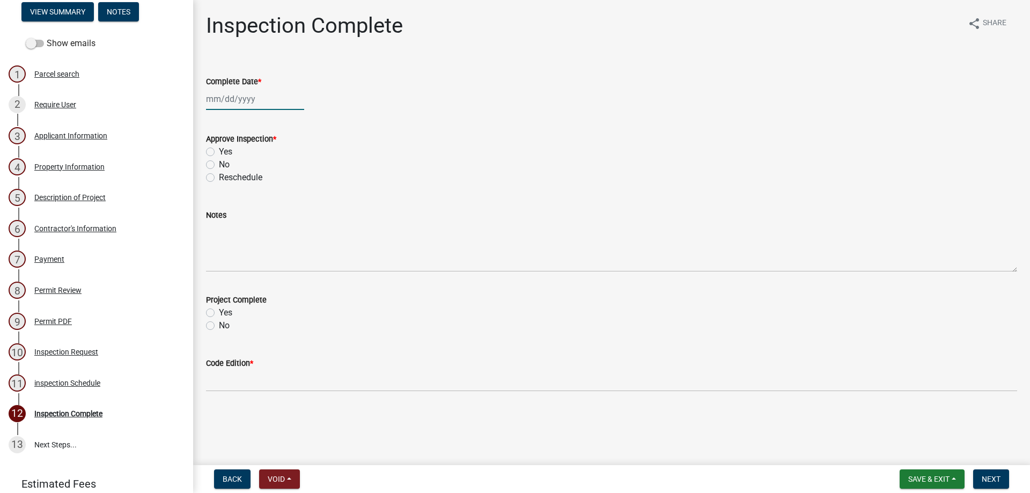
click at [290, 107] on div at bounding box center [255, 99] width 98 height 22
select select "9"
select select "2025"
click at [237, 173] on div "9" at bounding box center [233, 173] width 17 height 17
type input "[DATE]"
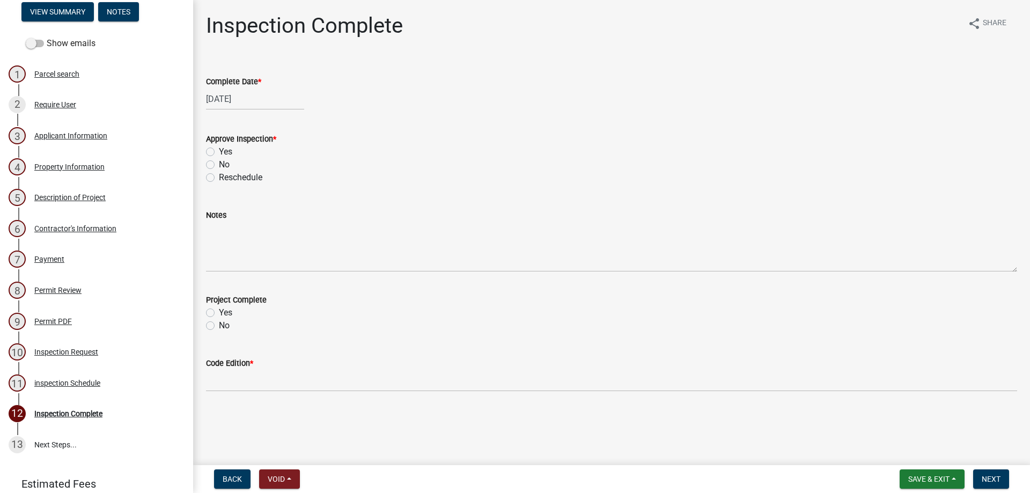
click at [217, 151] on div "Yes" at bounding box center [611, 151] width 811 height 13
click at [219, 153] on label "Yes" at bounding box center [225, 151] width 13 height 13
click at [219, 152] on input "Yes" at bounding box center [222, 148] width 7 height 7
radio input "true"
click at [219, 313] on label "Yes" at bounding box center [225, 312] width 13 height 13
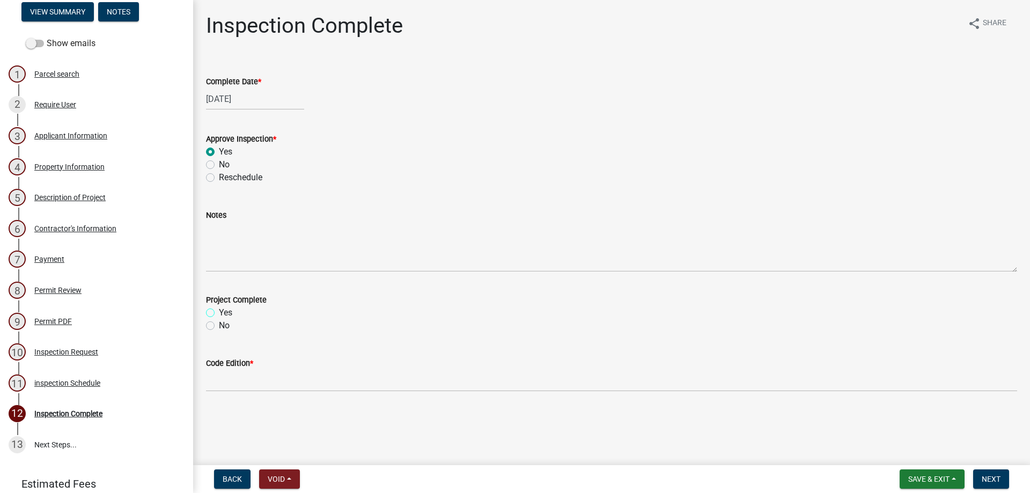
click at [219, 313] on input "Yes" at bounding box center [222, 309] width 7 height 7
radio input "true"
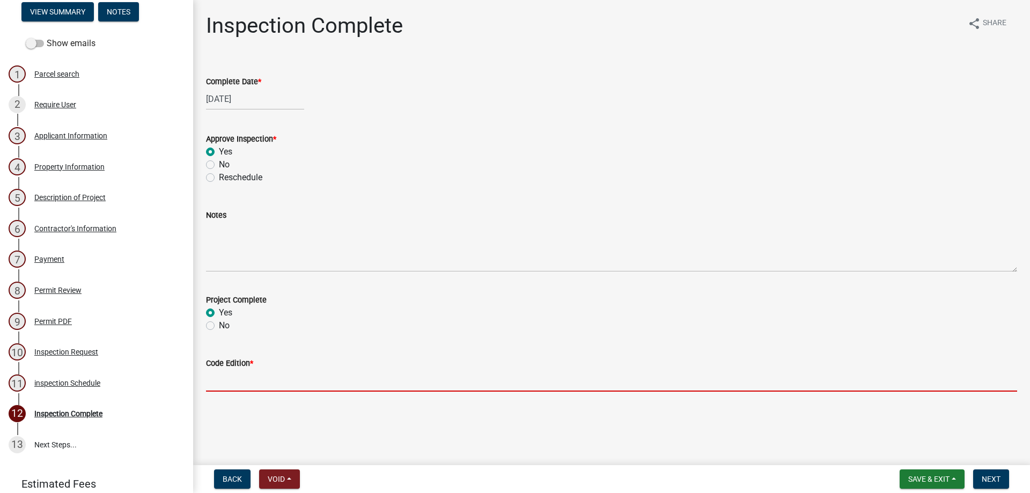
click at [228, 384] on input "Code Edition *" at bounding box center [611, 380] width 811 height 22
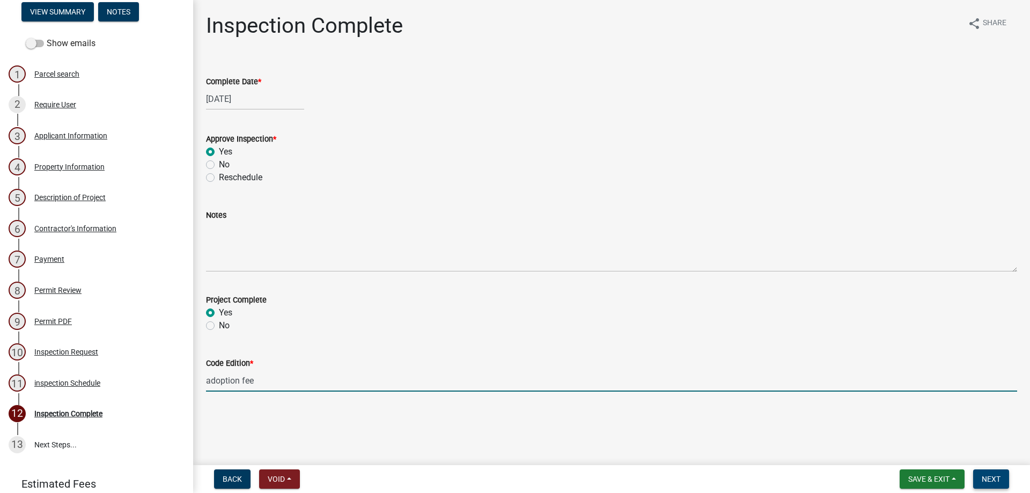
type input "adoption fee"
click at [981, 483] on span "Next" at bounding box center [990, 479] width 19 height 9
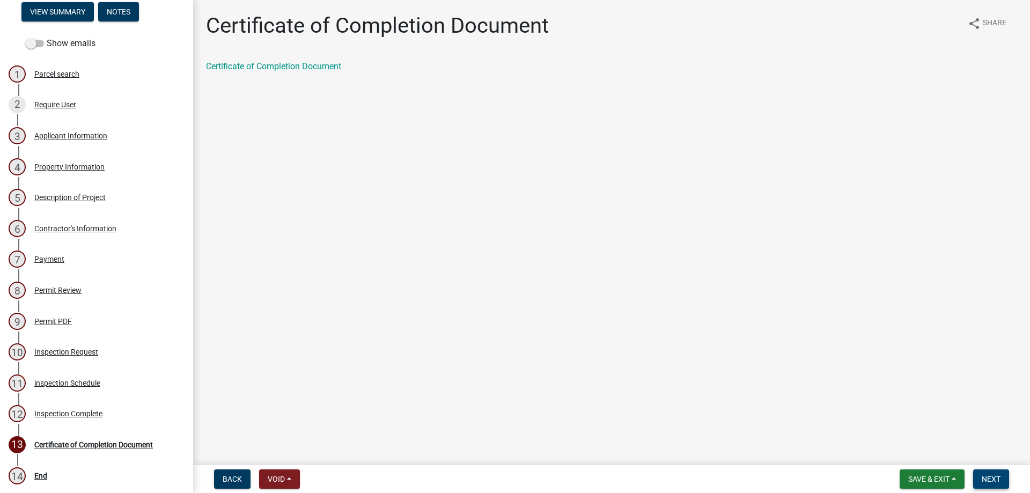
click at [980, 476] on button "Next" at bounding box center [991, 478] width 36 height 19
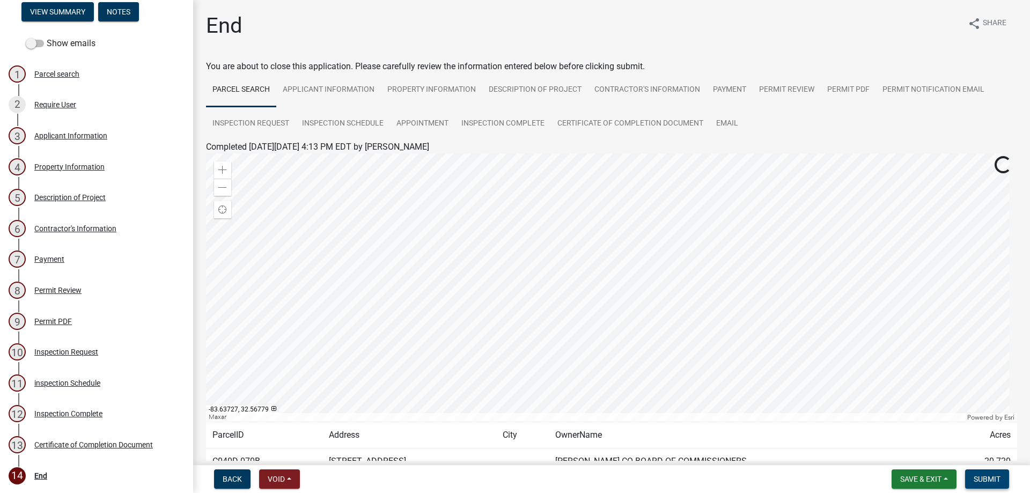
click at [991, 478] on span "Submit" at bounding box center [986, 479] width 27 height 9
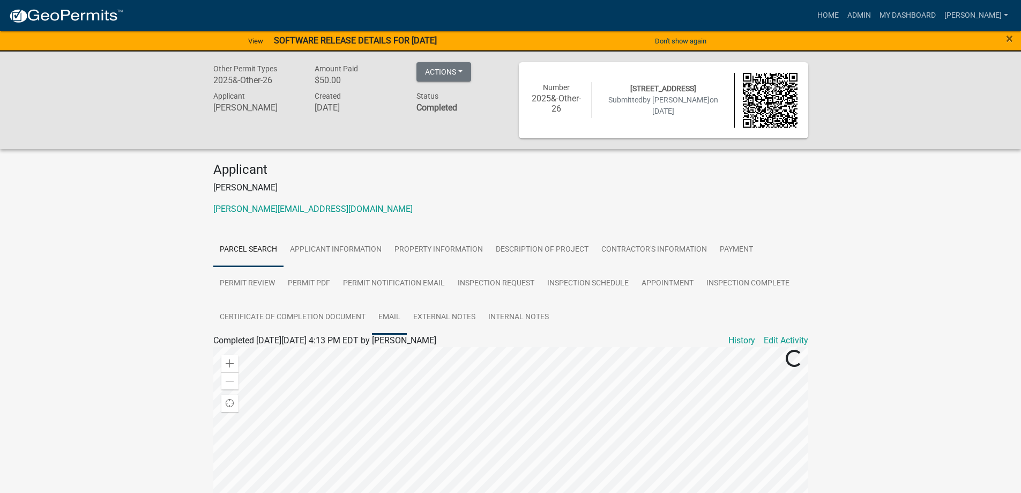
scroll to position [107, 0]
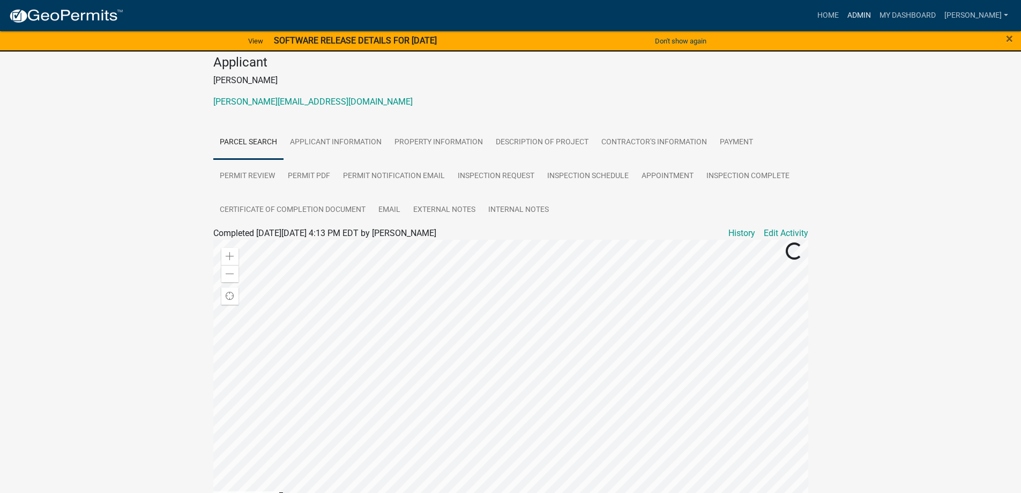
click at [876, 11] on link "Admin" at bounding box center [859, 15] width 32 height 20
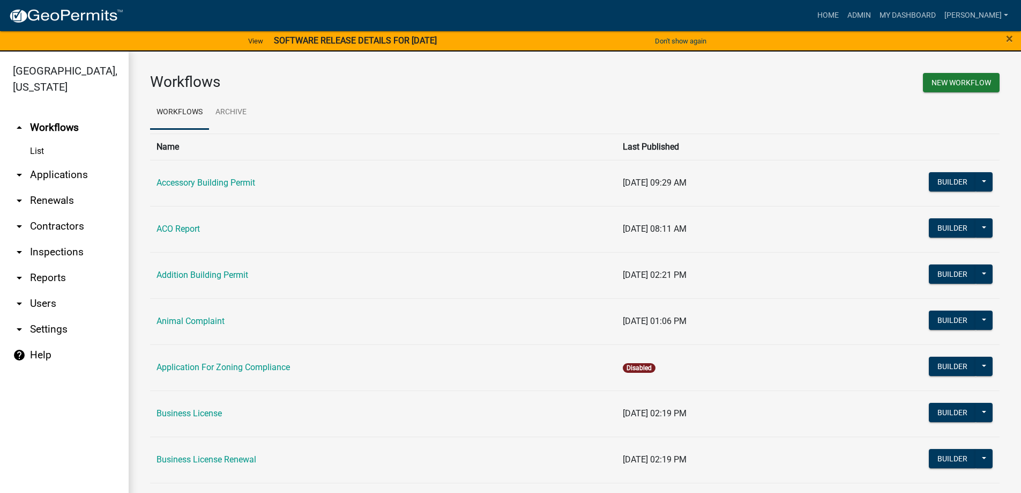
click at [61, 162] on link "arrow_drop_down Applications" at bounding box center [64, 175] width 129 height 26
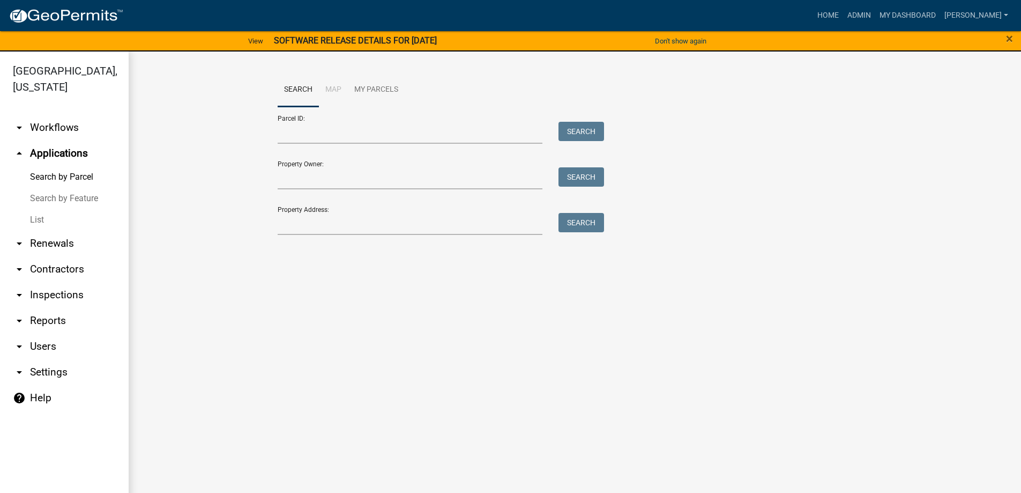
click at [53, 219] on link "List" at bounding box center [64, 219] width 129 height 21
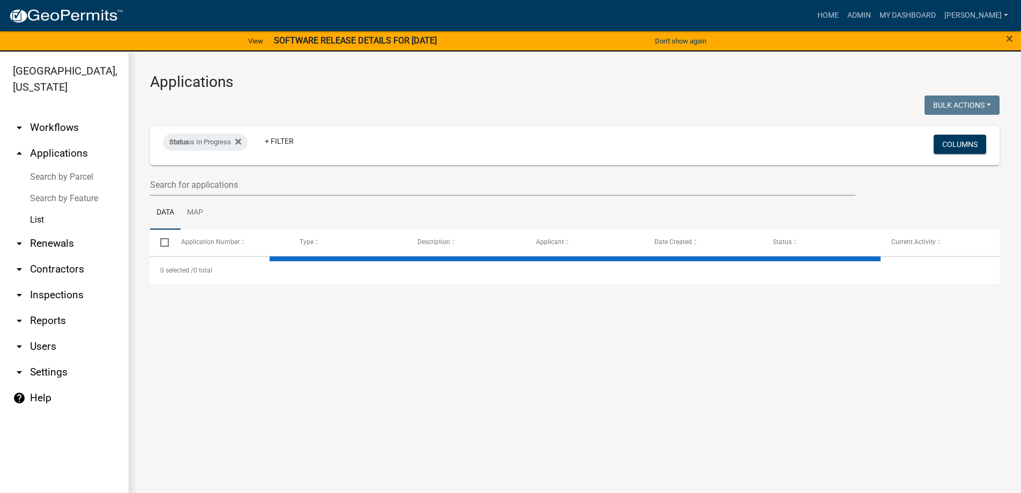
select select "3: 100"
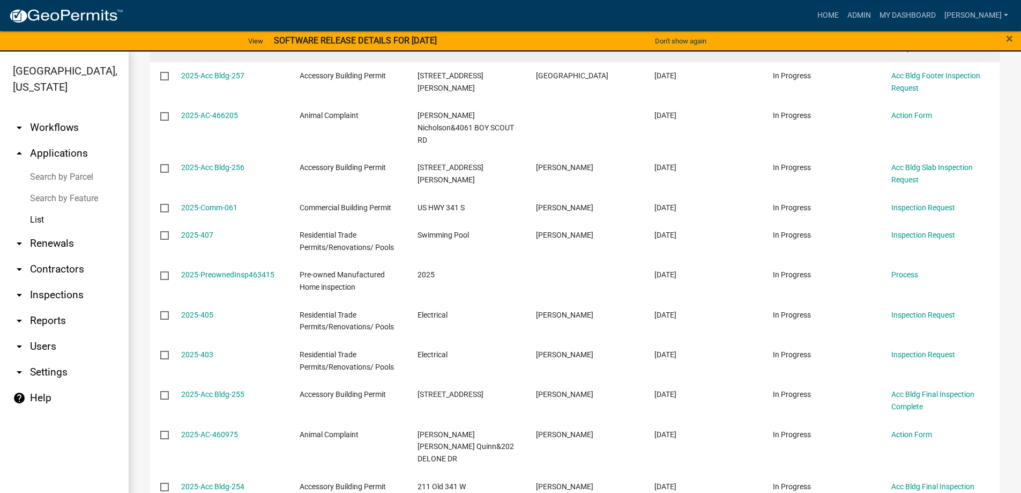
scroll to position [912, 0]
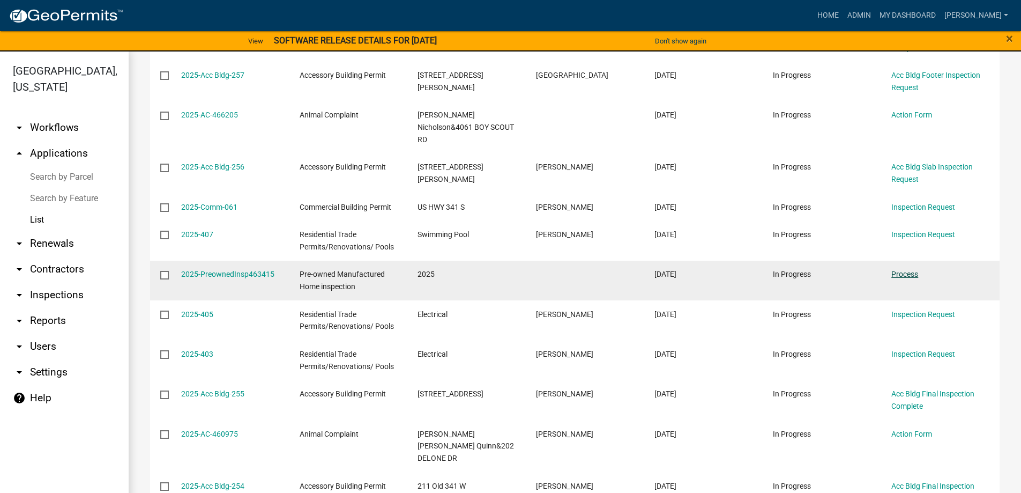
click at [913, 270] on link "Process" at bounding box center [905, 274] width 27 height 9
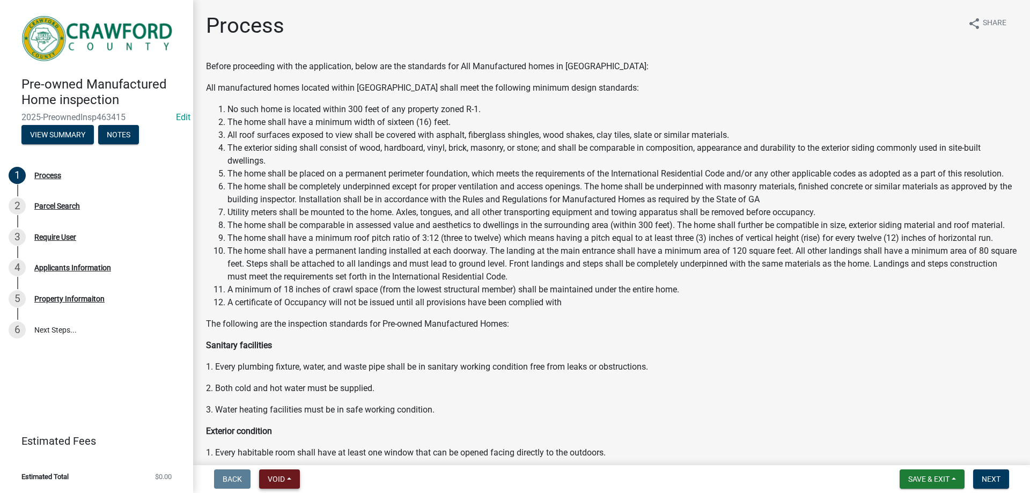
click at [275, 476] on span "Void" at bounding box center [276, 479] width 17 height 9
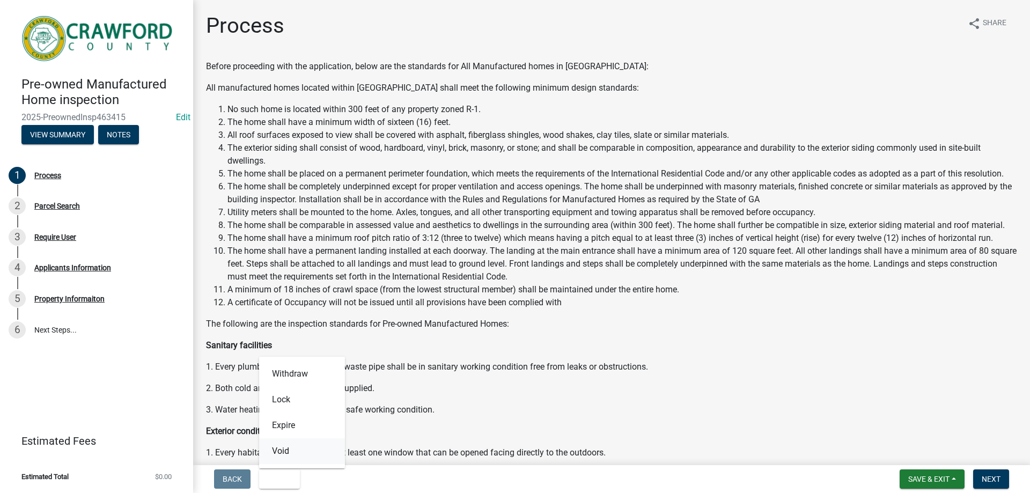
click at [299, 454] on button "Void" at bounding box center [302, 451] width 86 height 26
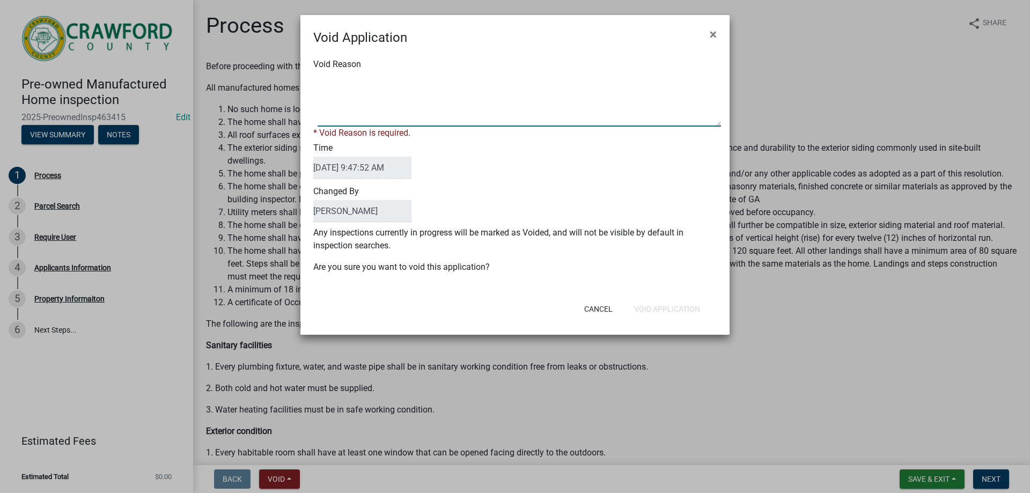
click at [357, 119] on textarea "Void Reason" at bounding box center [518, 100] width 403 height 54
type textarea "not used"
click at [671, 312] on form "Void Application × Void Reason * Void Reason is required. Time [DATE] 9:47:52 A…" at bounding box center [514, 170] width 429 height 310
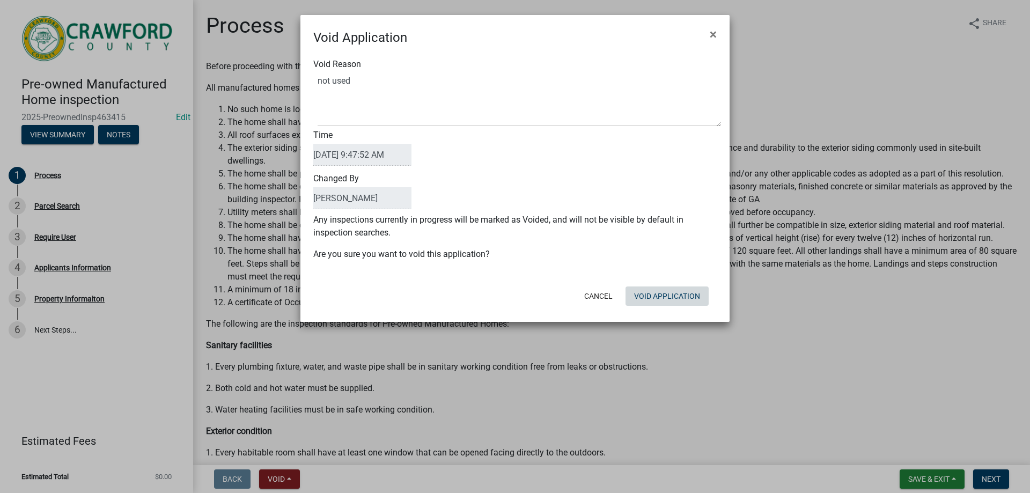
click at [687, 299] on button "Void Application" at bounding box center [666, 295] width 83 height 19
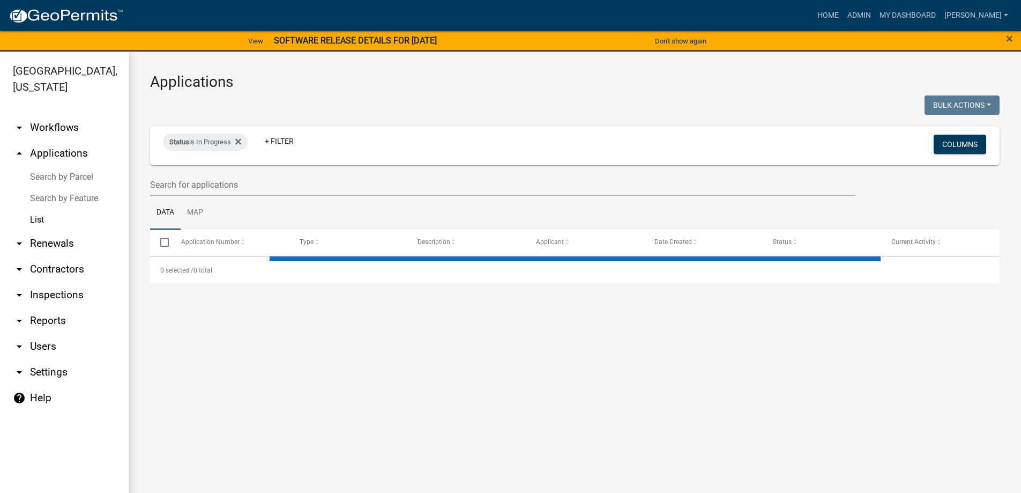
select select "3: 100"
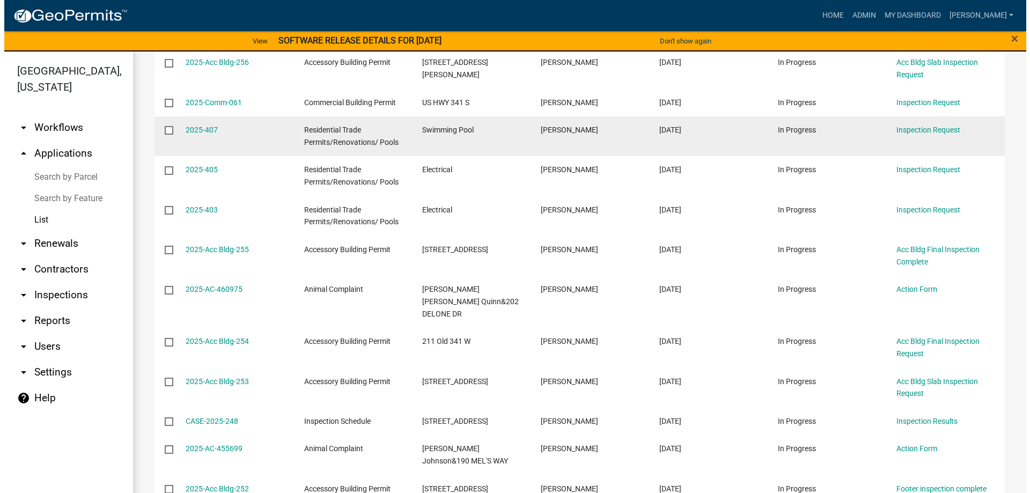
scroll to position [1019, 0]
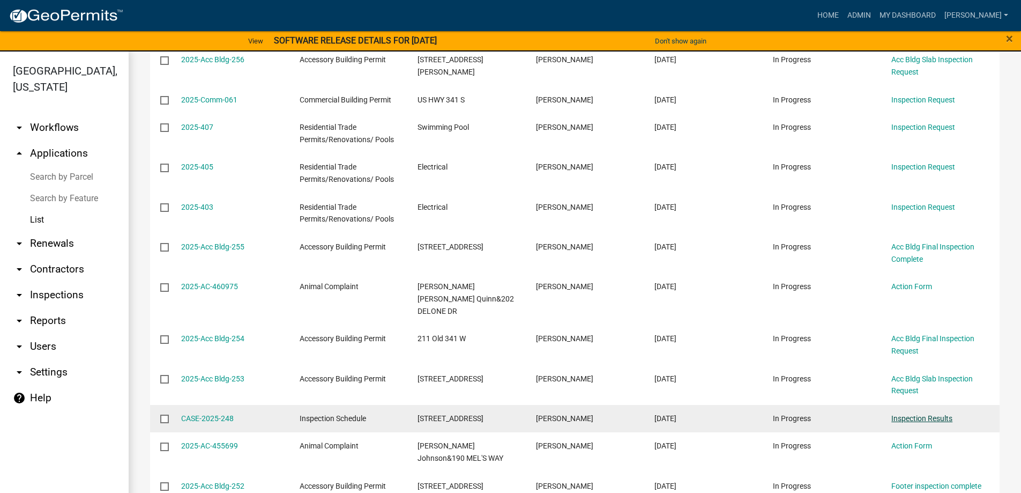
click at [942, 414] on link "Inspection Results" at bounding box center [922, 418] width 61 height 9
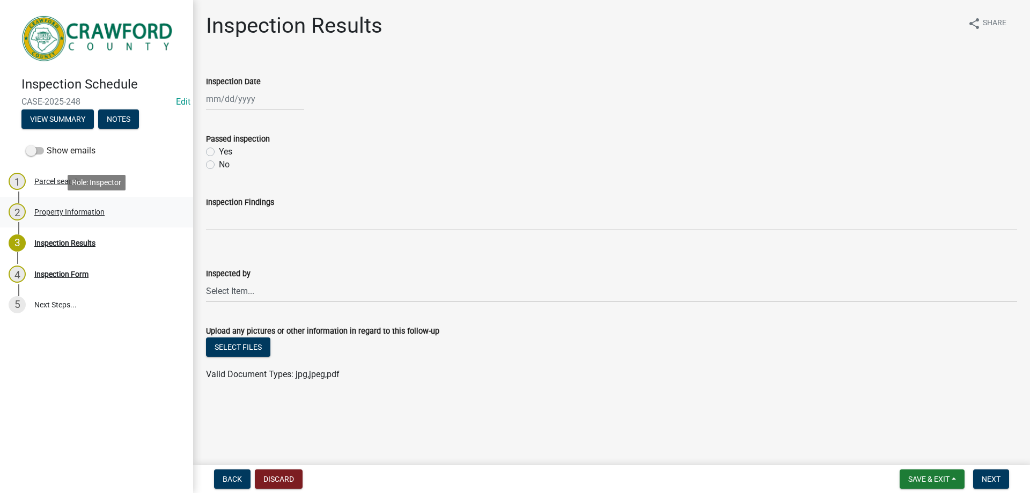
click at [64, 220] on div "2 Property Information" at bounding box center [92, 211] width 167 height 17
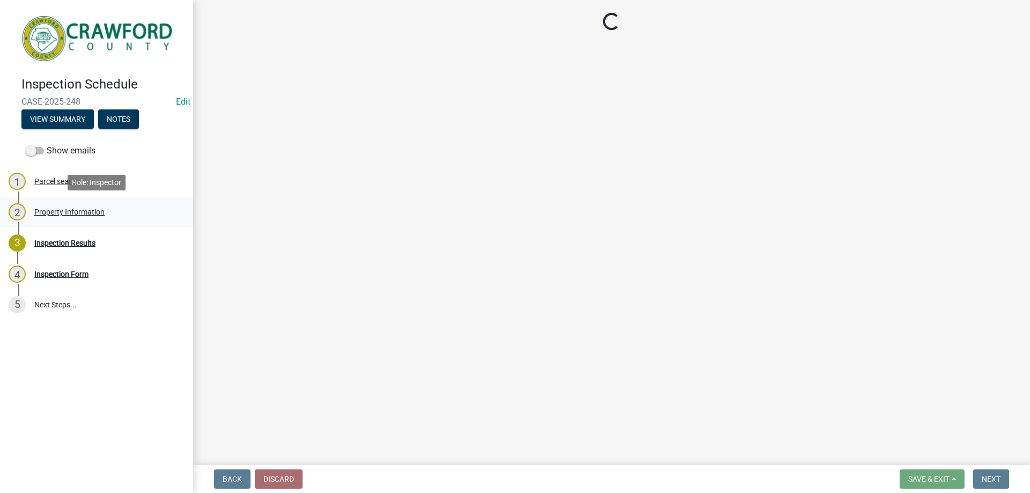
select select "0e8a98a6-eb61-43e0-b025-88c7b25e4b5b"
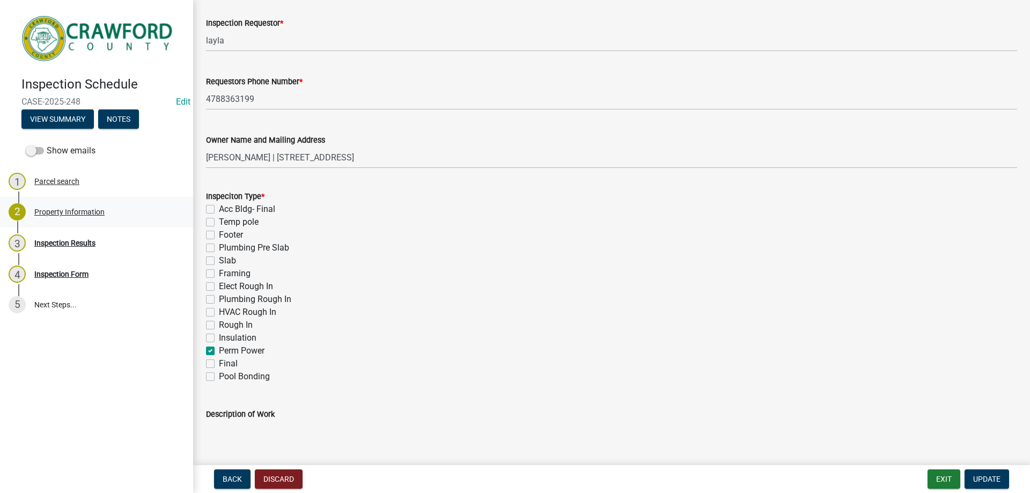
scroll to position [322, 0]
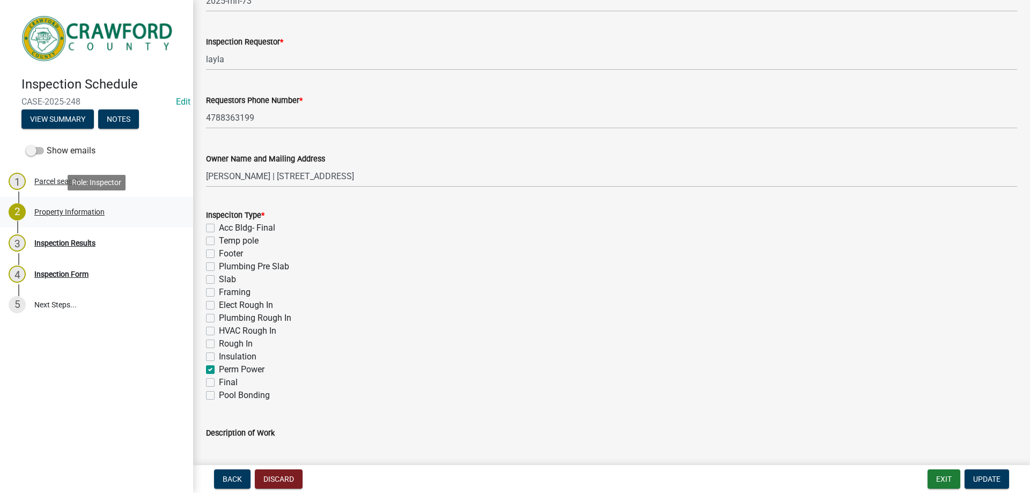
click at [85, 202] on link "2 Property Information" at bounding box center [96, 212] width 193 height 31
click at [89, 277] on div "4 Inspection Form" at bounding box center [92, 273] width 167 height 17
click at [97, 245] on div "3 Inspection Results" at bounding box center [92, 242] width 167 height 17
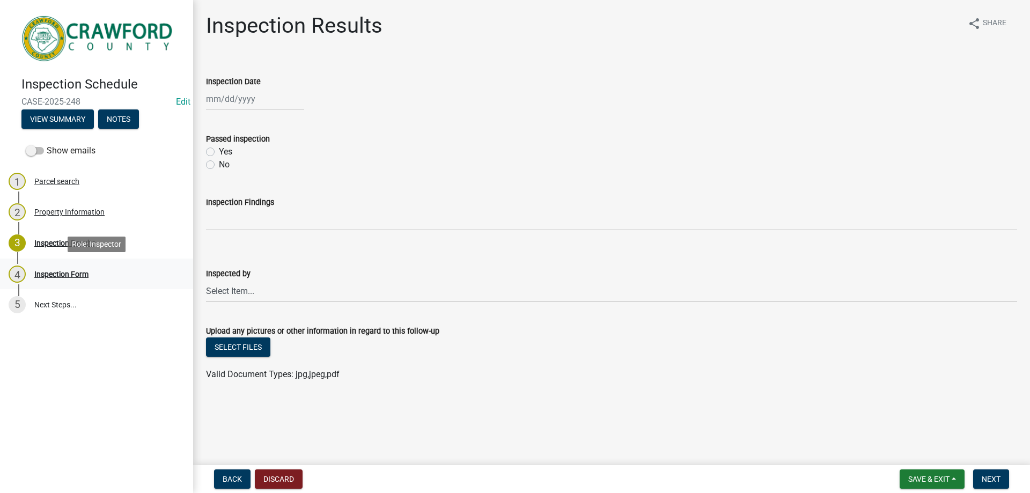
click at [98, 273] on div "4 Inspection Form" at bounding box center [92, 273] width 167 height 17
click at [96, 273] on div "4 Inspection Form" at bounding box center [92, 273] width 167 height 17
click at [95, 242] on div "Inspection Results" at bounding box center [64, 243] width 61 height 8
click at [99, 213] on div "Property Information" at bounding box center [69, 212] width 70 height 8
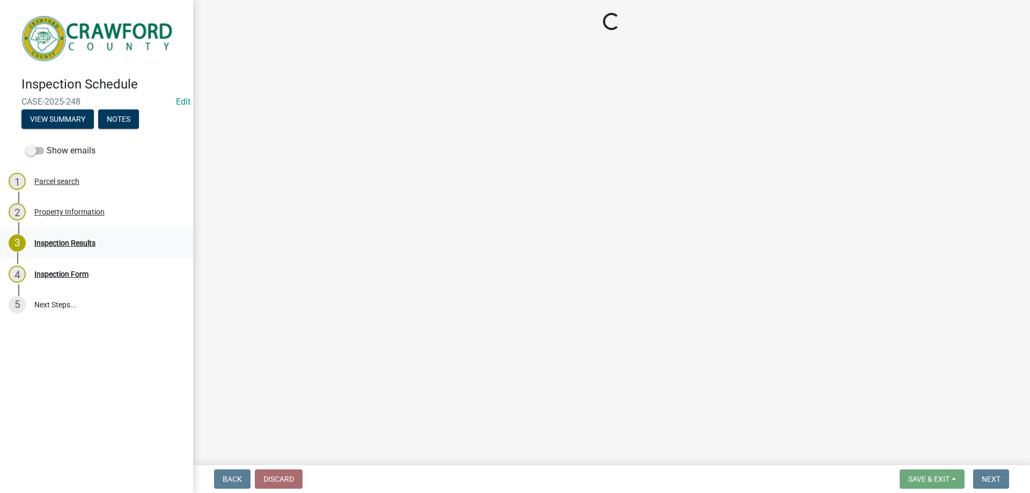
select select "0e8a98a6-eb61-43e0-b025-88c7b25e4b5b"
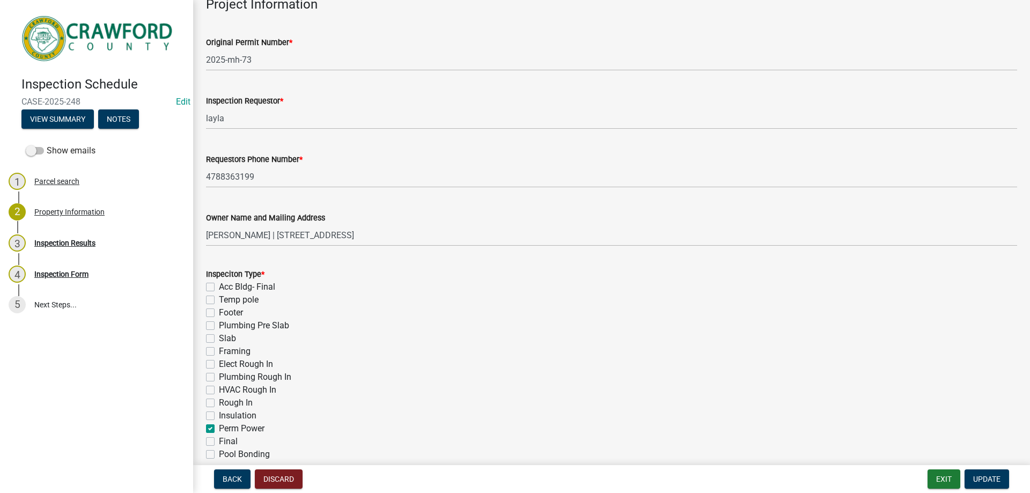
scroll to position [268, 0]
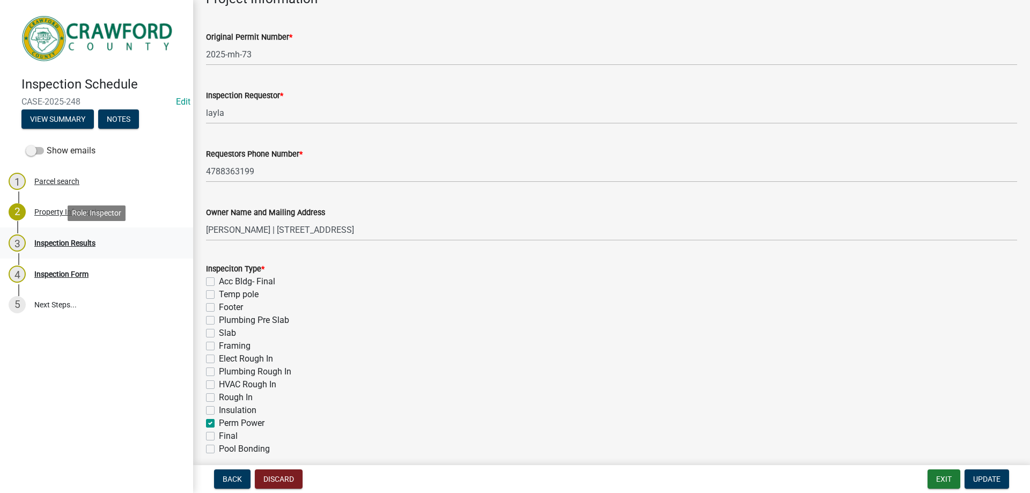
click at [93, 251] on div "3 Inspection Results" at bounding box center [92, 242] width 167 height 17
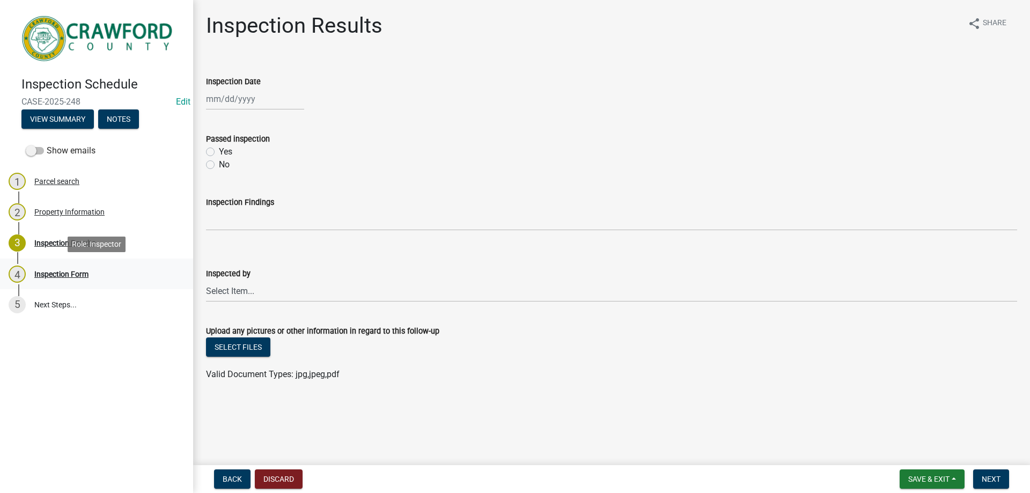
click at [85, 268] on div "4 Inspection Form" at bounding box center [92, 273] width 167 height 17
click at [81, 266] on div "4 Inspection Form" at bounding box center [92, 273] width 167 height 17
click at [45, 183] on div "Parcel search" at bounding box center [56, 181] width 45 height 8
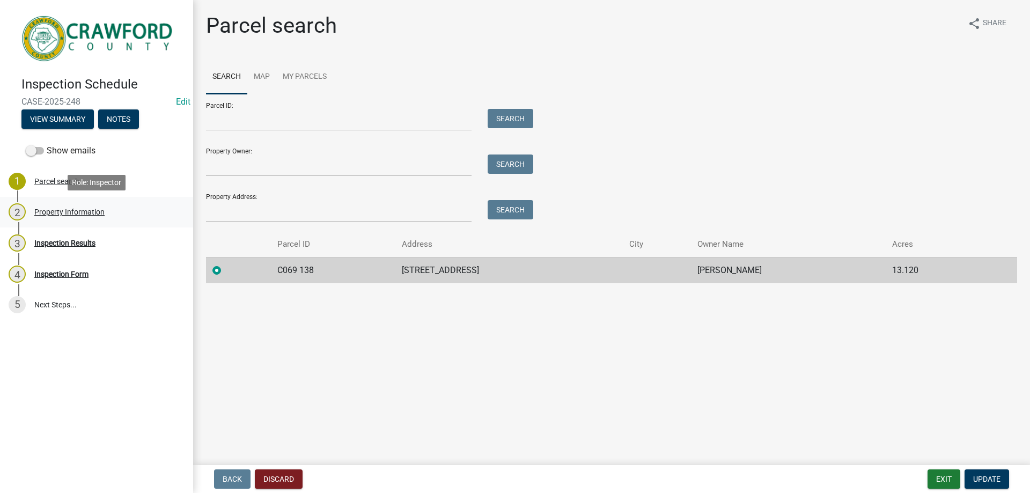
click at [64, 208] on div "Property Information" at bounding box center [69, 212] width 70 height 8
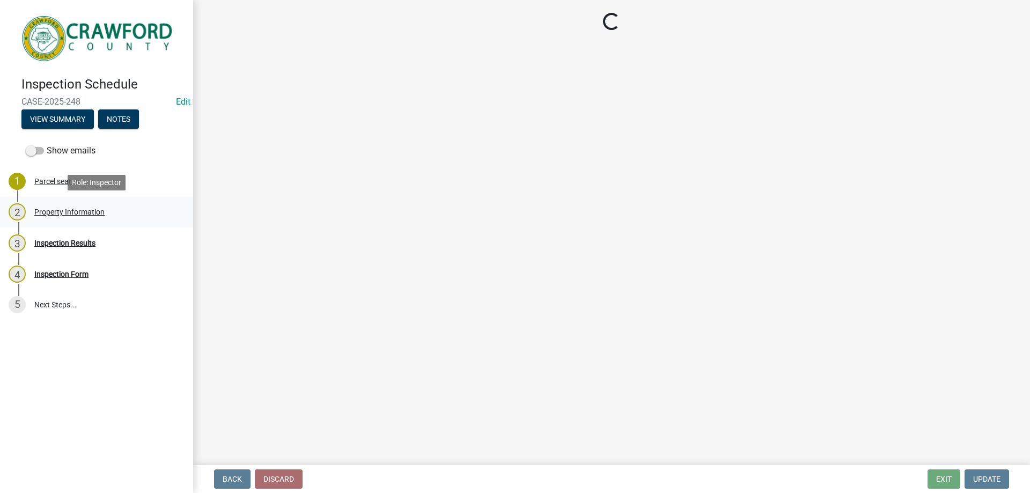
select select "0e8a98a6-eb61-43e0-b025-88c7b25e4b5b"
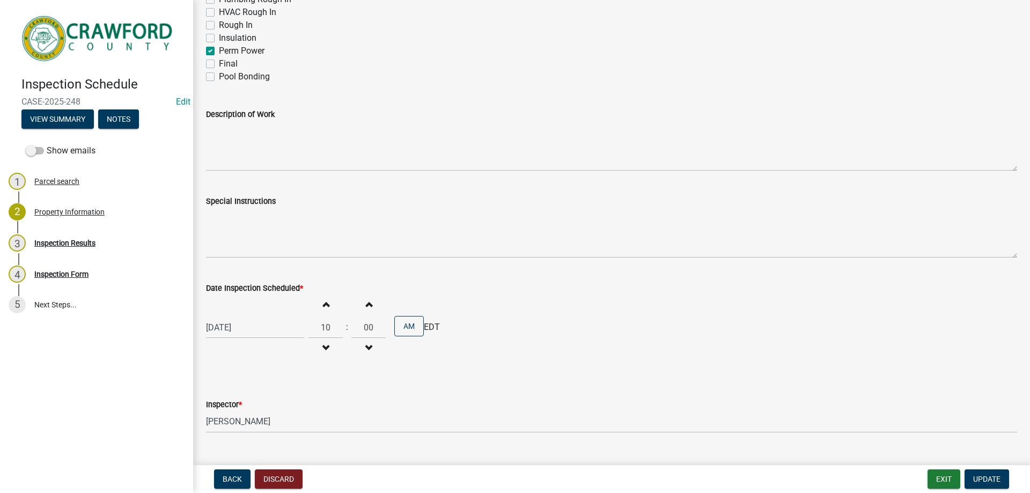
scroll to position [664, 0]
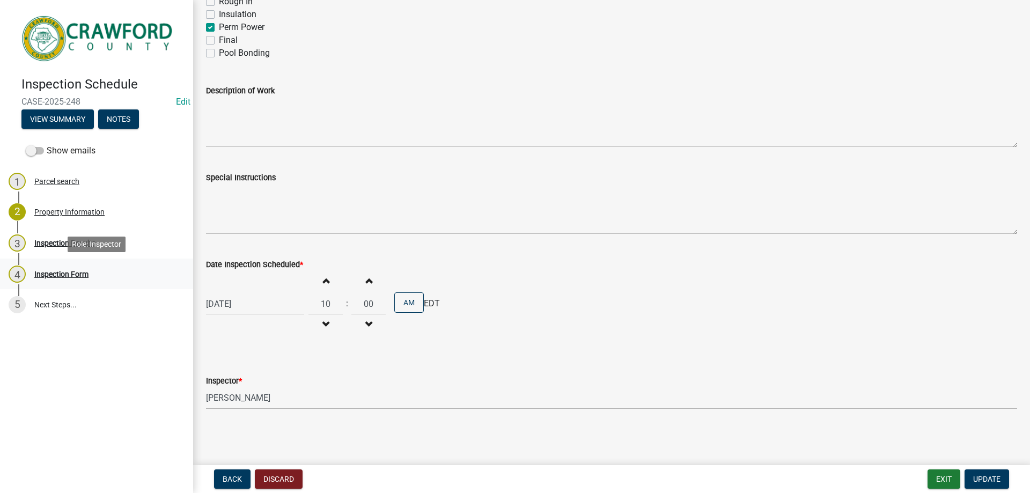
click at [43, 268] on div "4 Inspection Form" at bounding box center [92, 273] width 167 height 17
click at [87, 241] on div "Inspection Results" at bounding box center [64, 243] width 61 height 8
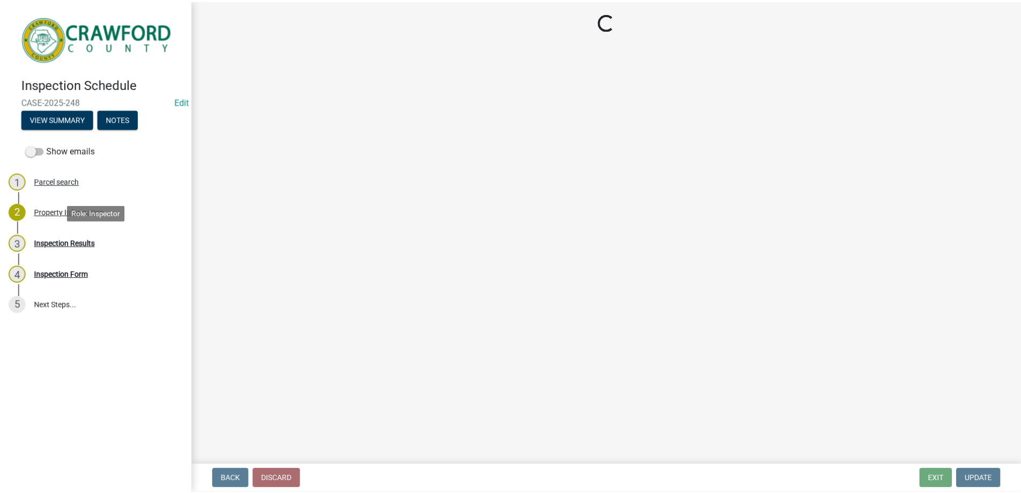
scroll to position [0, 0]
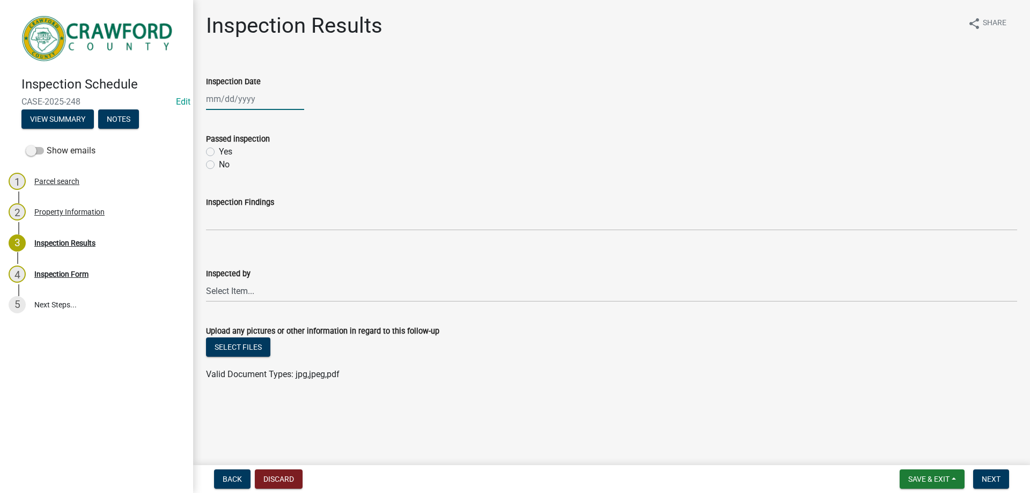
click at [246, 102] on div at bounding box center [255, 99] width 98 height 22
select select "9"
select select "2025"
click at [324, 125] on button "Next month" at bounding box center [319, 121] width 13 height 17
click at [212, 116] on button "Previous month" at bounding box center [216, 121] width 13 height 17
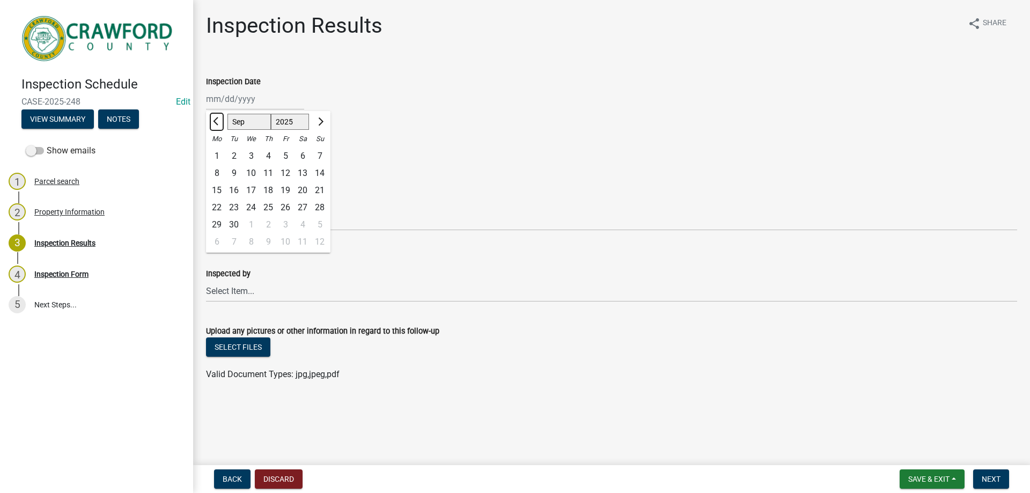
click at [212, 116] on button "Previous month" at bounding box center [216, 121] width 13 height 17
select select "7"
click at [271, 226] on div "31" at bounding box center [268, 224] width 17 height 17
type input "[DATE]"
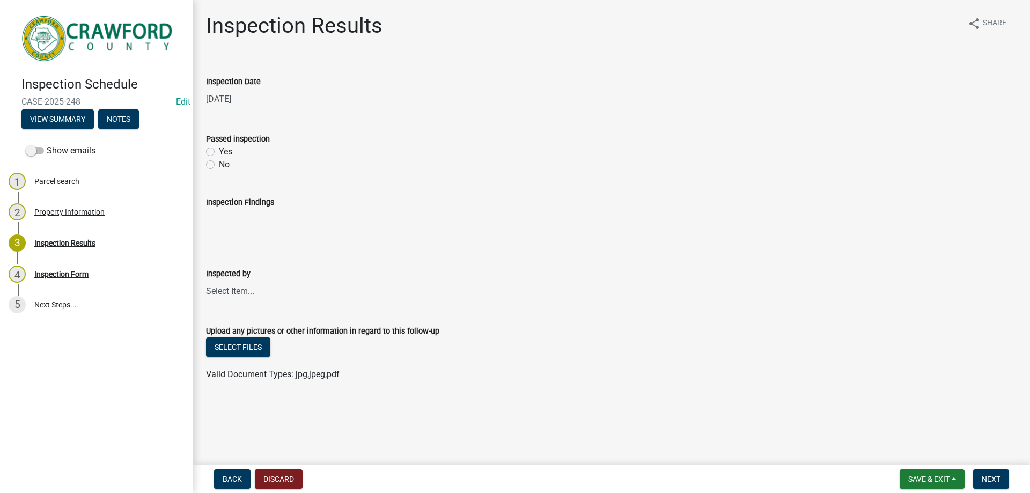
click at [218, 158] on div "Yes" at bounding box center [611, 151] width 811 height 13
click at [219, 150] on label "Yes" at bounding box center [225, 151] width 13 height 13
click at [219, 150] on input "Yes" at bounding box center [222, 148] width 7 height 7
radio input "true"
click at [284, 296] on select "Select Item... [PERSON_NAME] [PERSON_NAME] [PERSON_NAME] [PERSON_NAME]" at bounding box center [611, 291] width 811 height 22
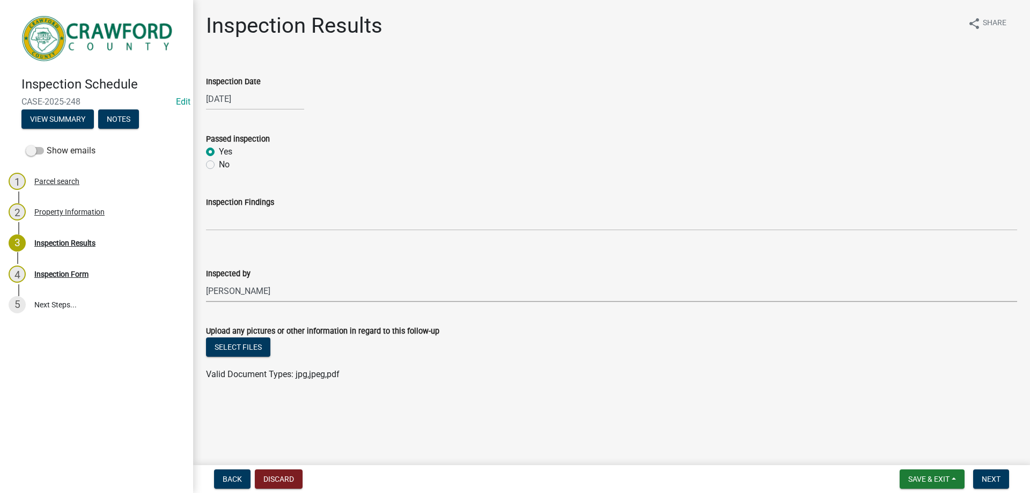
click at [206, 280] on select "Select Item... [PERSON_NAME] [PERSON_NAME] [PERSON_NAME] [PERSON_NAME]" at bounding box center [611, 291] width 811 height 22
select select "0e8a98a6-eb61-43e0-b025-88c7b25e4b5b"
click at [1001, 480] on button "Next" at bounding box center [991, 478] width 36 height 19
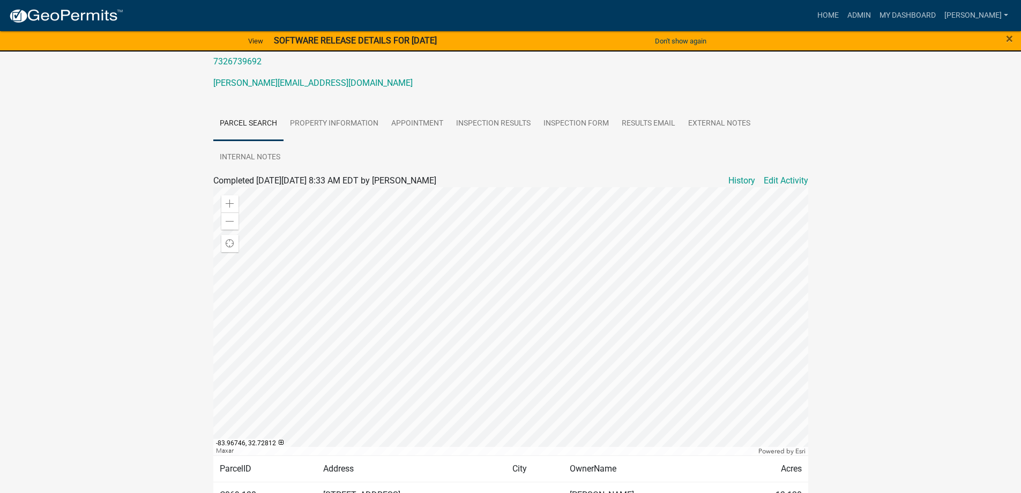
scroll to position [162, 0]
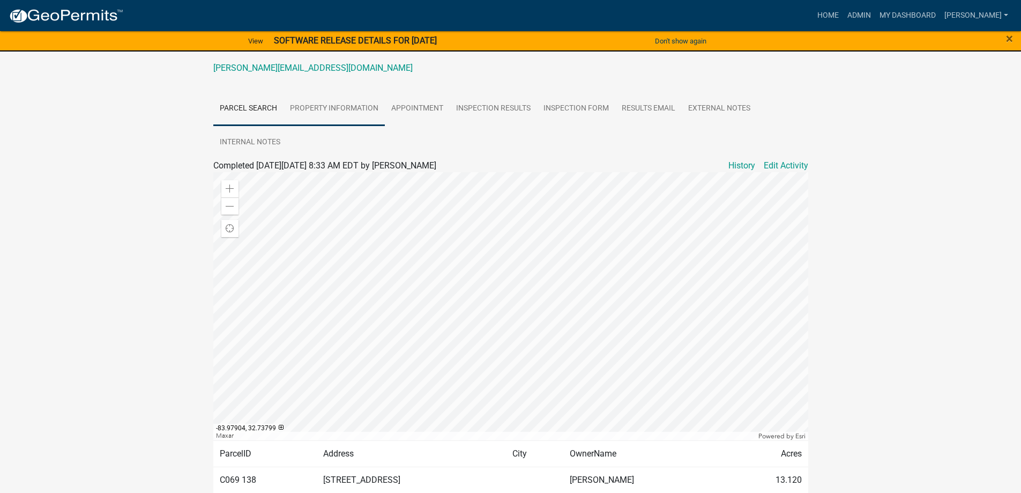
click at [325, 109] on link "Property Information" at bounding box center [334, 109] width 101 height 34
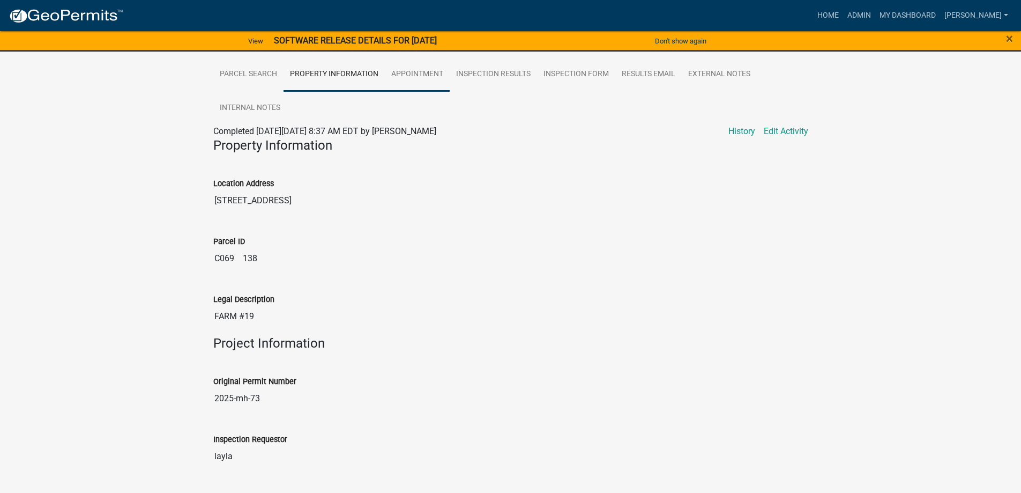
scroll to position [36, 0]
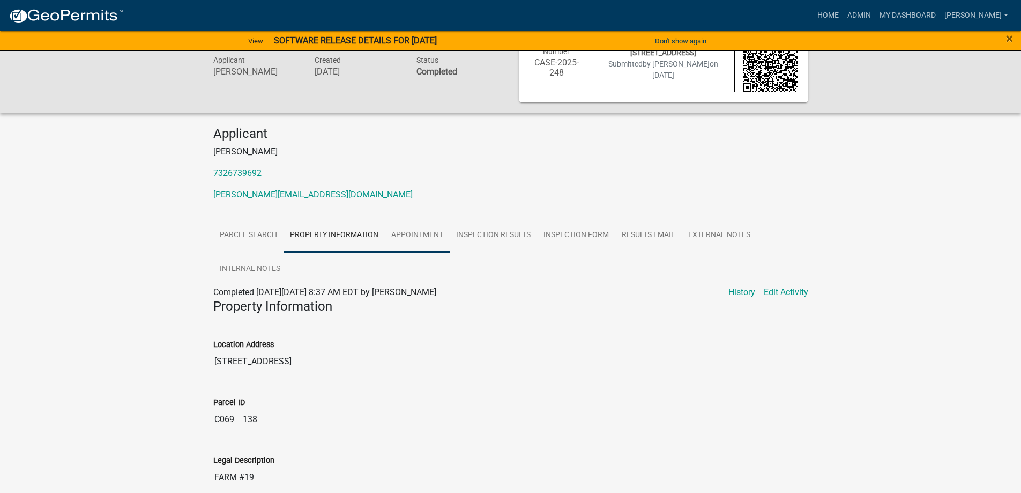
click at [439, 241] on link "Appointment" at bounding box center [417, 235] width 65 height 34
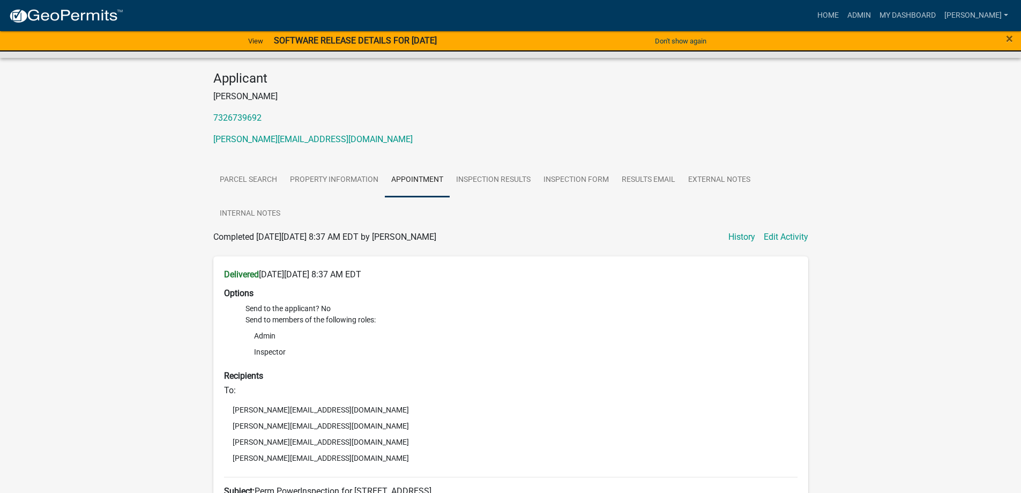
scroll to position [9, 0]
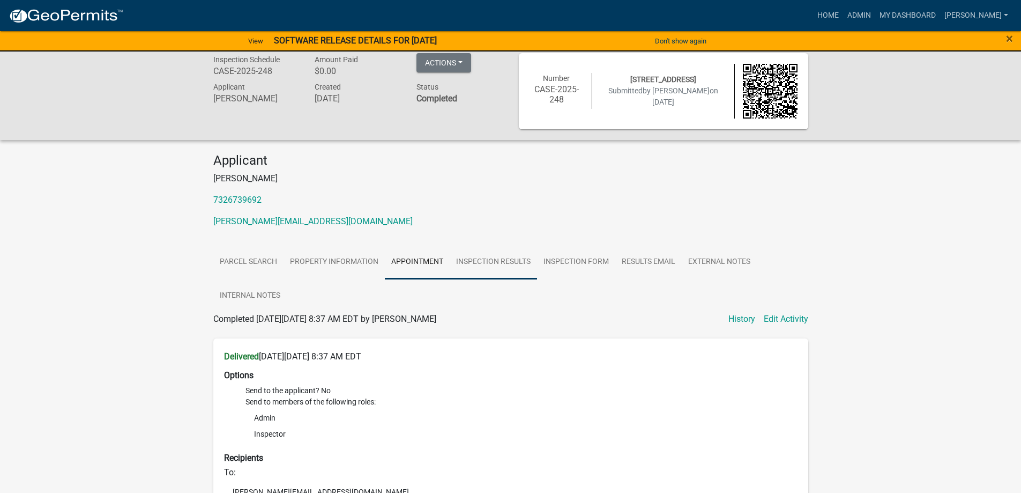
click at [486, 268] on link "Inspection Results" at bounding box center [493, 262] width 87 height 34
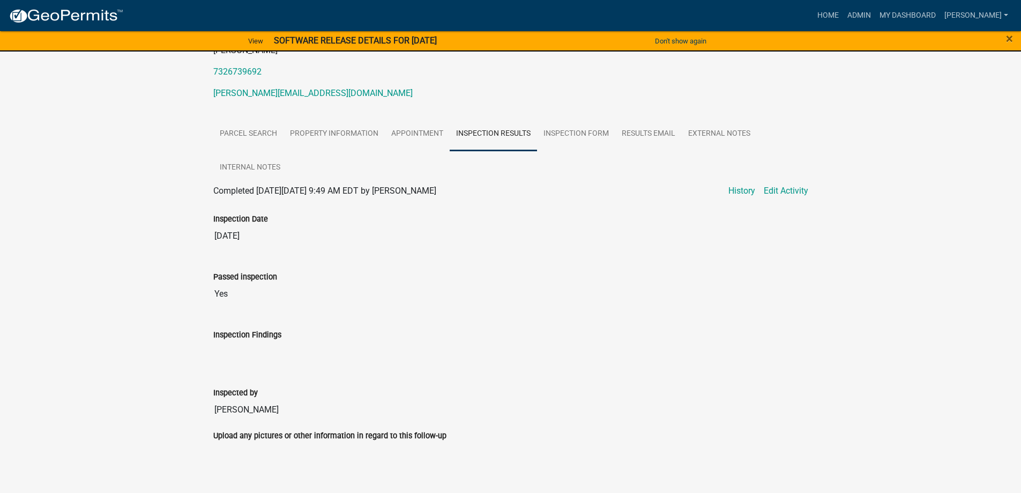
scroll to position [149, 0]
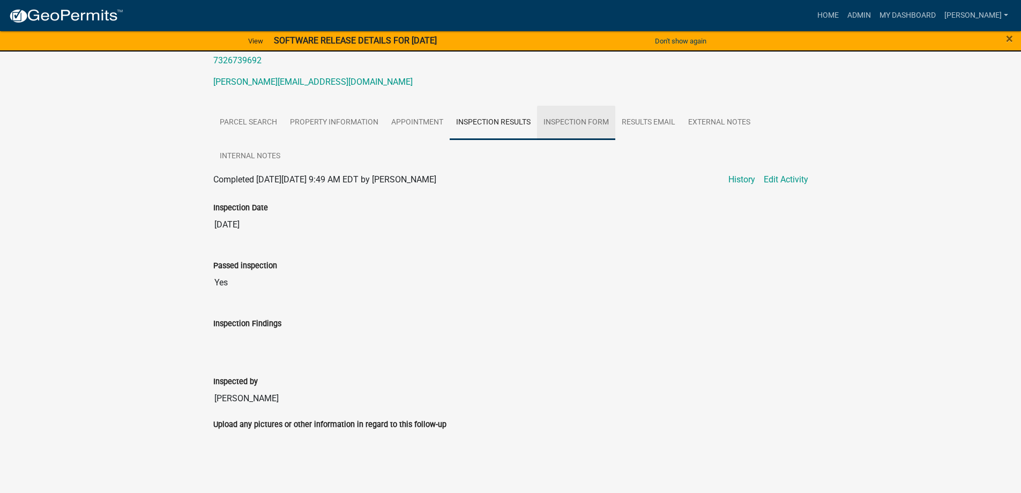
click at [602, 120] on link "Inspection Form" at bounding box center [576, 123] width 78 height 34
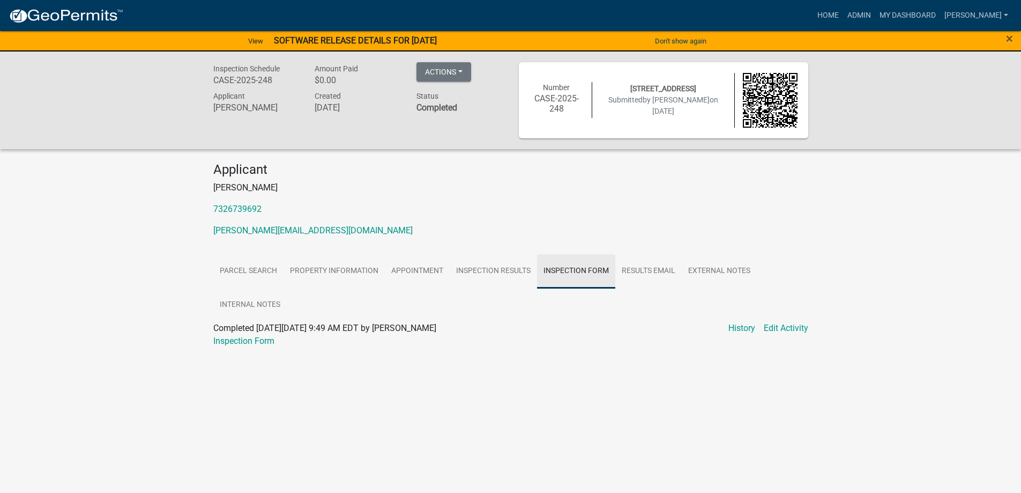
scroll to position [0, 0]
click at [639, 283] on link "Results Email" at bounding box center [652, 271] width 66 height 34
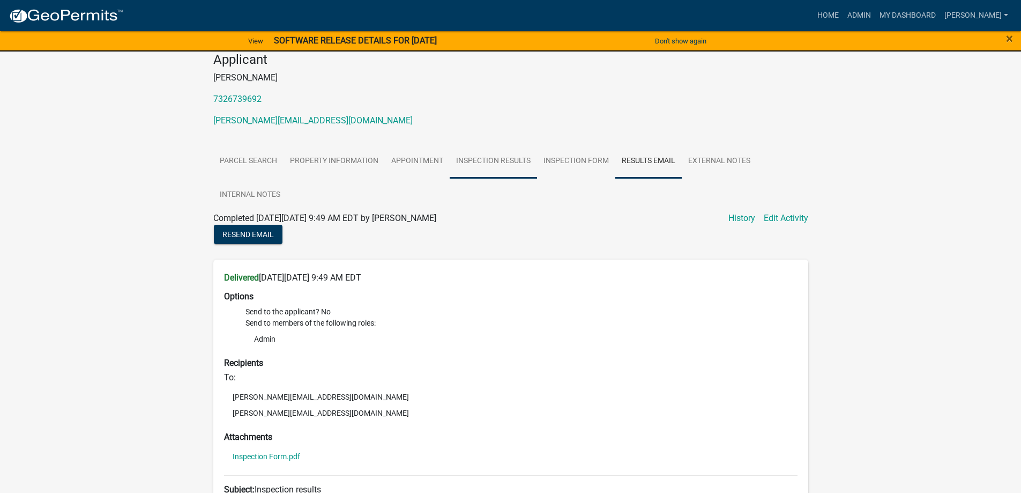
scroll to position [54, 0]
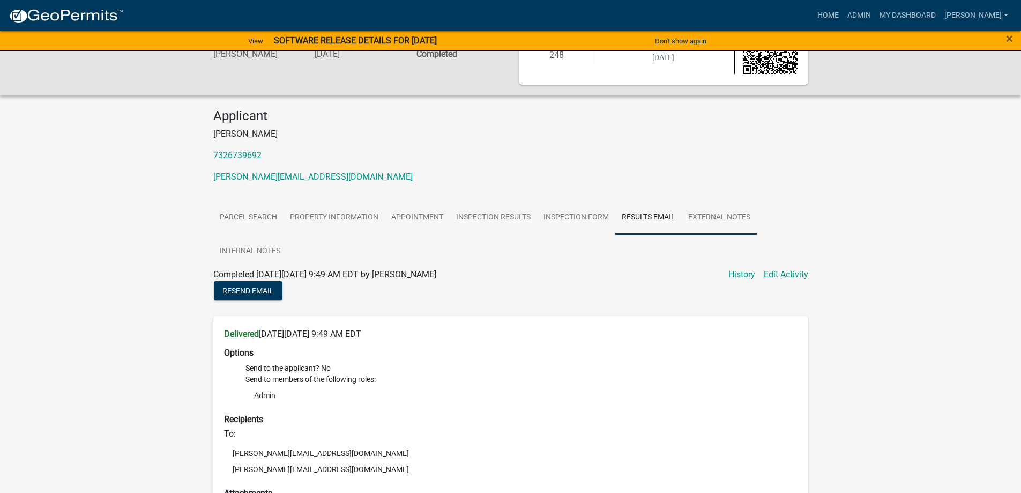
click at [722, 218] on link "External Notes" at bounding box center [719, 218] width 75 height 34
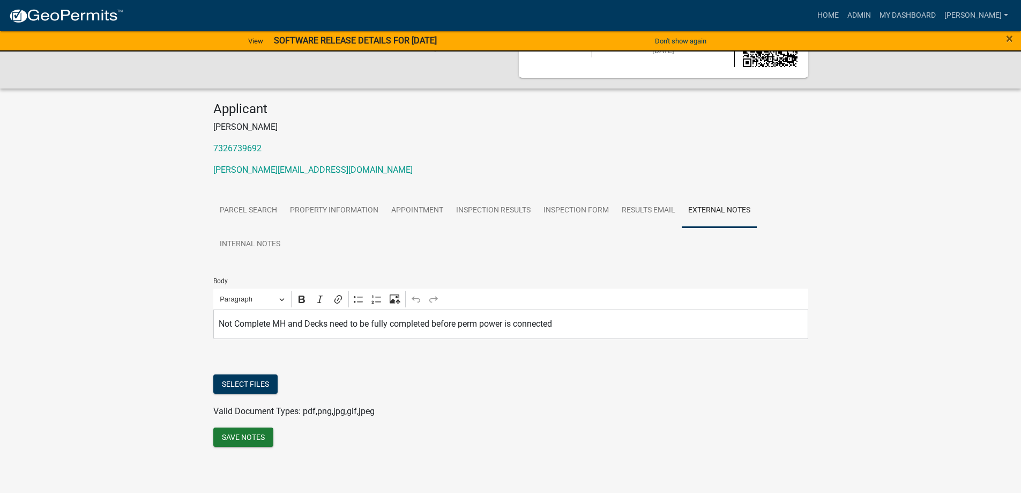
scroll to position [63, 0]
click at [1016, 39] on div "×" at bounding box center [978, 41] width 85 height 23
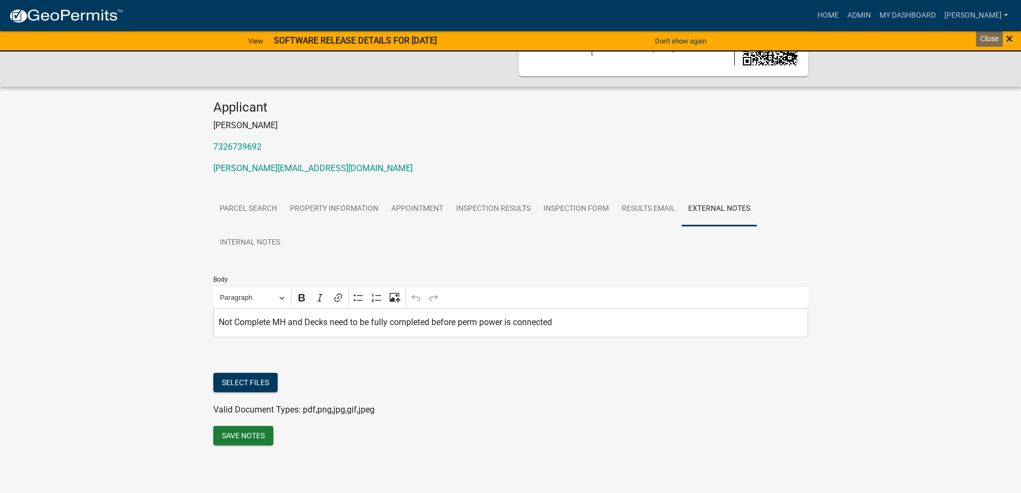
click at [1010, 38] on span "×" at bounding box center [1009, 38] width 7 height 15
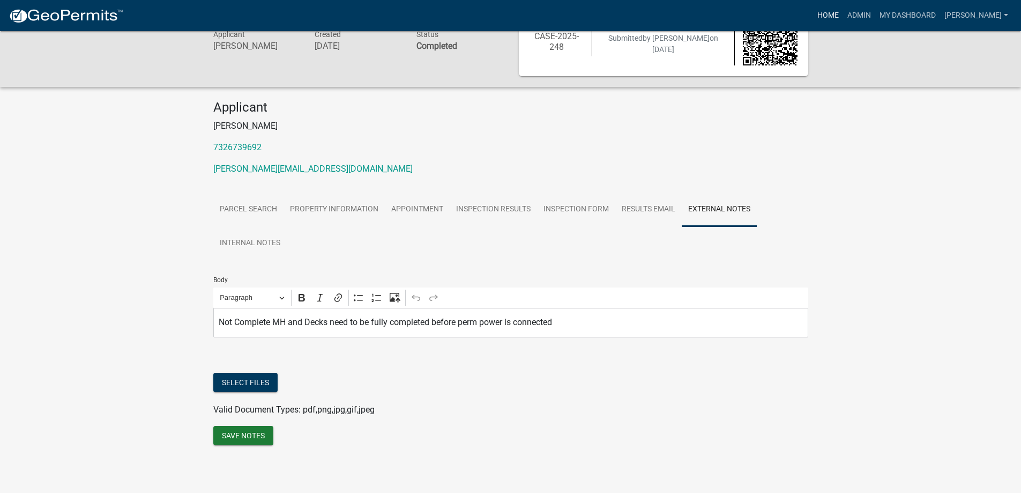
click at [843, 16] on link "Home" at bounding box center [828, 15] width 30 height 20
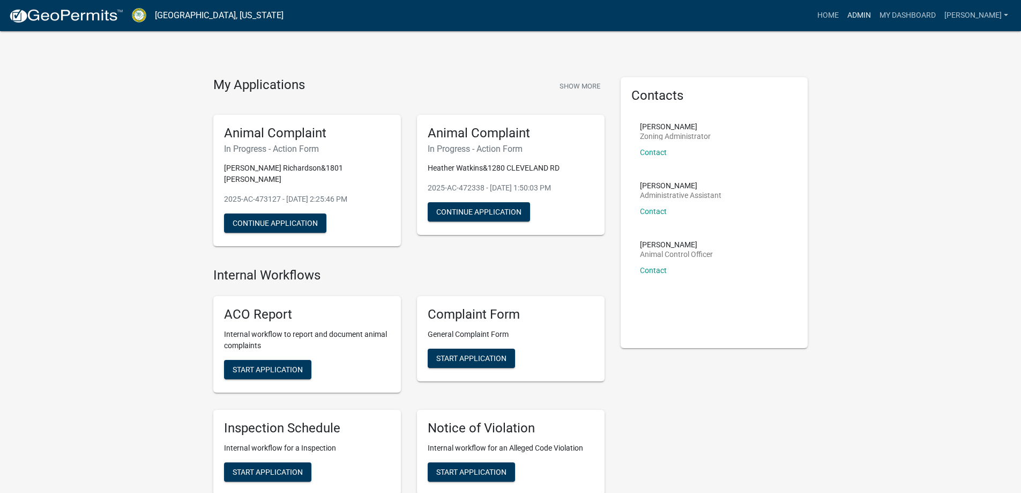
click at [876, 14] on link "Admin" at bounding box center [859, 15] width 32 height 20
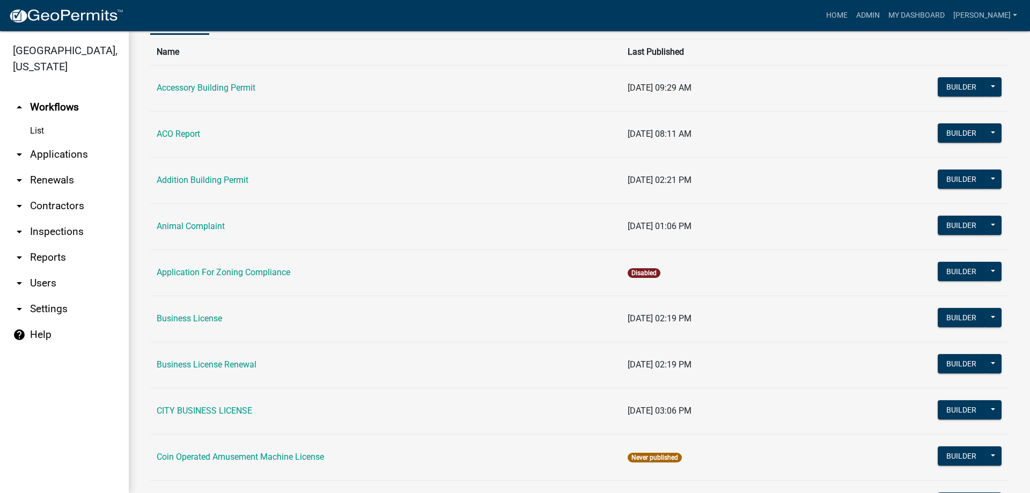
scroll to position [107, 0]
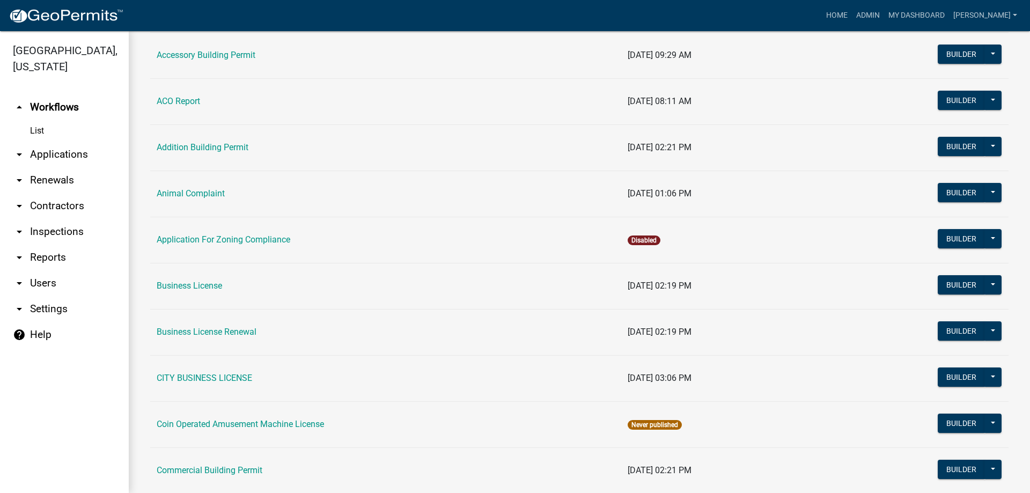
click at [71, 154] on link "arrow_drop_down Applications" at bounding box center [64, 155] width 129 height 26
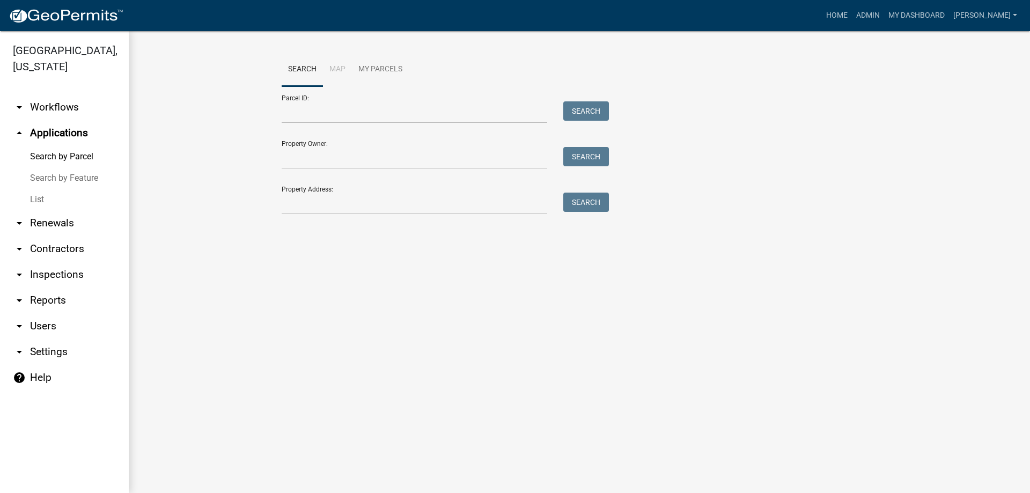
click at [39, 198] on link "List" at bounding box center [64, 199] width 129 height 21
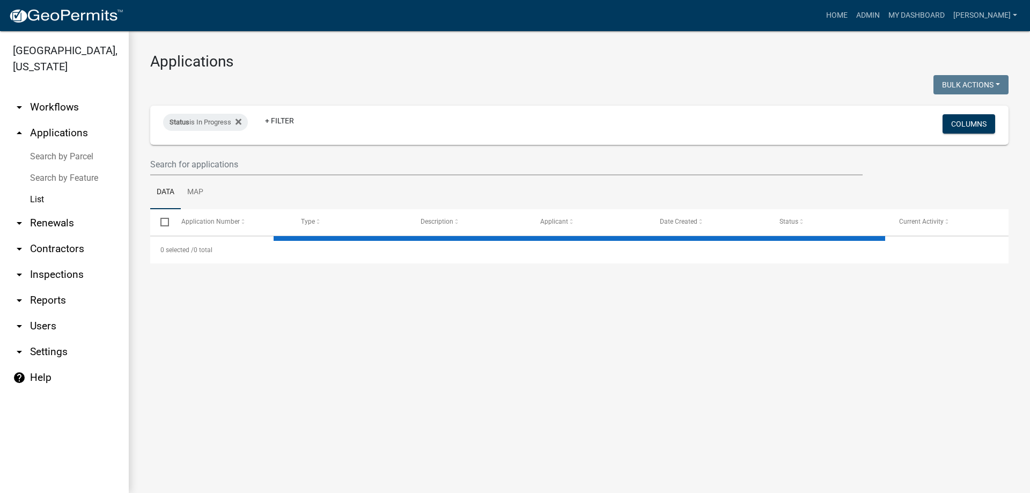
select select "3: 100"
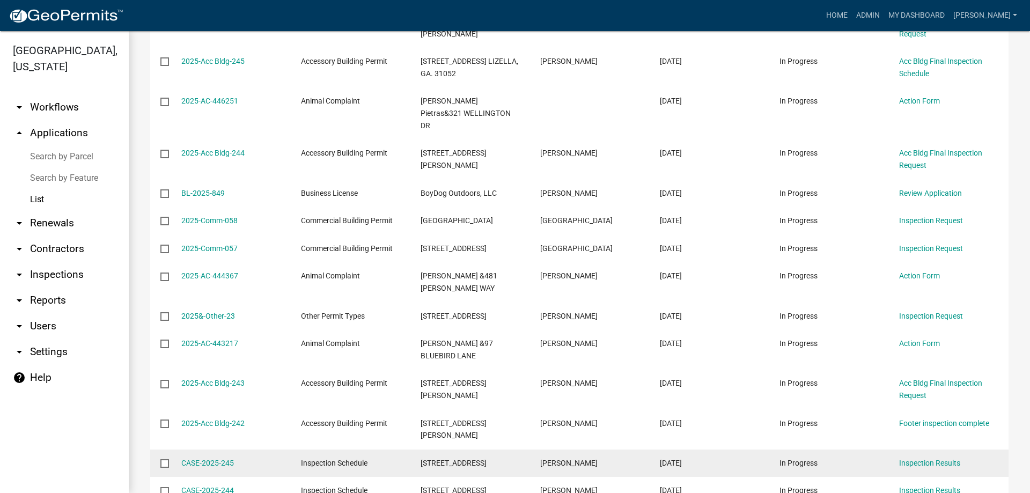
scroll to position [2145, 0]
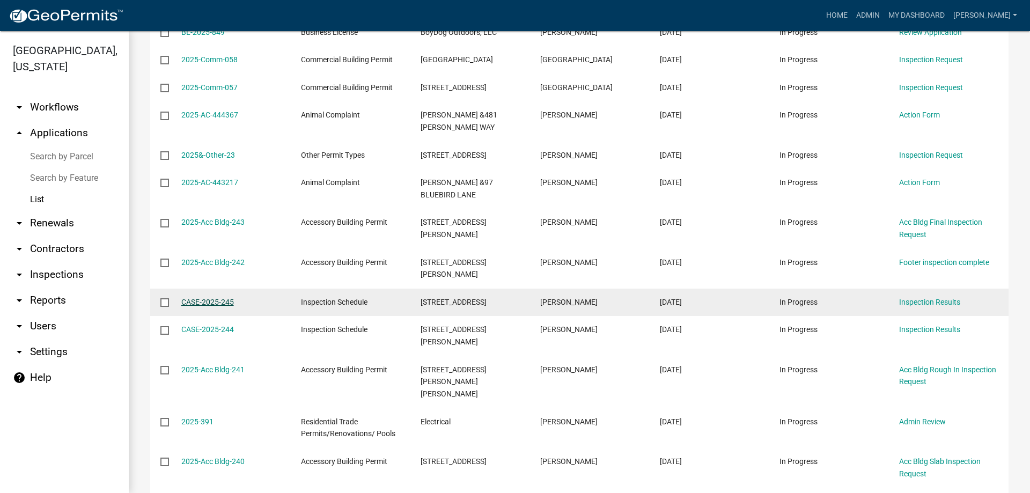
click at [224, 298] on link "CASE-2025-245" at bounding box center [207, 302] width 53 height 9
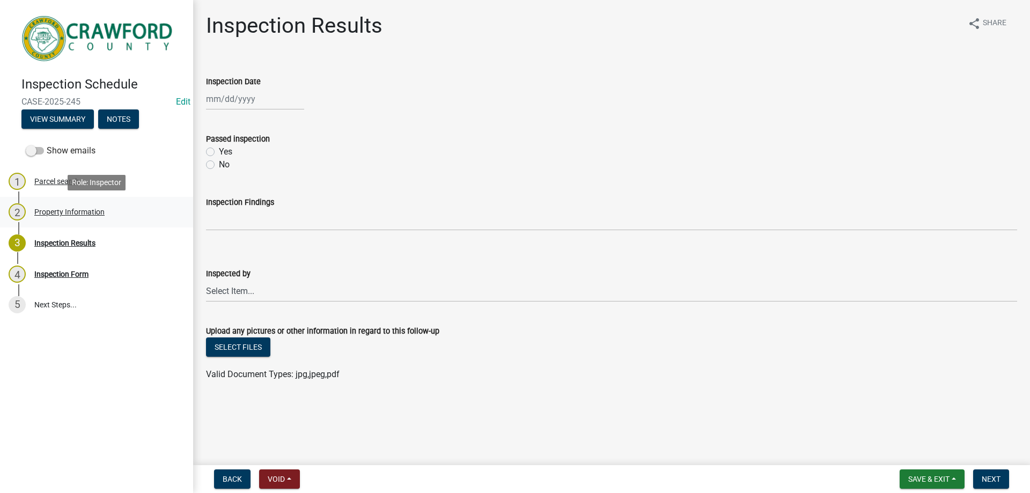
click at [106, 221] on link "2 Property Information" at bounding box center [96, 212] width 193 height 31
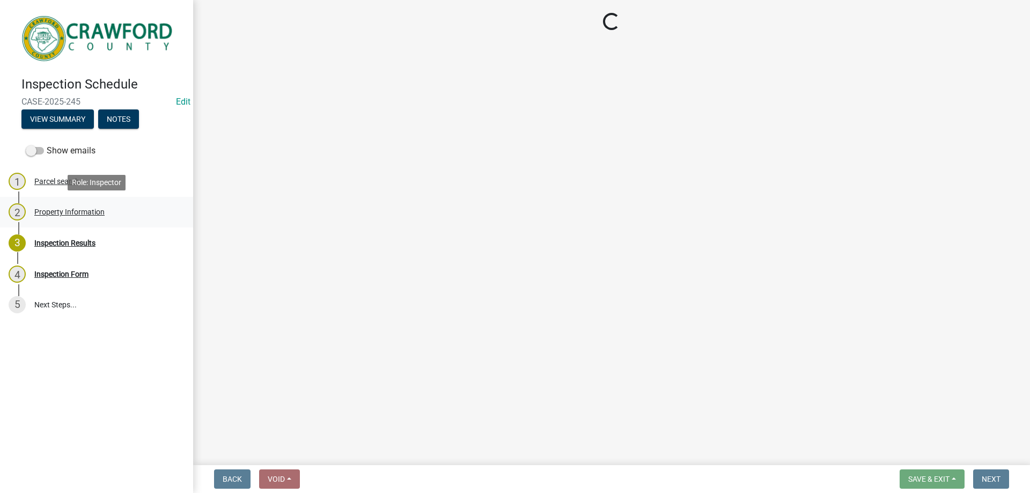
select select "0e8a98a6-eb61-43e0-b025-88c7b25e4b5b"
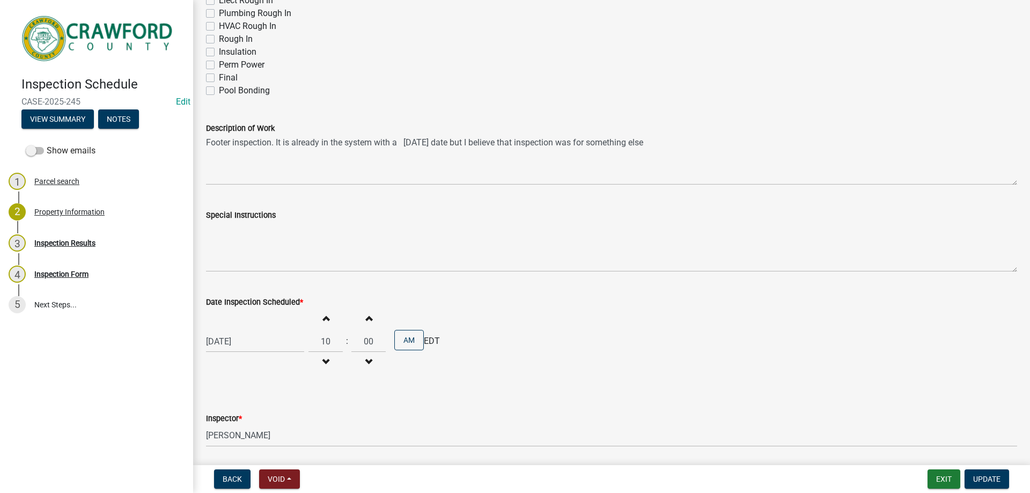
scroll to position [664, 0]
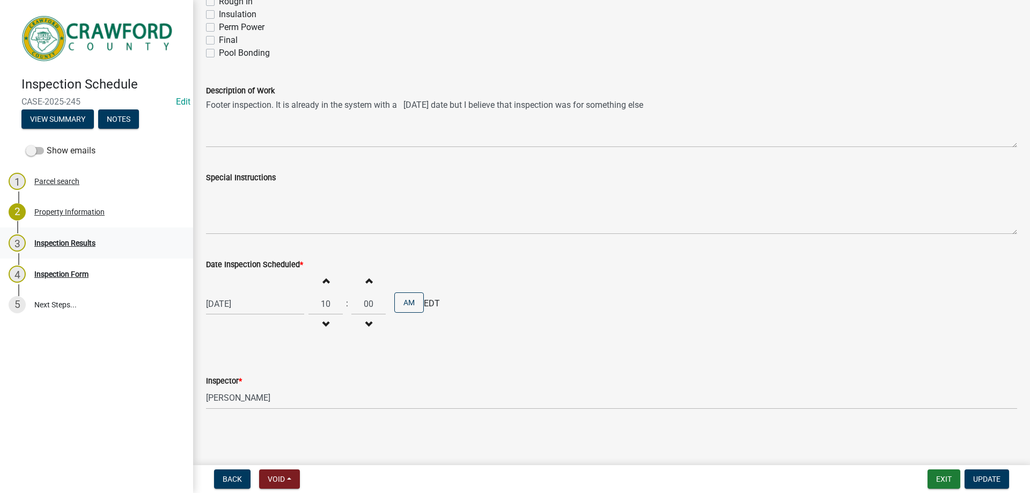
click at [101, 244] on div "3 Inspection Results" at bounding box center [92, 242] width 167 height 17
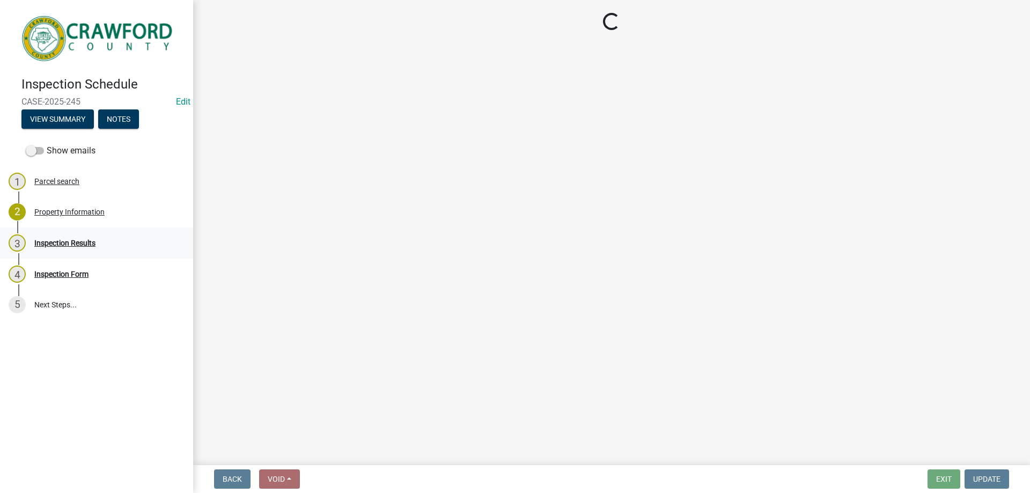
scroll to position [0, 0]
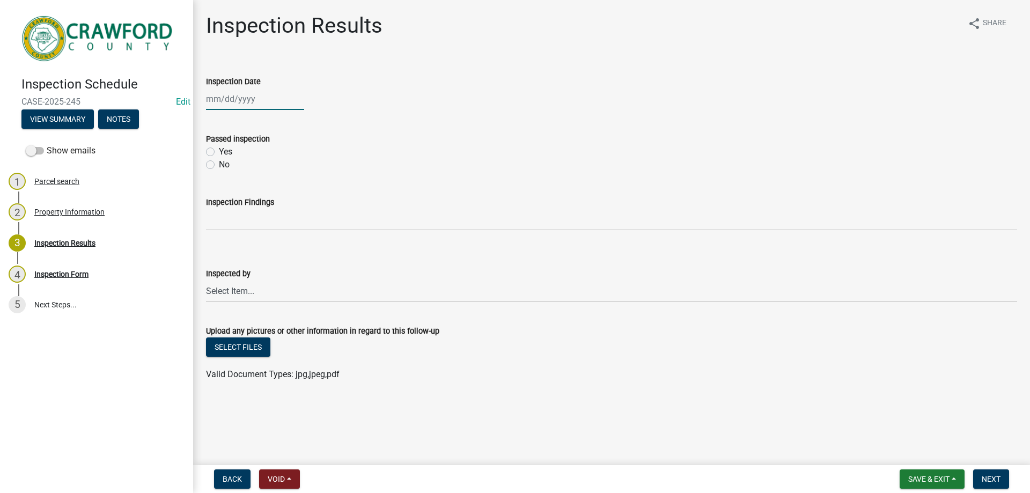
click at [253, 101] on div at bounding box center [255, 99] width 98 height 22
select select "9"
select select "2025"
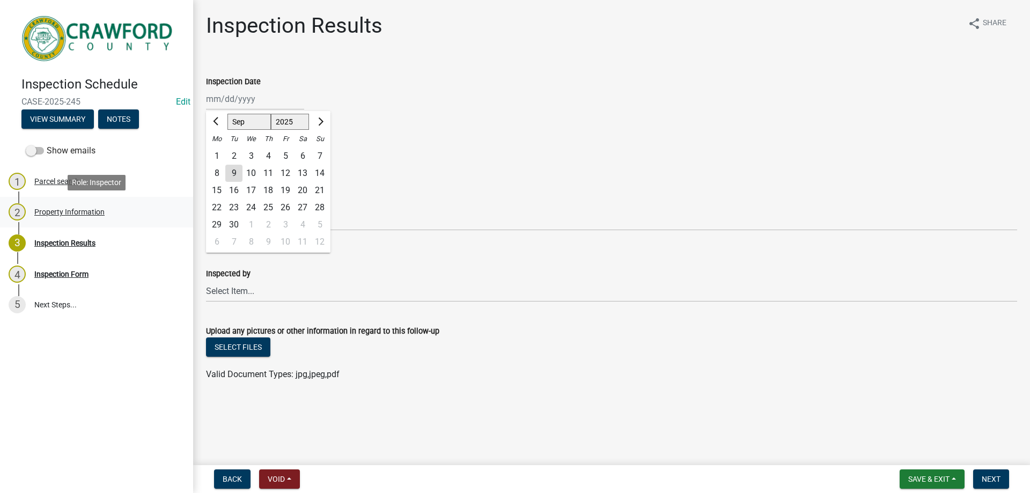
click at [53, 211] on div "Property Information" at bounding box center [69, 212] width 70 height 8
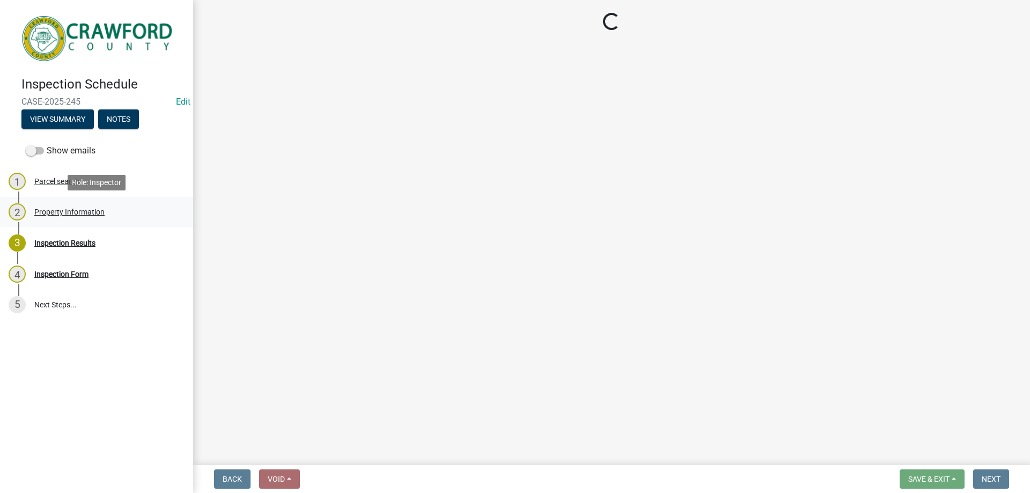
select select "0e8a98a6-eb61-43e0-b025-88c7b25e4b5b"
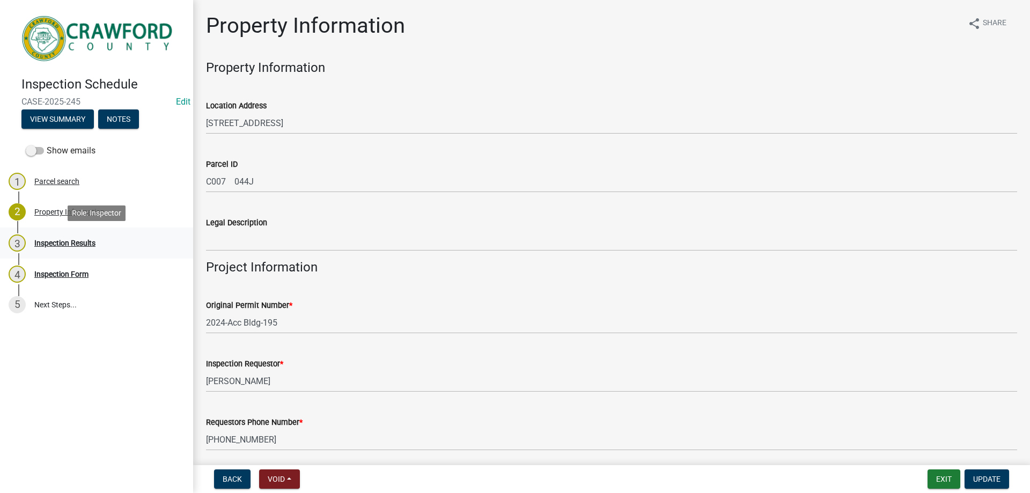
click at [98, 231] on link "3 Inspection Results" at bounding box center [96, 242] width 193 height 31
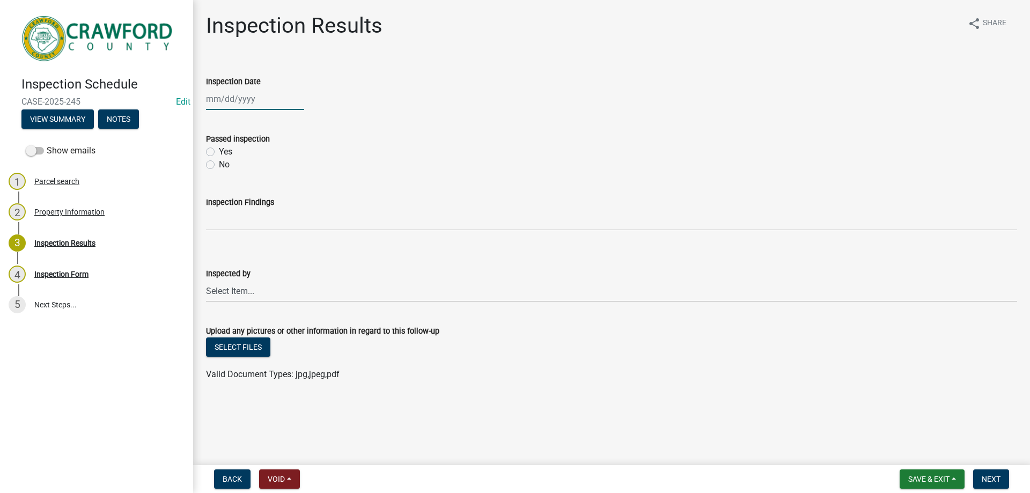
click at [233, 106] on div at bounding box center [255, 99] width 98 height 22
select select "9"
select select "2025"
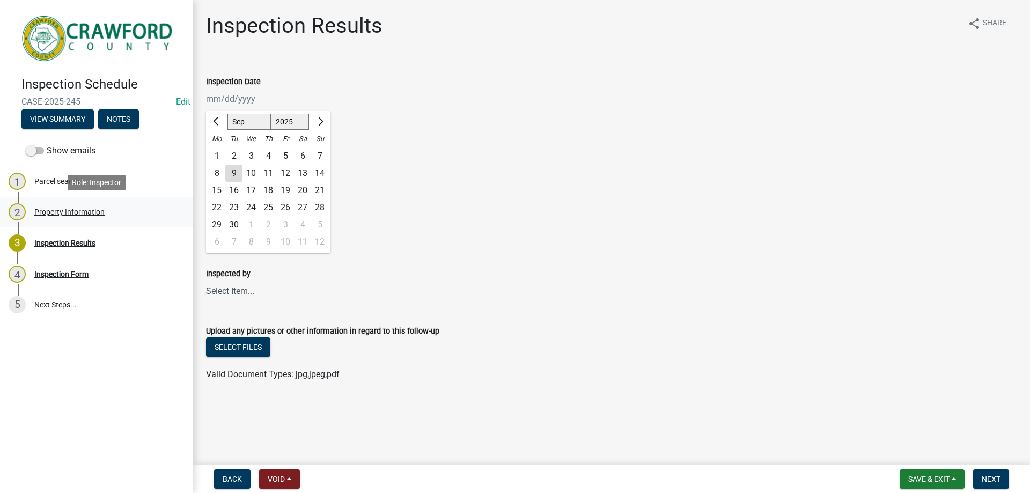
click at [98, 204] on div "2 Property Information" at bounding box center [92, 211] width 167 height 17
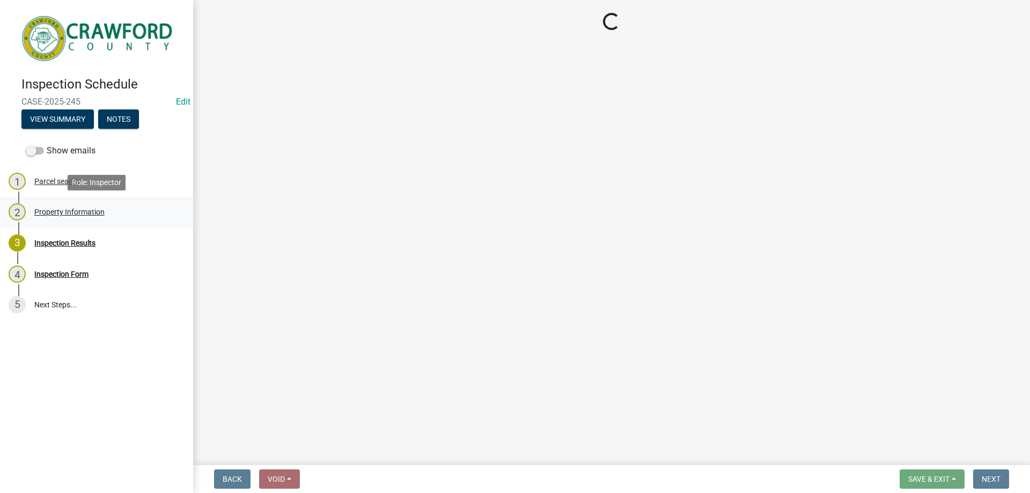
select select "0e8a98a6-eb61-43e0-b025-88c7b25e4b5b"
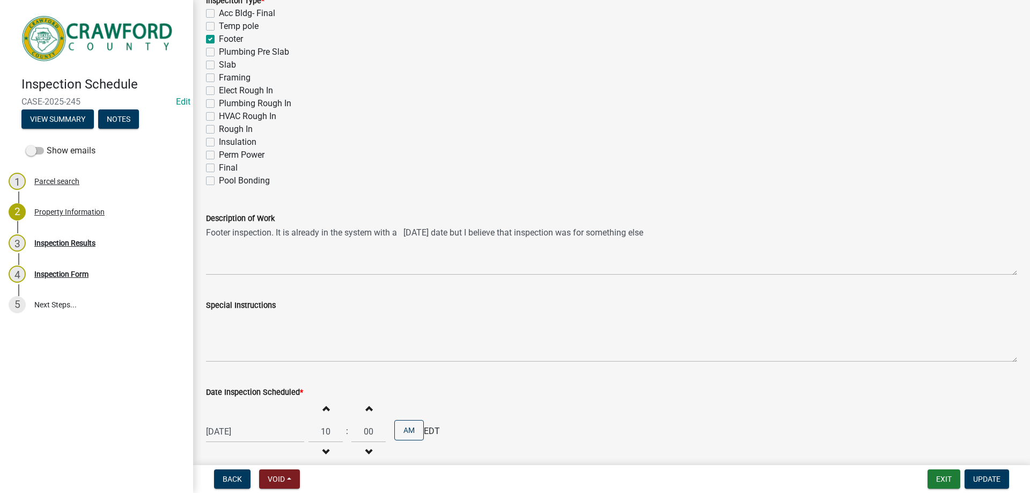
scroll to position [664, 0]
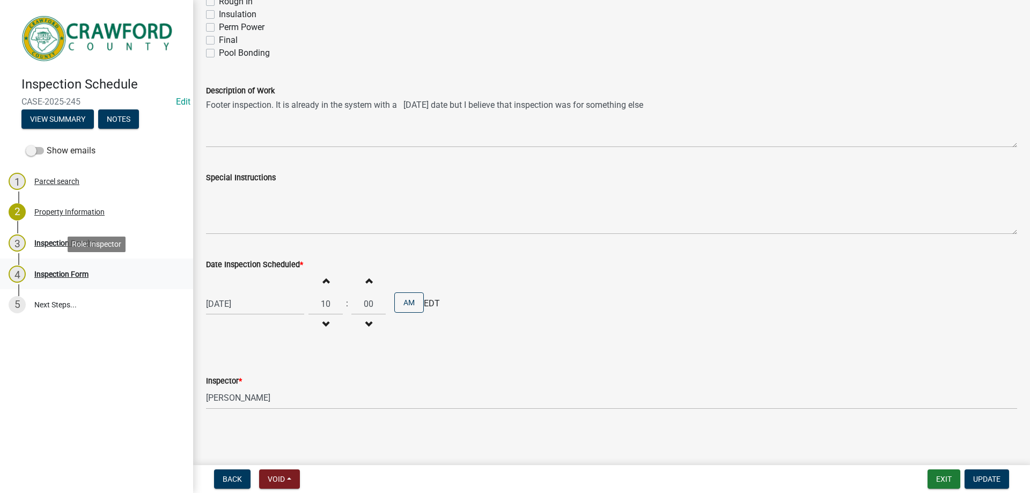
click at [103, 264] on link "4 Inspection Form" at bounding box center [96, 273] width 193 height 31
click at [108, 250] on div "3 Inspection Results" at bounding box center [92, 242] width 167 height 17
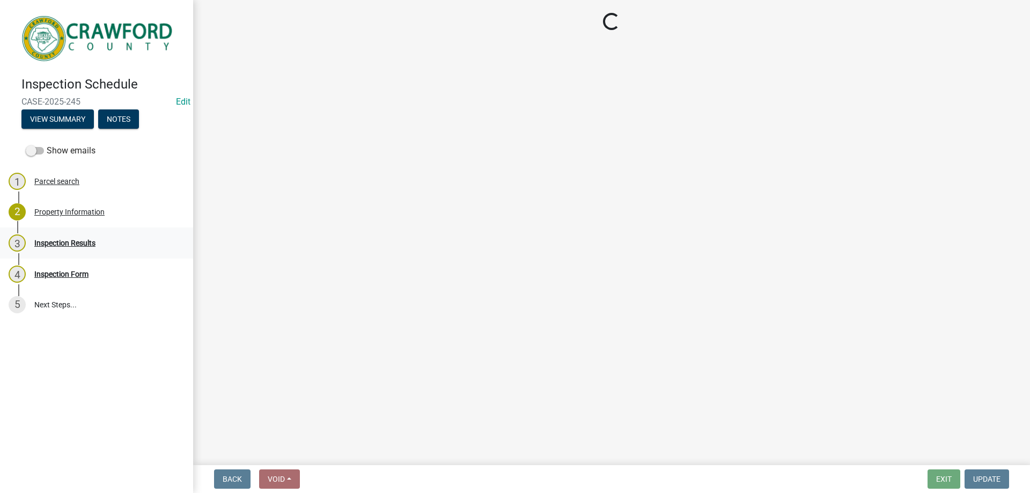
scroll to position [0, 0]
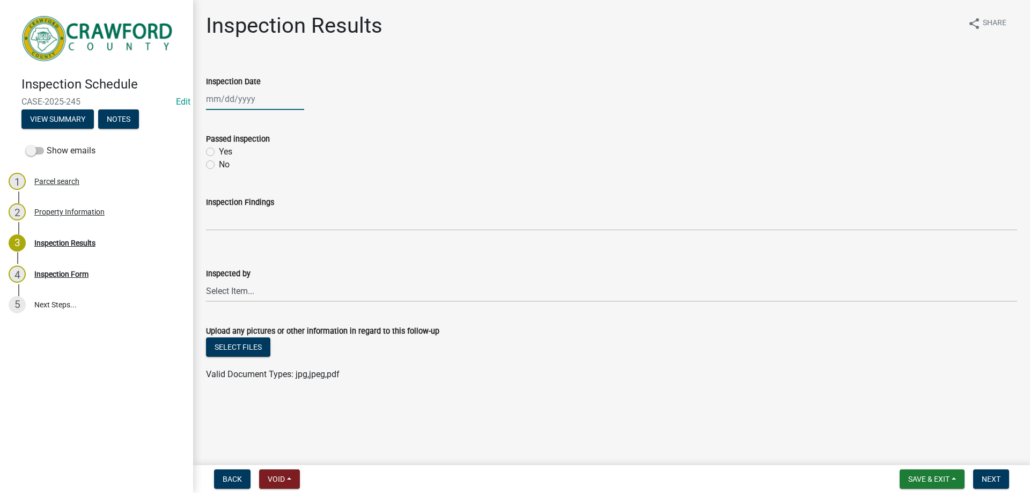
click at [247, 108] on div at bounding box center [255, 99] width 98 height 22
select select "9"
select select "2025"
click at [216, 131] on div "Mo" at bounding box center [216, 138] width 17 height 17
click at [214, 121] on span "Previous month" at bounding box center [217, 121] width 8 height 8
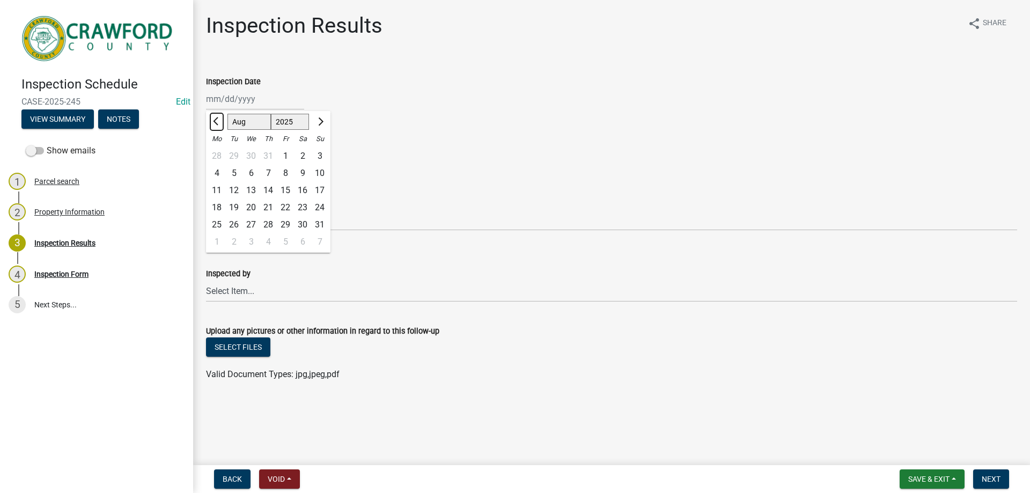
click at [214, 121] on span "Previous month" at bounding box center [217, 121] width 8 height 8
select select "6"
click at [212, 236] on div "30" at bounding box center [216, 241] width 17 height 17
type input "[DATE]"
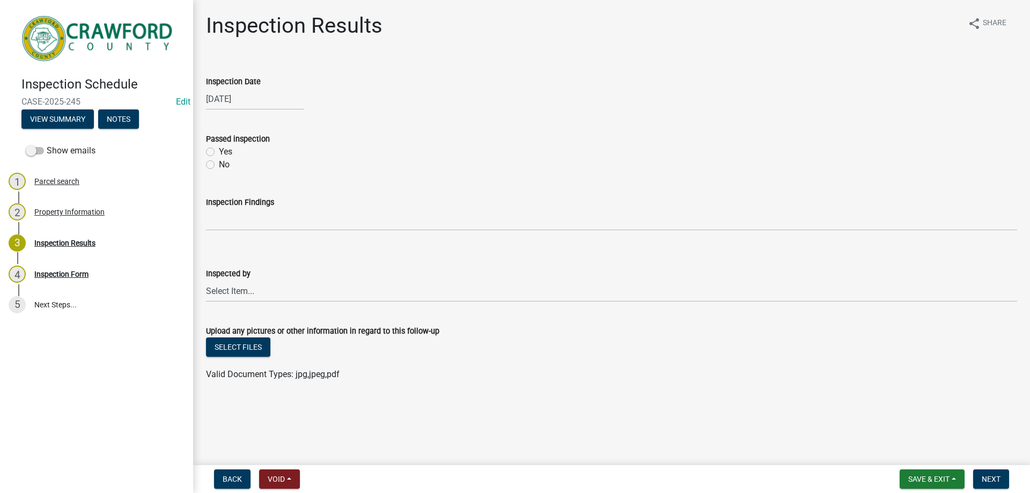
click at [219, 151] on label "Yes" at bounding box center [225, 151] width 13 height 13
click at [219, 151] on input "Yes" at bounding box center [222, 148] width 7 height 7
radio input "true"
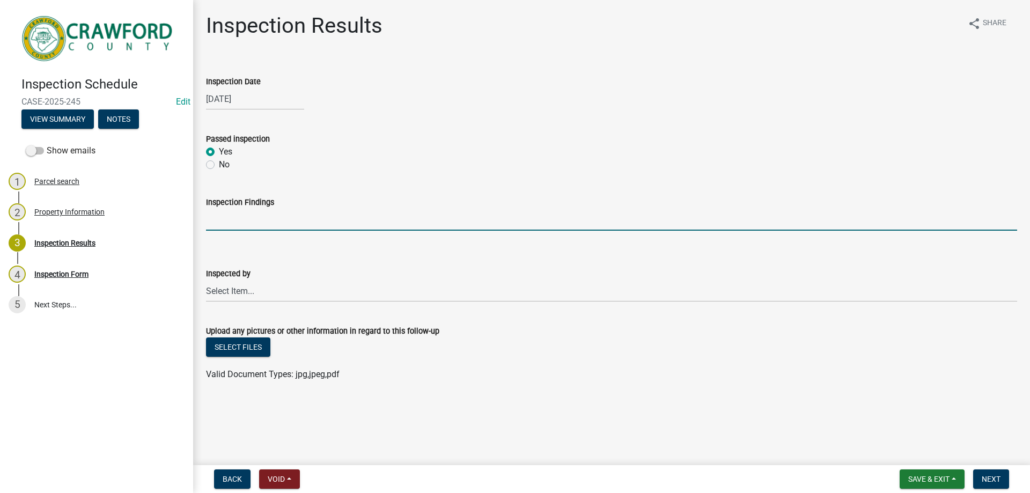
click at [238, 223] on input "Inspection Findings" at bounding box center [611, 220] width 811 height 22
click at [285, 294] on select "Select Item... [PERSON_NAME] [PERSON_NAME] [PERSON_NAME] [PERSON_NAME]" at bounding box center [611, 291] width 811 height 22
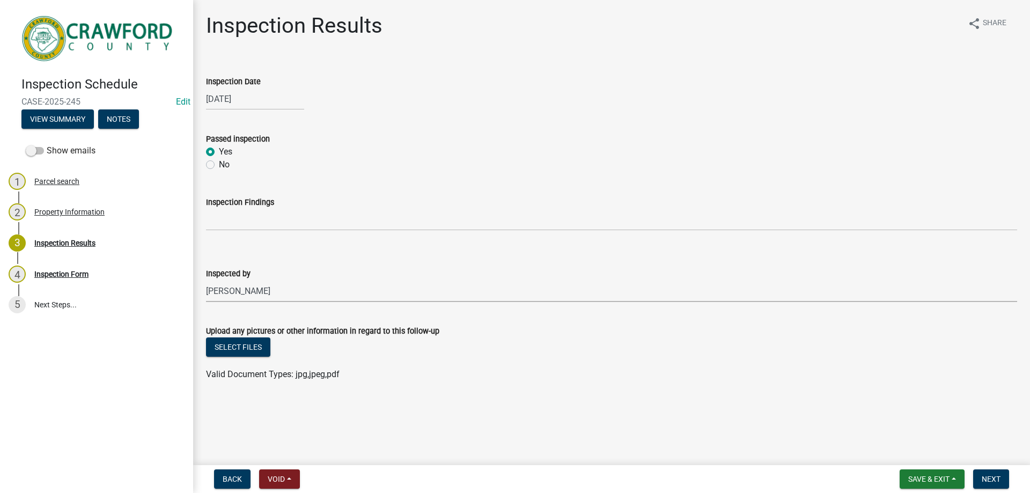
click at [206, 280] on select "Select Item... [PERSON_NAME] [PERSON_NAME] [PERSON_NAME] [PERSON_NAME]" at bounding box center [611, 291] width 811 height 22
select select "0e8a98a6-eb61-43e0-b025-88c7b25e4b5b"
click at [985, 475] on span "Next" at bounding box center [990, 479] width 19 height 9
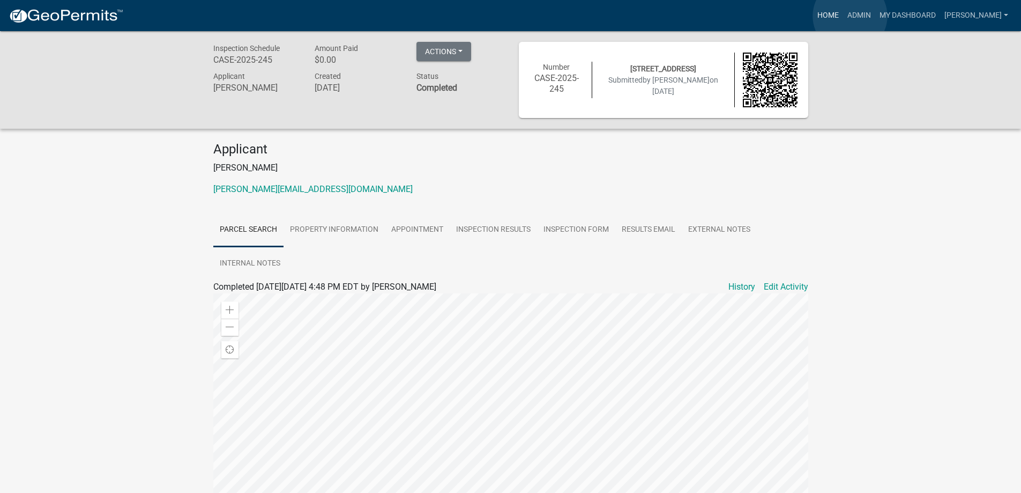
click at [843, 16] on link "Home" at bounding box center [828, 15] width 30 height 20
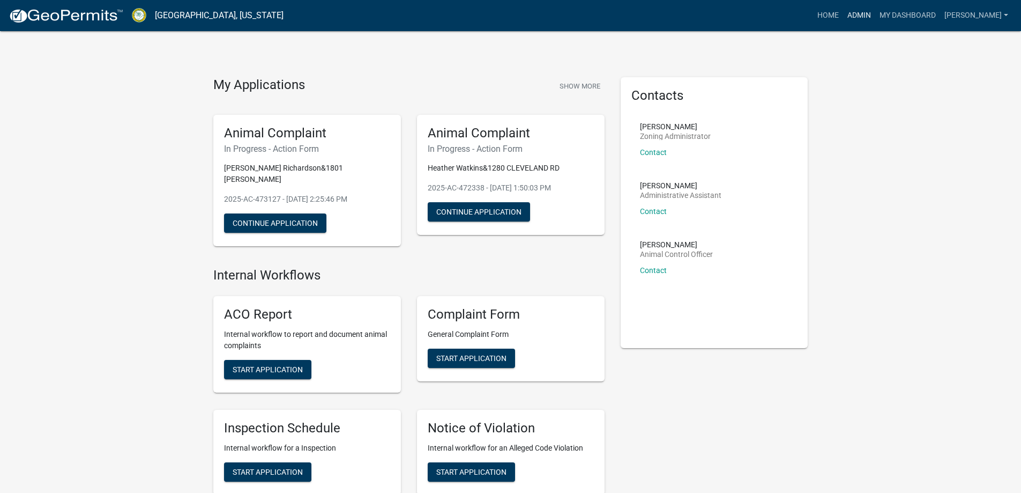
click at [876, 23] on link "Admin" at bounding box center [859, 15] width 32 height 20
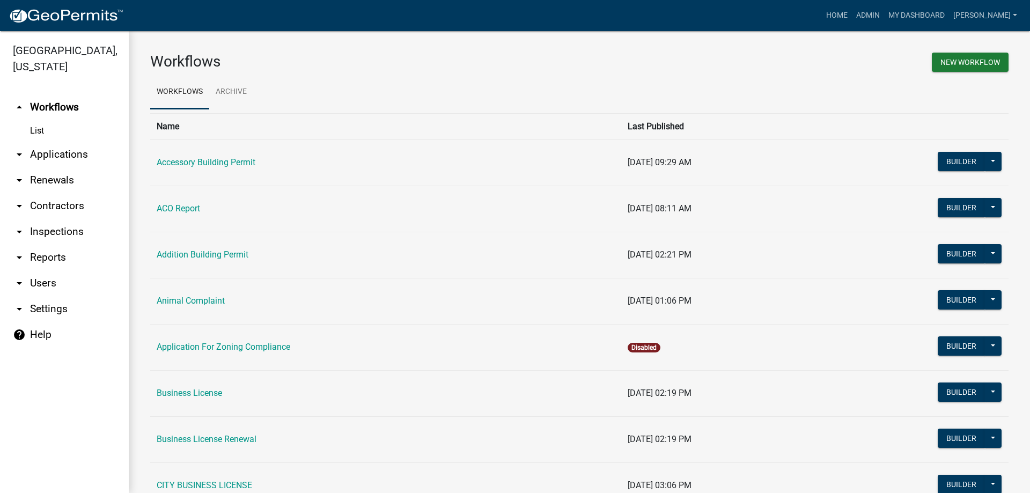
click at [60, 160] on link "arrow_drop_down Applications" at bounding box center [64, 155] width 129 height 26
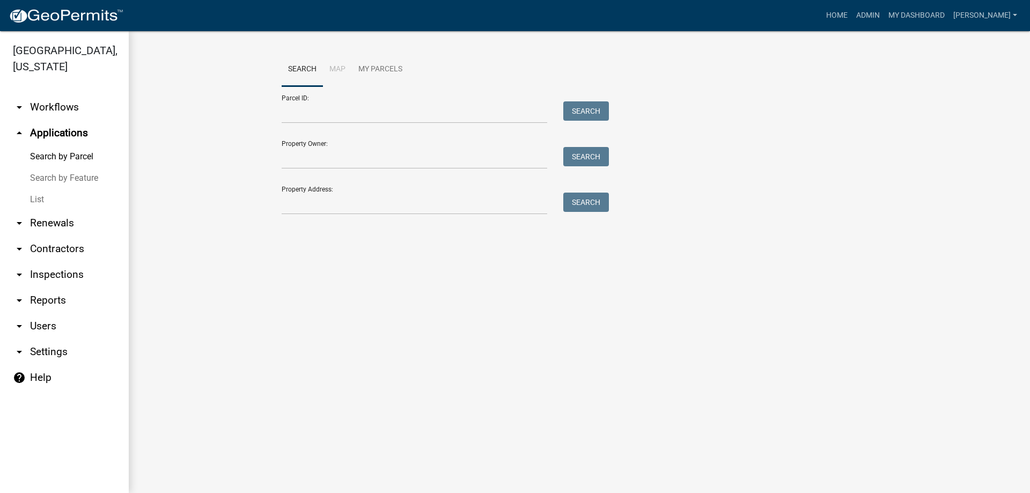
click at [43, 206] on link "List" at bounding box center [64, 199] width 129 height 21
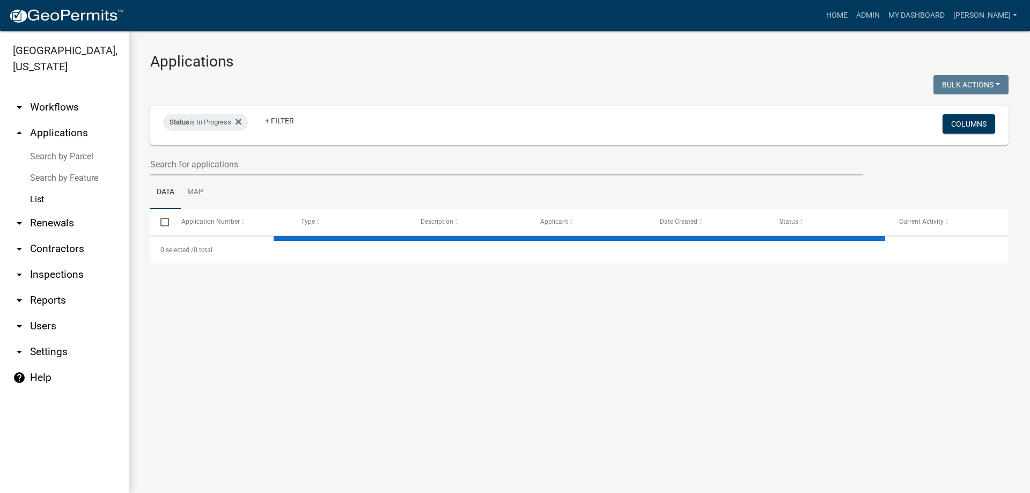
select select "3: 100"
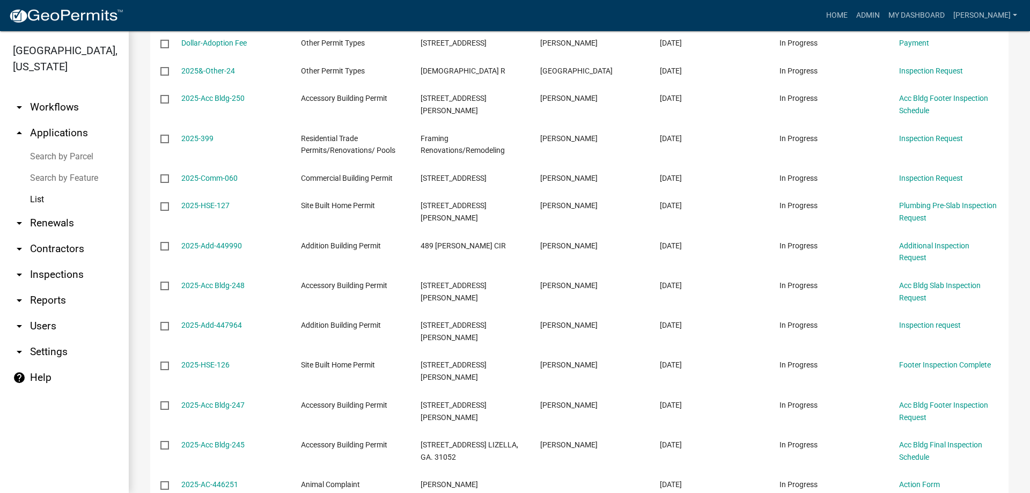
scroll to position [1609, 0]
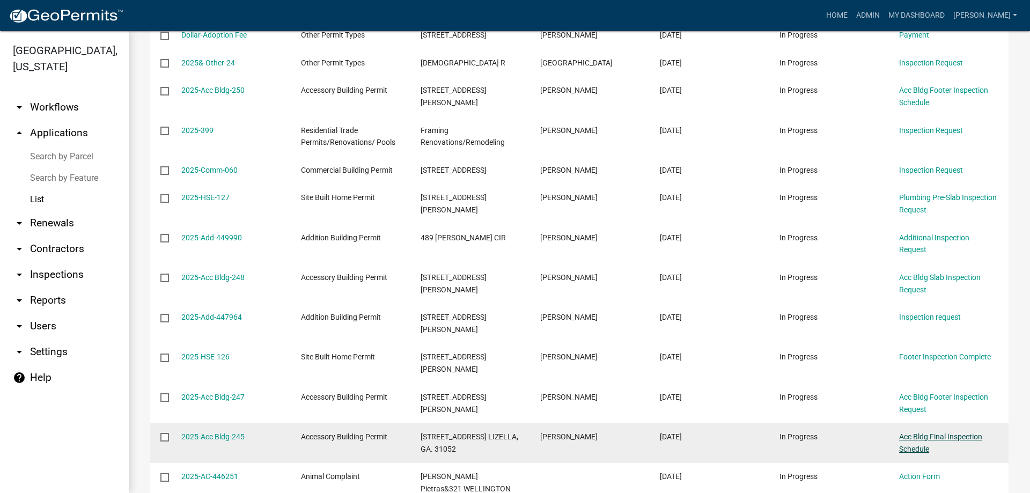
click at [931, 432] on link "Acc Bldg Final Inspection Schedule" at bounding box center [940, 442] width 83 height 21
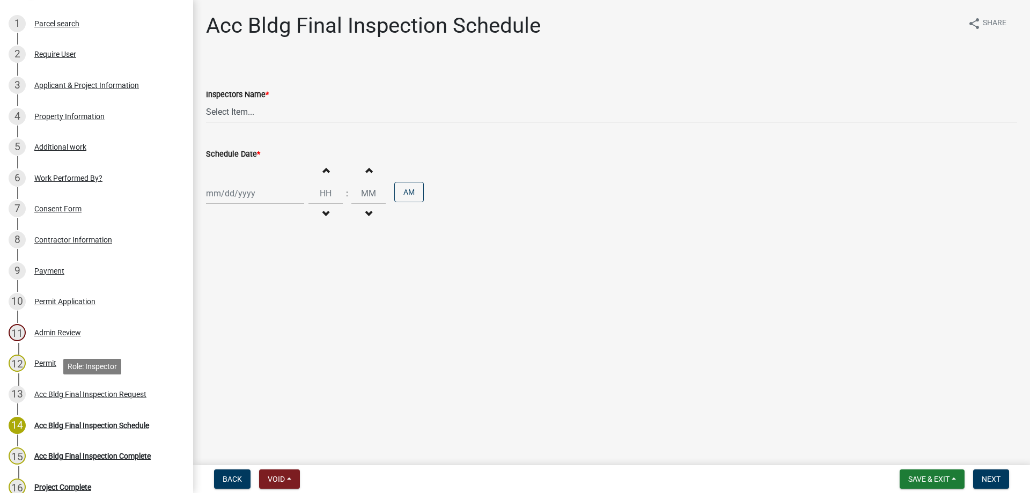
scroll to position [214, 0]
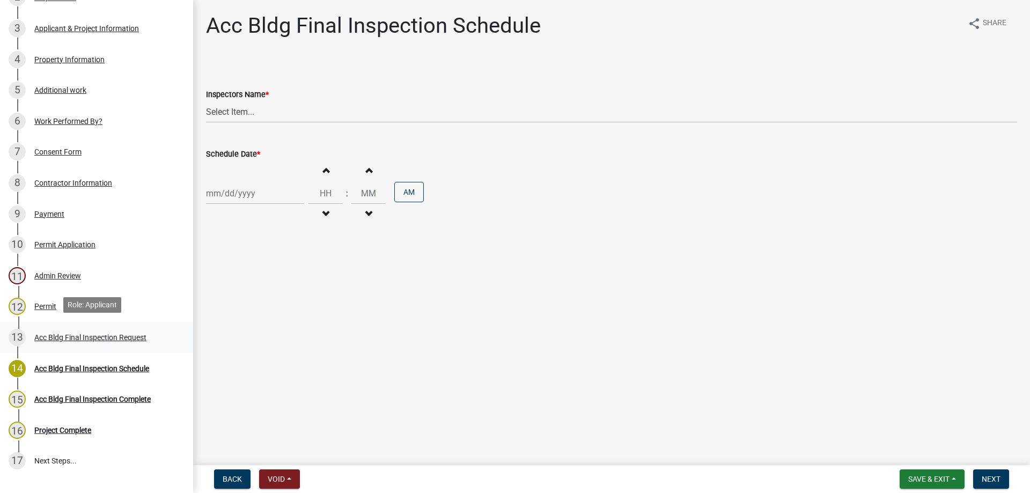
click at [132, 336] on div "Acc Bldg Final Inspection Request" at bounding box center [90, 338] width 112 height 8
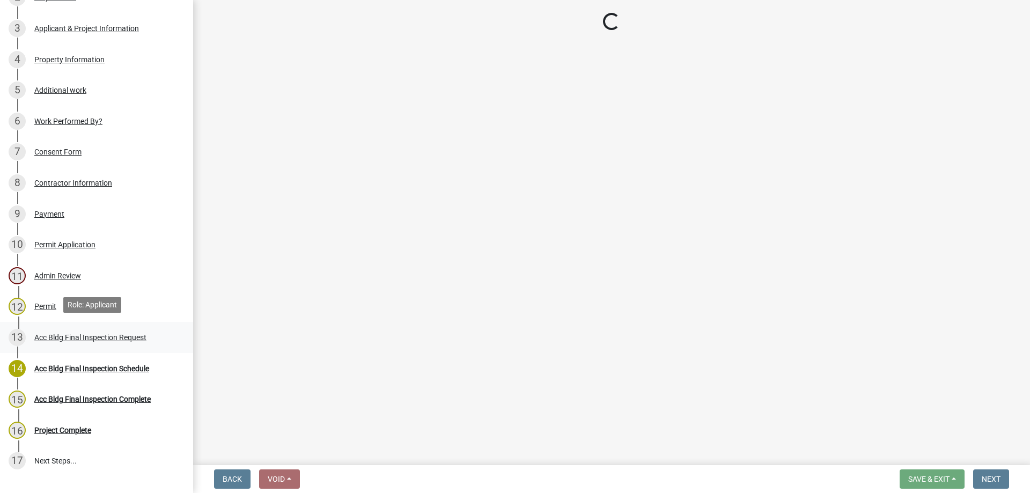
select select "cb10fa24-328f-4433-8d1a-661a0b5f4638"
select select "e9a25109-1c2b-4b3e-a694-7df2c3c9e3a5"
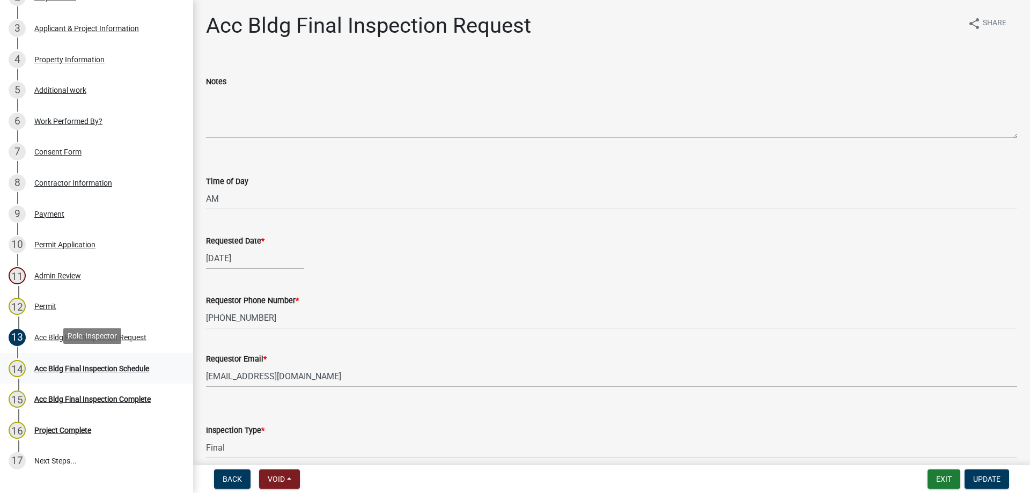
click at [127, 365] on div "Acc Bldg Final Inspection Schedule" at bounding box center [91, 369] width 115 height 8
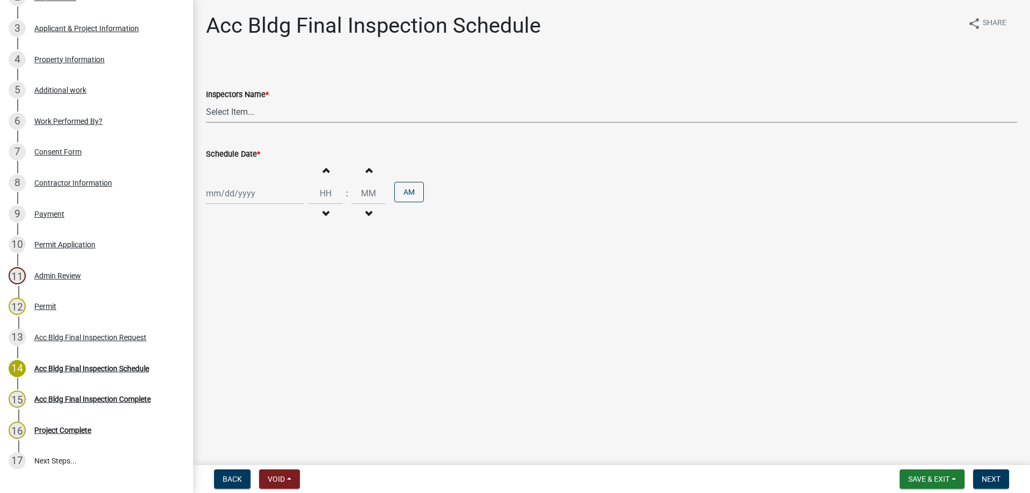
click at [214, 109] on select "Select Item... [PERSON_NAME].[PERSON_NAME] ([PERSON_NAME] ) TT_Administrator ([…" at bounding box center [611, 112] width 811 height 22
select select "a844a88f-ba44-4800-9e08-05e10520dbf6"
click at [206, 101] on select "Select Item... [PERSON_NAME].[PERSON_NAME] ([PERSON_NAME] ) TT_Administrator ([…" at bounding box center [611, 112] width 811 height 22
click at [218, 200] on div "[DATE] Mo Tu We Th Fr Sa Su 1 2 3 4 5 6 7 8 9 10 11 12 13 14 15 16 17 18 19 20 …" at bounding box center [255, 193] width 98 height 22
click at [233, 263] on div "9" at bounding box center [233, 267] width 17 height 17
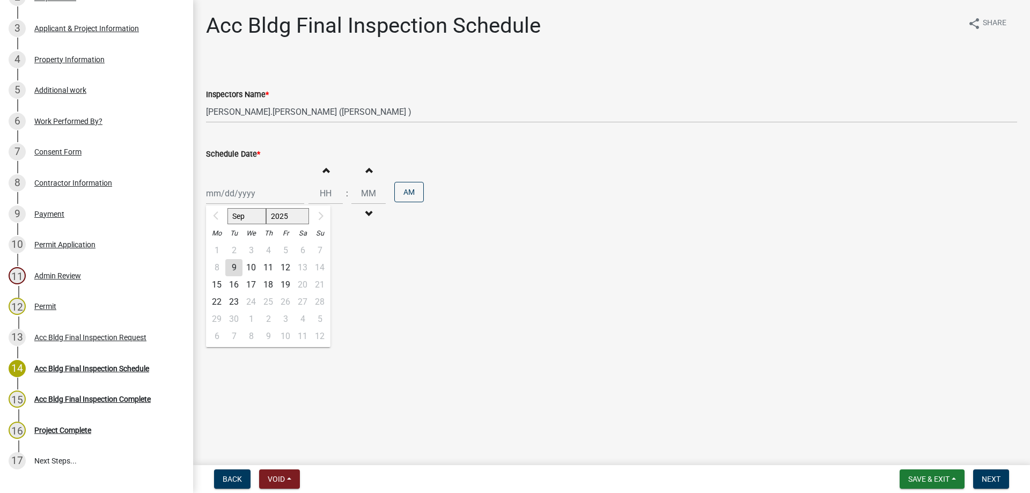
type input "[DATE]"
click at [327, 172] on button "Increment hours" at bounding box center [325, 169] width 23 height 19
type input "01"
type input "00"
click at [998, 477] on span "Next" at bounding box center [990, 479] width 19 height 9
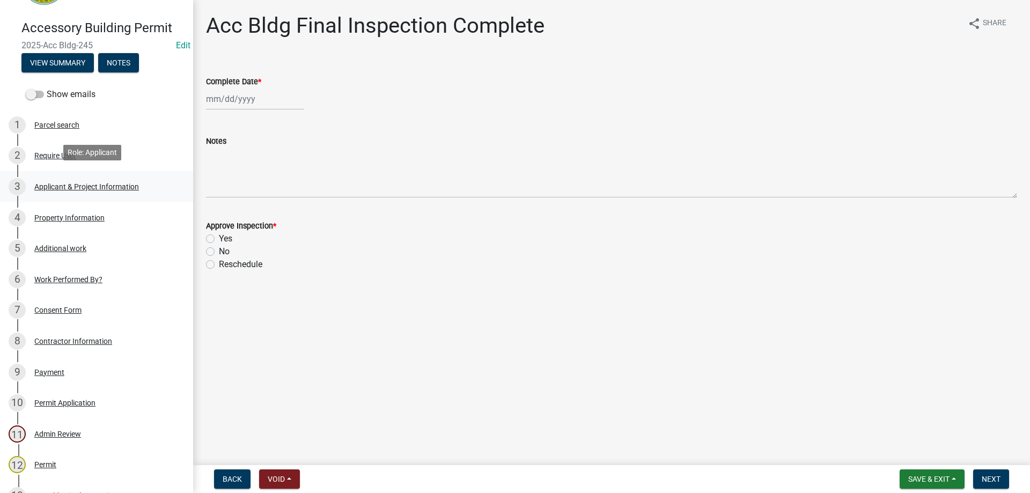
scroll to position [54, 0]
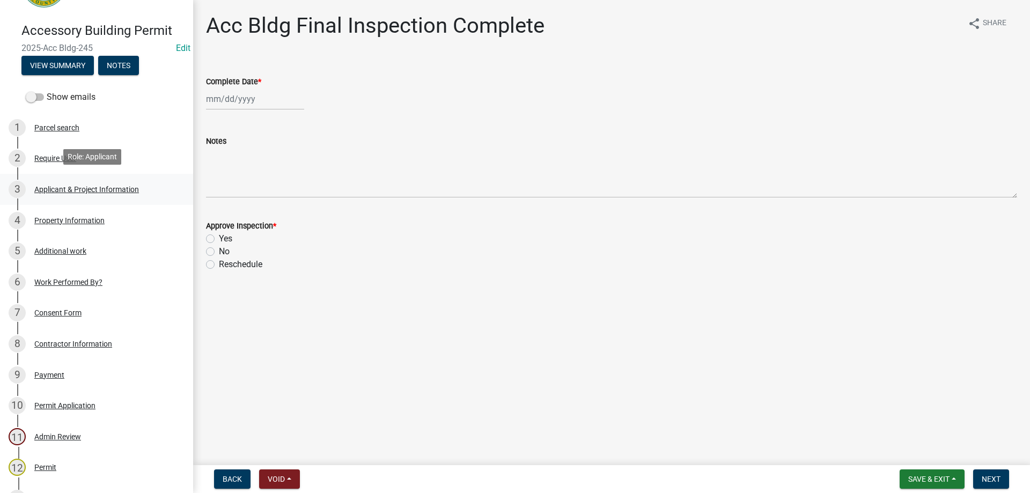
click at [84, 193] on div "3 Applicant & Project Information" at bounding box center [92, 189] width 167 height 17
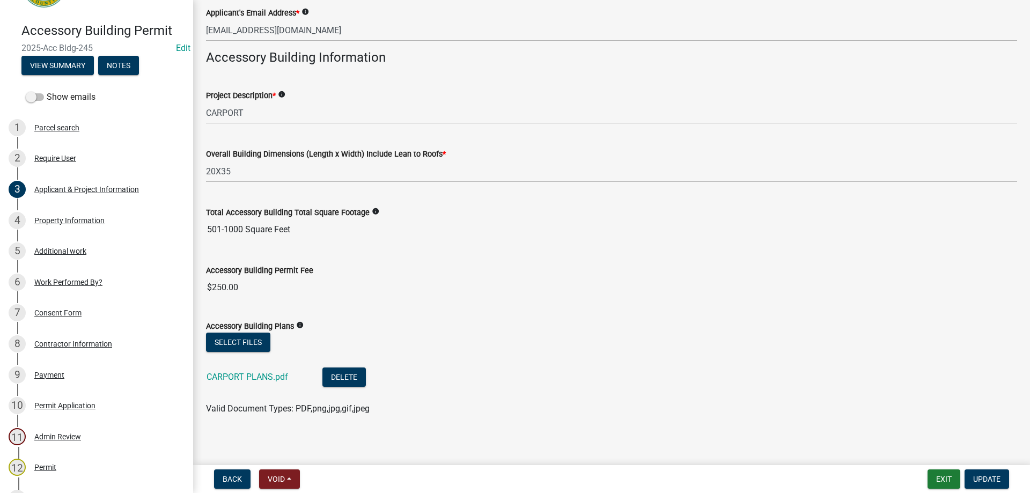
scroll to position [274, 0]
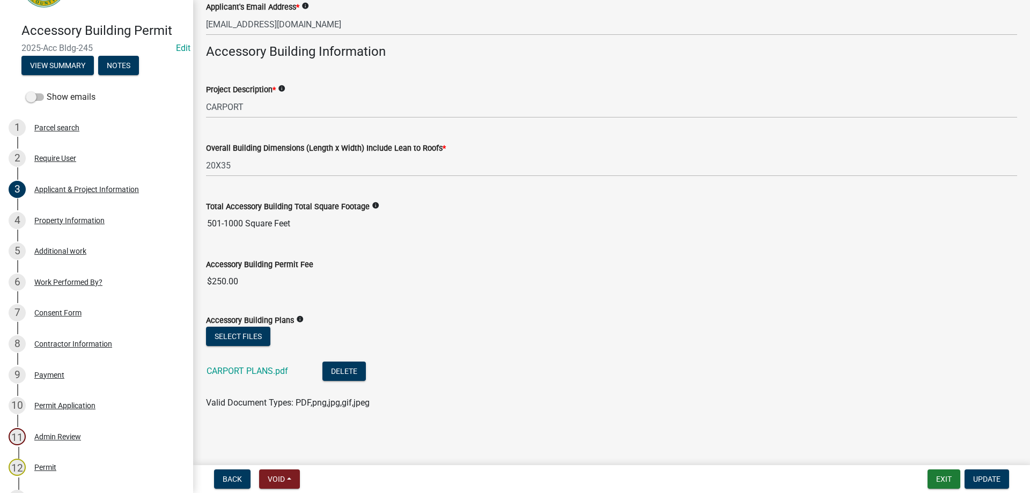
click at [88, 221] on div "4 Property Information" at bounding box center [92, 220] width 167 height 17
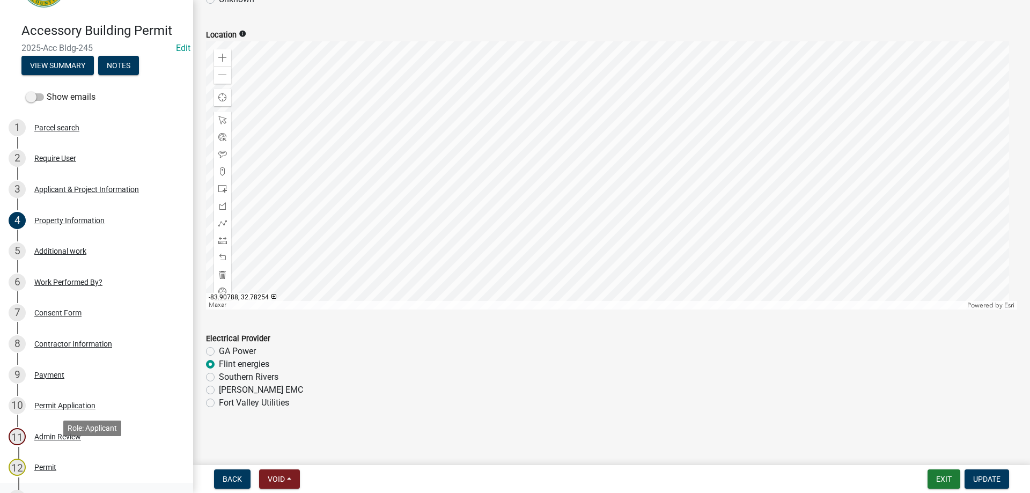
scroll to position [214, 0]
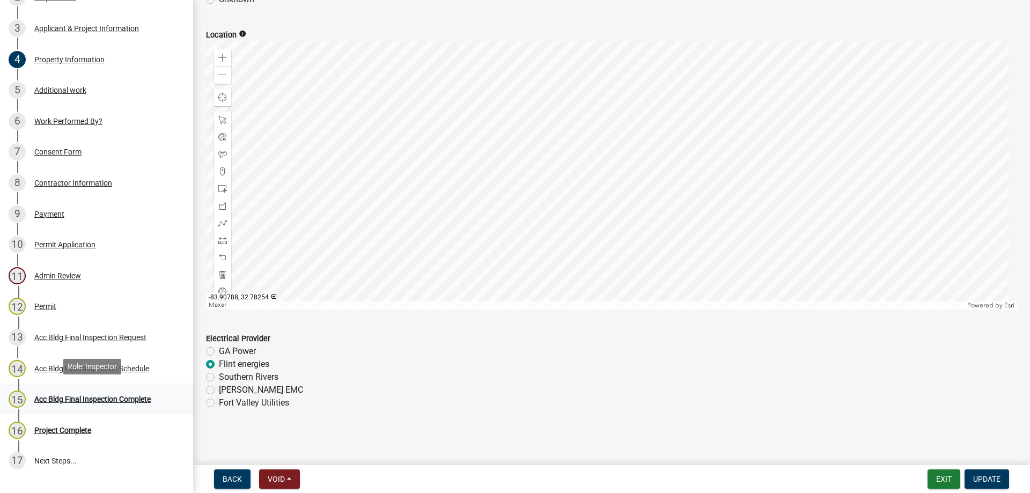
click at [117, 398] on div "Acc Bldg Final Inspection Complete" at bounding box center [92, 399] width 116 height 8
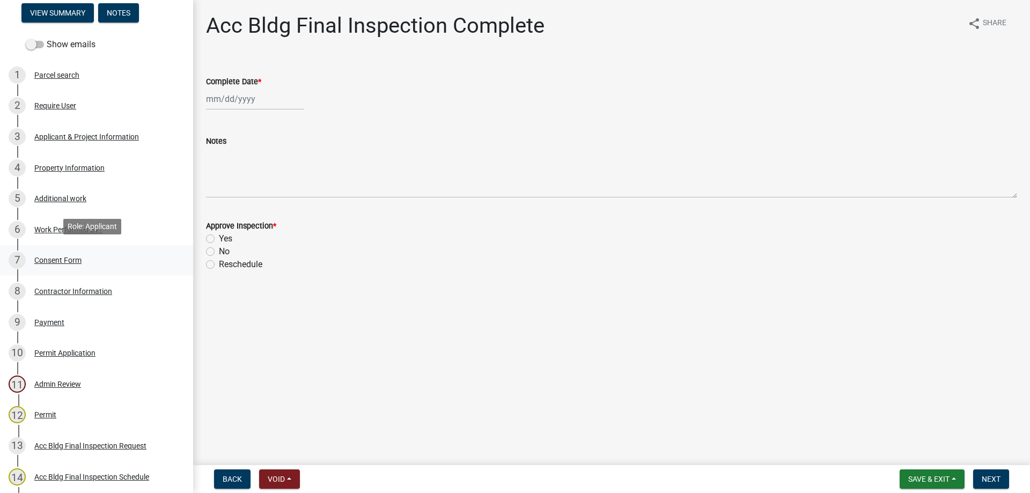
scroll to position [107, 0]
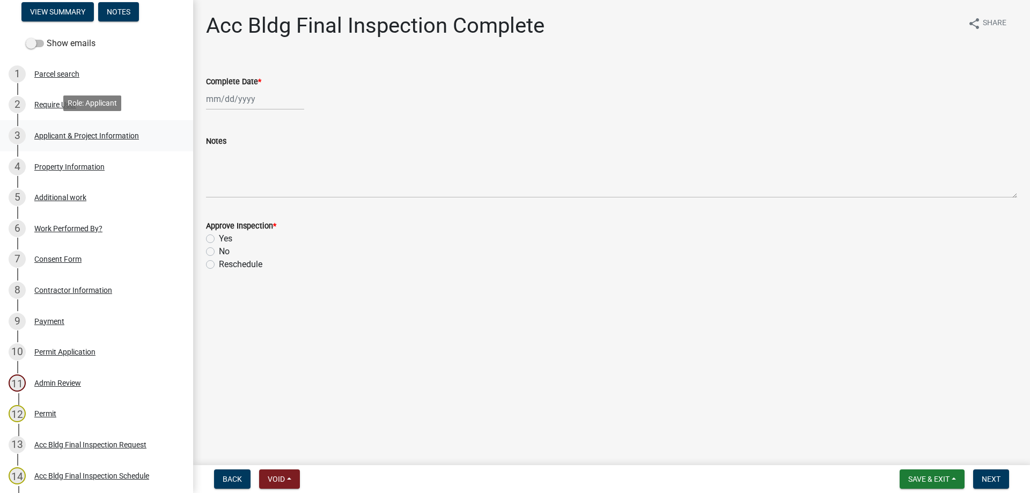
click at [88, 132] on div "Applicant & Project Information" at bounding box center [86, 136] width 105 height 8
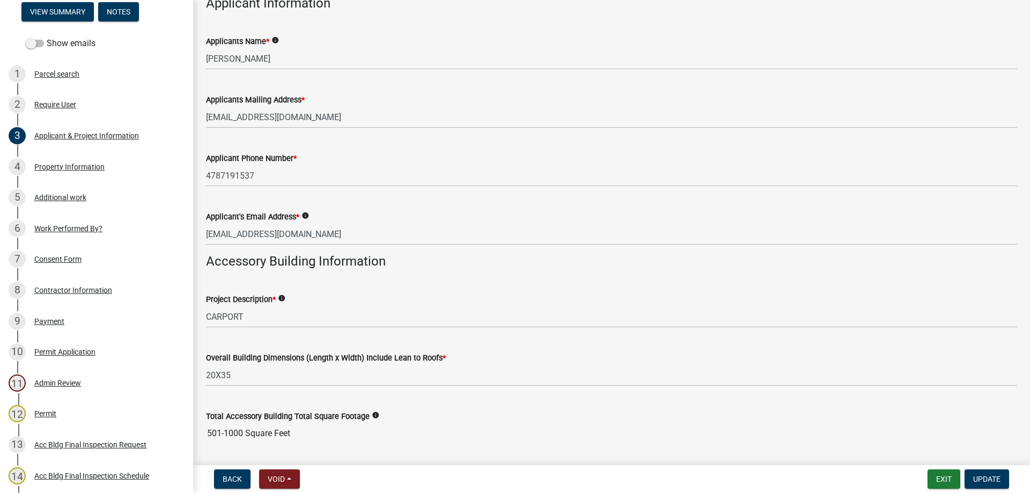
scroll to position [0, 0]
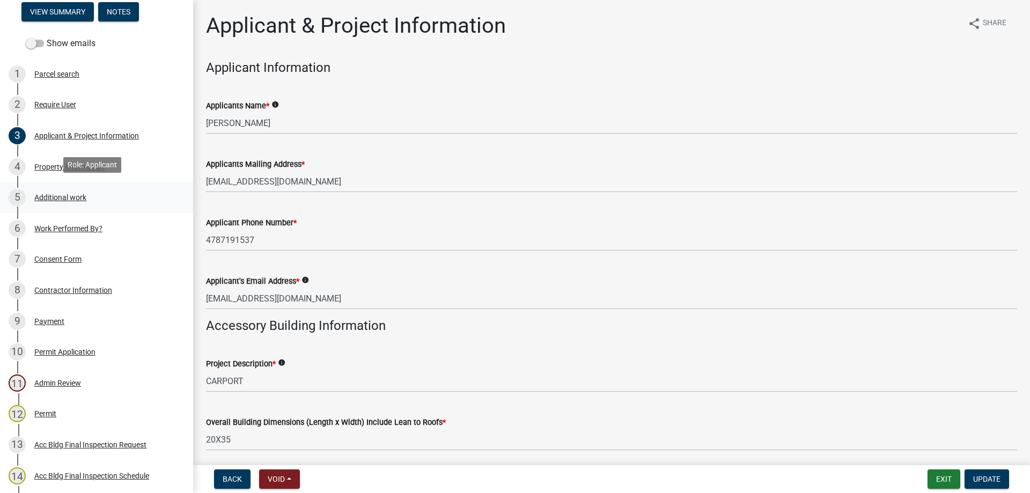
drag, startPoint x: 82, startPoint y: 195, endPoint x: 80, endPoint y: 189, distance: 5.6
click at [81, 194] on div "Additional work" at bounding box center [60, 198] width 52 height 8
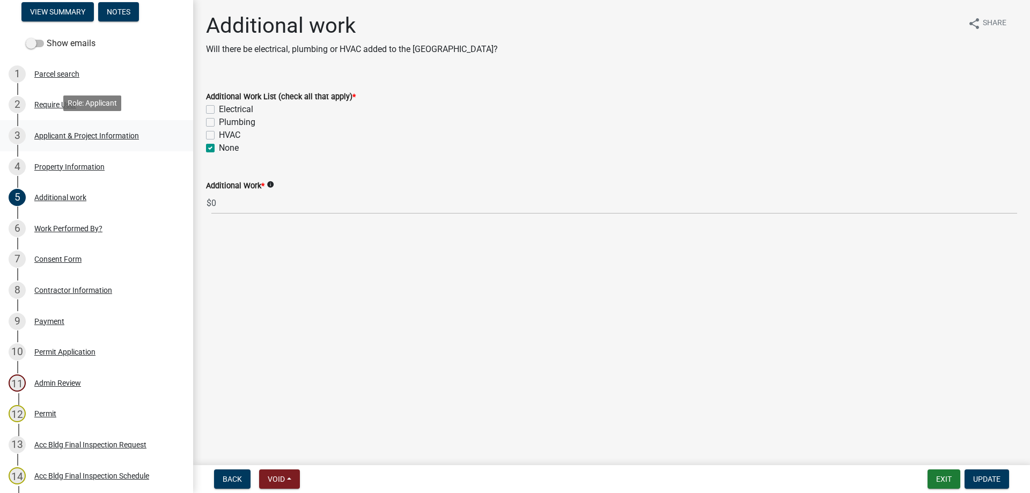
click at [132, 122] on link "3 Applicant & Project Information" at bounding box center [96, 135] width 193 height 31
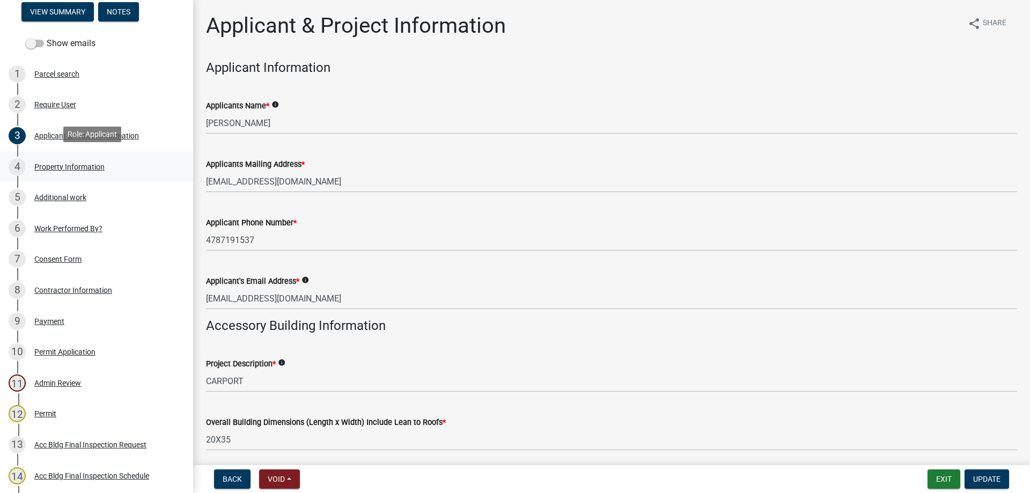
click at [114, 168] on div "4 Property Information" at bounding box center [92, 166] width 167 height 17
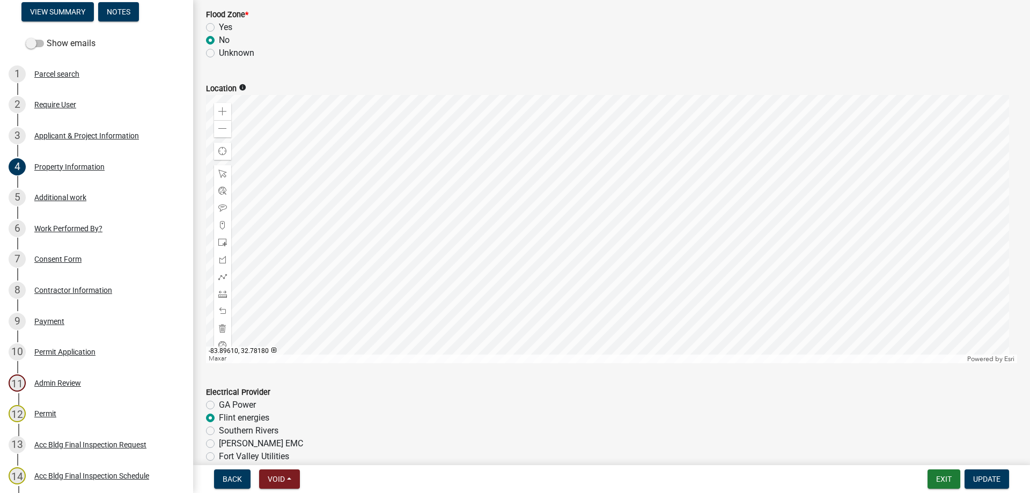
scroll to position [379, 0]
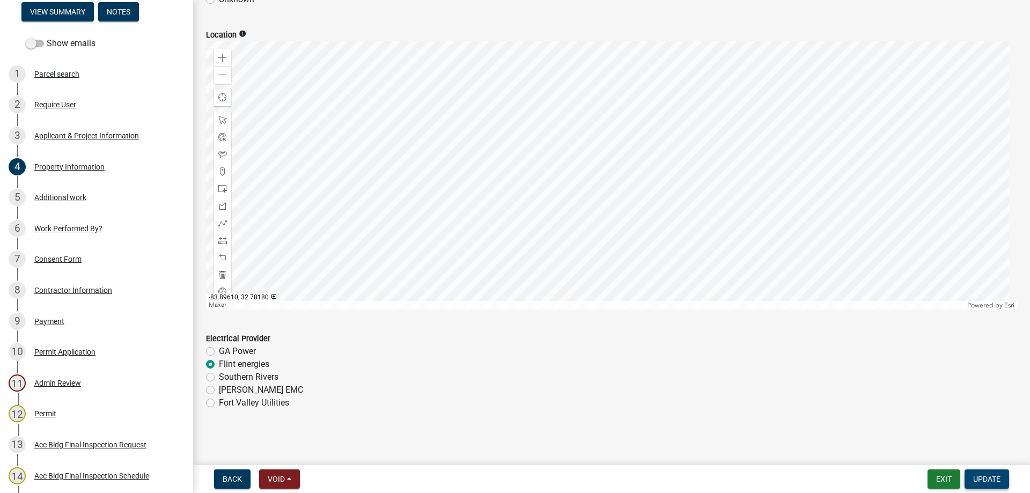
click at [979, 487] on button "Update" at bounding box center [986, 478] width 45 height 19
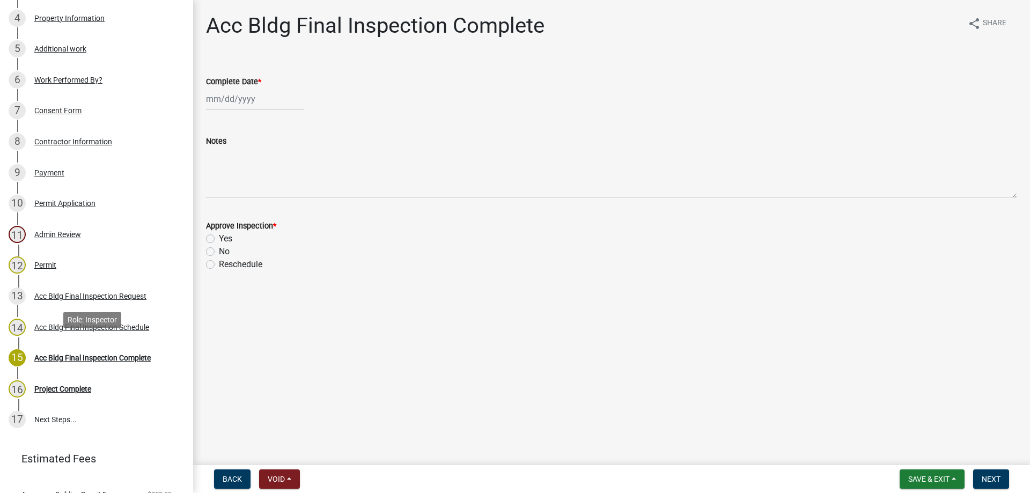
scroll to position [268, 0]
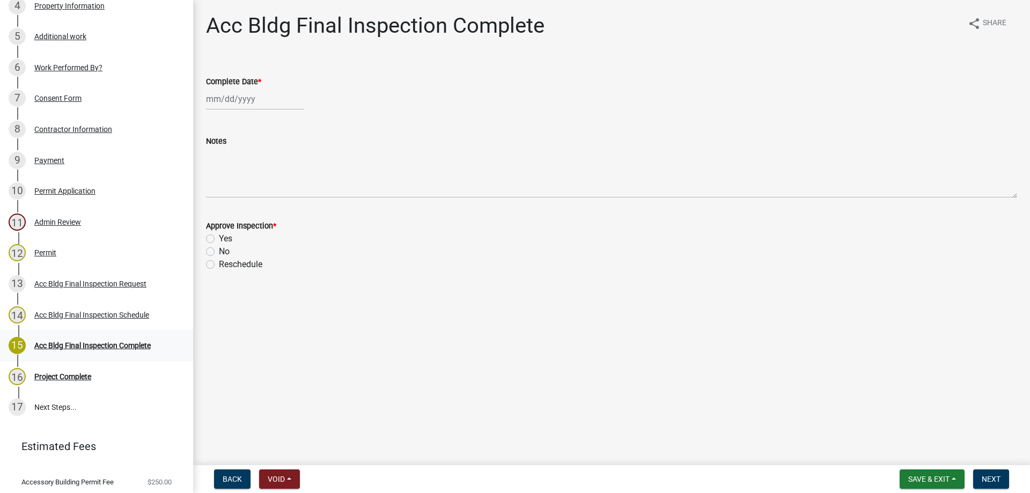
click at [103, 342] on div "Acc Bldg Final Inspection Complete" at bounding box center [92, 346] width 116 height 8
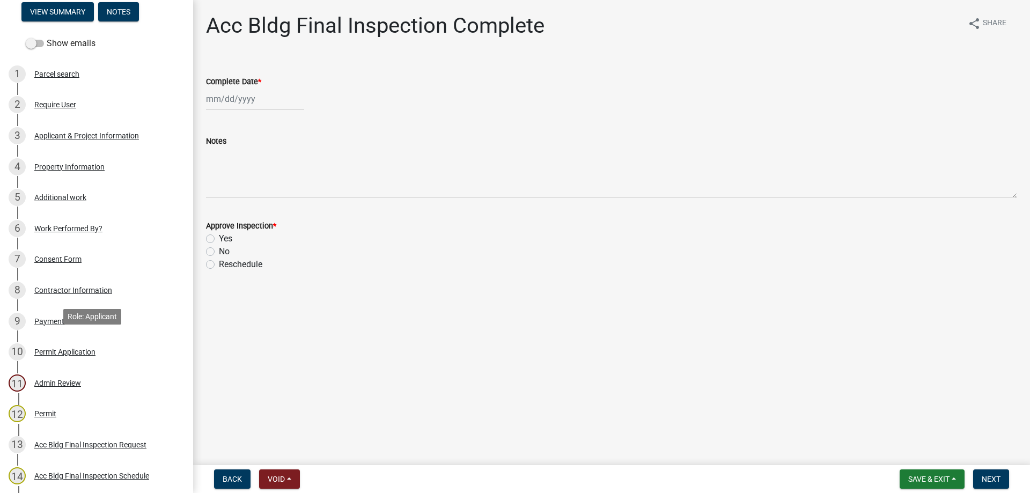
scroll to position [0, 0]
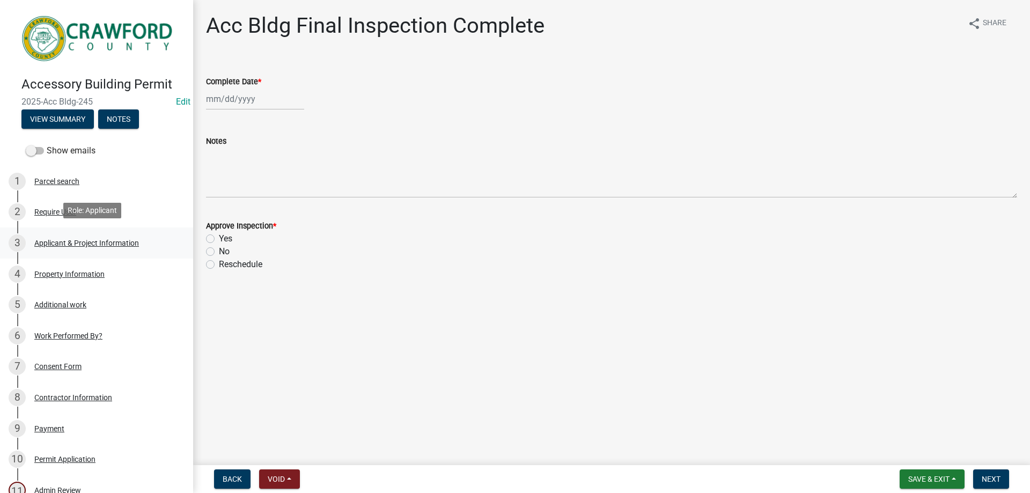
click at [129, 246] on div "3 Applicant & Project Information" at bounding box center [92, 242] width 167 height 17
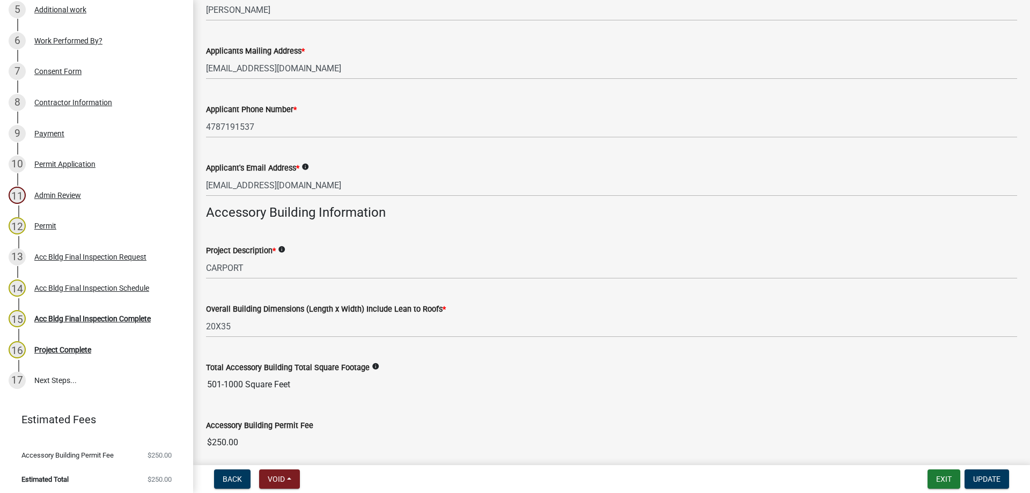
scroll to position [274, 0]
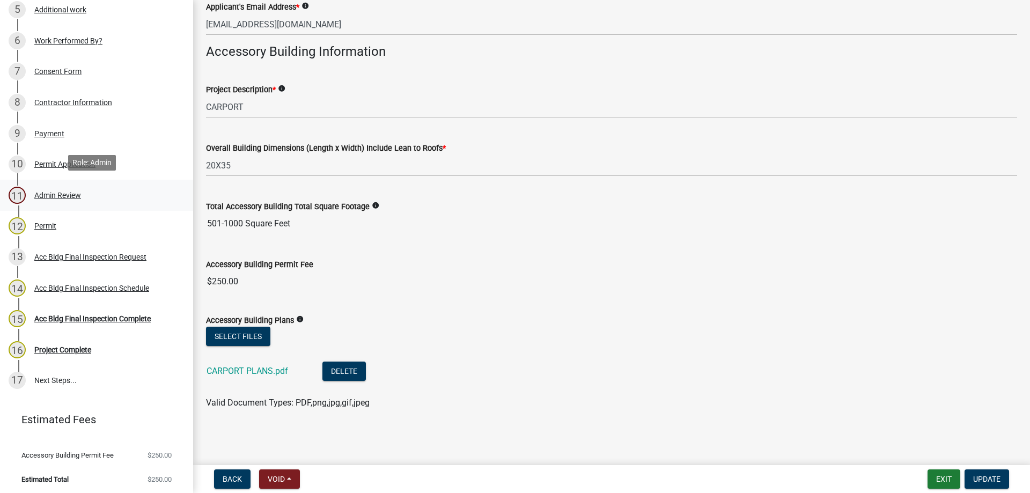
click at [36, 191] on div "Admin Review" at bounding box center [57, 195] width 47 height 8
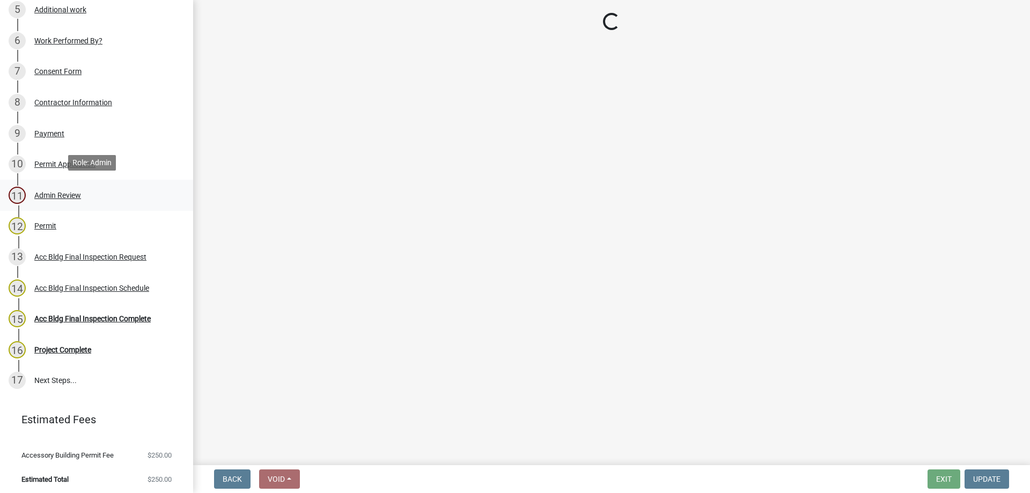
scroll to position [0, 0]
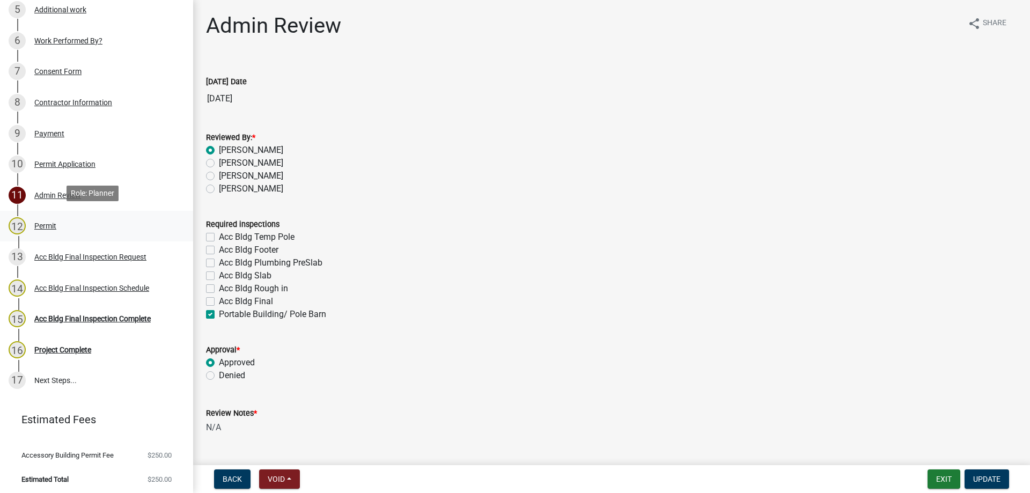
click at [47, 211] on link "12 Permit" at bounding box center [96, 226] width 193 height 31
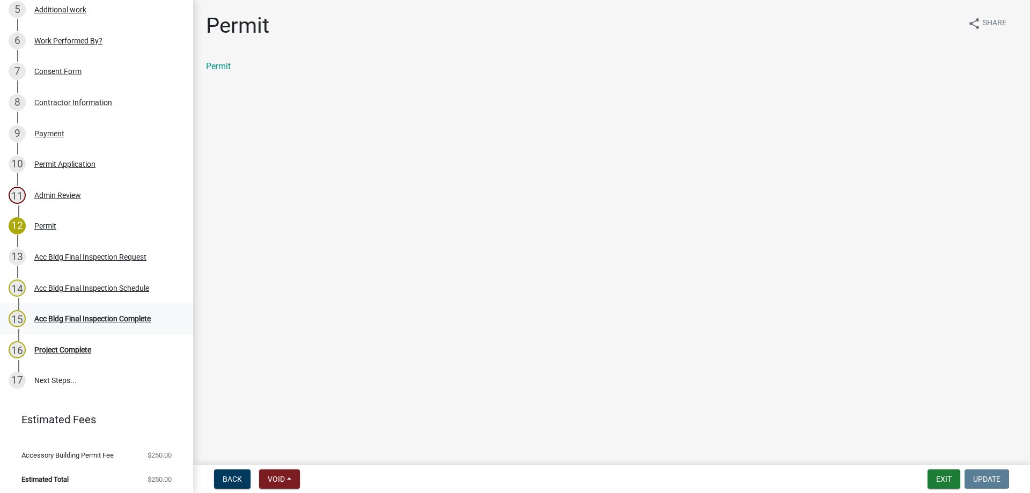
click at [108, 315] on div "Acc Bldg Final Inspection Complete" at bounding box center [92, 319] width 116 height 8
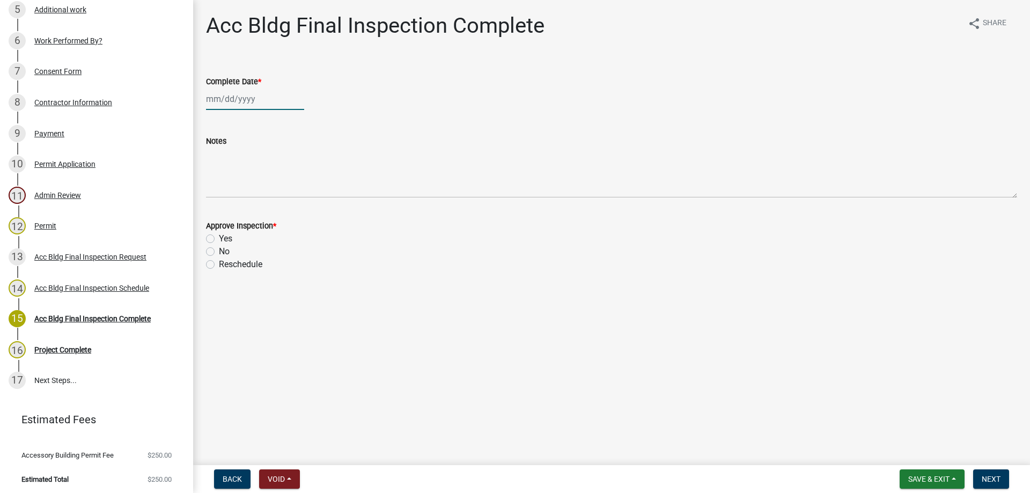
click at [261, 108] on div at bounding box center [255, 99] width 98 height 22
select select "9"
select select "2025"
click at [399, 77] on div "Complete Date *" at bounding box center [611, 81] width 811 height 13
click at [288, 93] on div at bounding box center [255, 99] width 98 height 22
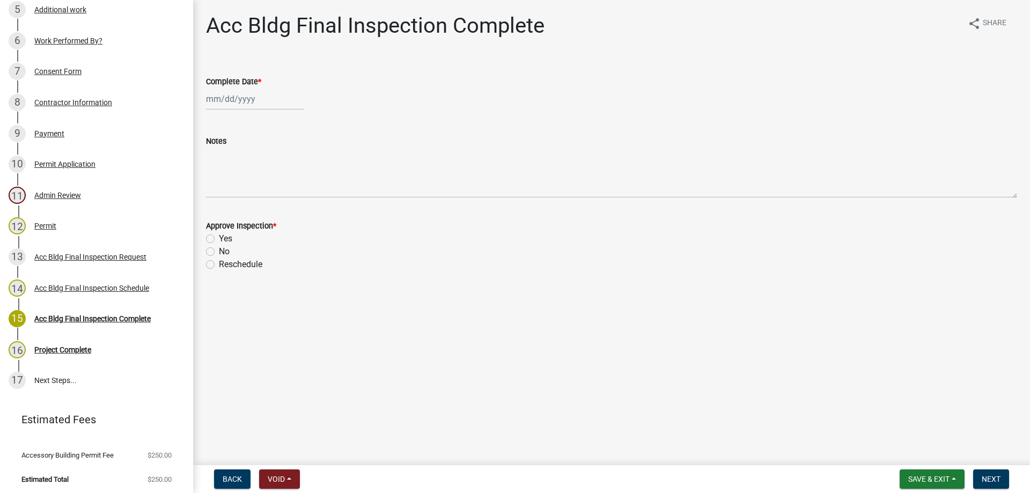
select select "9"
select select "2025"
click at [384, 100] on div "[PERSON_NAME] Feb Mar Apr [PERSON_NAME][DATE] Oct Nov [DATE] 1526 1527 1528 152…" at bounding box center [611, 99] width 811 height 22
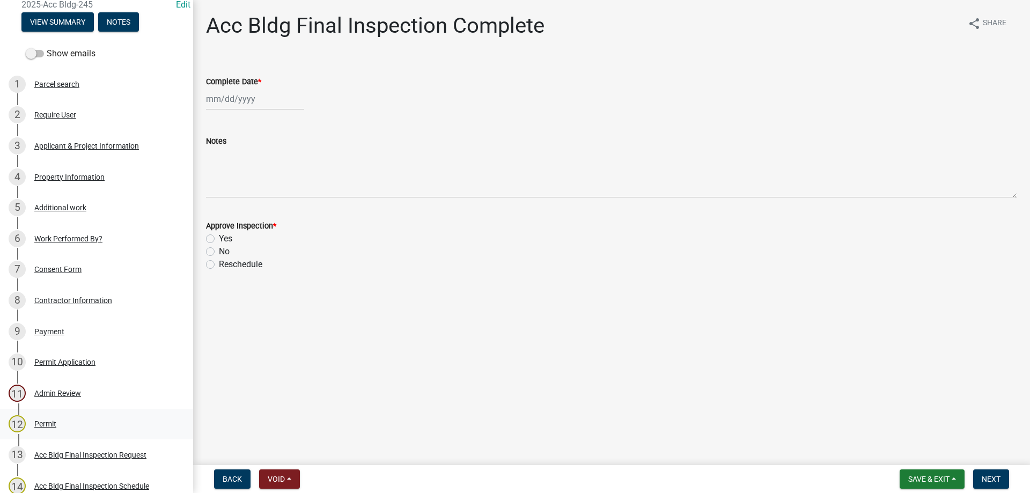
scroll to position [214, 0]
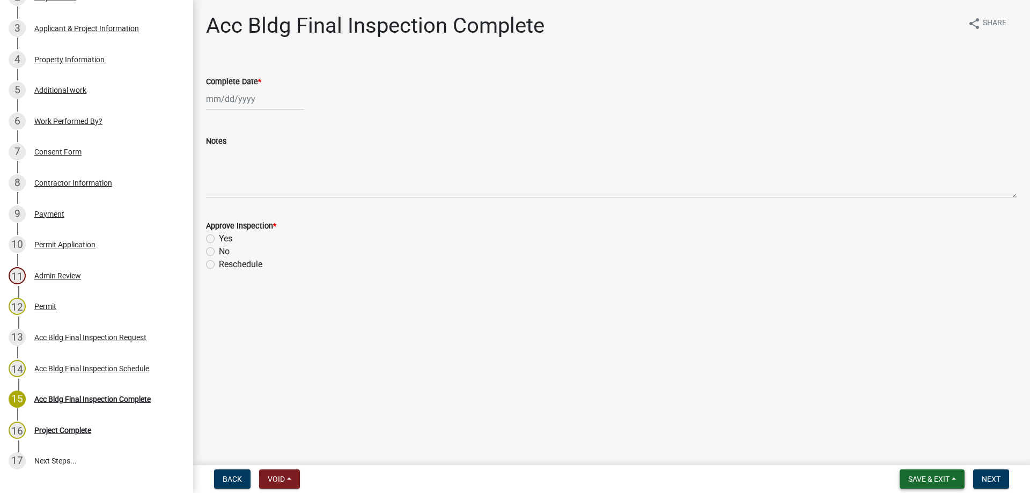
click at [929, 477] on span "Save & Exit" at bounding box center [928, 479] width 41 height 9
click at [924, 456] on button "Save & Exit" at bounding box center [921, 451] width 86 height 26
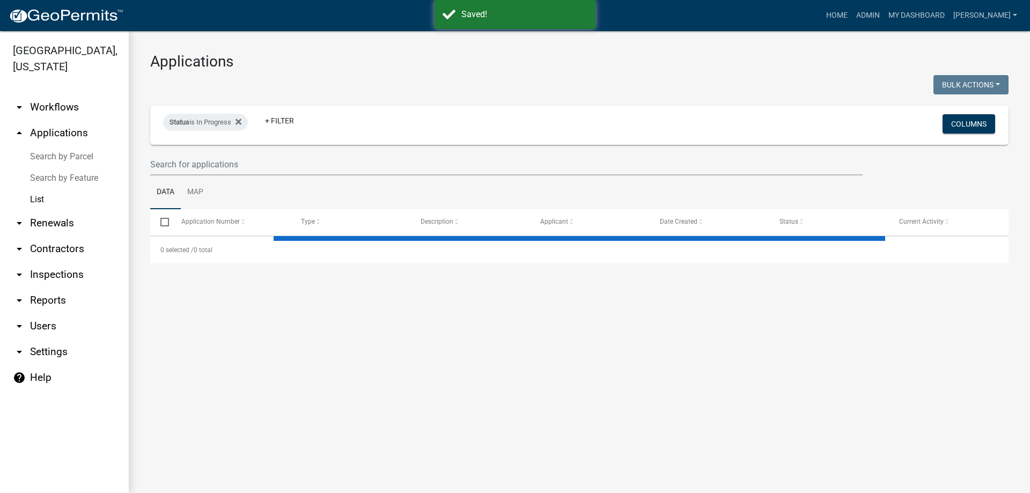
select select "3: 100"
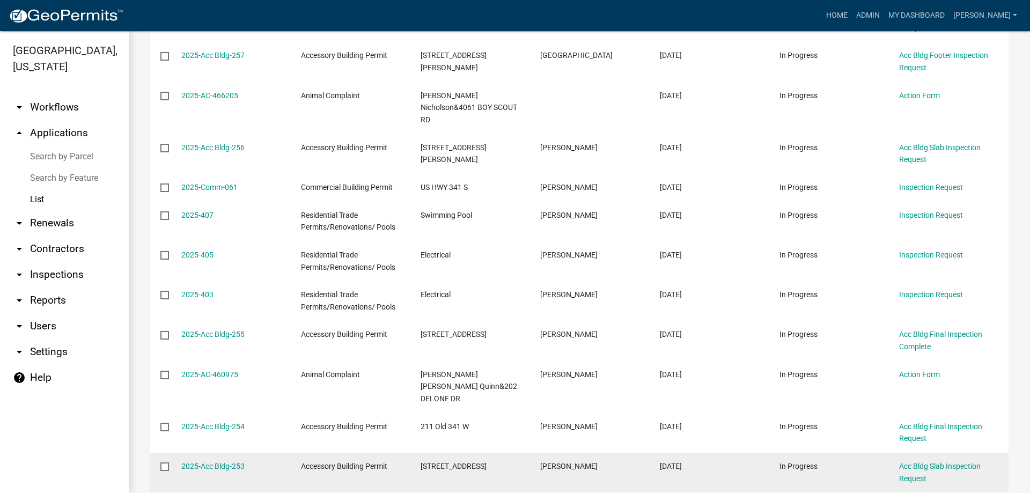
scroll to position [912, 0]
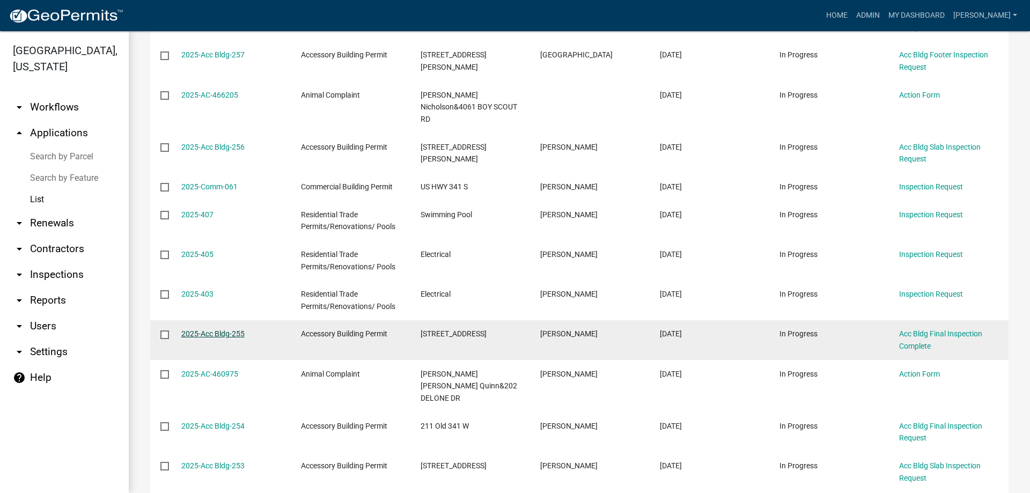
click at [238, 329] on link "2025-Acc Bldg-255" at bounding box center [212, 333] width 63 height 9
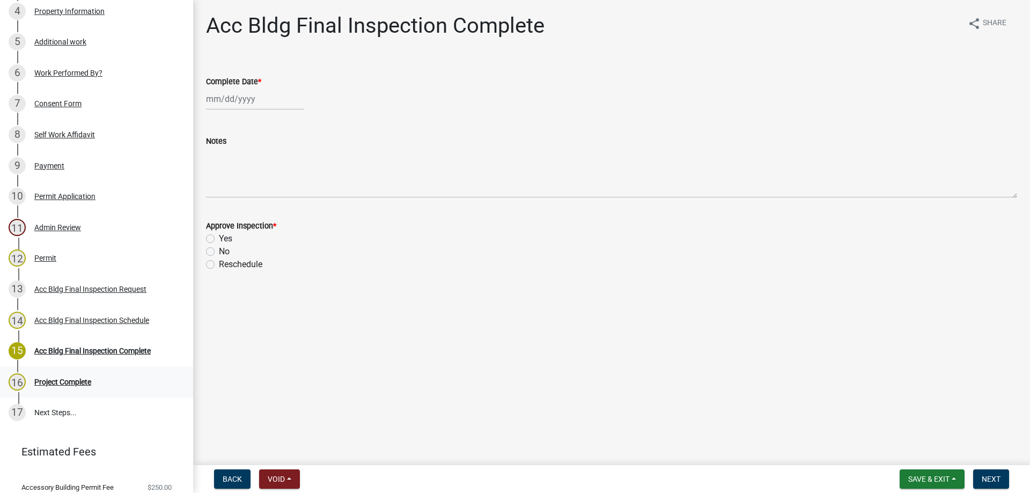
scroll to position [268, 0]
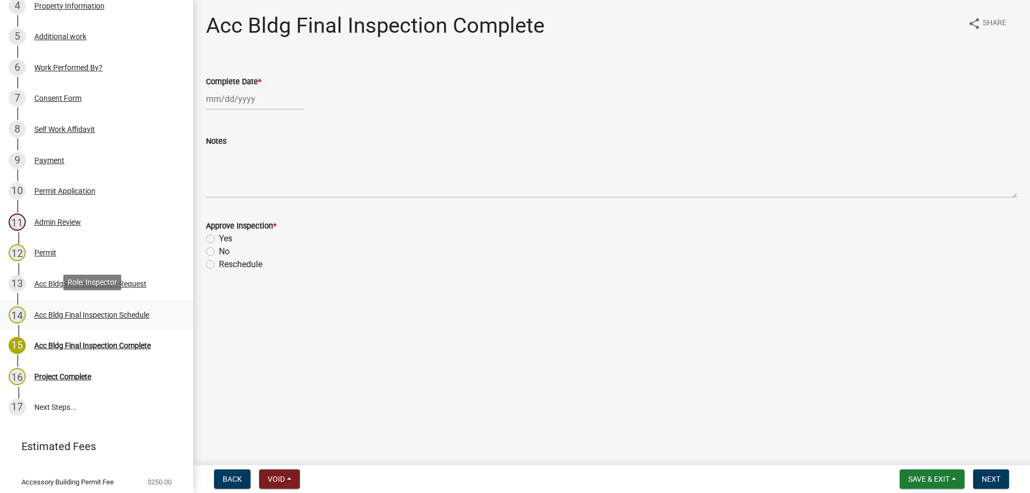
click at [145, 312] on div "Acc Bldg Final Inspection Schedule" at bounding box center [91, 315] width 115 height 8
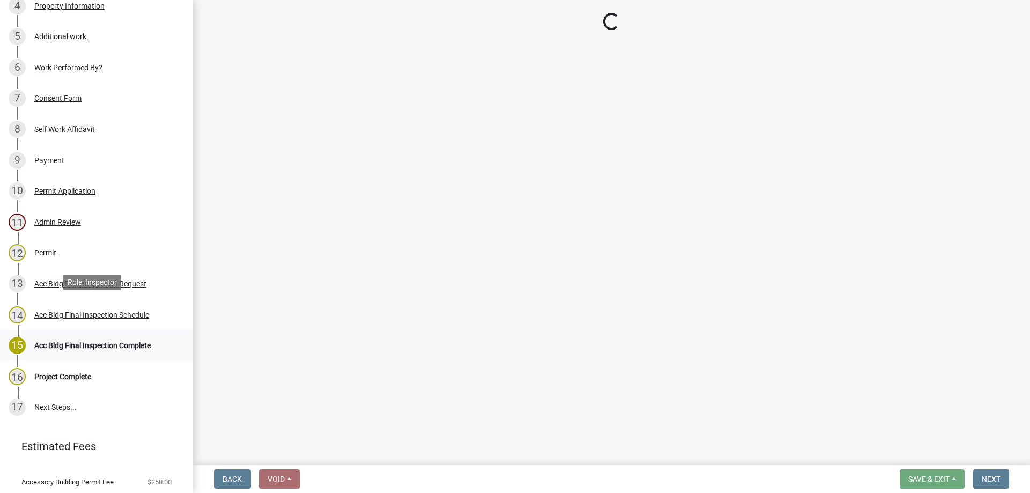
select select "386c4b37-132c-45b4-be0e-b439663810e4"
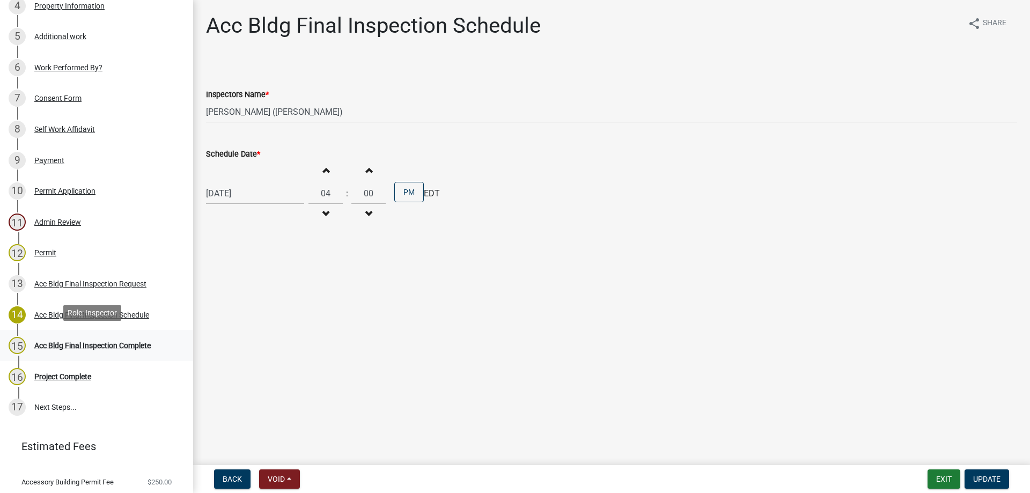
click at [151, 342] on div "Acc Bldg Final Inspection Complete" at bounding box center [92, 346] width 116 height 8
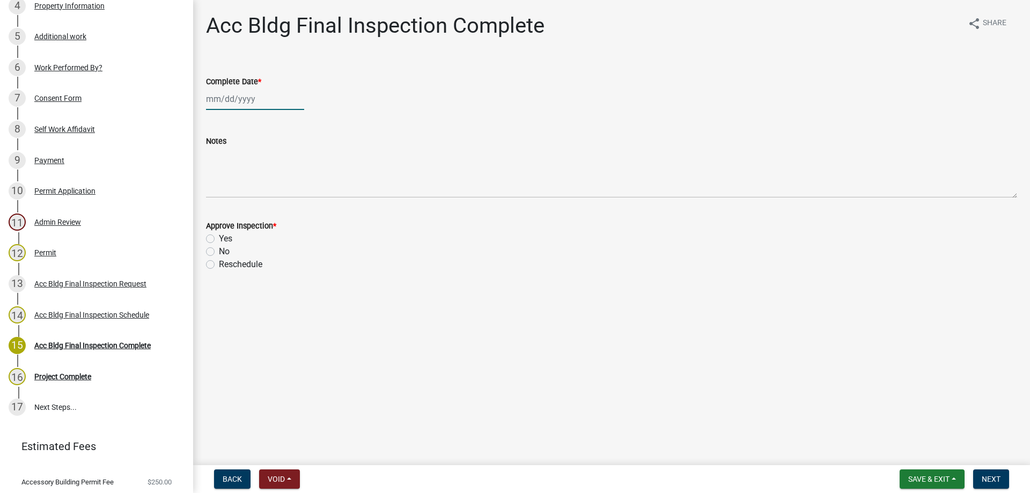
click at [224, 108] on div at bounding box center [255, 99] width 98 height 22
select select "9"
select select "2025"
click at [207, 122] on div at bounding box center [216, 121] width 21 height 17
click at [212, 120] on button "Previous month" at bounding box center [216, 121] width 13 height 17
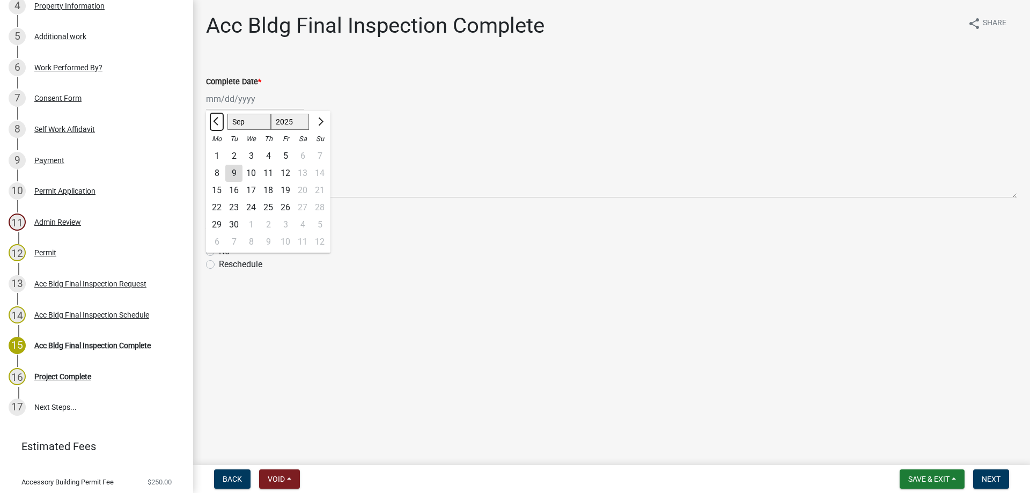
select select "8"
click at [222, 186] on div "11" at bounding box center [216, 190] width 17 height 17
type input "[DATE]"
click at [221, 240] on label "Yes" at bounding box center [225, 238] width 13 height 13
click at [221, 239] on input "Yes" at bounding box center [222, 235] width 7 height 7
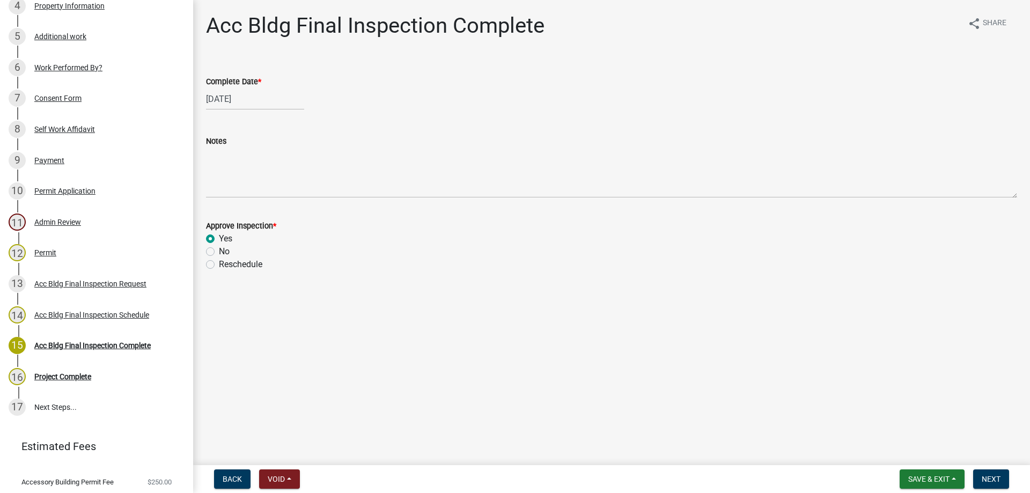
radio input "true"
click at [983, 475] on span "Next" at bounding box center [990, 479] width 19 height 9
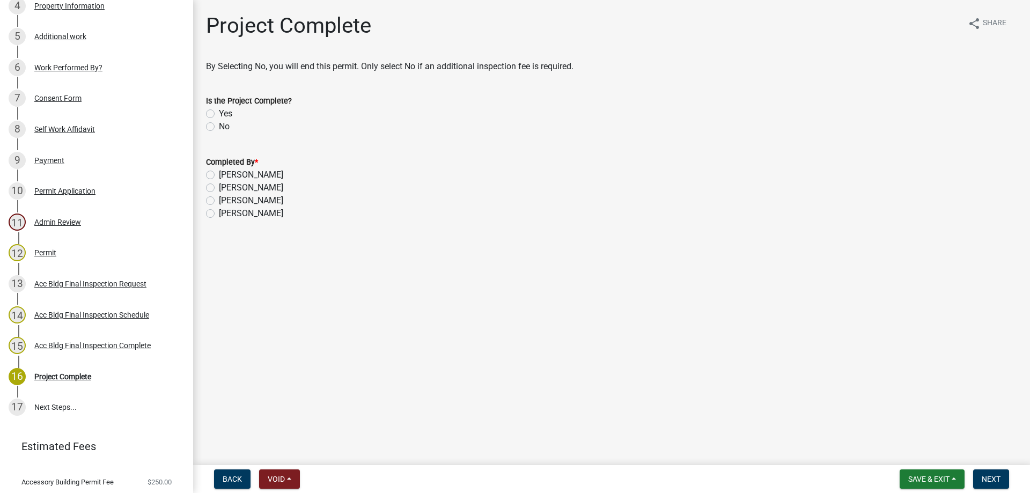
click at [218, 115] on div "Yes" at bounding box center [611, 113] width 811 height 13
click at [219, 114] on label "Yes" at bounding box center [225, 113] width 13 height 13
click at [219, 114] on input "Yes" at bounding box center [222, 110] width 7 height 7
radio input "true"
click at [214, 174] on div "[PERSON_NAME]" at bounding box center [611, 174] width 811 height 13
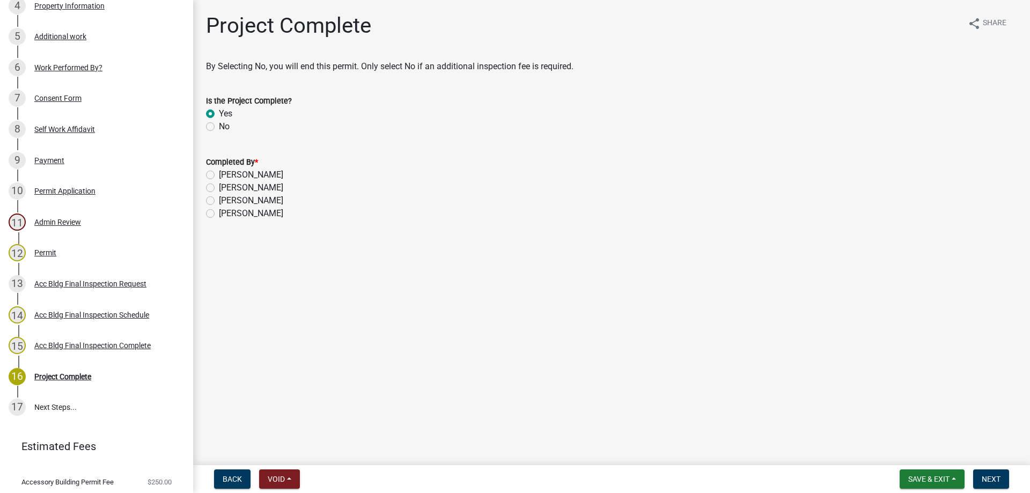
click at [219, 210] on label "[PERSON_NAME]" at bounding box center [251, 213] width 64 height 13
click at [219, 210] on input "[PERSON_NAME]" at bounding box center [222, 210] width 7 height 7
radio input "true"
click at [978, 482] on button "Next" at bounding box center [991, 478] width 36 height 19
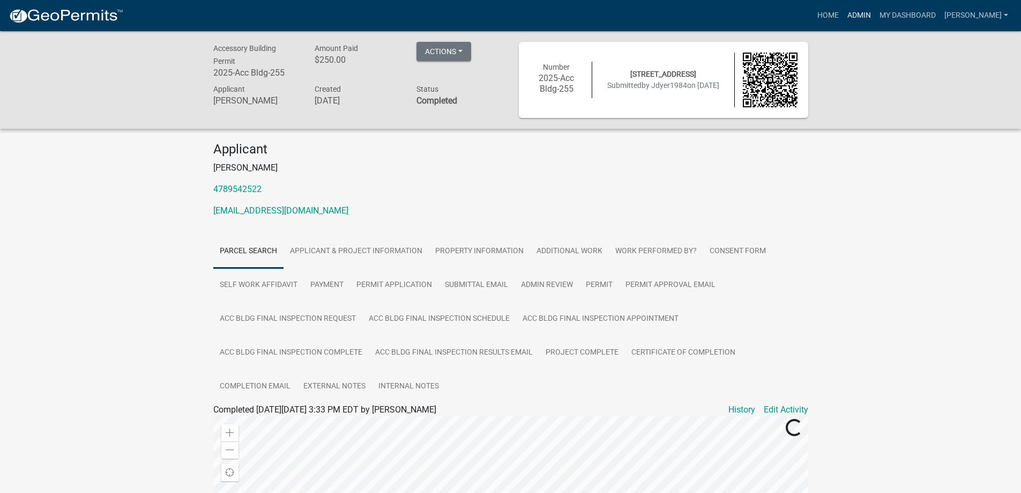
click at [876, 15] on link "Admin" at bounding box center [859, 15] width 32 height 20
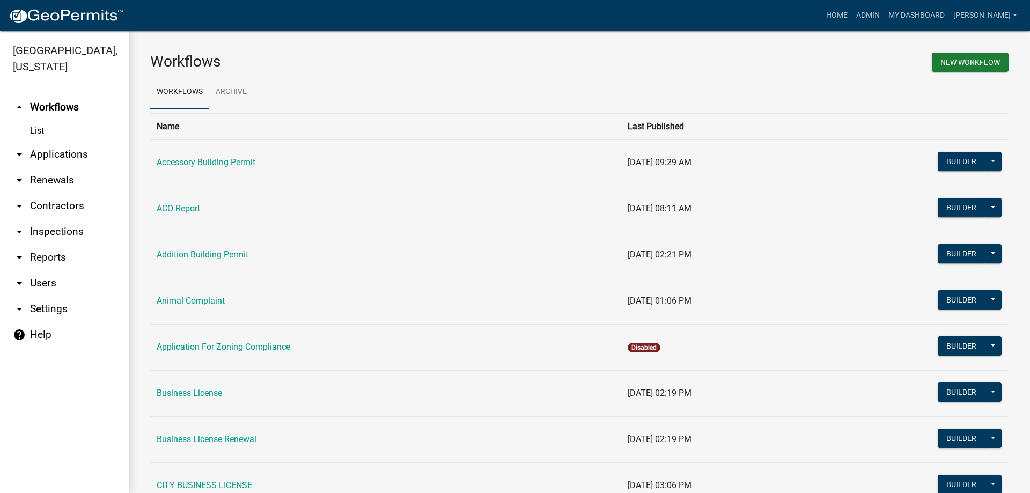
click at [71, 157] on link "arrow_drop_down Applications" at bounding box center [64, 155] width 129 height 26
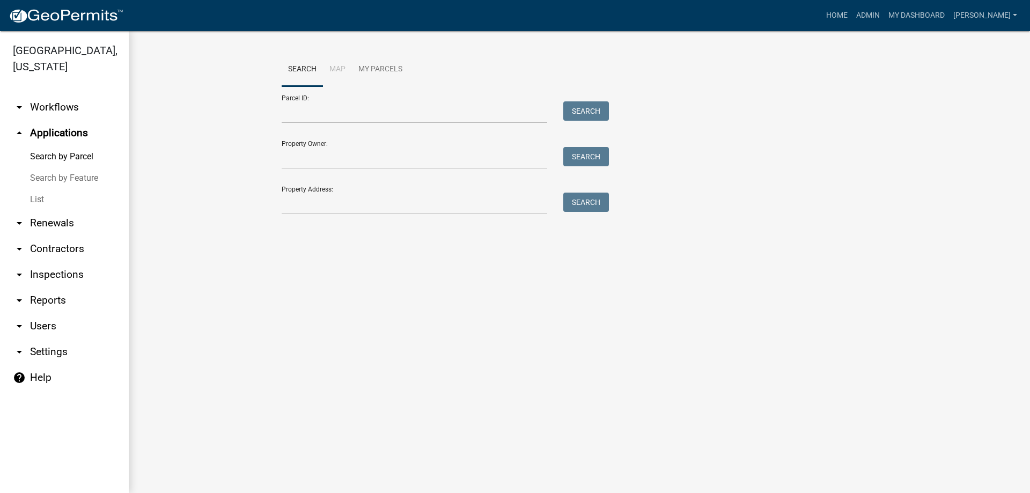
click at [19, 199] on link "List" at bounding box center [64, 199] width 129 height 21
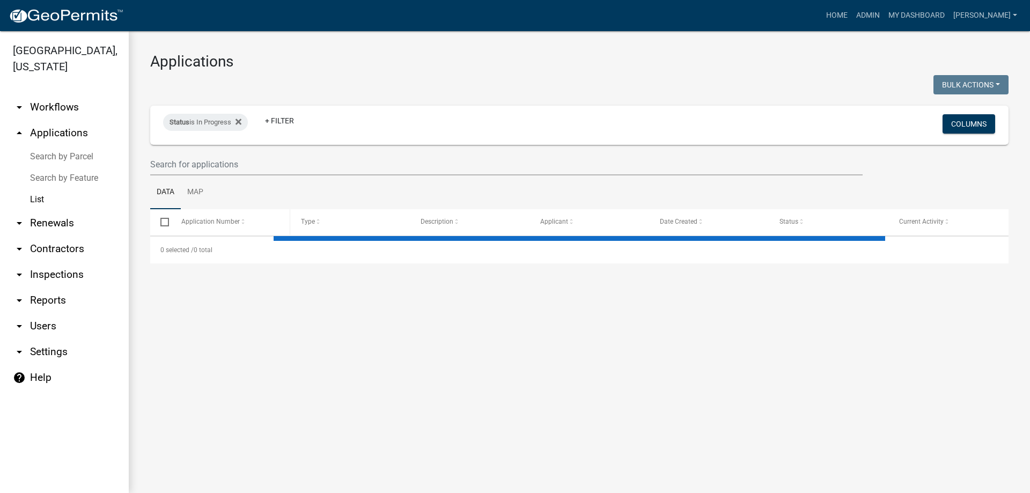
select select "3: 100"
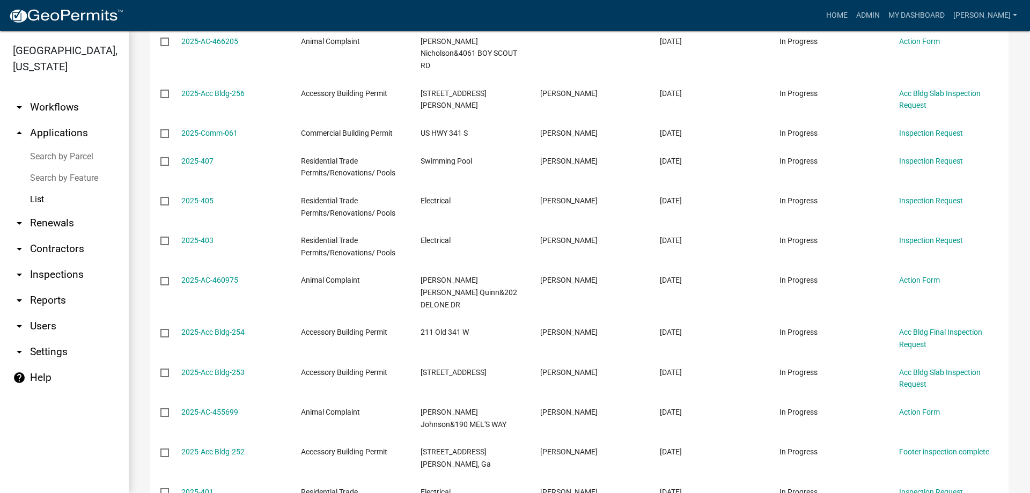
scroll to position [1233, 0]
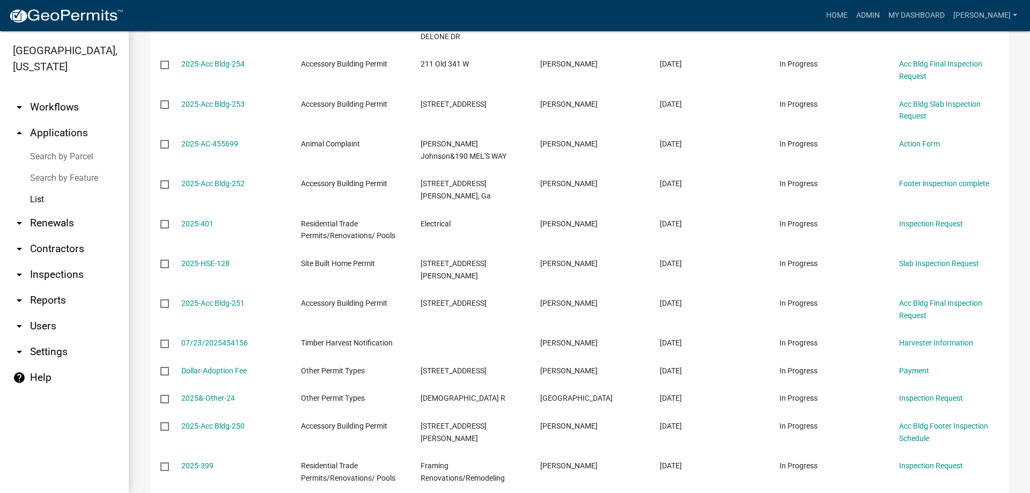
drag, startPoint x: 711, startPoint y: 412, endPoint x: 1005, endPoint y: 301, distance: 313.9
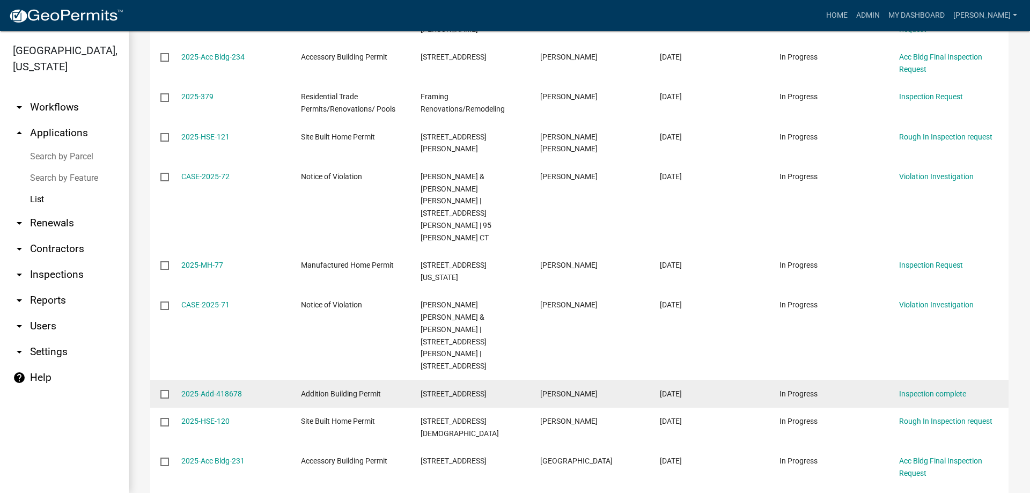
scroll to position [3164, 0]
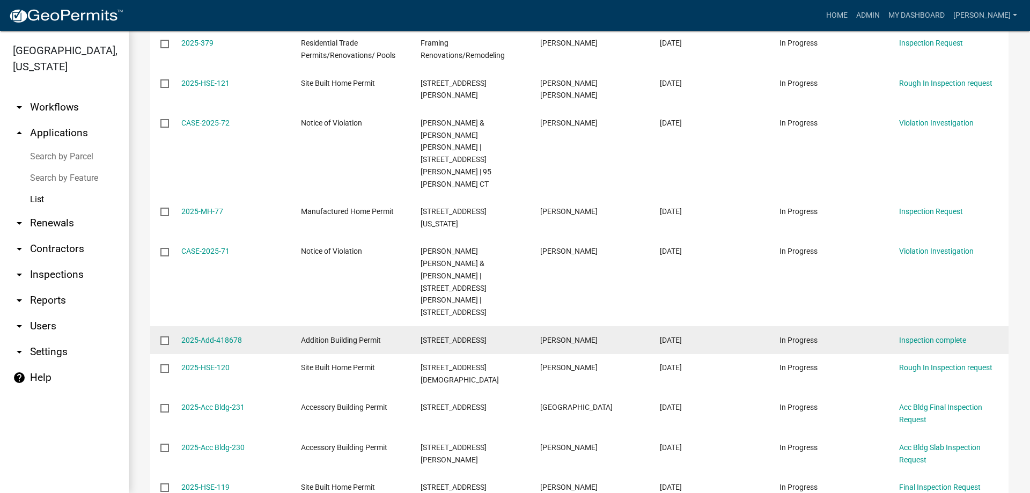
click at [221, 334] on div "2025-Add-418678" at bounding box center [230, 340] width 99 height 12
click at [939, 336] on link "Inspection complete" at bounding box center [932, 340] width 67 height 9
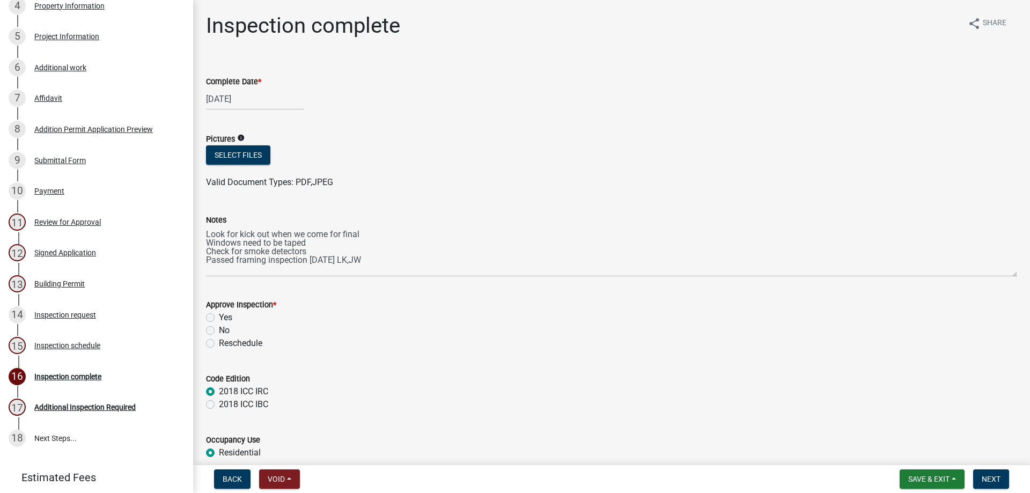
click at [223, 320] on label "Yes" at bounding box center [225, 317] width 13 height 13
click at [223, 318] on input "Yes" at bounding box center [222, 314] width 7 height 7
radio input "true"
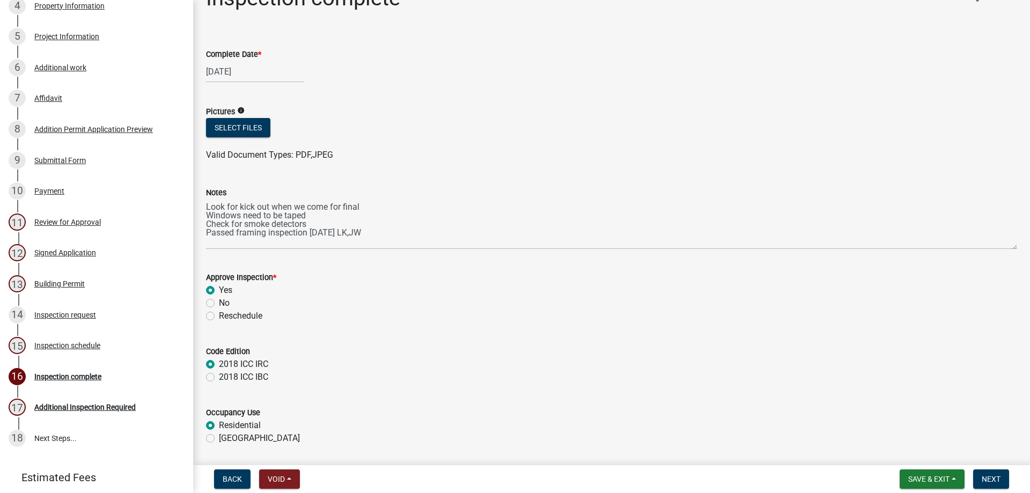
scroll to position [9, 0]
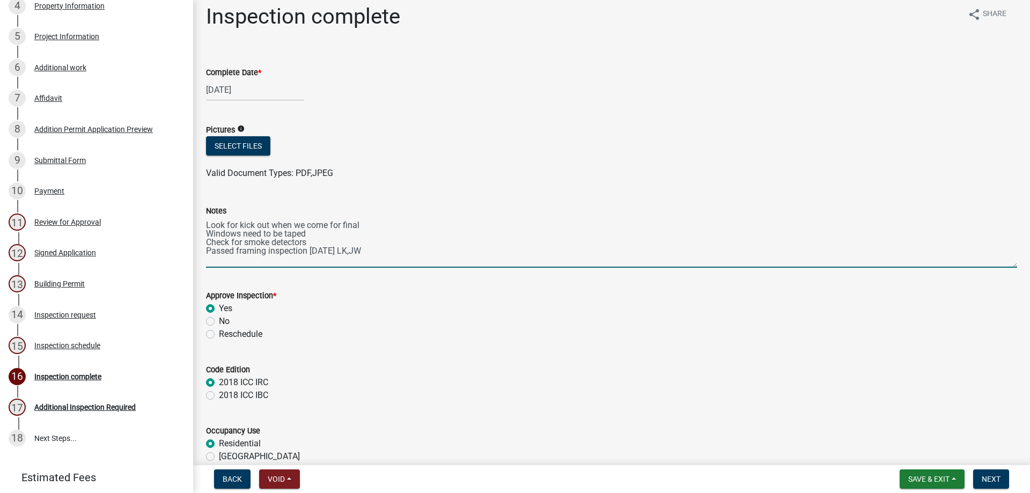
drag, startPoint x: 398, startPoint y: 252, endPoint x: 208, endPoint y: 224, distance: 193.0
click at [208, 224] on textarea "Look for kick out when we come for final Windows need to be taped Check for smo…" at bounding box center [611, 242] width 811 height 50
click at [476, 213] on div "Notes" at bounding box center [611, 210] width 811 height 13
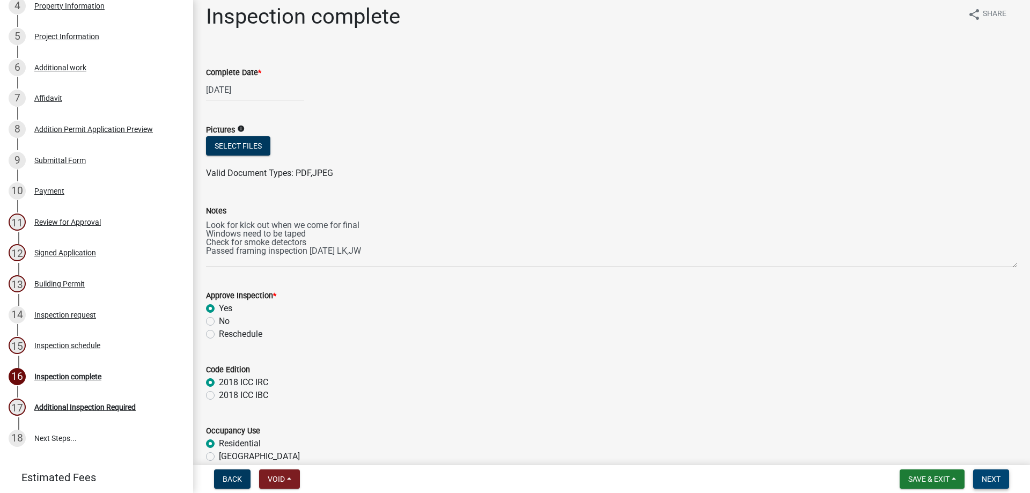
click at [985, 476] on span "Next" at bounding box center [990, 479] width 19 height 9
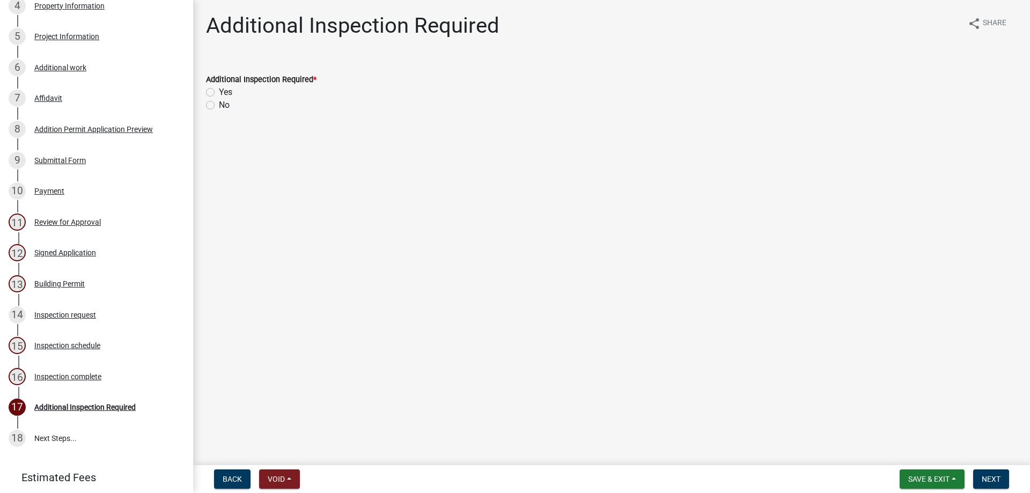
click at [215, 95] on div "Yes" at bounding box center [611, 92] width 811 height 13
click at [209, 87] on div "Yes" at bounding box center [611, 92] width 811 height 13
click at [219, 92] on label "Yes" at bounding box center [225, 92] width 13 height 13
click at [219, 92] on input "Yes" at bounding box center [222, 89] width 7 height 7
radio input "true"
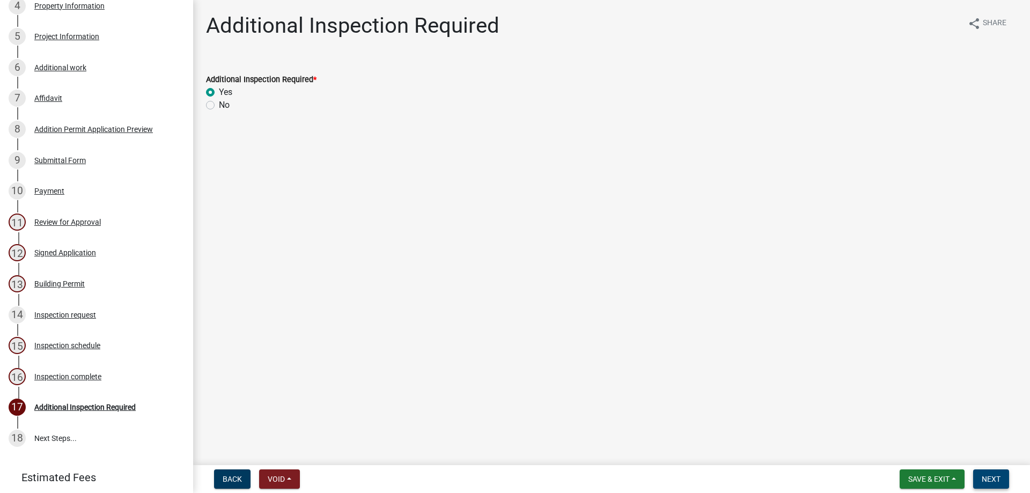
click at [977, 473] on button "Next" at bounding box center [991, 478] width 36 height 19
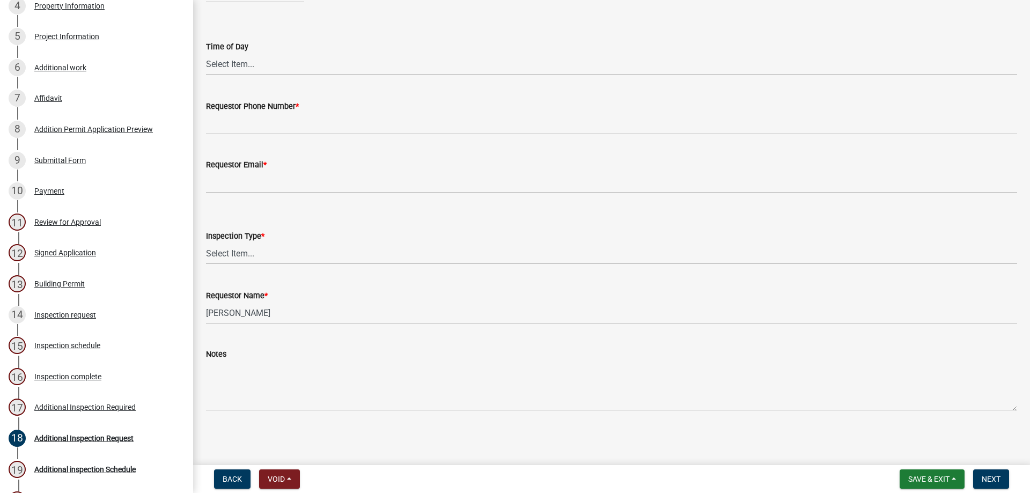
scroll to position [108, 0]
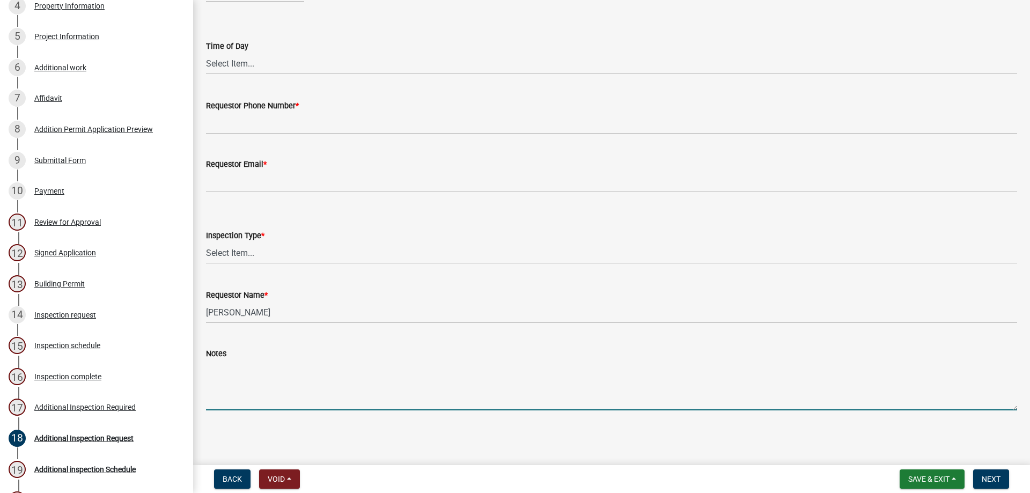
paste textarea "Look for kick out when we come for final Windows need to be taped Check for smo…"
type textarea "Look for kick out when we come for final Windows need to be taped Check for smo…"
click at [911, 480] on span "Save & Exit" at bounding box center [928, 479] width 41 height 9
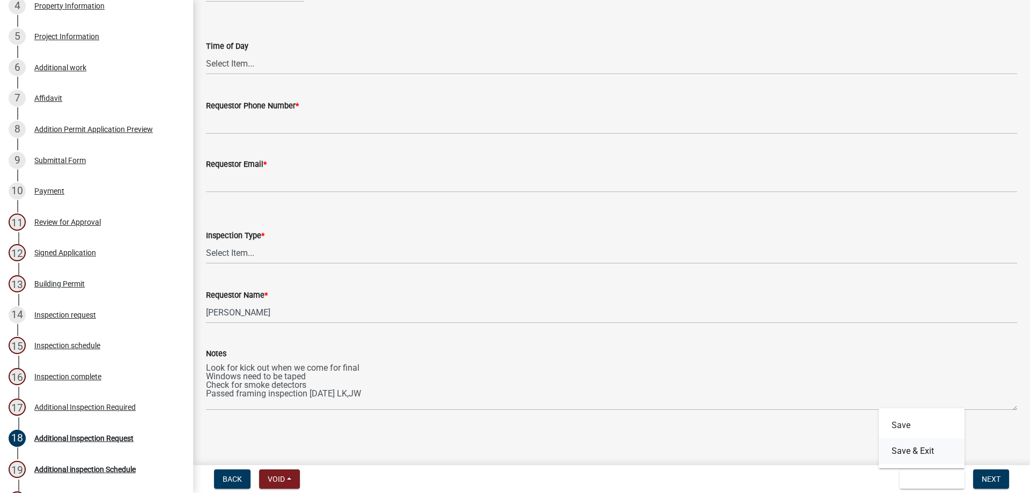
click at [917, 449] on button "Save & Exit" at bounding box center [921, 451] width 86 height 26
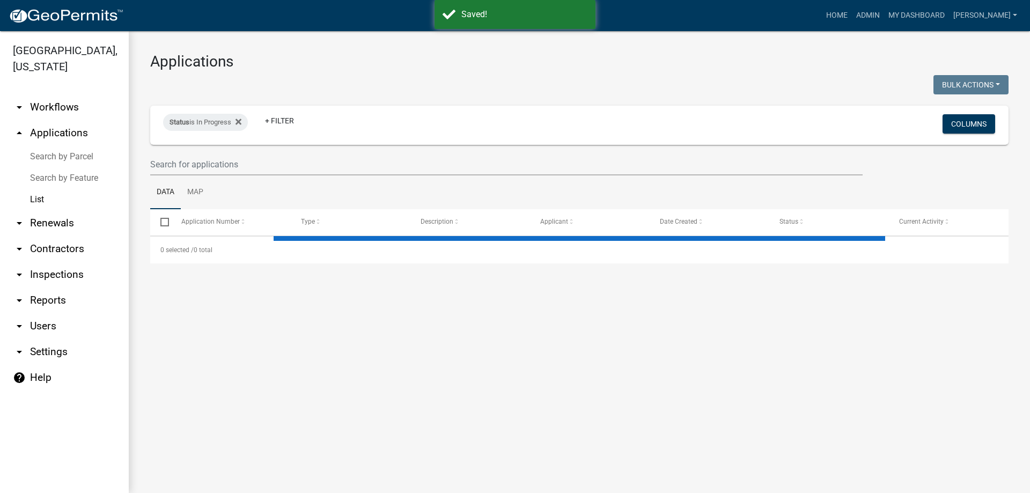
select select "3: 100"
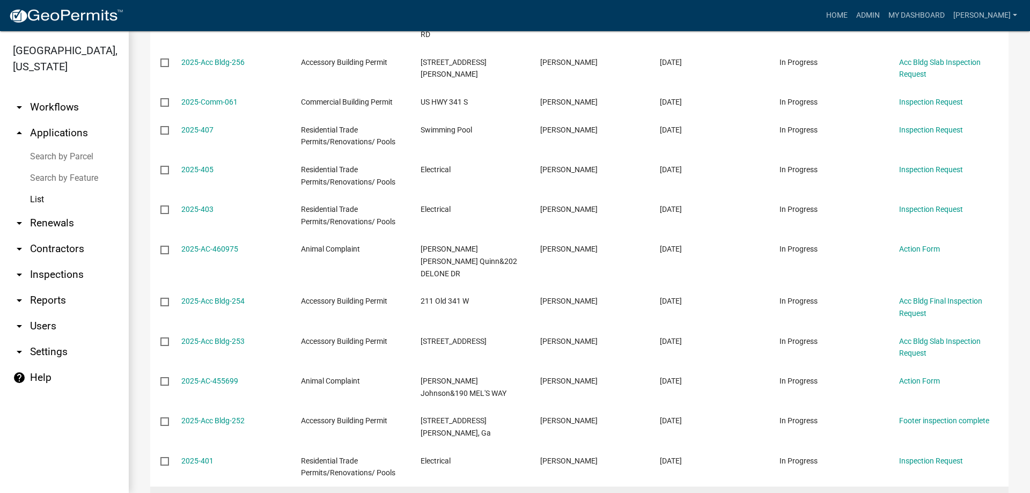
scroll to position [1126, 0]
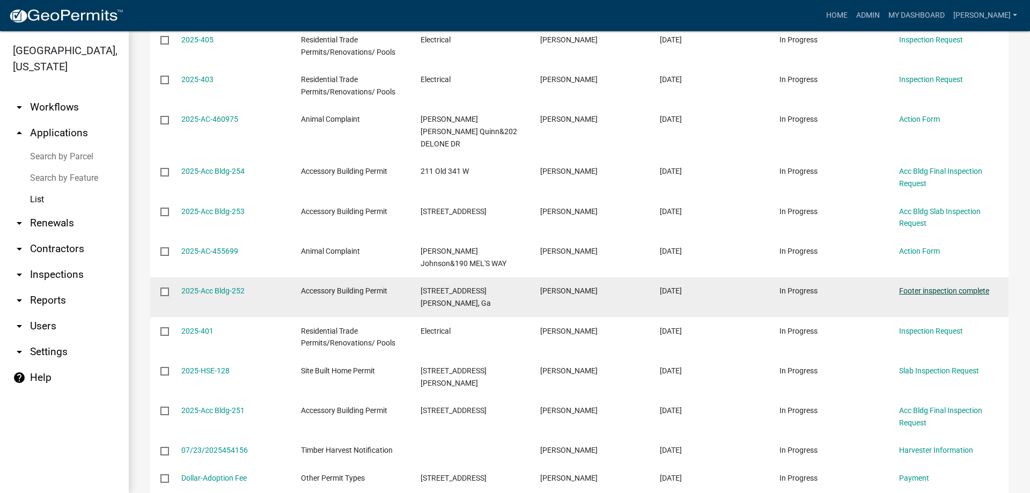
click at [941, 286] on link "Footer inspection complete" at bounding box center [944, 290] width 90 height 9
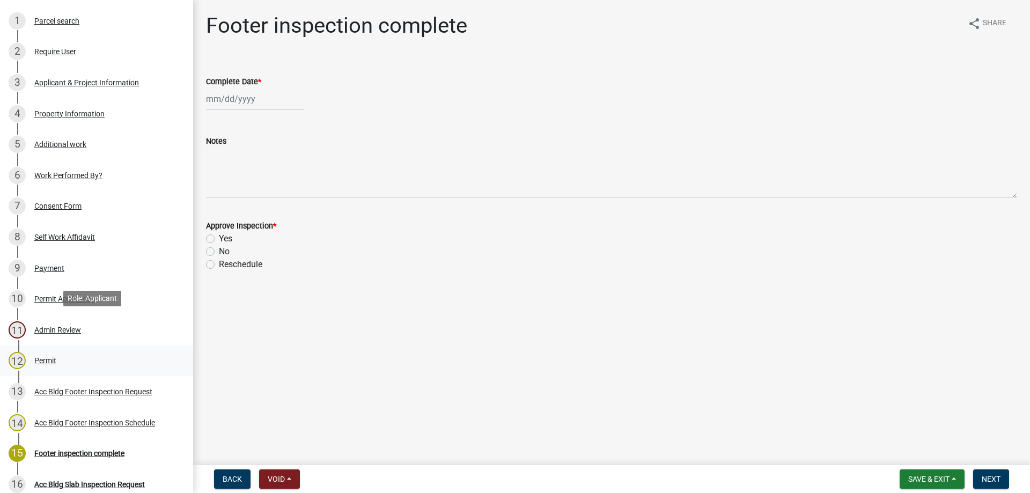
scroll to position [161, 0]
click at [119, 423] on div "14 Acc Bldg Footer Inspection Schedule" at bounding box center [92, 421] width 167 height 17
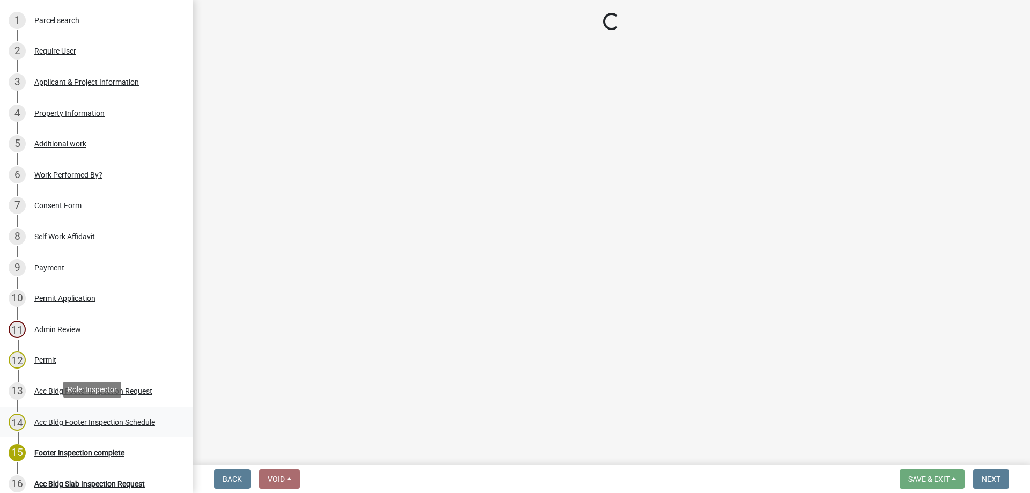
select select "a844a88f-ba44-4800-9e08-05e10520dbf6"
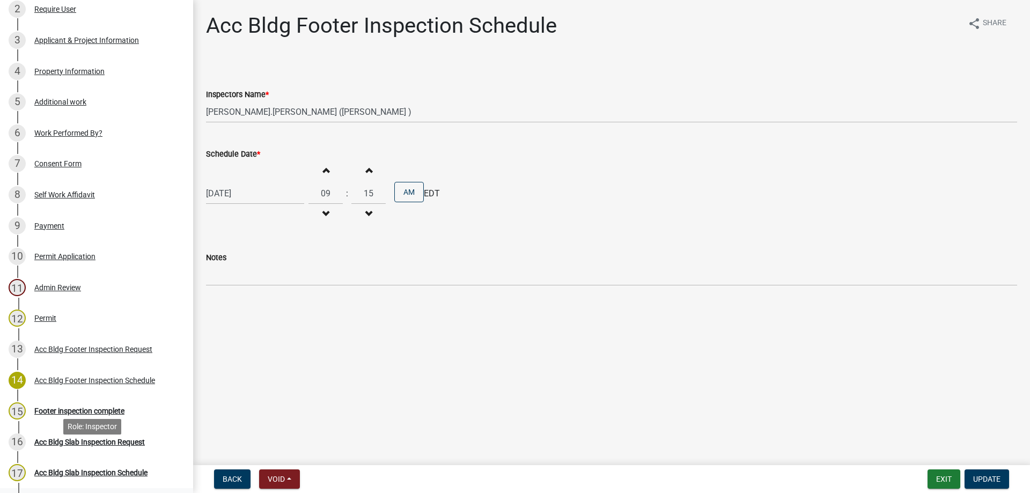
scroll to position [268, 0]
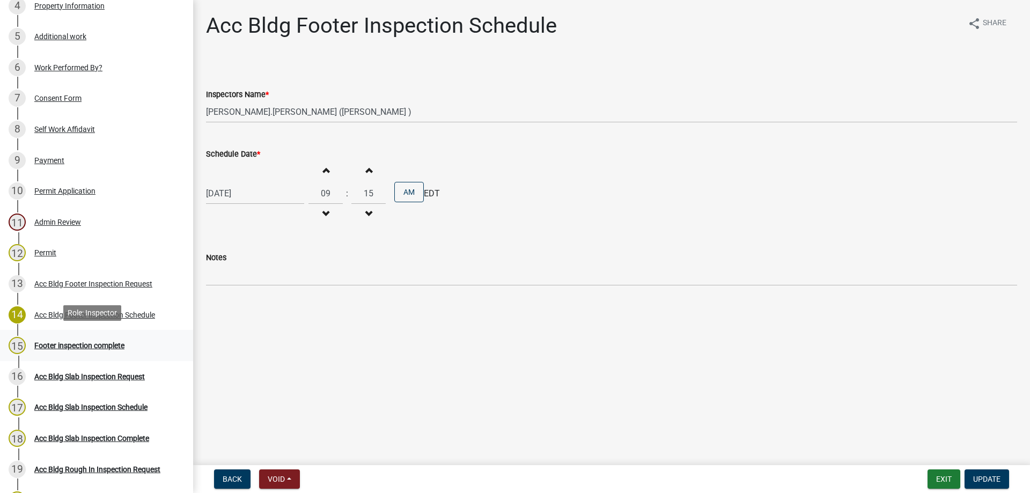
click at [76, 337] on div "15 Footer inspection complete" at bounding box center [92, 345] width 167 height 17
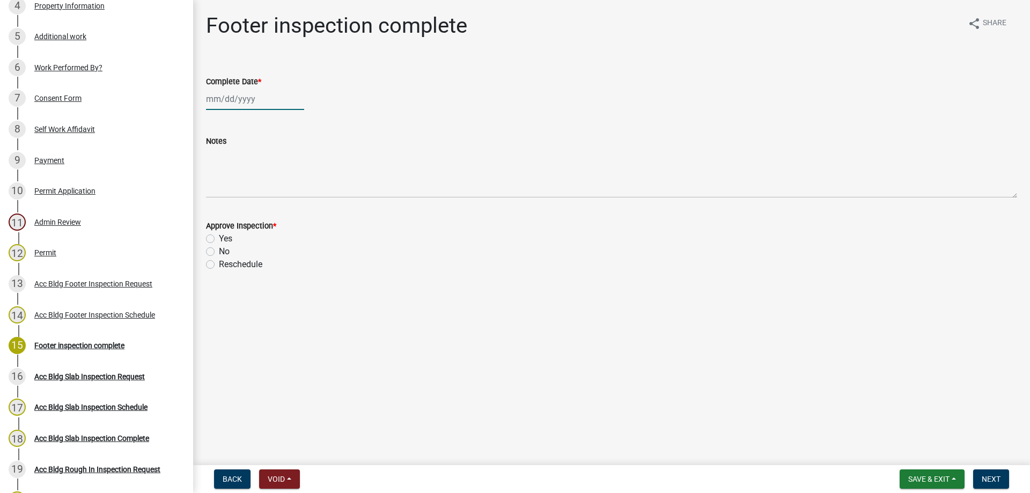
click at [214, 99] on div at bounding box center [255, 99] width 98 height 22
select select "9"
select select "2025"
click at [220, 127] on button "Previous month" at bounding box center [216, 121] width 13 height 17
select select "8"
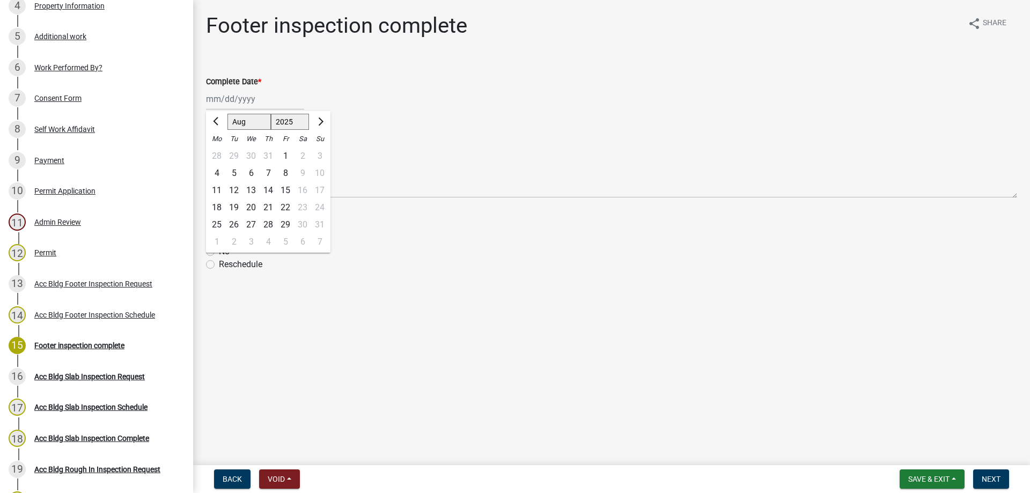
click at [263, 223] on div "28" at bounding box center [268, 224] width 17 height 17
type input "[DATE]"
click at [217, 234] on div "Yes" at bounding box center [611, 238] width 811 height 13
click at [205, 241] on div "Approve Inspection * Yes No Reschedule" at bounding box center [611, 238] width 827 height 64
click at [219, 240] on label "Yes" at bounding box center [225, 238] width 13 height 13
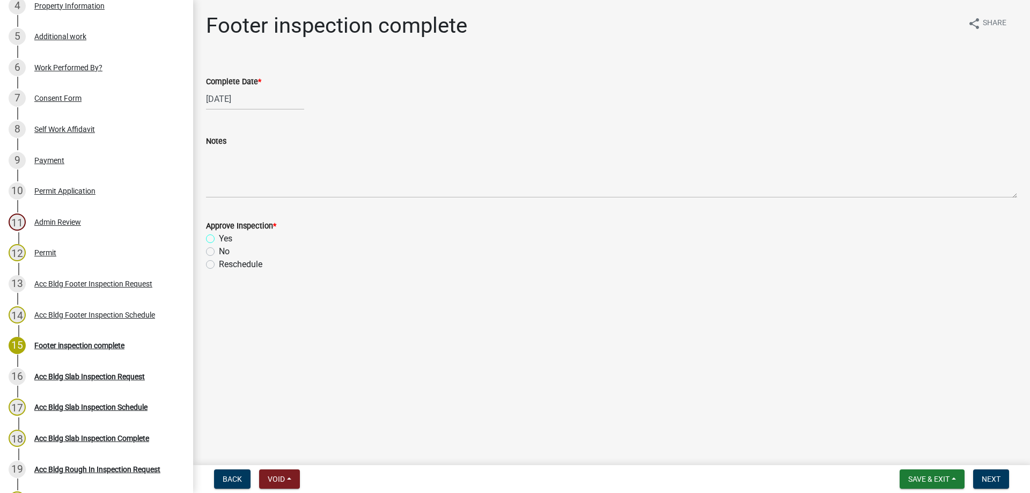
click at [219, 239] on input "Yes" at bounding box center [222, 235] width 7 height 7
radio input "true"
click at [984, 480] on span "Next" at bounding box center [990, 479] width 19 height 9
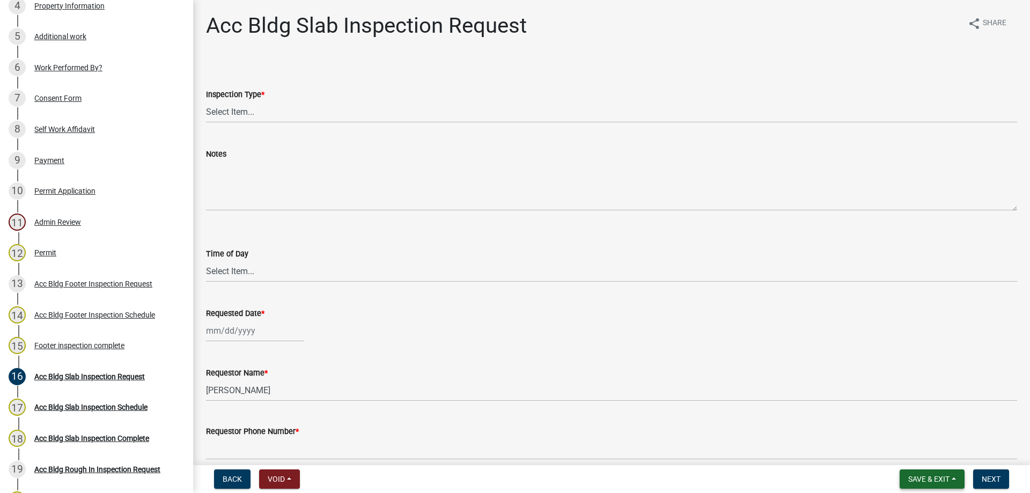
click at [935, 470] on button "Save & Exit" at bounding box center [931, 478] width 65 height 19
click at [929, 441] on button "Save & Exit" at bounding box center [921, 451] width 86 height 26
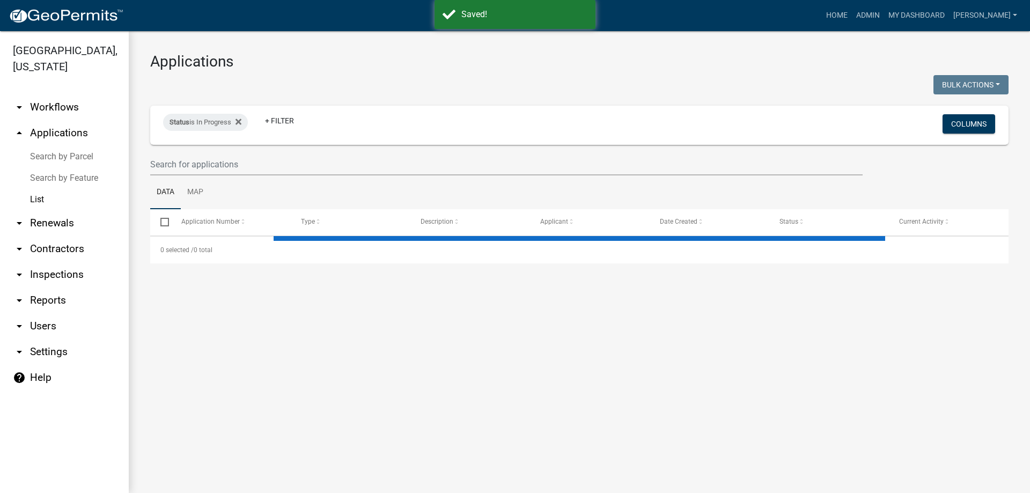
select select "3: 100"
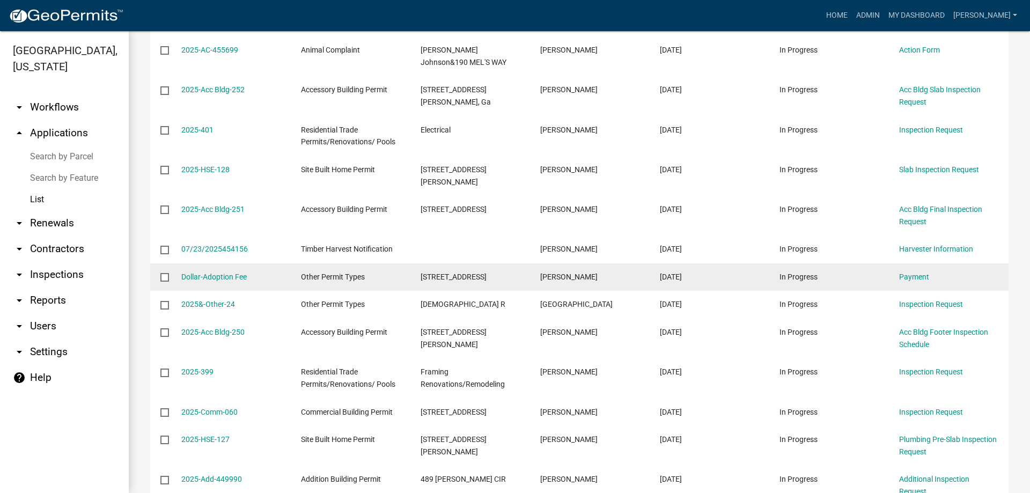
scroll to position [1341, 0]
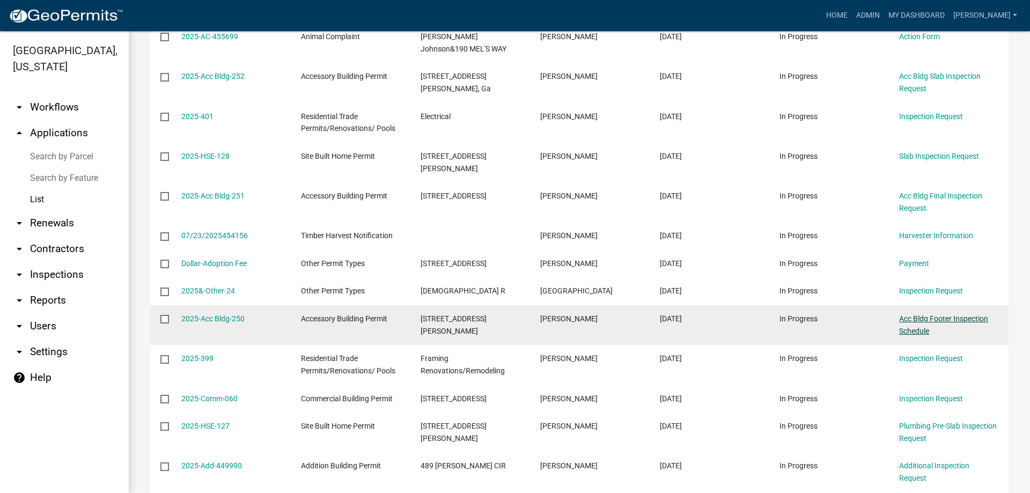
click at [910, 314] on link "Acc Bldg Footer Inspection Schedule" at bounding box center [943, 324] width 89 height 21
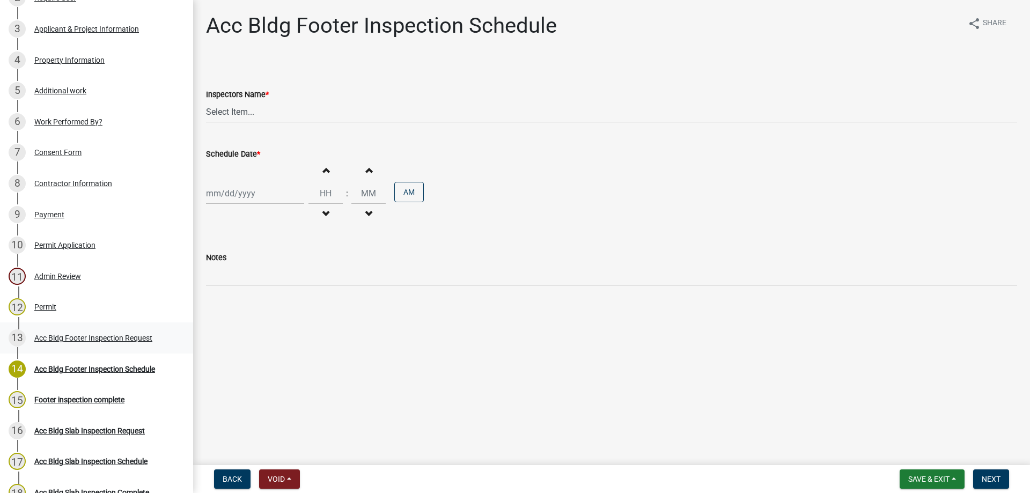
scroll to position [214, 0]
click at [129, 329] on div "13 Acc Bldg Footer Inspection Request" at bounding box center [92, 337] width 167 height 17
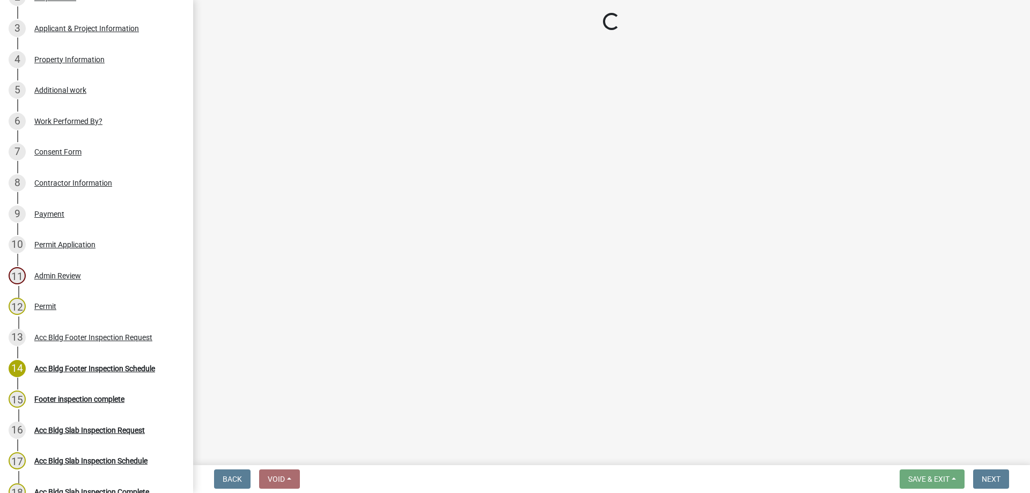
select select "9a691319-1aed-4377-b080-f557e98706af"
select select "604f01d9-b0d9-4f7d-a319-bd903df8b221"
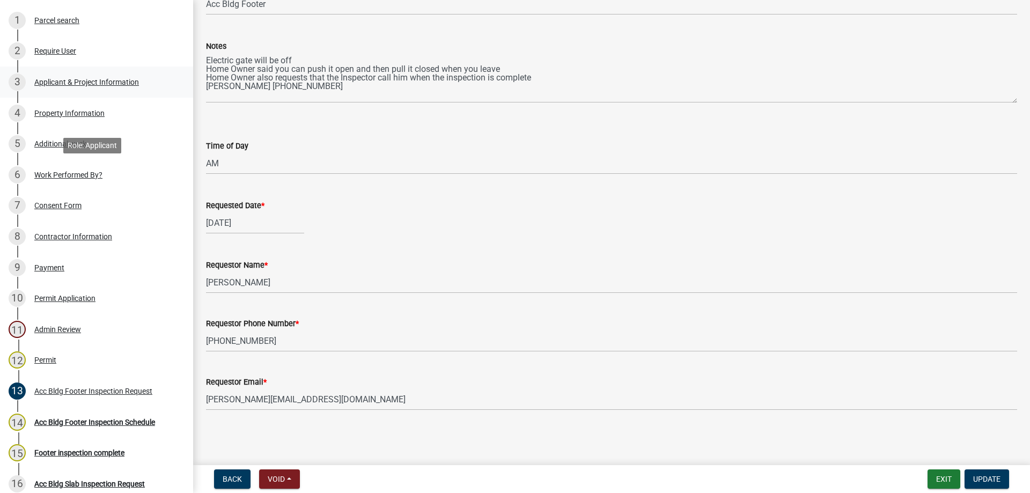
scroll to position [107, 0]
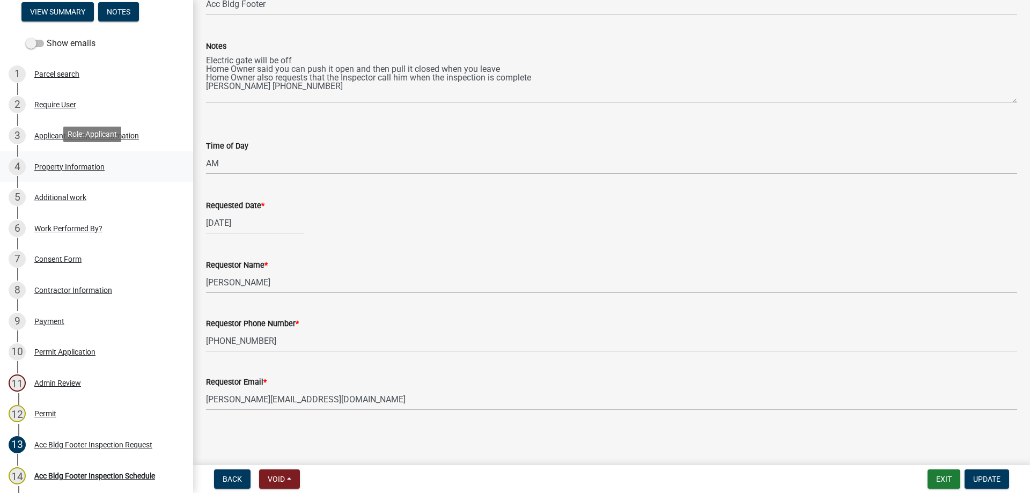
click at [85, 158] on div "4 Property Information" at bounding box center [92, 166] width 167 height 17
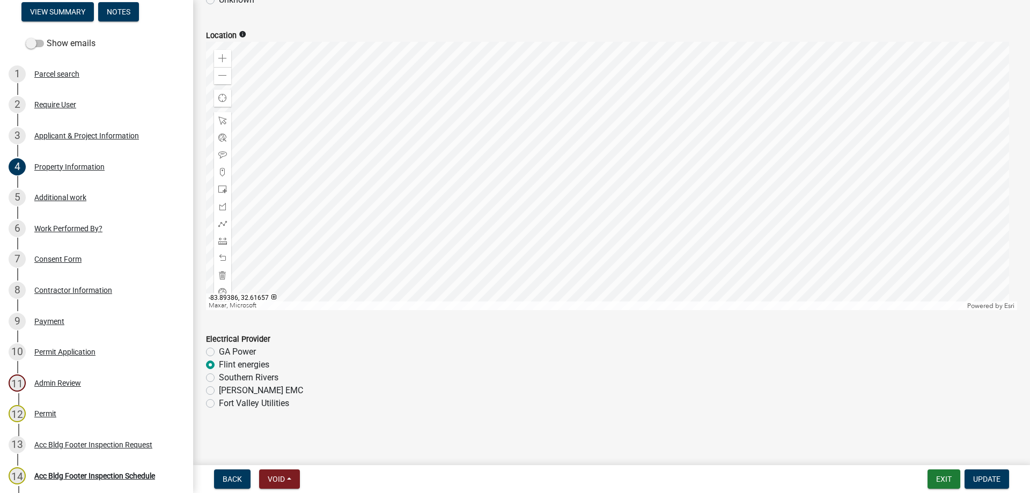
scroll to position [379, 0]
click at [137, 472] on div "Acc Bldg Footer Inspection Schedule" at bounding box center [94, 476] width 121 height 8
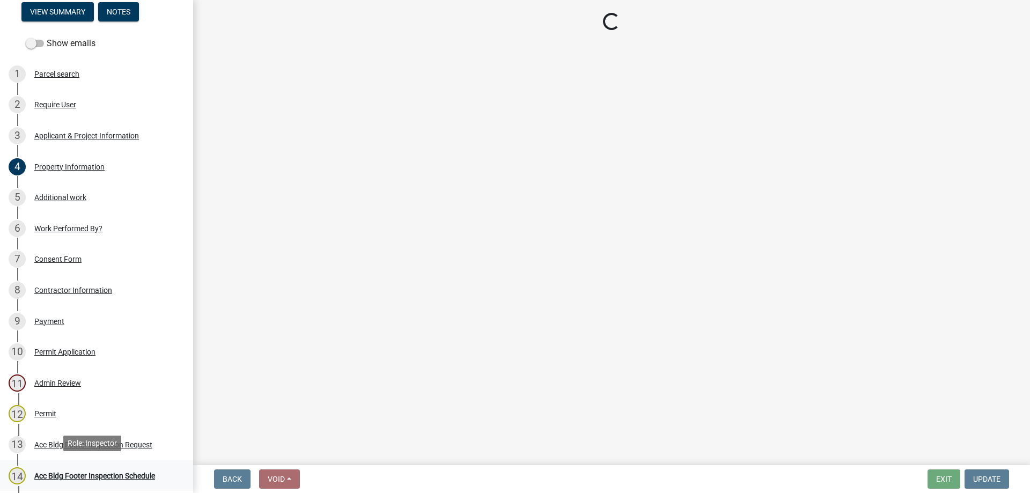
scroll to position [0, 0]
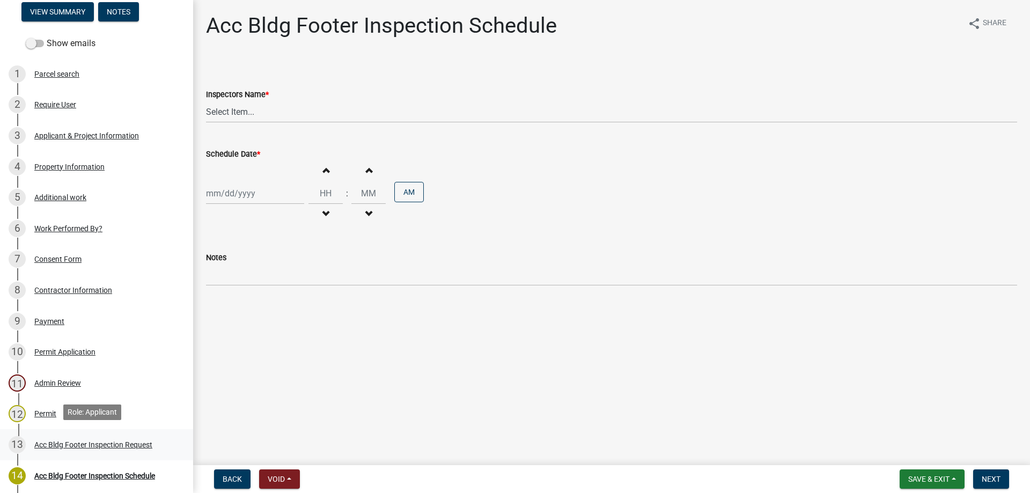
click at [112, 444] on div "Acc Bldg Footer Inspection Request" at bounding box center [93, 445] width 118 height 8
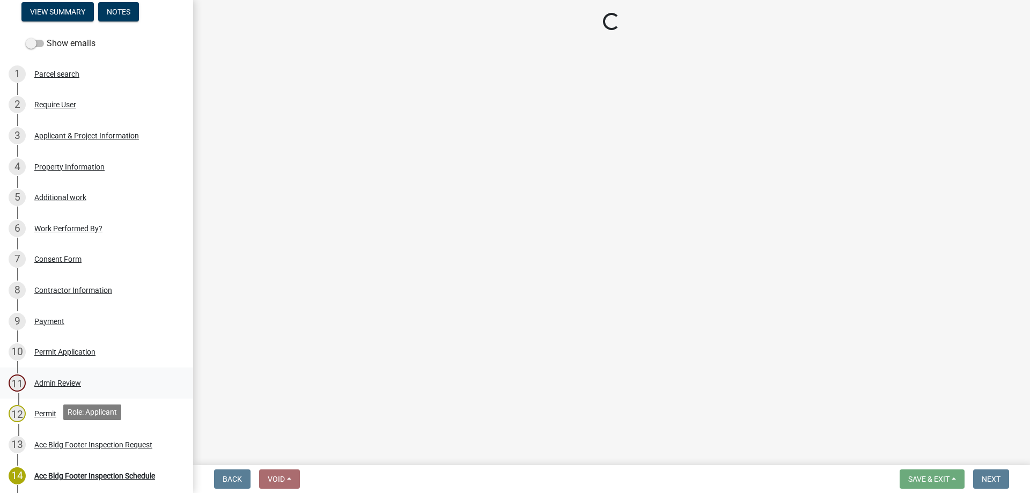
select select "9a691319-1aed-4377-b080-f557e98706af"
select select "604f01d9-b0d9-4f7d-a319-bd903df8b221"
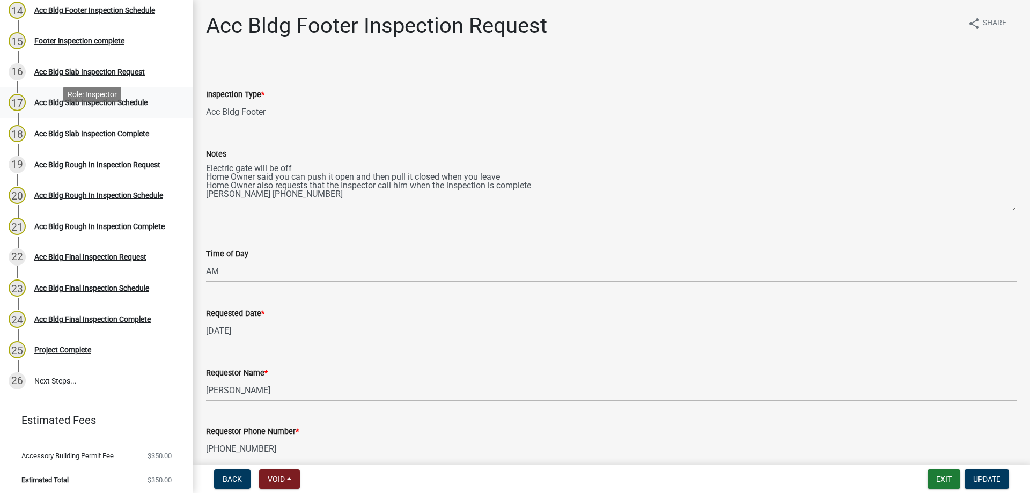
scroll to position [465, 0]
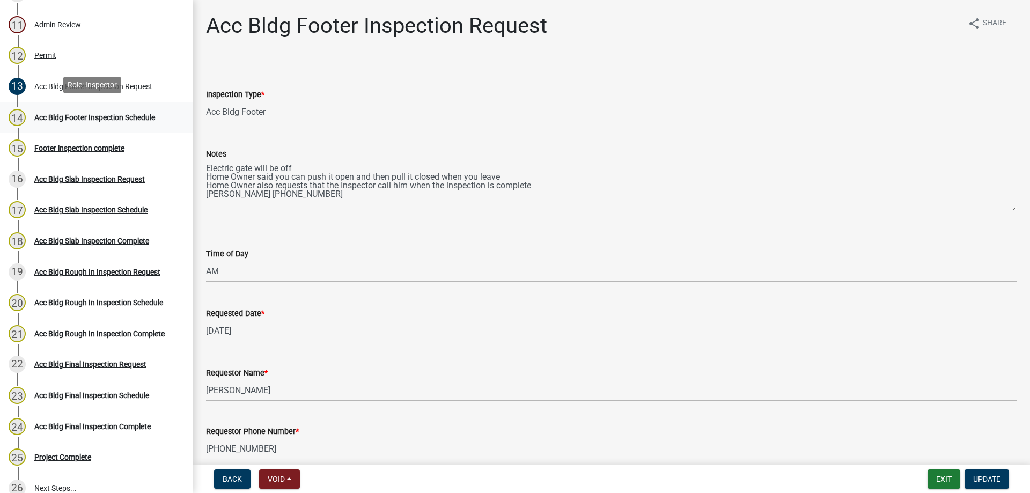
click at [94, 102] on link "14 Acc Bldg Footer Inspection Schedule" at bounding box center [96, 117] width 193 height 31
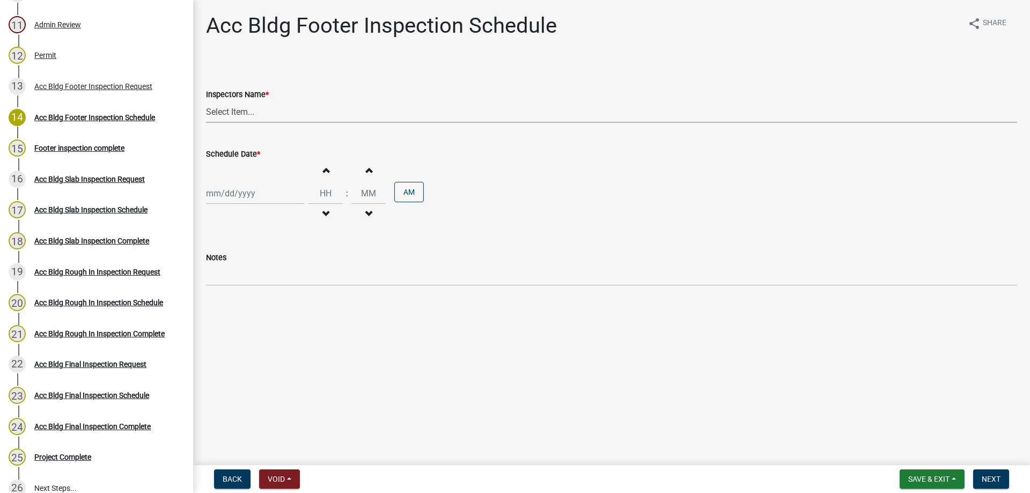
click at [238, 119] on select "Select Item... [PERSON_NAME].[PERSON_NAME] ([PERSON_NAME] ) TT_Administrator ([…" at bounding box center [611, 112] width 811 height 22
select select "386c4b37-132c-45b4-be0e-b439663810e4"
click at [206, 101] on select "Select Item... [PERSON_NAME].[PERSON_NAME] ([PERSON_NAME] ) TT_Administrator ([…" at bounding box center [611, 112] width 811 height 22
click at [248, 195] on div at bounding box center [255, 193] width 98 height 22
click at [219, 215] on div at bounding box center [216, 216] width 21 height 17
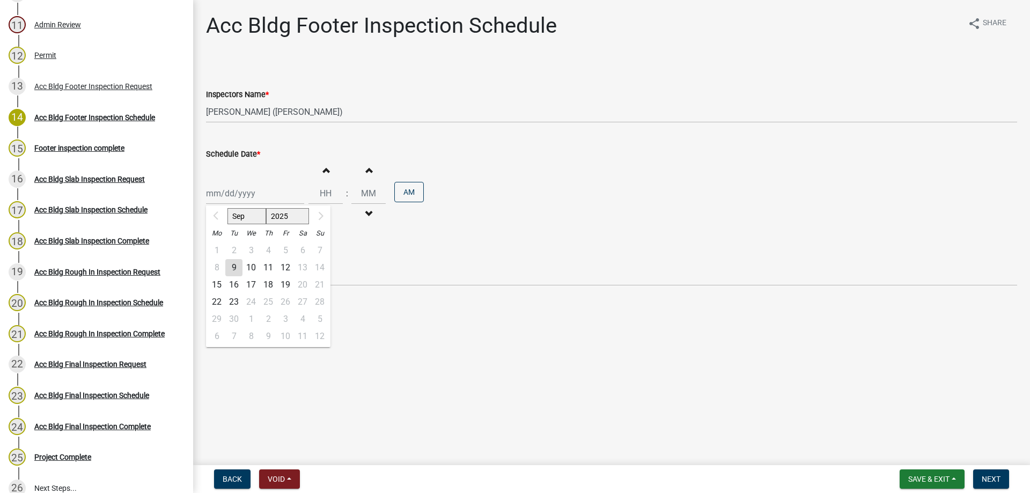
click at [234, 262] on div "9" at bounding box center [233, 267] width 17 height 17
type input "[DATE]"
click at [325, 182] on input "Hours" at bounding box center [325, 193] width 34 height 22
click at [325, 176] on button "Increment hours" at bounding box center [325, 169] width 23 height 19
type input "01"
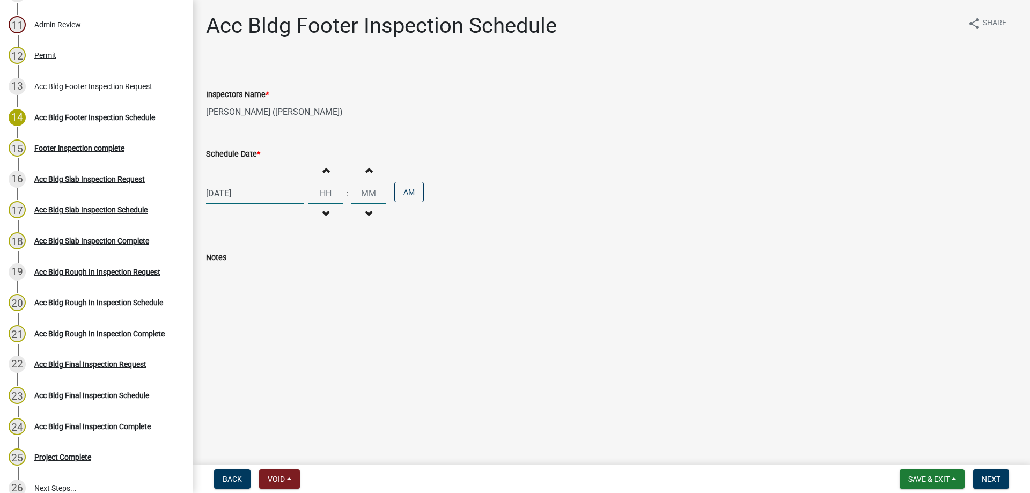
type input "00"
click at [994, 475] on span "Next" at bounding box center [990, 479] width 19 height 9
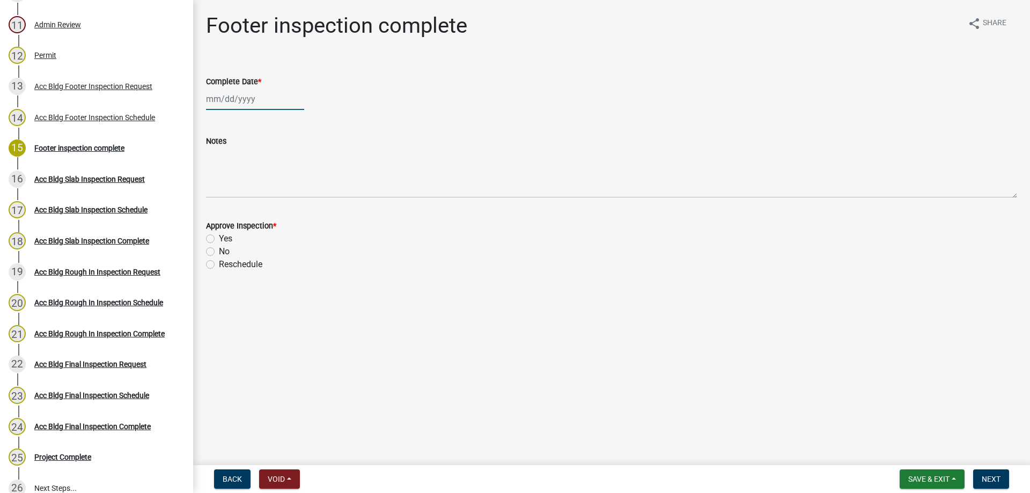
click at [228, 103] on div at bounding box center [255, 99] width 98 height 22
select select "9"
select select "2025"
click at [233, 173] on div "9" at bounding box center [233, 173] width 17 height 17
type input "[DATE]"
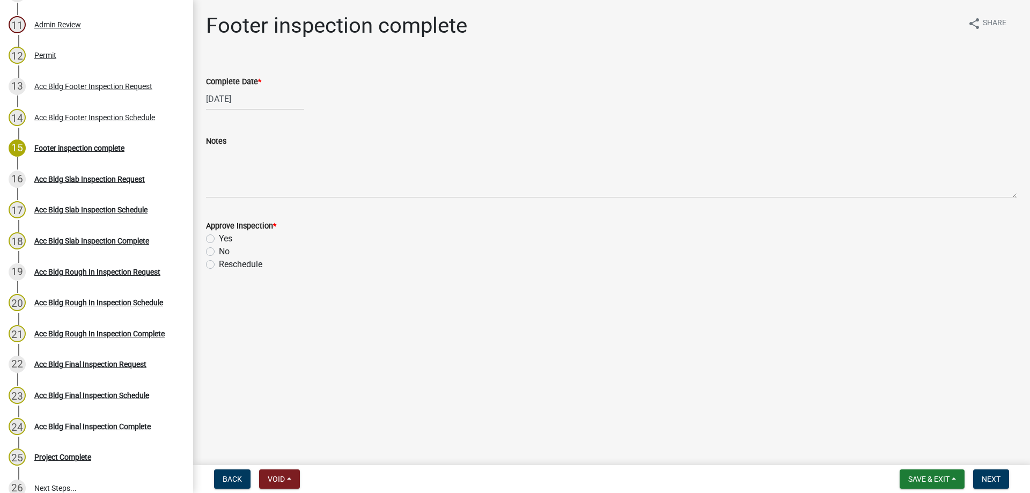
click at [215, 236] on div "Yes" at bounding box center [611, 238] width 811 height 13
drag, startPoint x: 216, startPoint y: 236, endPoint x: 206, endPoint y: 242, distance: 10.6
click at [214, 238] on div "Yes" at bounding box center [611, 238] width 811 height 13
click at [219, 242] on label "Yes" at bounding box center [225, 238] width 13 height 13
click at [219, 239] on input "Yes" at bounding box center [222, 235] width 7 height 7
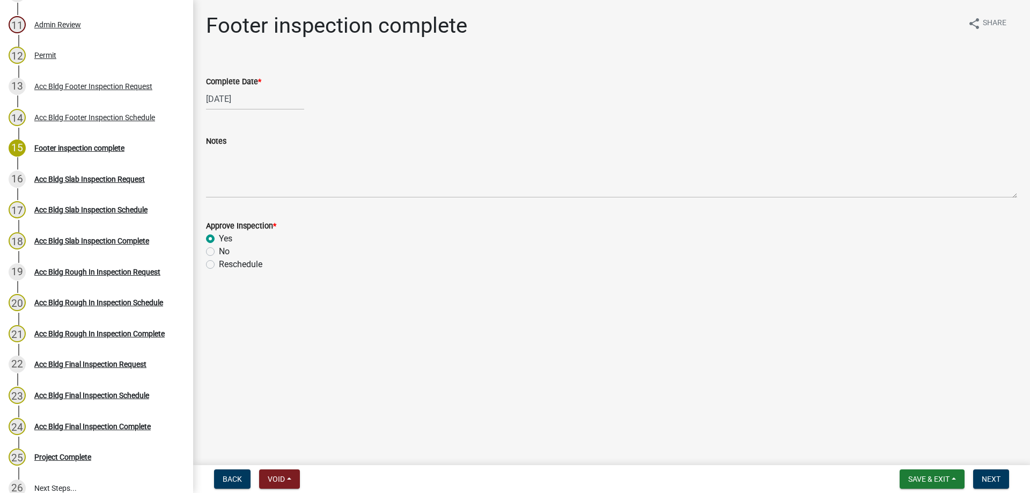
radio input "true"
click at [219, 240] on label "Yes" at bounding box center [225, 238] width 13 height 13
click at [219, 239] on input "Yes" at bounding box center [222, 235] width 7 height 7
click at [999, 481] on span "Next" at bounding box center [990, 479] width 19 height 9
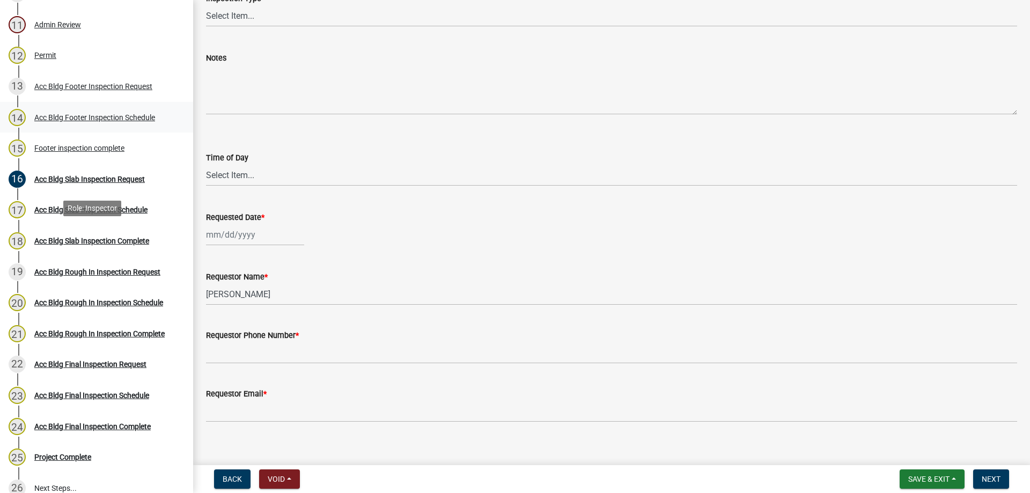
scroll to position [108, 0]
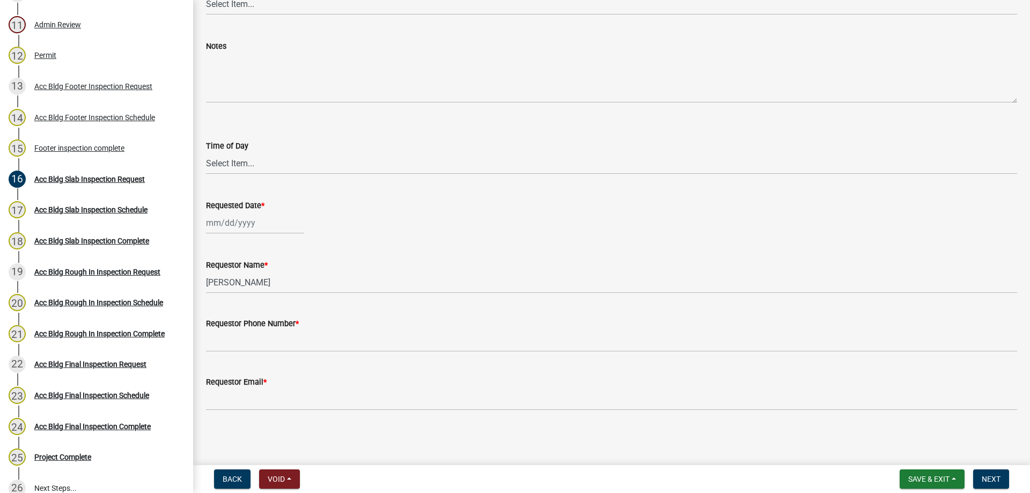
click at [923, 469] on nav "Back Void Withdraw Lock Expire Void Save & Exit Save Save & Exit Next" at bounding box center [611, 479] width 836 height 28
click at [925, 475] on span "Save & Exit" at bounding box center [928, 479] width 41 height 9
click at [915, 452] on button "Save & Exit" at bounding box center [921, 451] width 86 height 26
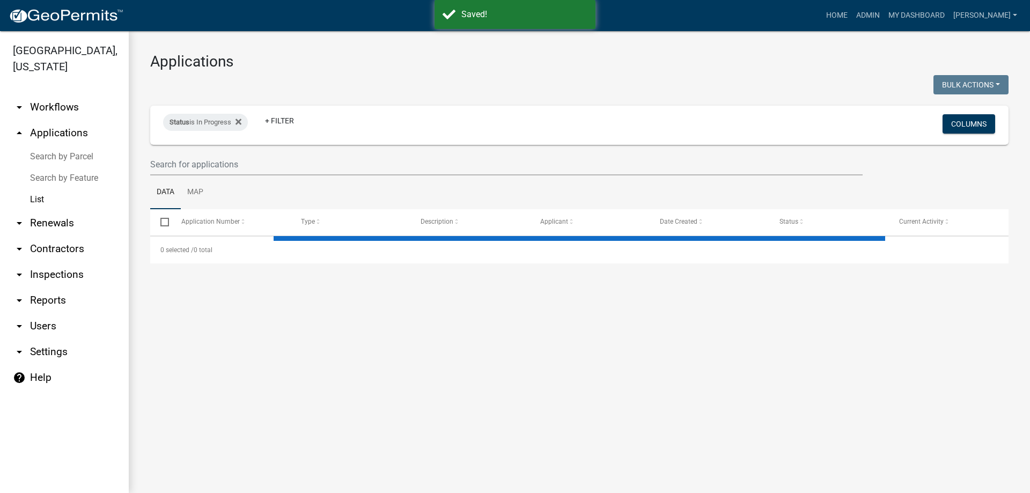
select select "3: 100"
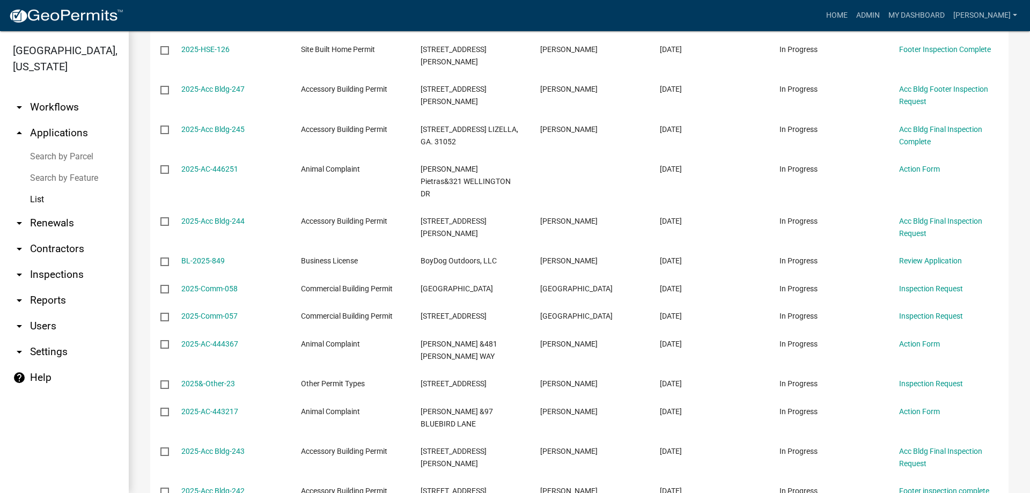
scroll to position [1877, 0]
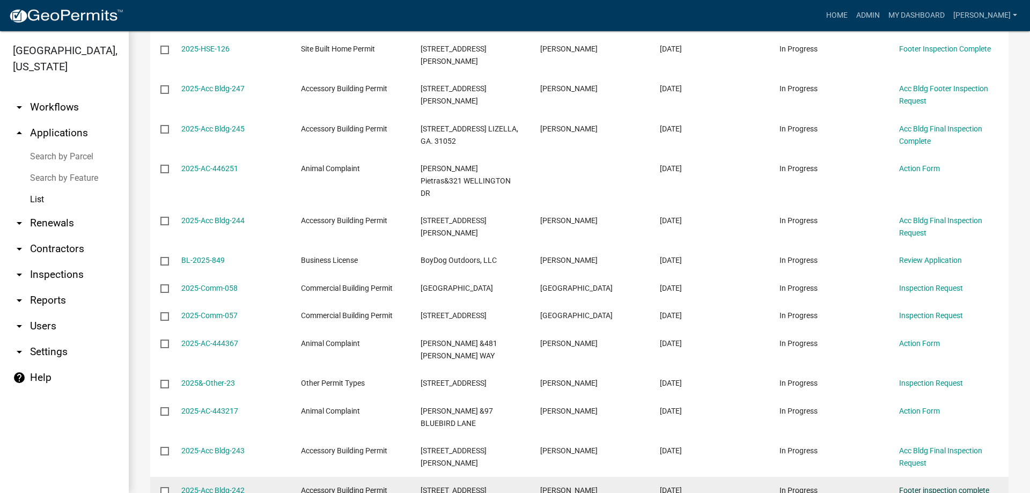
click at [937, 486] on link "Footer inspection complete" at bounding box center [944, 490] width 90 height 9
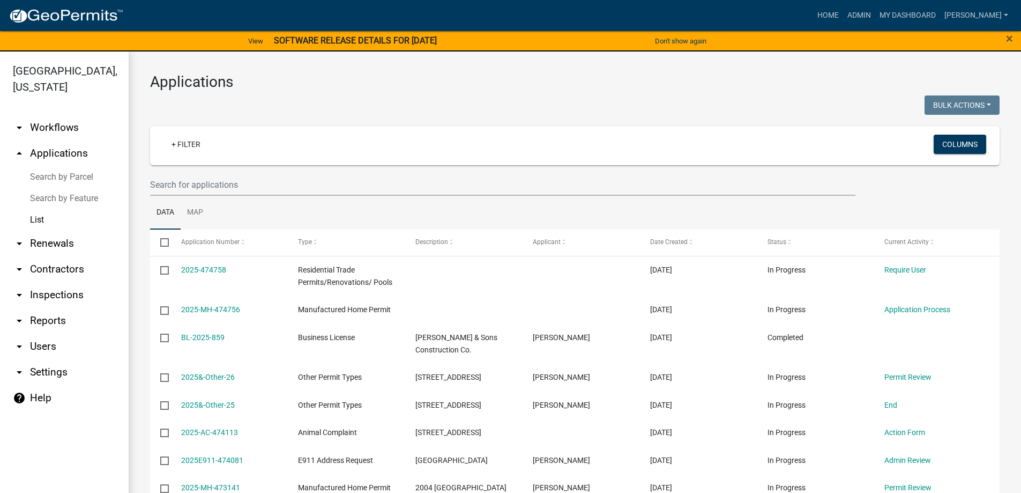
select select "3: 100"
click at [222, 195] on input "text" at bounding box center [503, 185] width 706 height 22
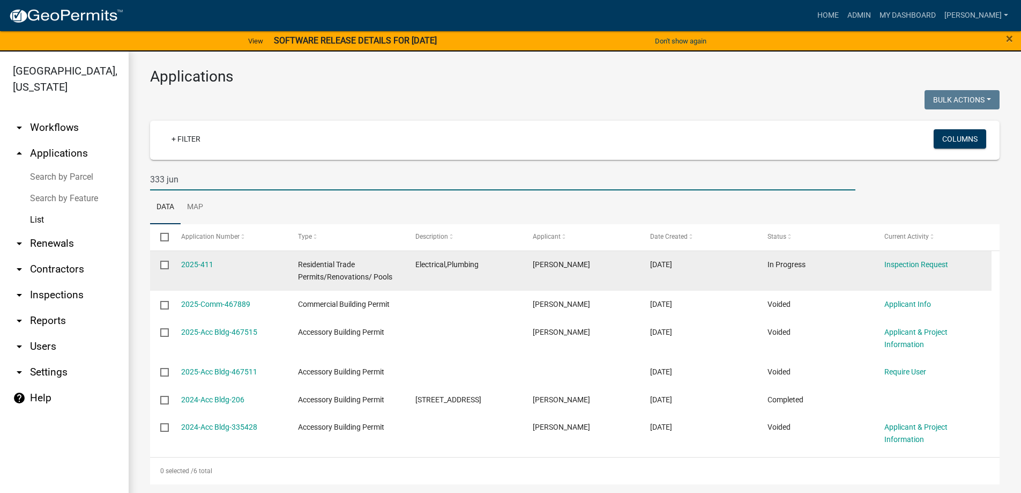
scroll to position [18, 0]
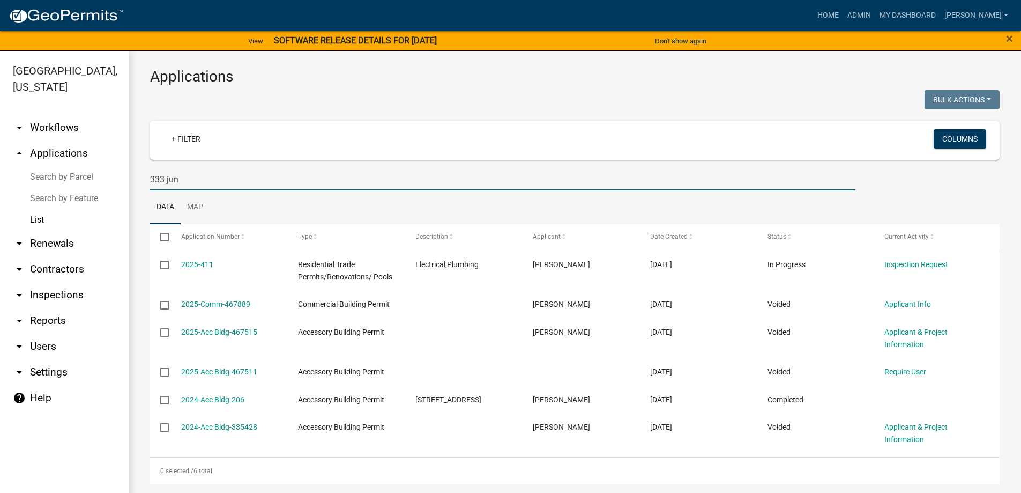
type input "333 jun"
drag, startPoint x: 211, startPoint y: 169, endPoint x: 113, endPoint y: 158, distance: 98.8
click at [113, 158] on div "[GEOGRAPHIC_DATA], [US_STATE] arrow_drop_down Workflows List arrow_drop_up Appl…" at bounding box center [510, 278] width 1021 height 454
type input "606"
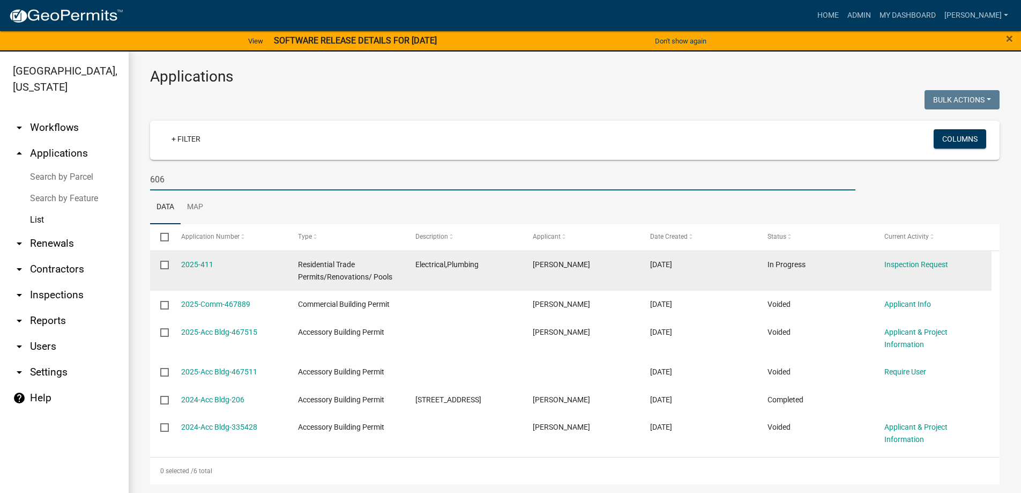
select select "3: 100"
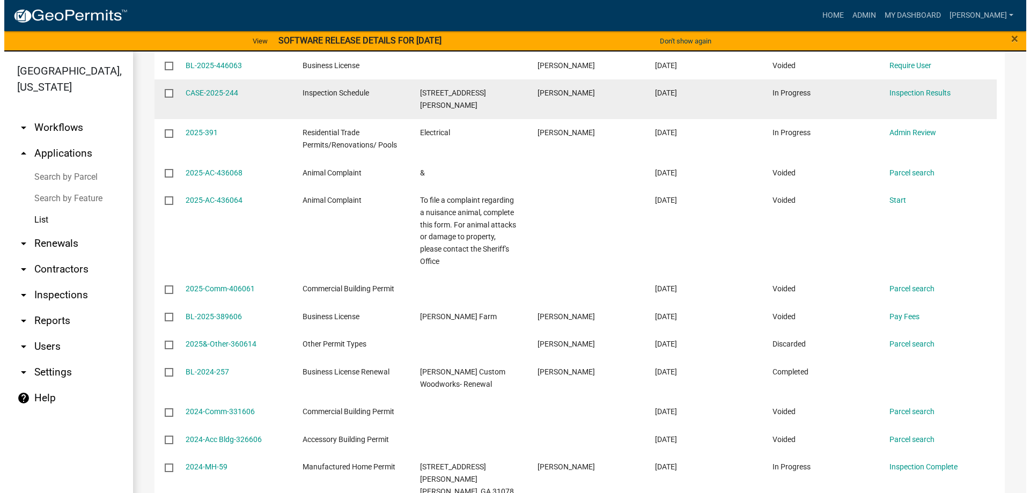
scroll to position [125, 0]
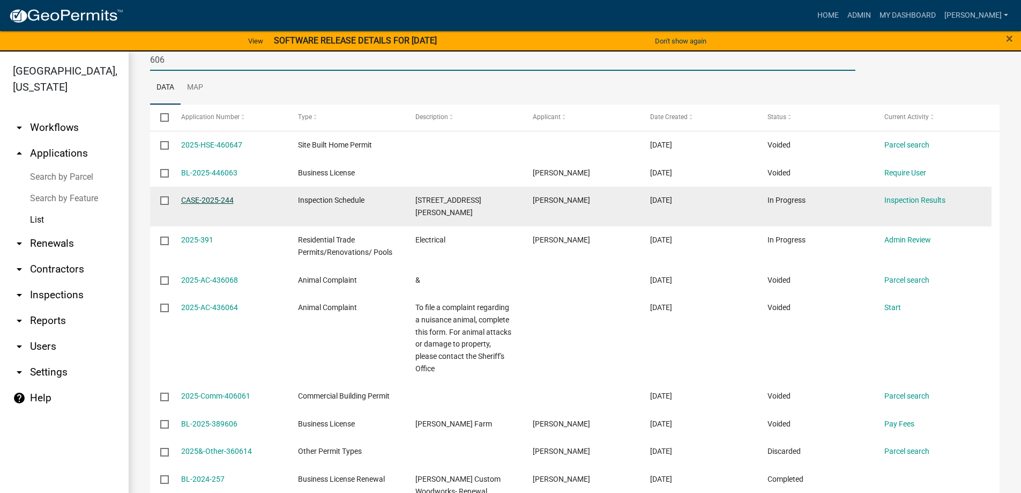
type input "606"
click at [221, 202] on link "CASE-2025-244" at bounding box center [207, 200] width 53 height 9
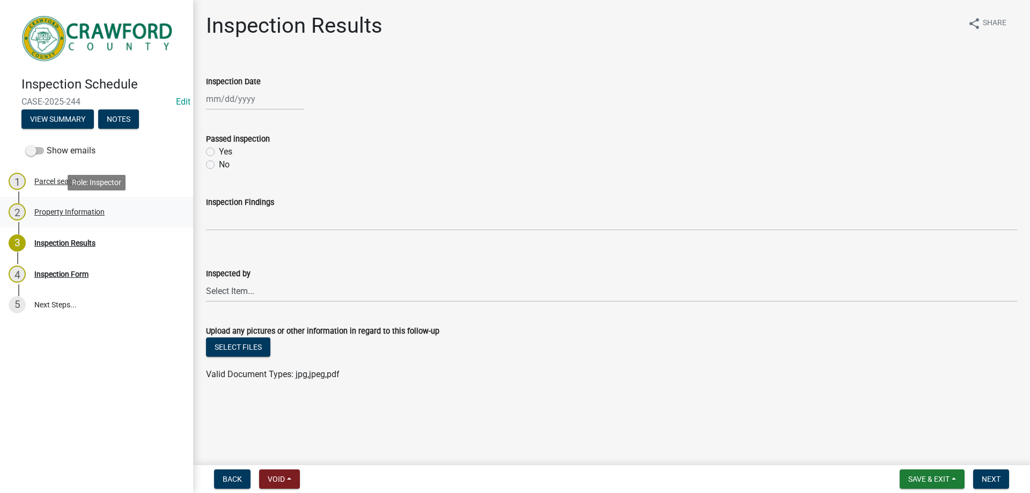
click at [95, 215] on div "Property Information" at bounding box center [69, 212] width 70 height 8
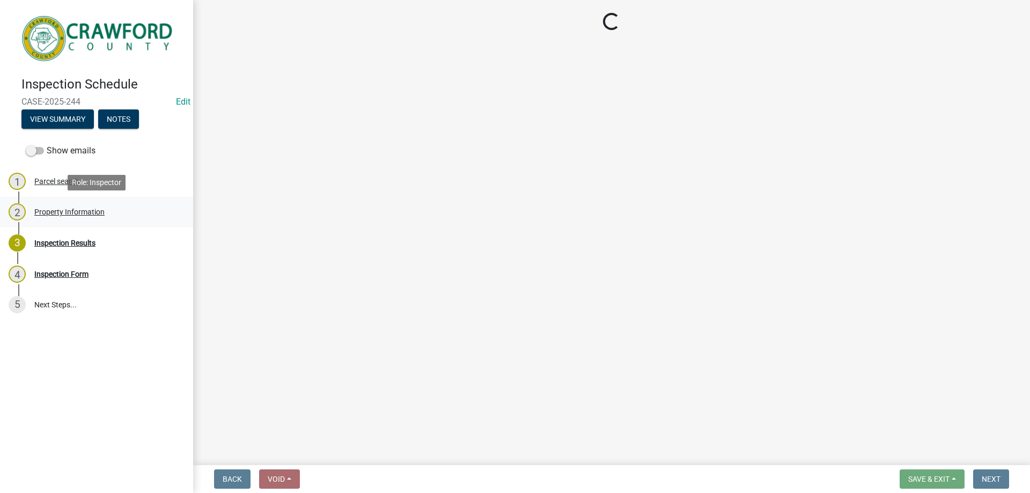
select select "0e8a98a6-eb61-43e0-b025-88c7b25e4b5b"
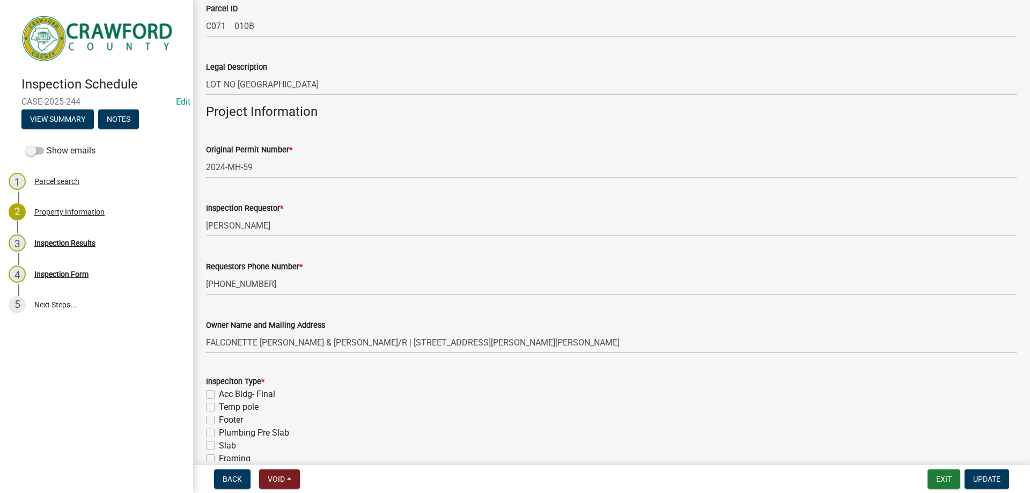
scroll to position [214, 0]
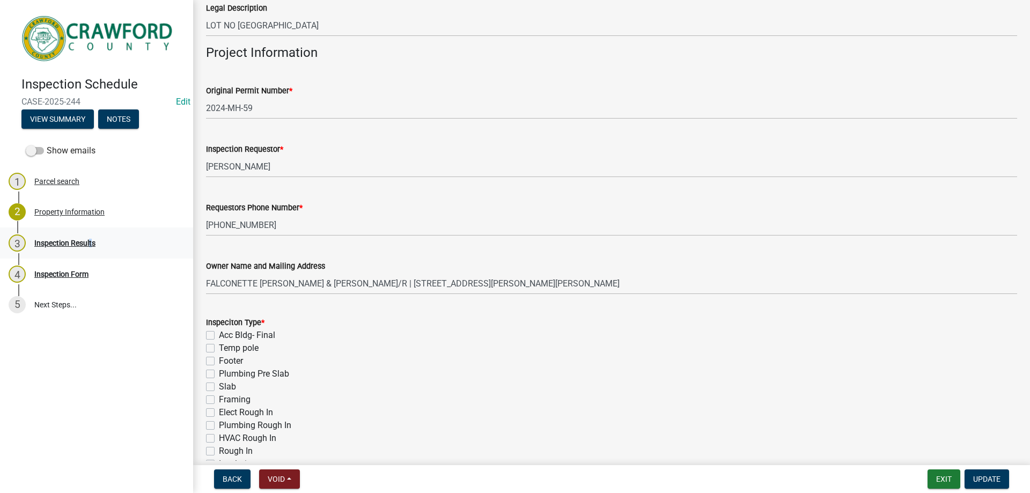
drag, startPoint x: 89, startPoint y: 248, endPoint x: 87, endPoint y: 255, distance: 7.8
click at [87, 255] on link "3 Inspection Results" at bounding box center [96, 242] width 193 height 31
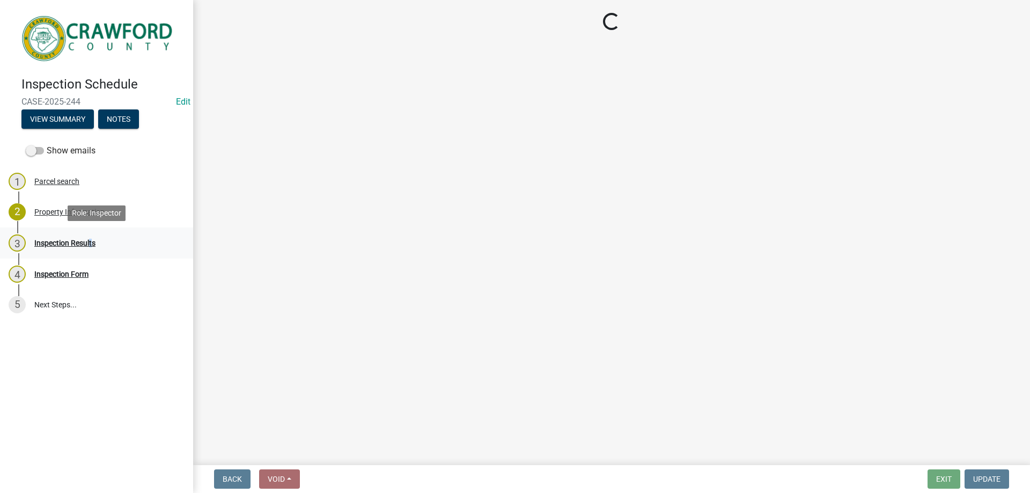
scroll to position [0, 0]
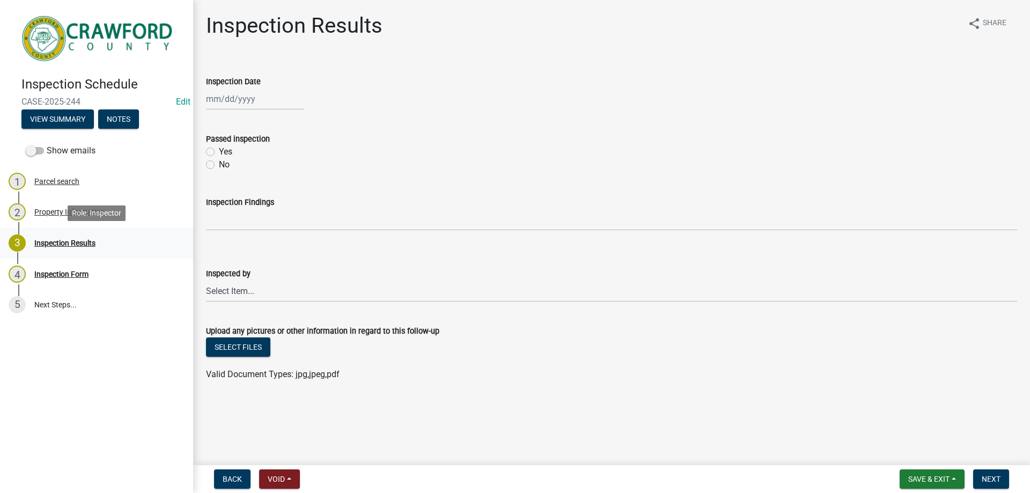
click at [85, 248] on div "3 Inspection Results" at bounding box center [92, 242] width 167 height 17
click at [68, 284] on link "4 Inspection Form" at bounding box center [96, 273] width 193 height 31
click at [71, 192] on link "1 Parcel search" at bounding box center [96, 181] width 193 height 31
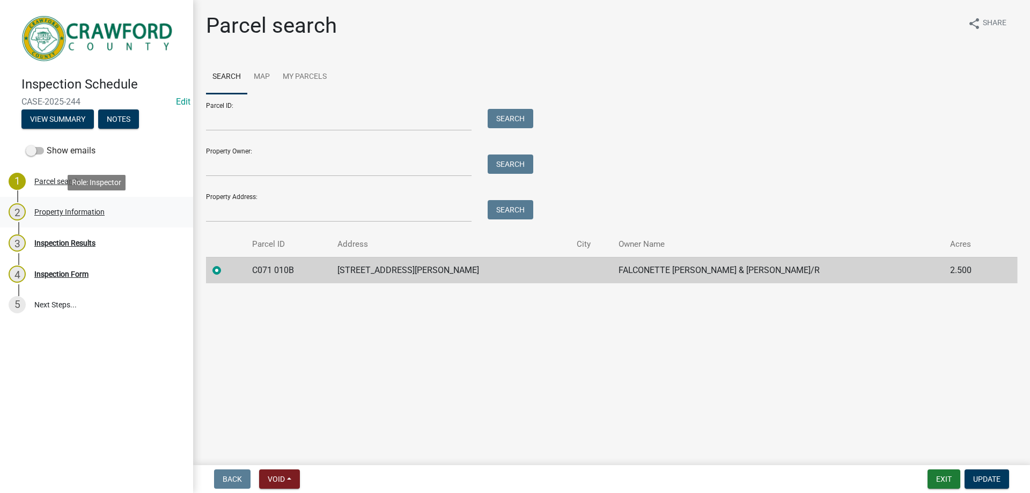
click at [65, 211] on div "Property Information" at bounding box center [69, 212] width 70 height 8
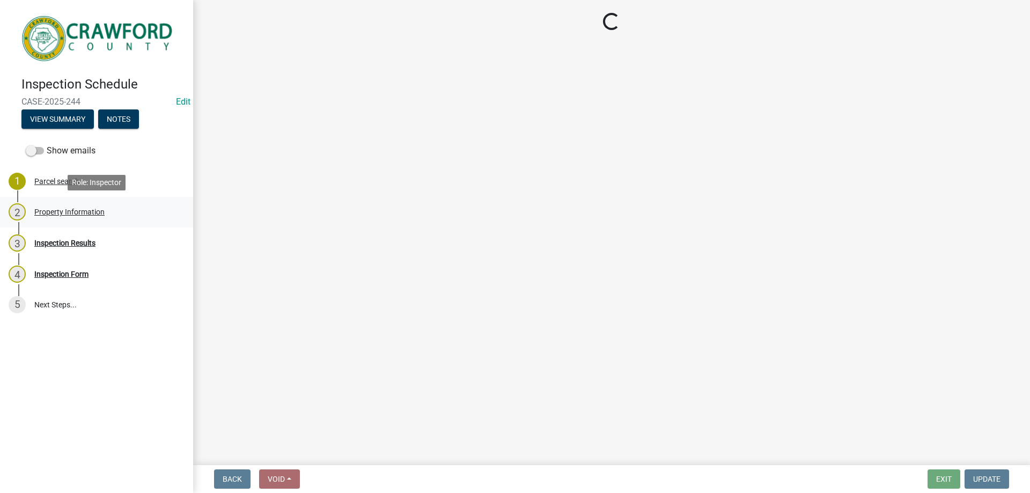
select select "0e8a98a6-eb61-43e0-b025-88c7b25e4b5b"
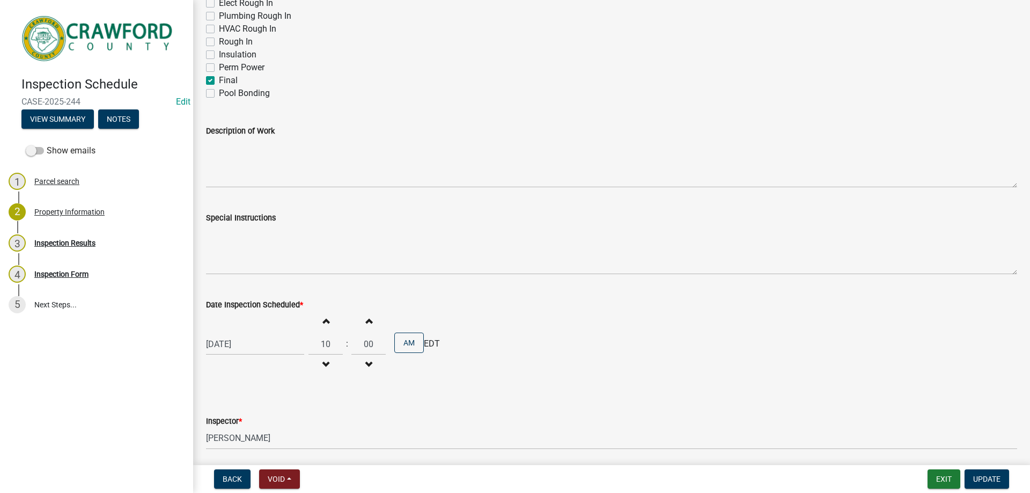
scroll to position [664, 0]
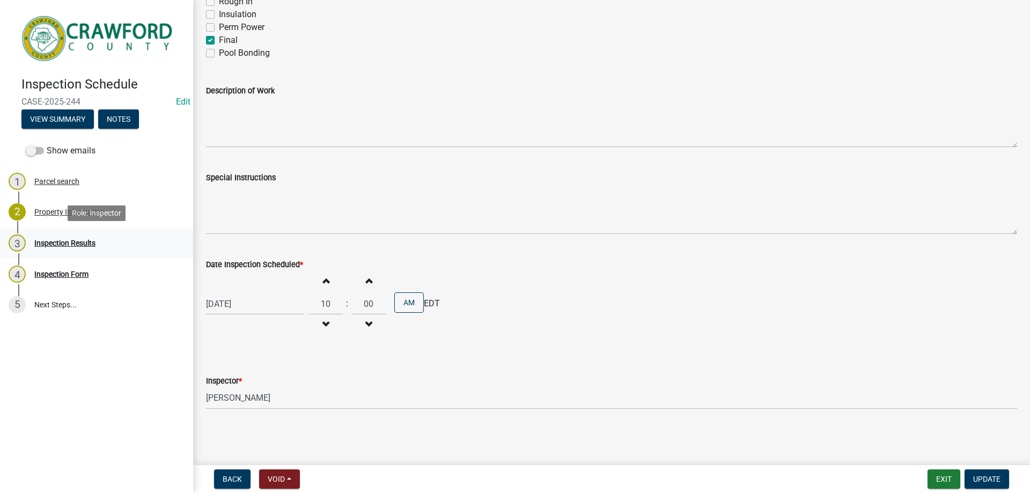
click at [64, 245] on div "Inspection Results" at bounding box center [64, 243] width 61 height 8
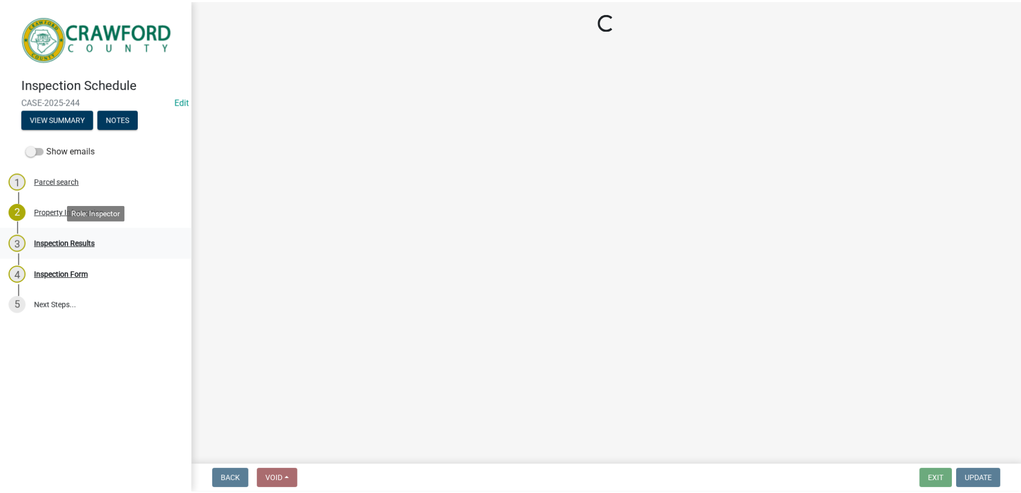
scroll to position [0, 0]
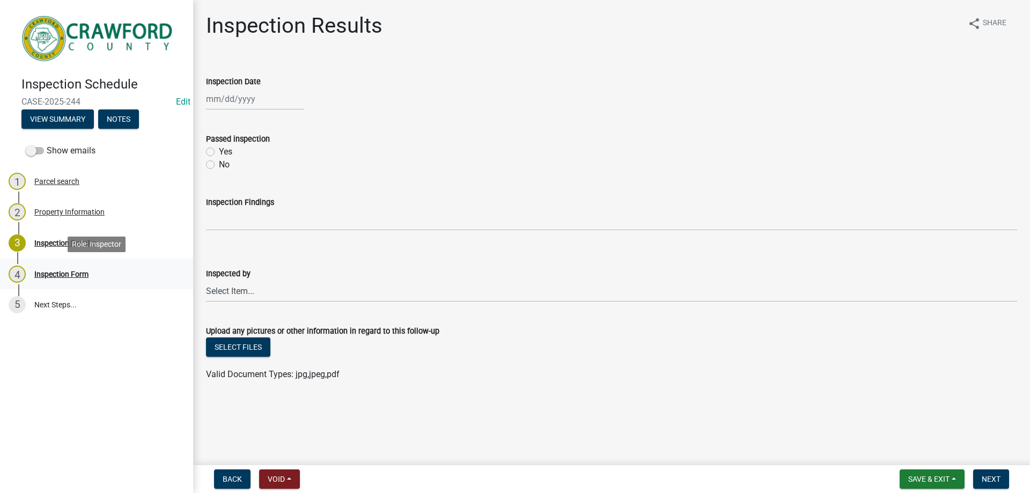
click at [88, 271] on div "Inspection Form" at bounding box center [61, 274] width 54 height 8
click at [87, 273] on div "Inspection Form" at bounding box center [61, 274] width 54 height 8
click at [92, 248] on div "3 Inspection Results" at bounding box center [92, 242] width 167 height 17
click at [88, 212] on div "Property Information" at bounding box center [69, 212] width 70 height 8
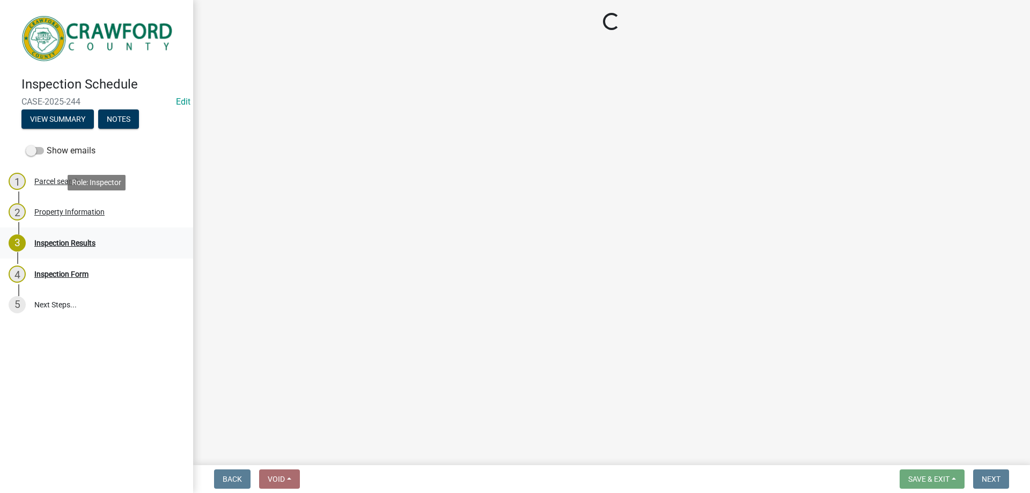
select select "0e8a98a6-eb61-43e0-b025-88c7b25e4b5b"
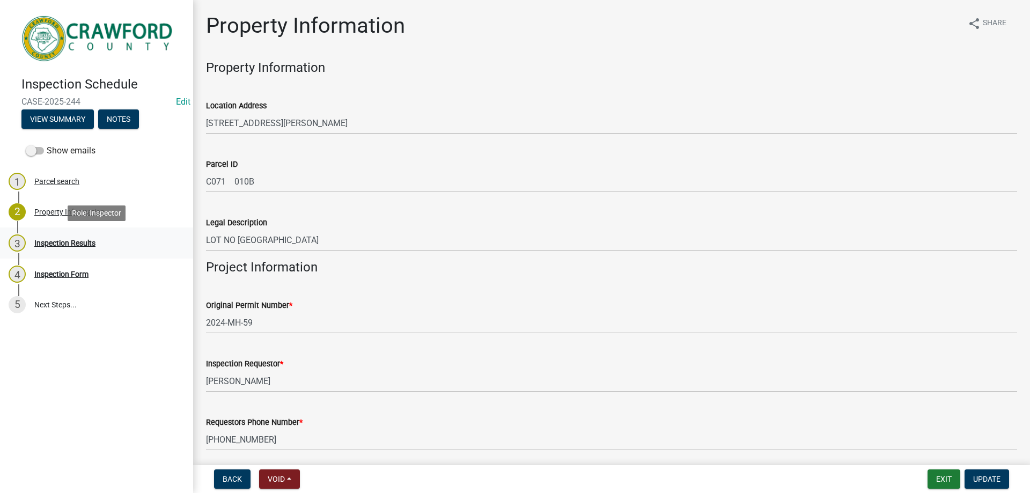
click at [87, 236] on div "3 Inspection Results" at bounding box center [92, 242] width 167 height 17
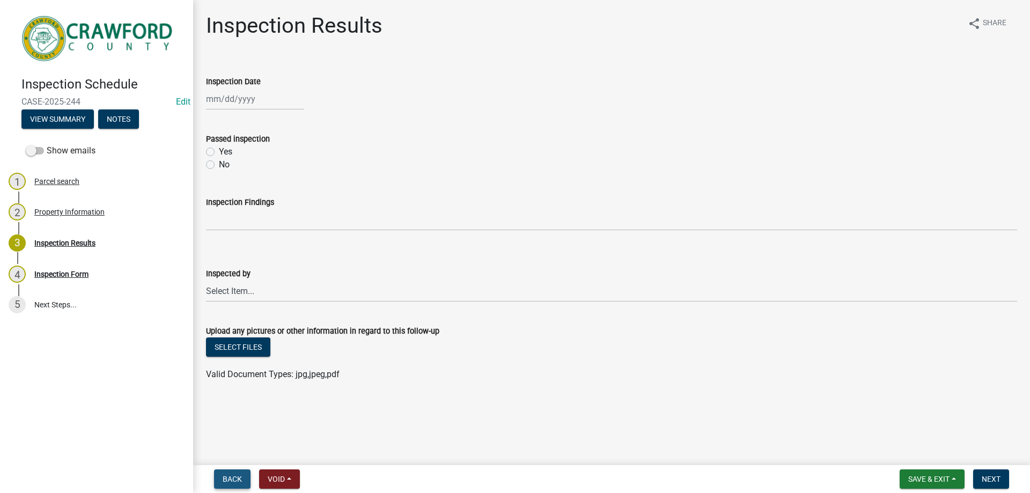
click at [227, 479] on span "Back" at bounding box center [232, 479] width 19 height 9
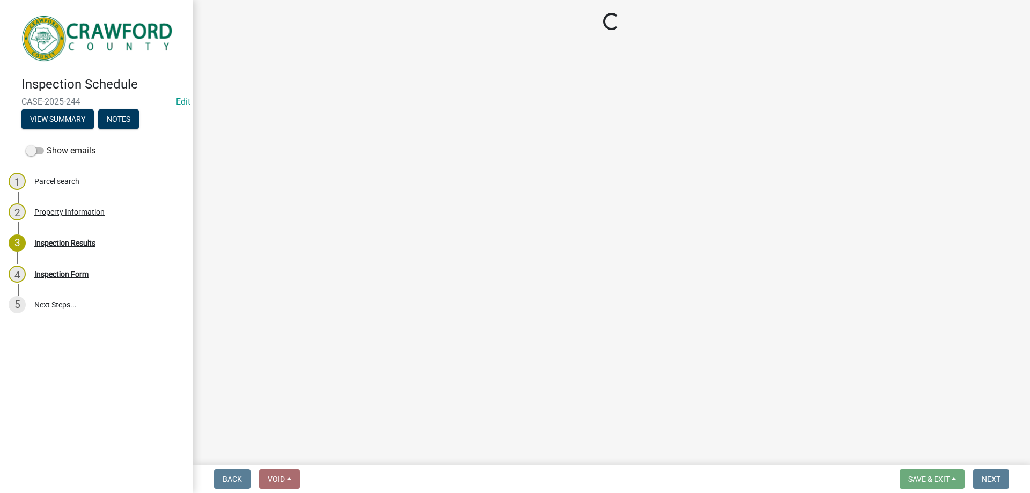
select select "0e8a98a6-eb61-43e0-b025-88c7b25e4b5b"
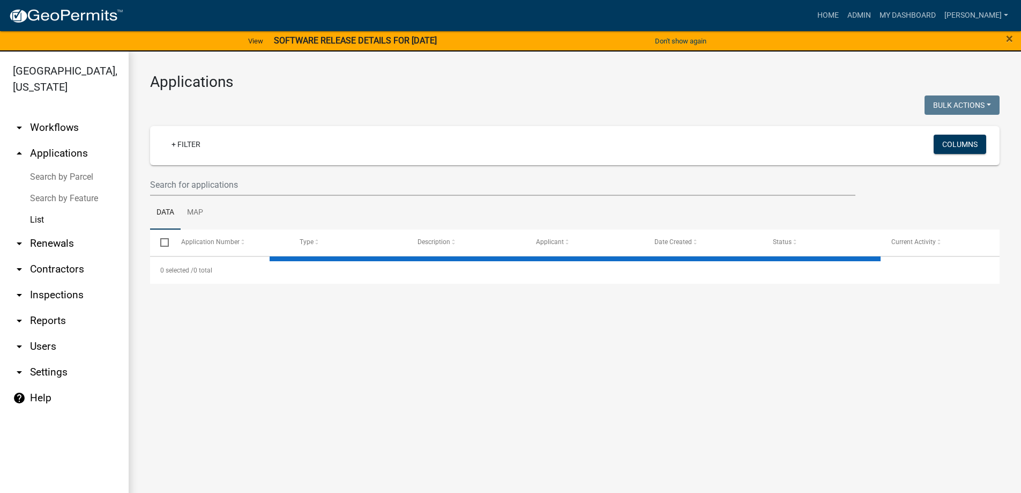
select select "3: 100"
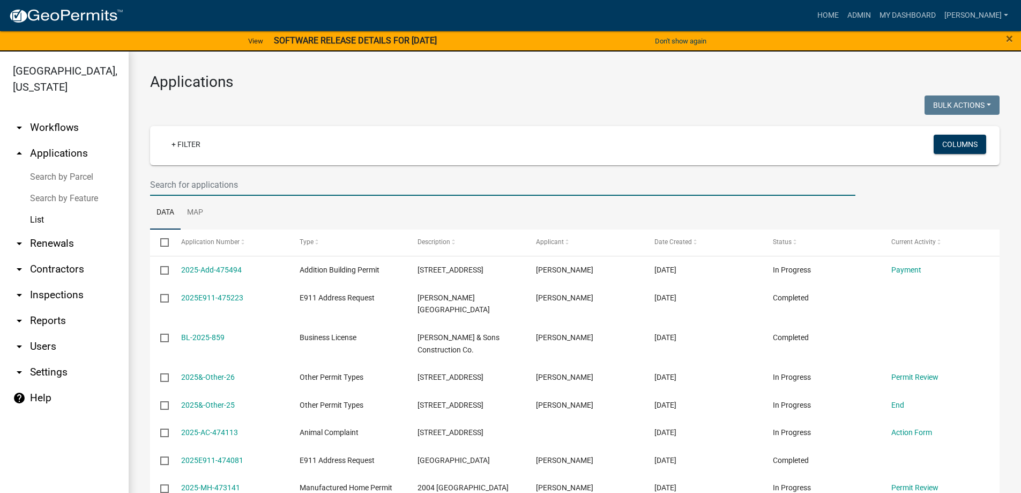
click at [227, 181] on input "text" at bounding box center [503, 185] width 706 height 22
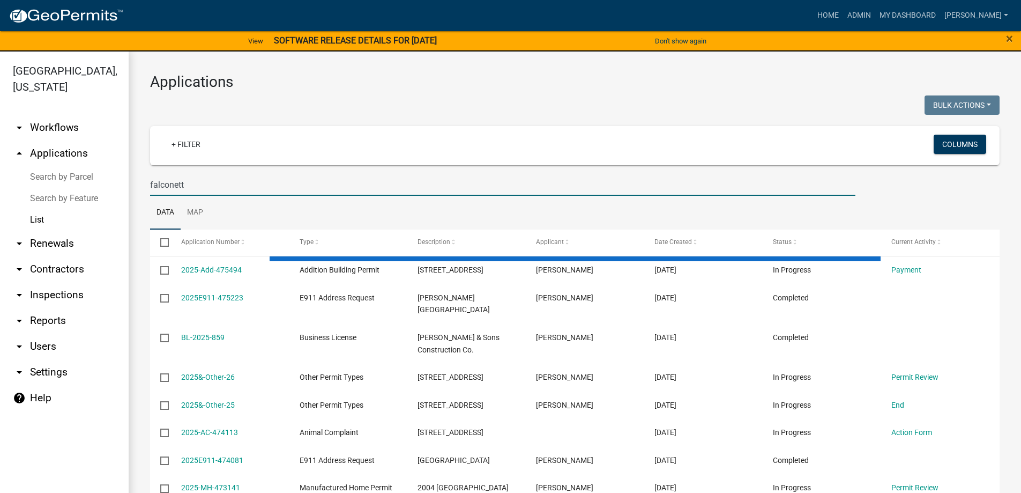
type input "falconette"
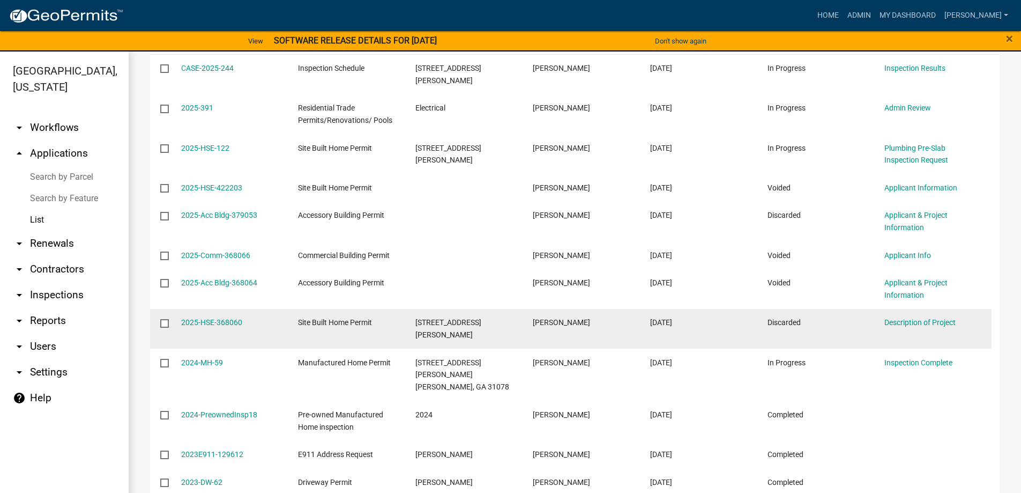
scroll to position [148, 0]
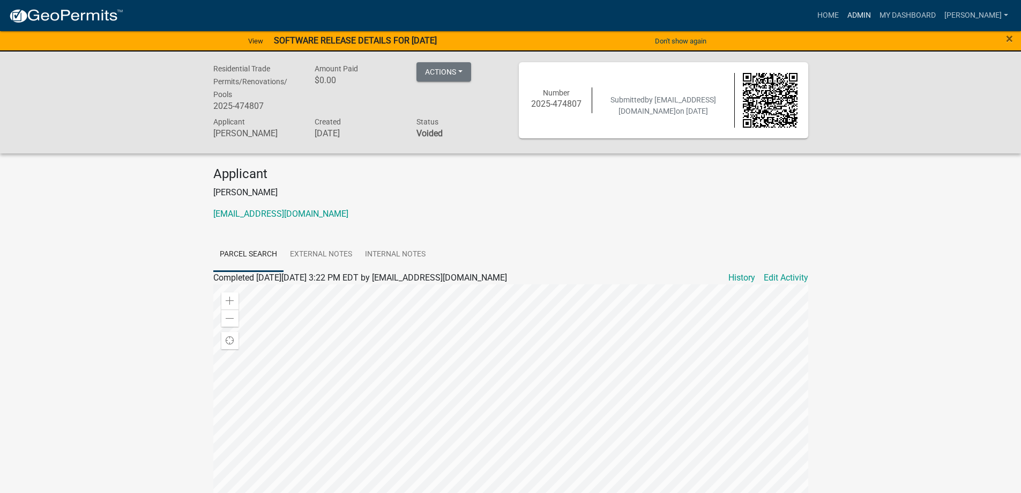
click at [876, 6] on link "Admin" at bounding box center [859, 15] width 32 height 20
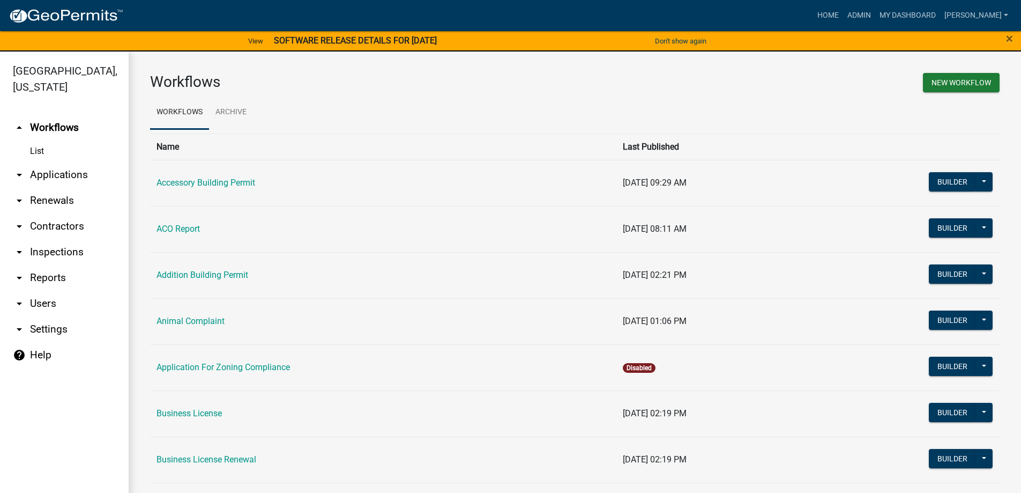
click at [78, 176] on link "arrow_drop_down Applications" at bounding box center [64, 175] width 129 height 26
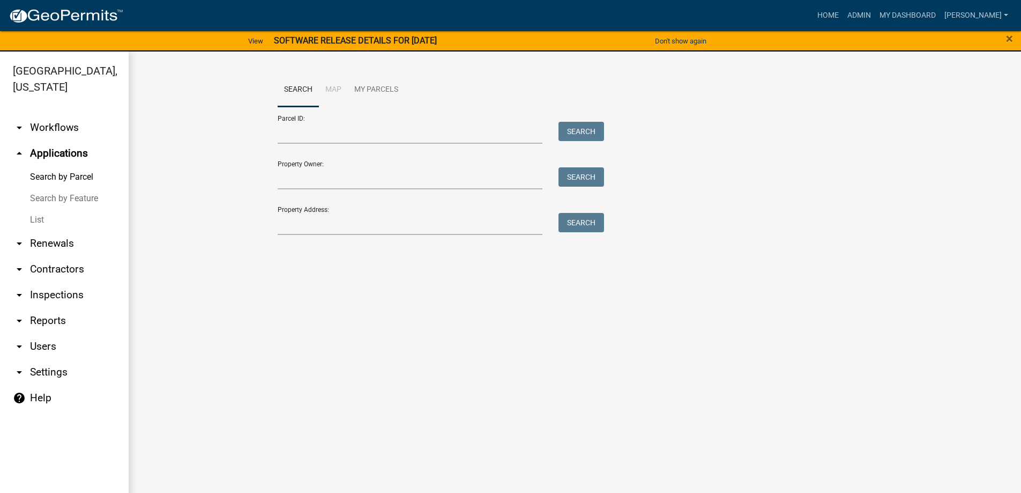
click at [57, 216] on link "List" at bounding box center [64, 219] width 129 height 21
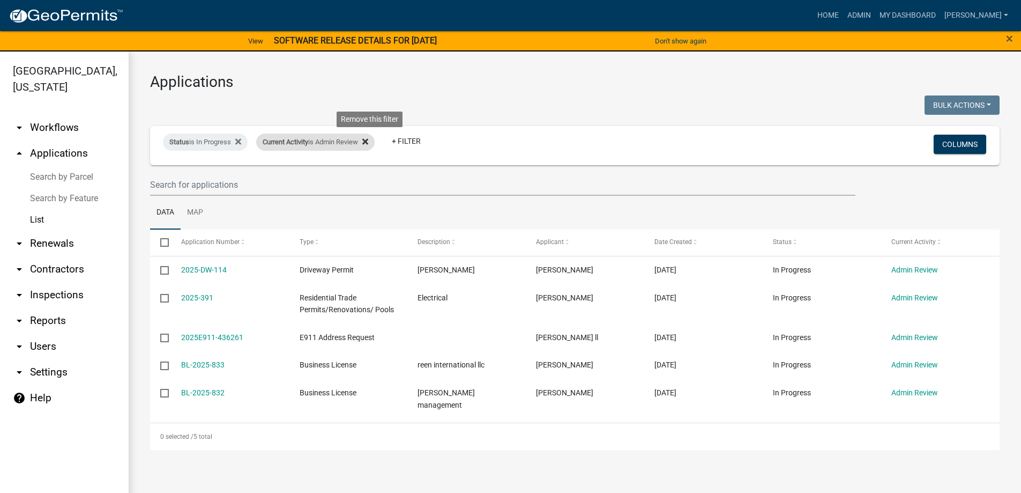
click at [368, 145] on icon at bounding box center [365, 141] width 6 height 9
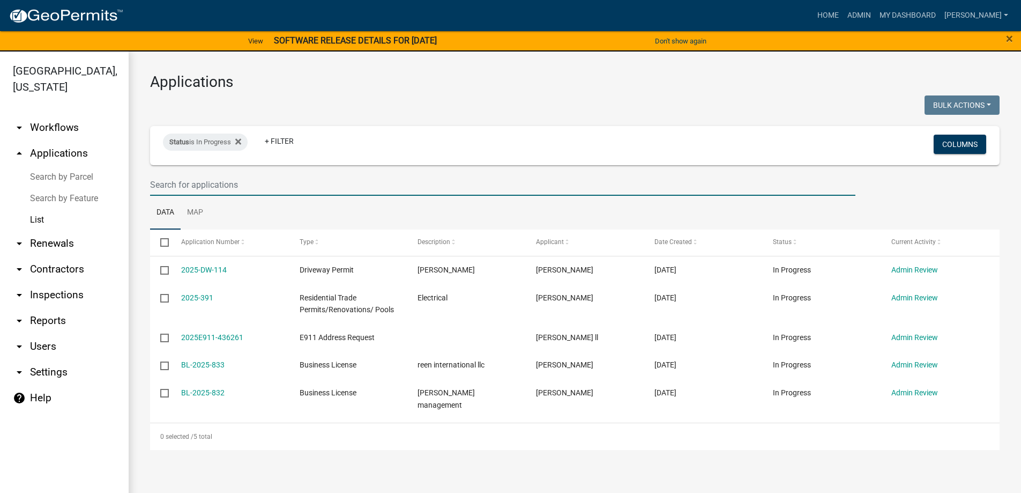
click at [293, 186] on input "text" at bounding box center [503, 185] width 706 height 22
select select "3: 100"
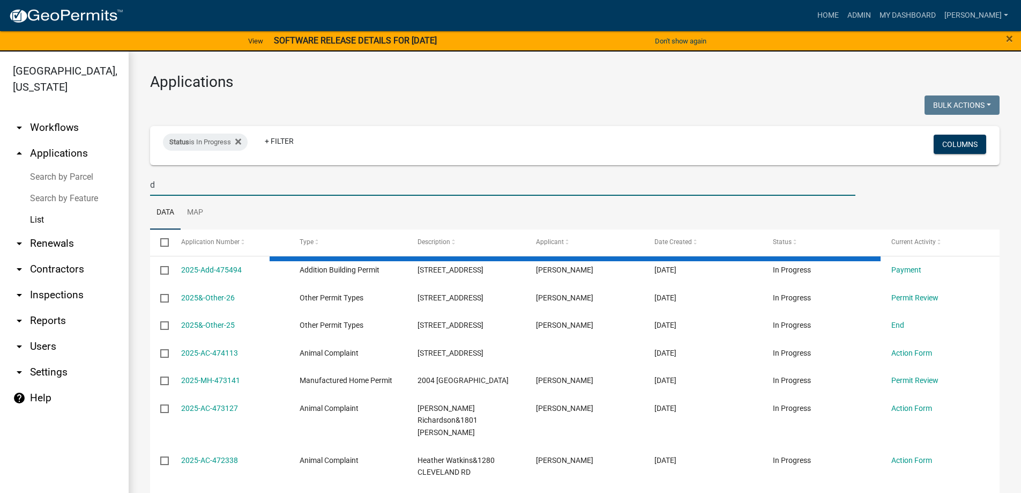
click at [234, 140] on fa-icon at bounding box center [236, 142] width 10 height 17
click at [204, 174] on input "d" at bounding box center [503, 185] width 706 height 22
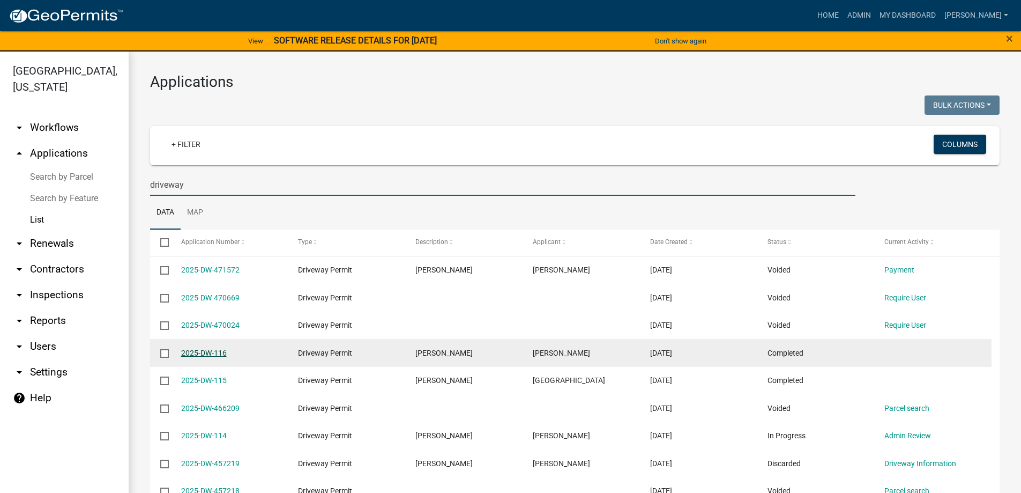
type input "driveway"
click at [211, 355] on link "2025-DW-116" at bounding box center [204, 353] width 46 height 9
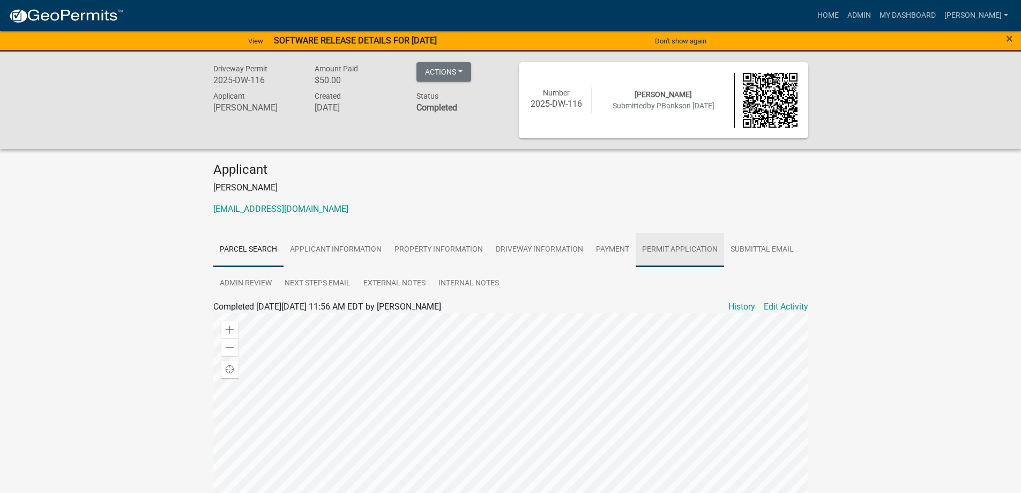
click at [686, 250] on link "Permit Application" at bounding box center [680, 250] width 88 height 34
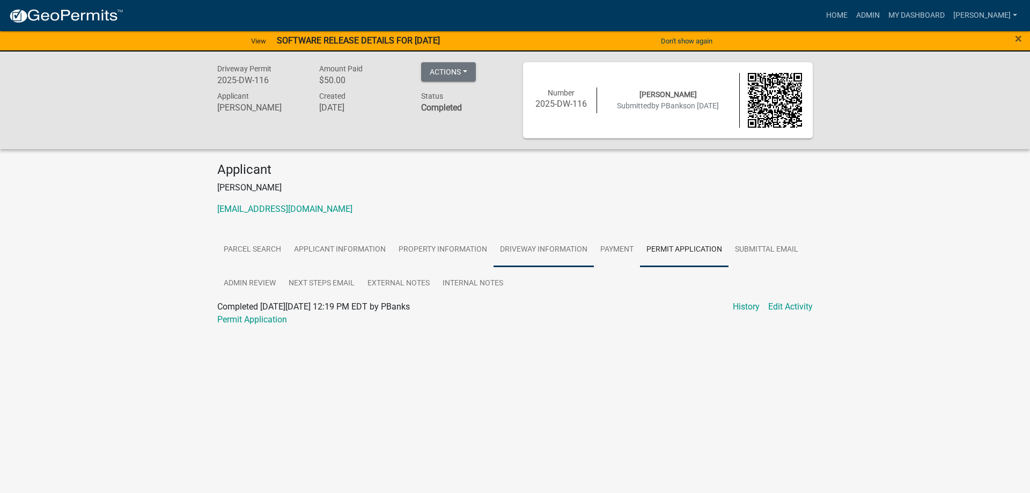
click at [577, 250] on link "Driveway Information" at bounding box center [543, 250] width 100 height 34
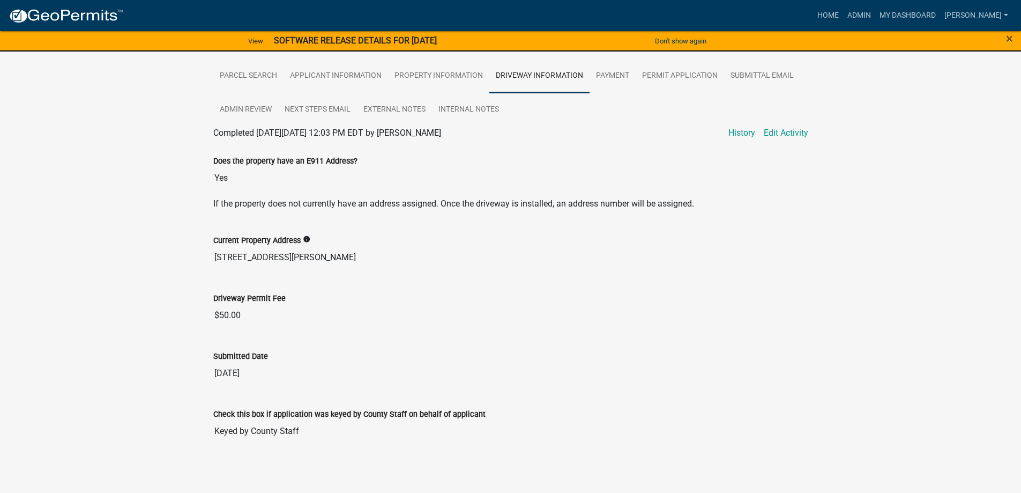
scroll to position [176, 0]
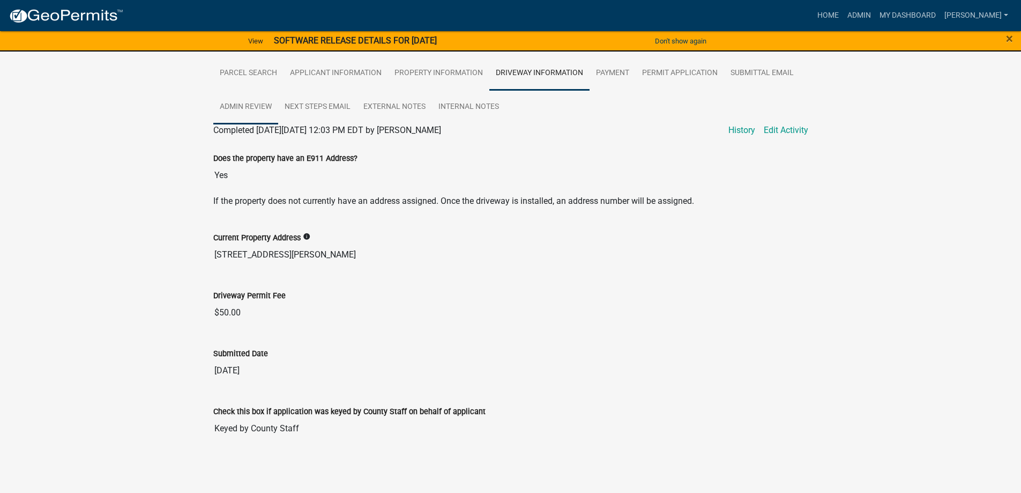
click at [270, 115] on link "Admin Review" at bounding box center [245, 107] width 65 height 34
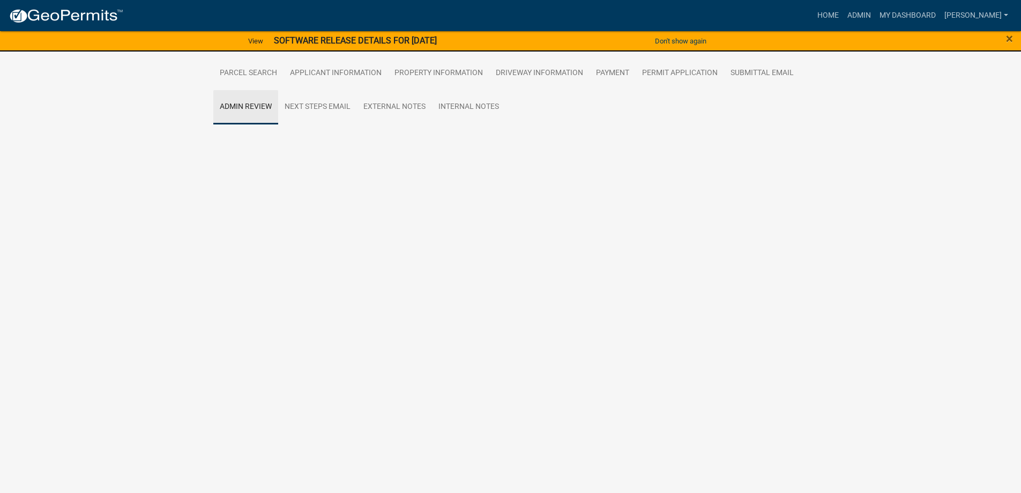
scroll to position [91, 0]
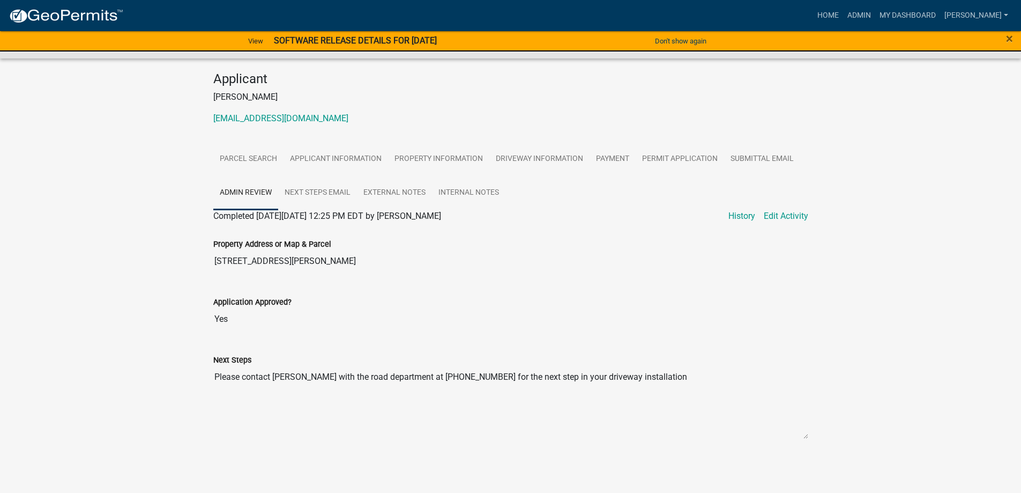
drag, startPoint x: 213, startPoint y: 377, endPoint x: 694, endPoint y: 390, distance: 481.2
click at [694, 390] on textarea "Please contact [PERSON_NAME] with the road department at [PHONE_NUMBER] for the…" at bounding box center [510, 402] width 595 height 73
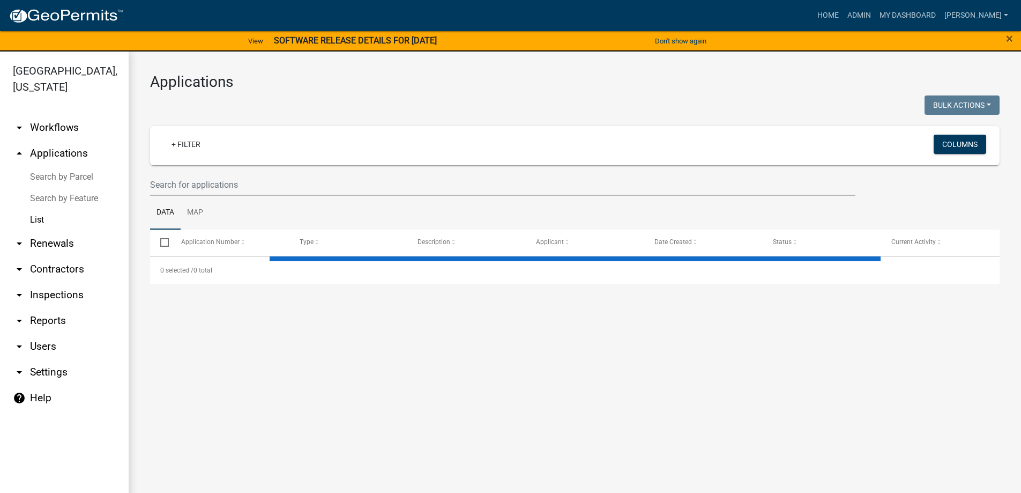
select select "3: 100"
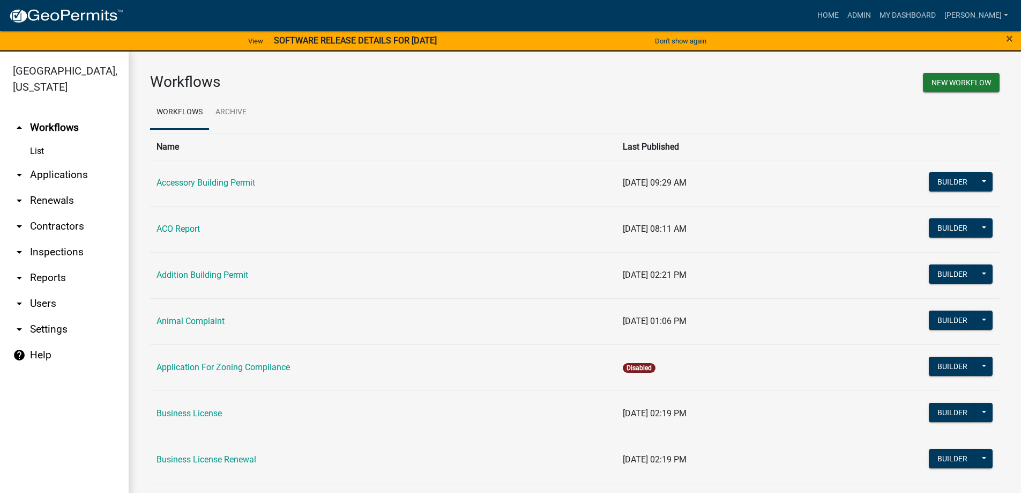
click at [58, 169] on link "arrow_drop_down Applications" at bounding box center [64, 175] width 129 height 26
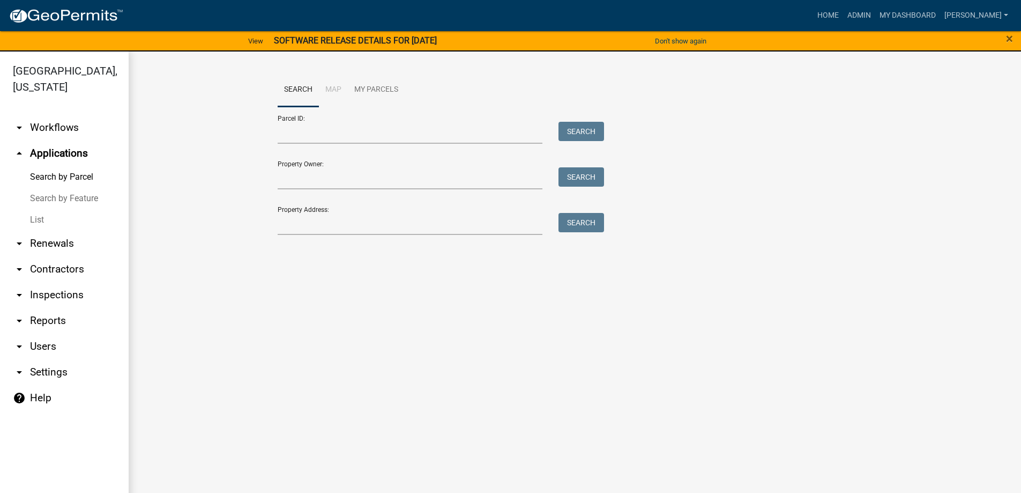
click at [64, 218] on link "List" at bounding box center [64, 219] width 129 height 21
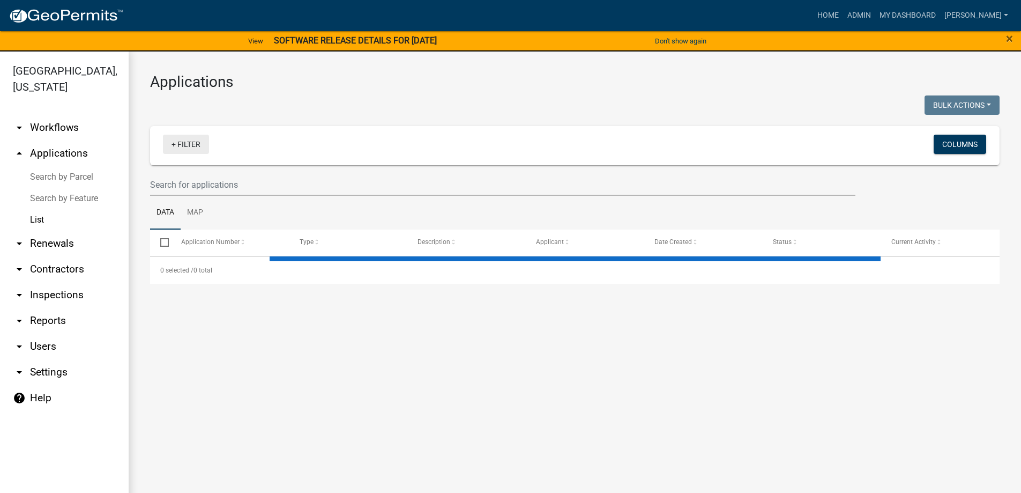
select select "3: 100"
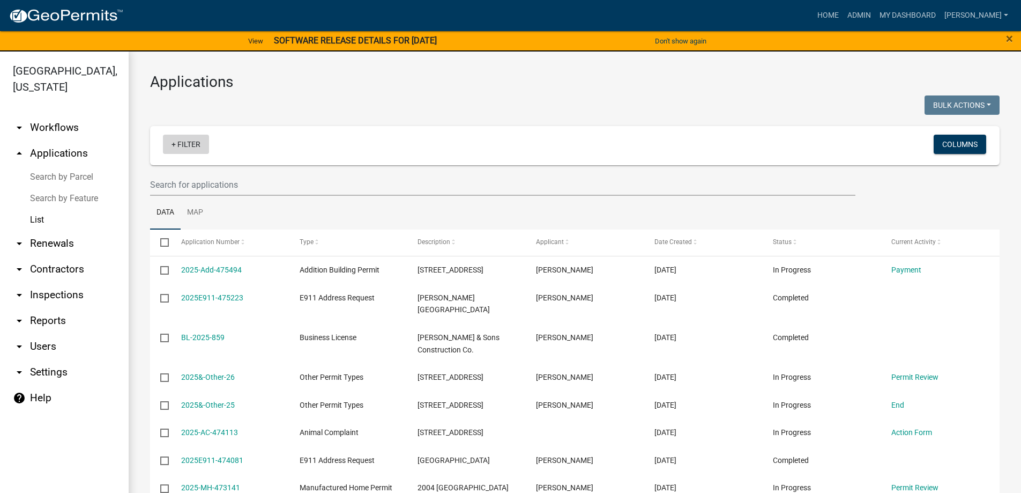
click at [176, 149] on link "+ Filter" at bounding box center [186, 144] width 46 height 19
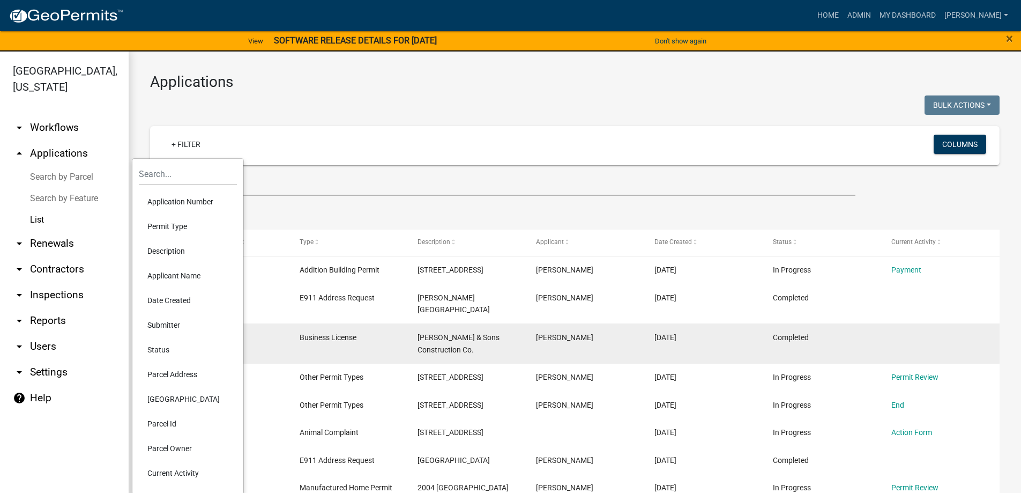
click at [166, 347] on li "Status" at bounding box center [188, 349] width 98 height 25
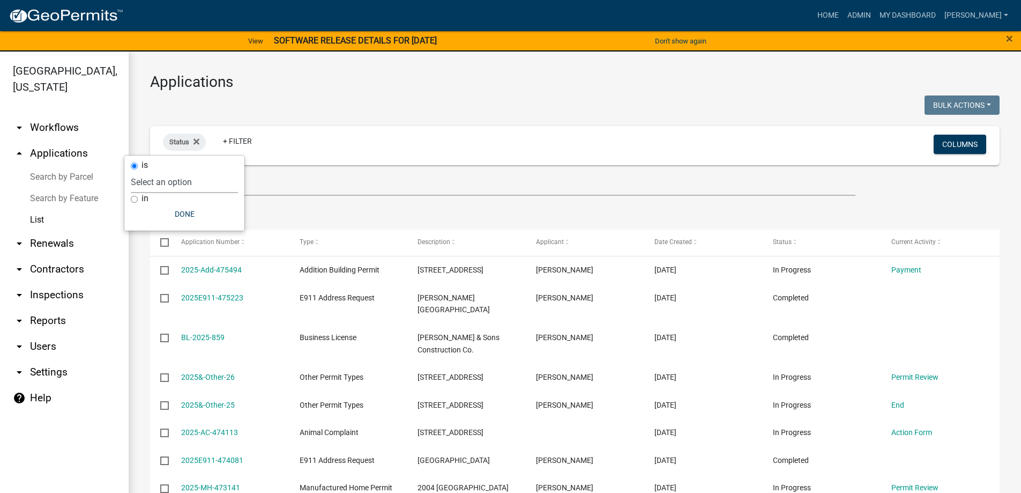
click at [160, 179] on select "Select an option Not Started In Progress Completed Expired Locked Withdrawn Voi…" at bounding box center [184, 182] width 107 height 22
select select "1"
click at [153, 171] on select "Select an option Not Started In Progress Completed Expired Locked Withdrawn Voi…" at bounding box center [184, 182] width 107 height 22
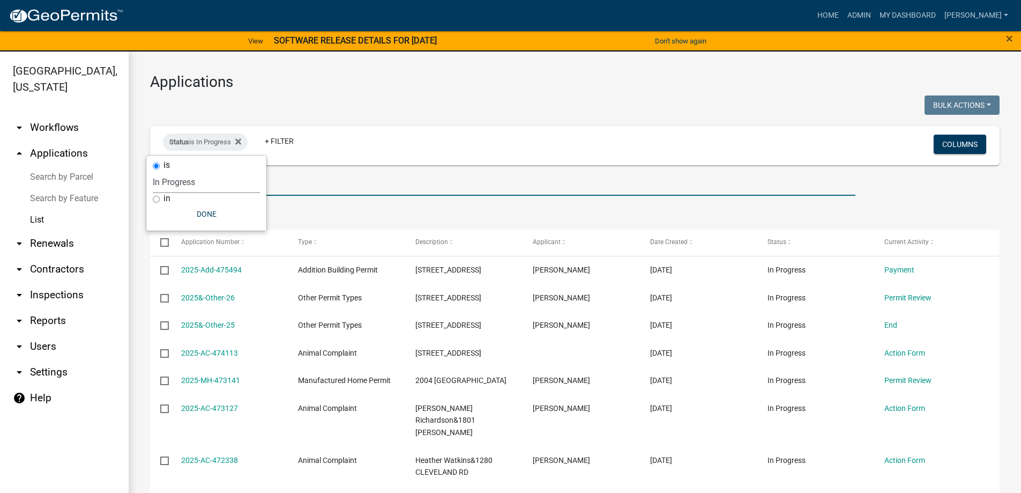
click at [289, 190] on input "text" at bounding box center [503, 185] width 706 height 22
click at [327, 210] on ul "Data Map" at bounding box center [575, 213] width 850 height 34
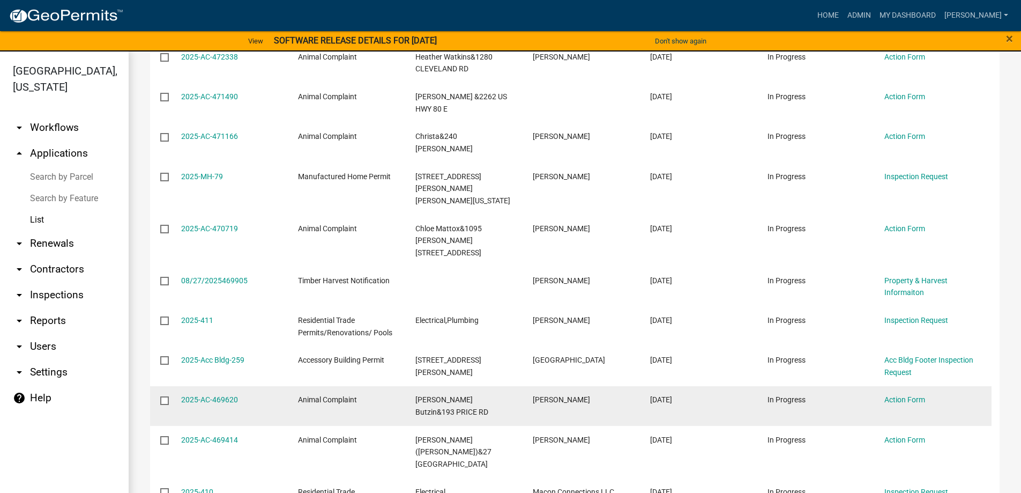
scroll to position [483, 0]
